Goal: Transaction & Acquisition: Purchase product/service

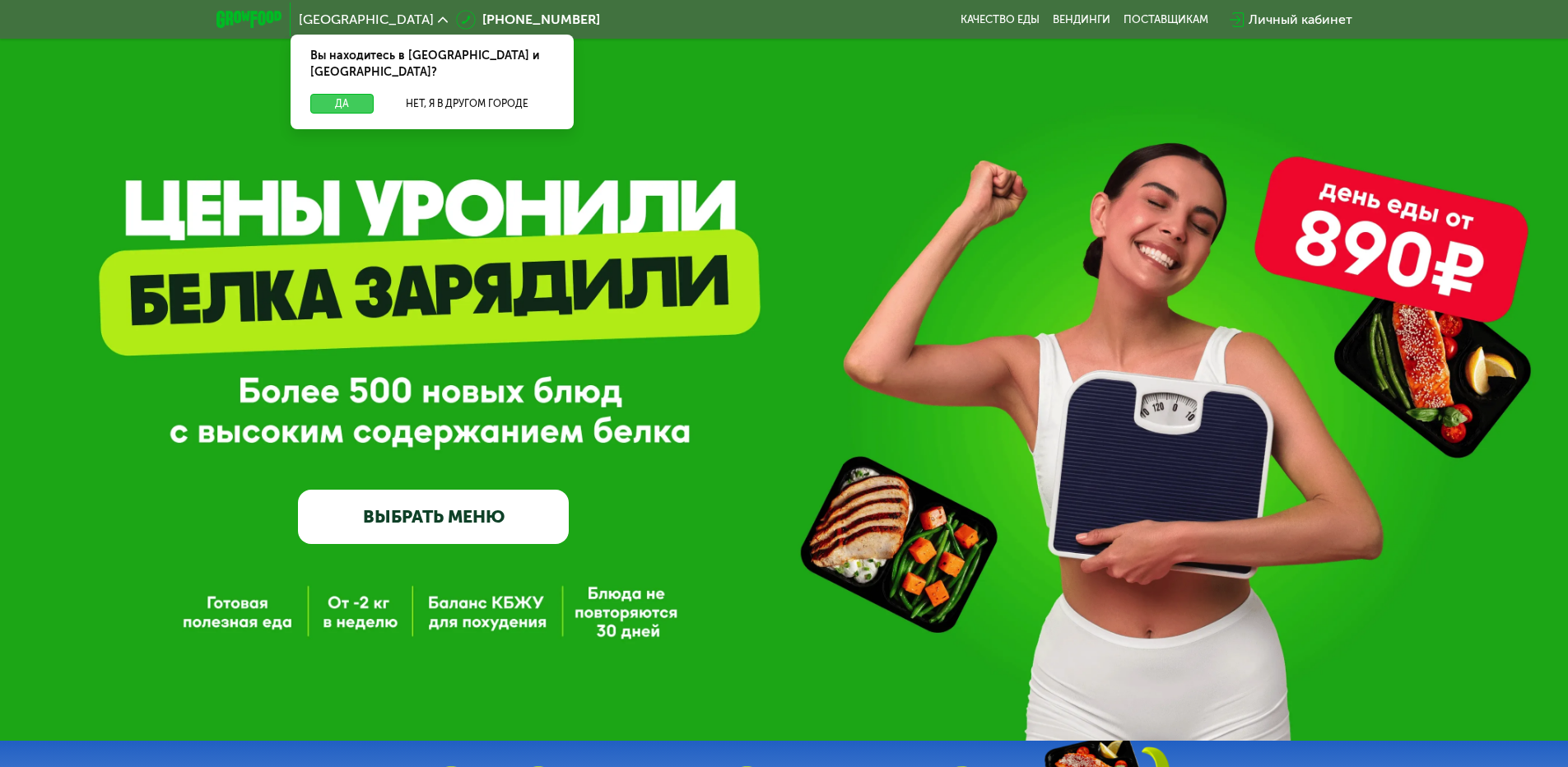
click at [351, 94] on button "Да" at bounding box center [342, 103] width 63 height 20
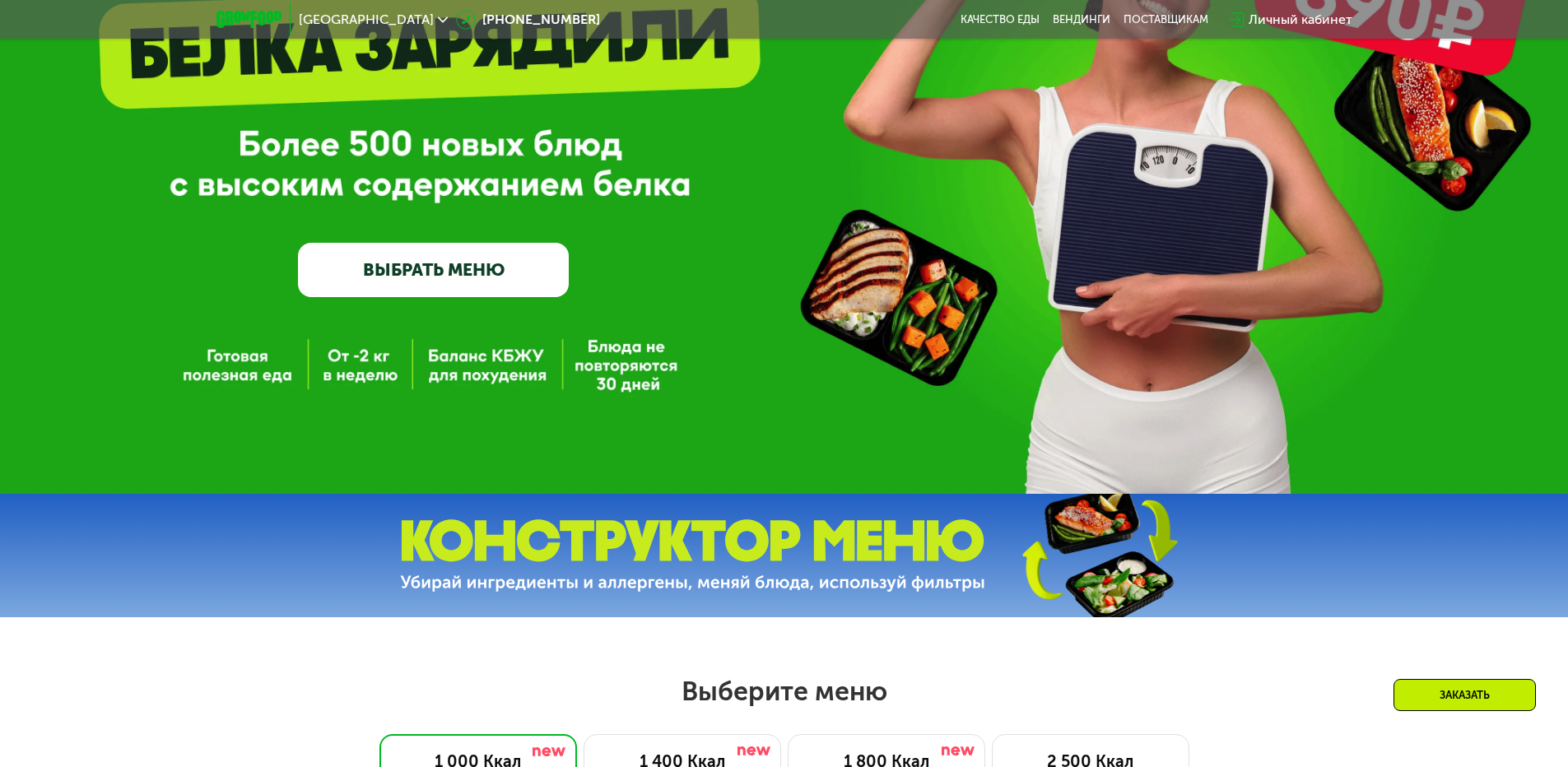
scroll to position [658, 0]
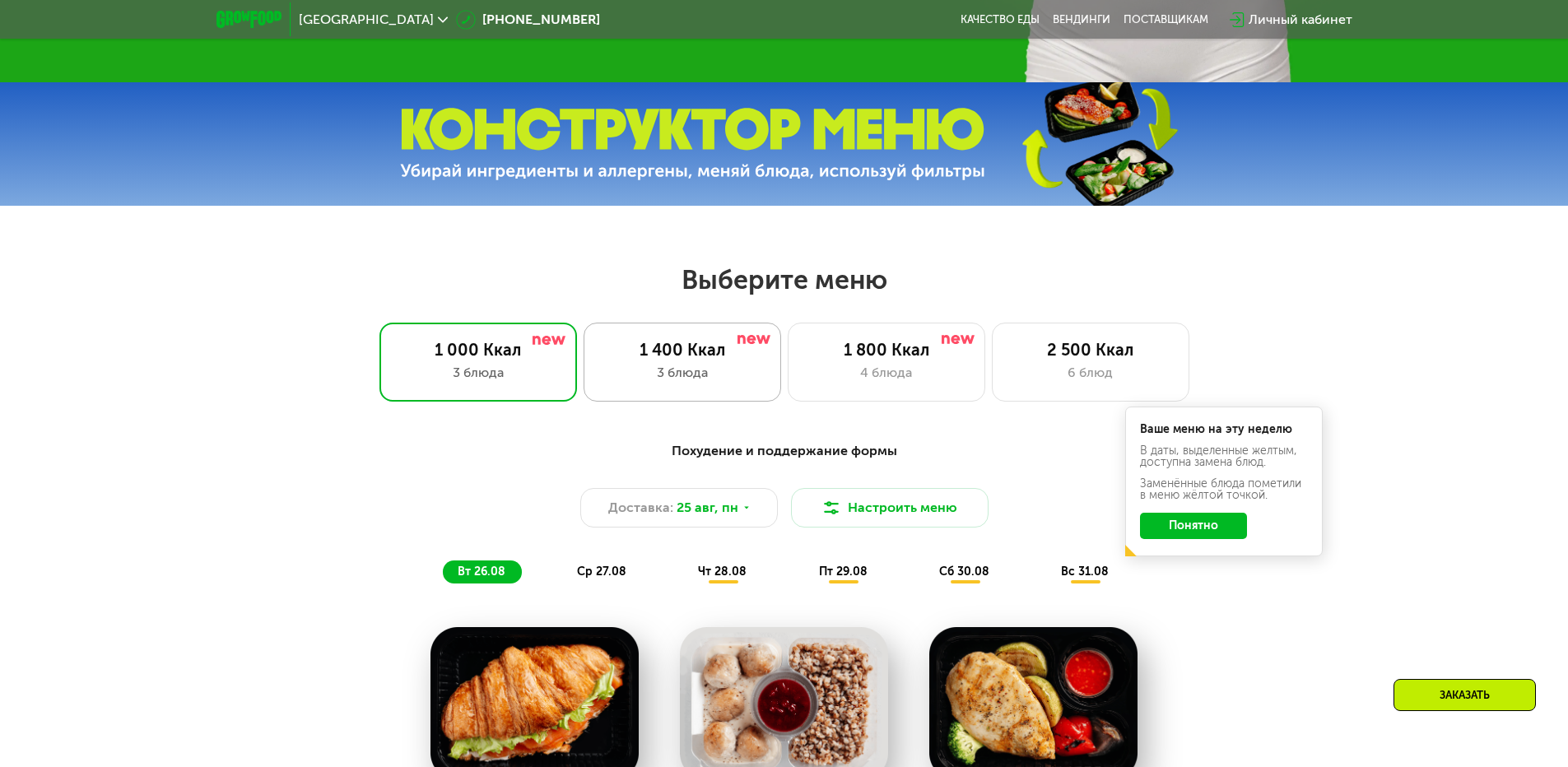
click at [758, 357] on div "1 400 Ккал" at bounding box center [683, 350] width 163 height 20
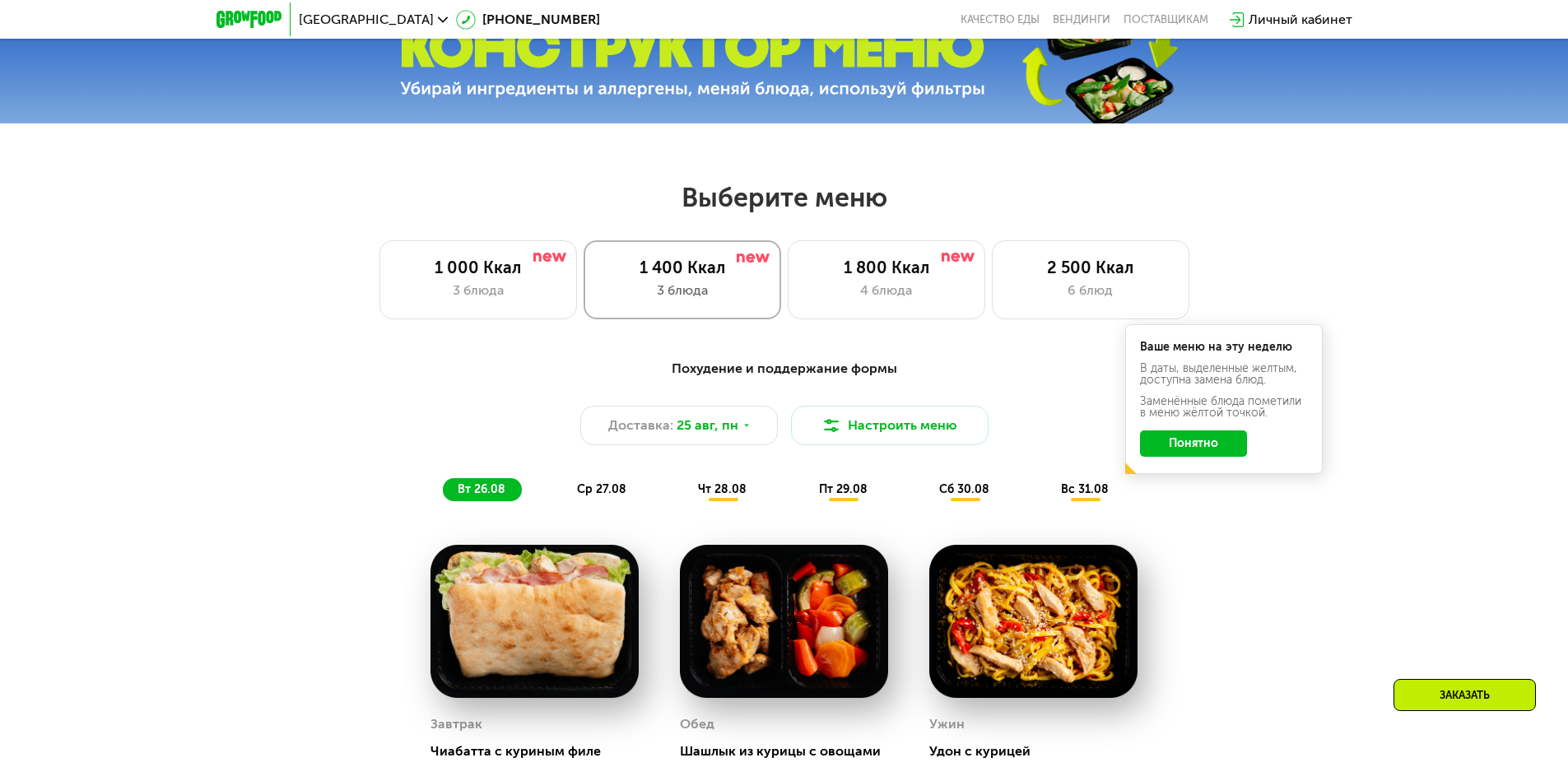
scroll to position [823, 0]
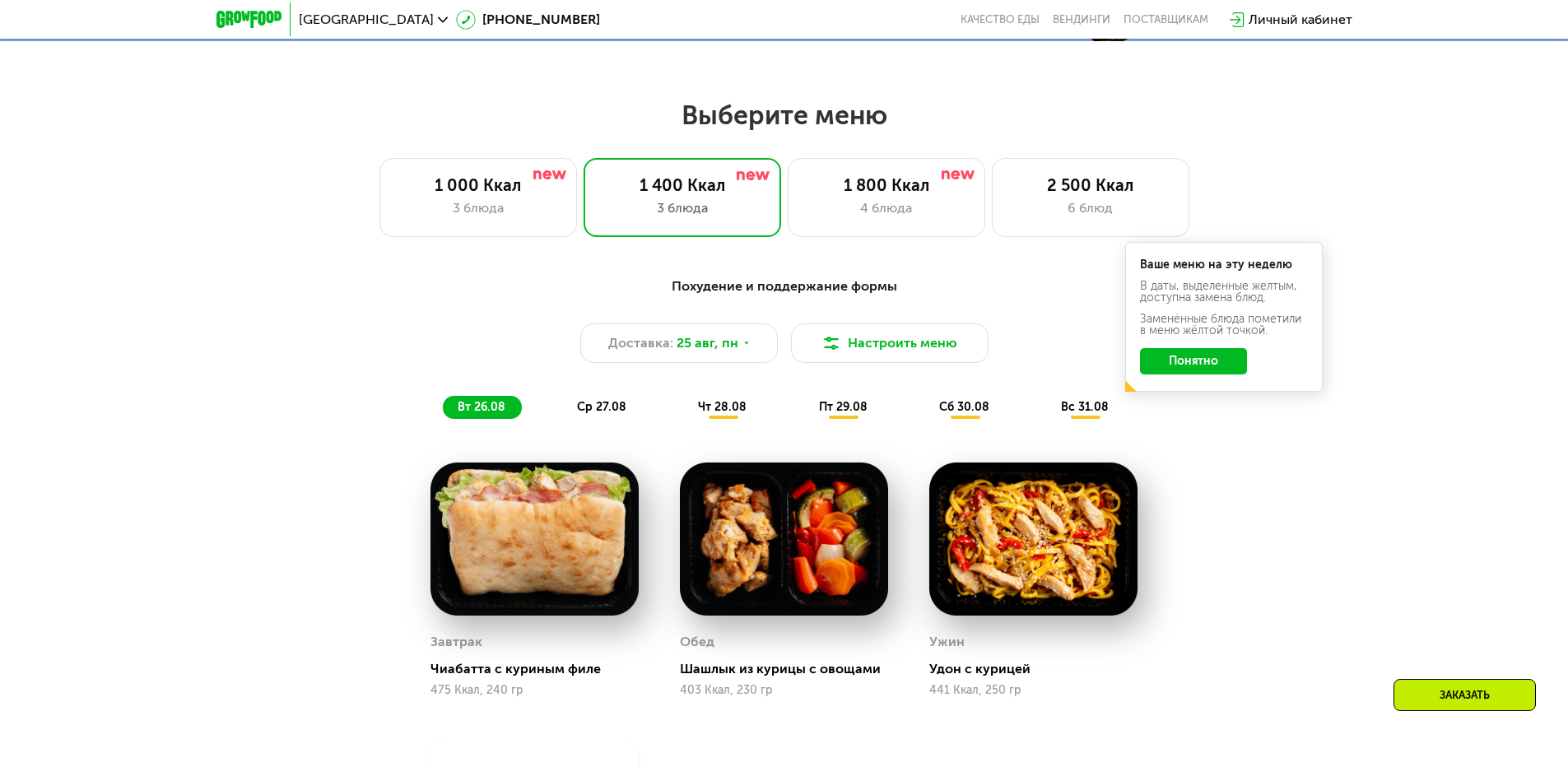
click at [1221, 374] on button "Понятно" at bounding box center [1194, 361] width 107 height 26
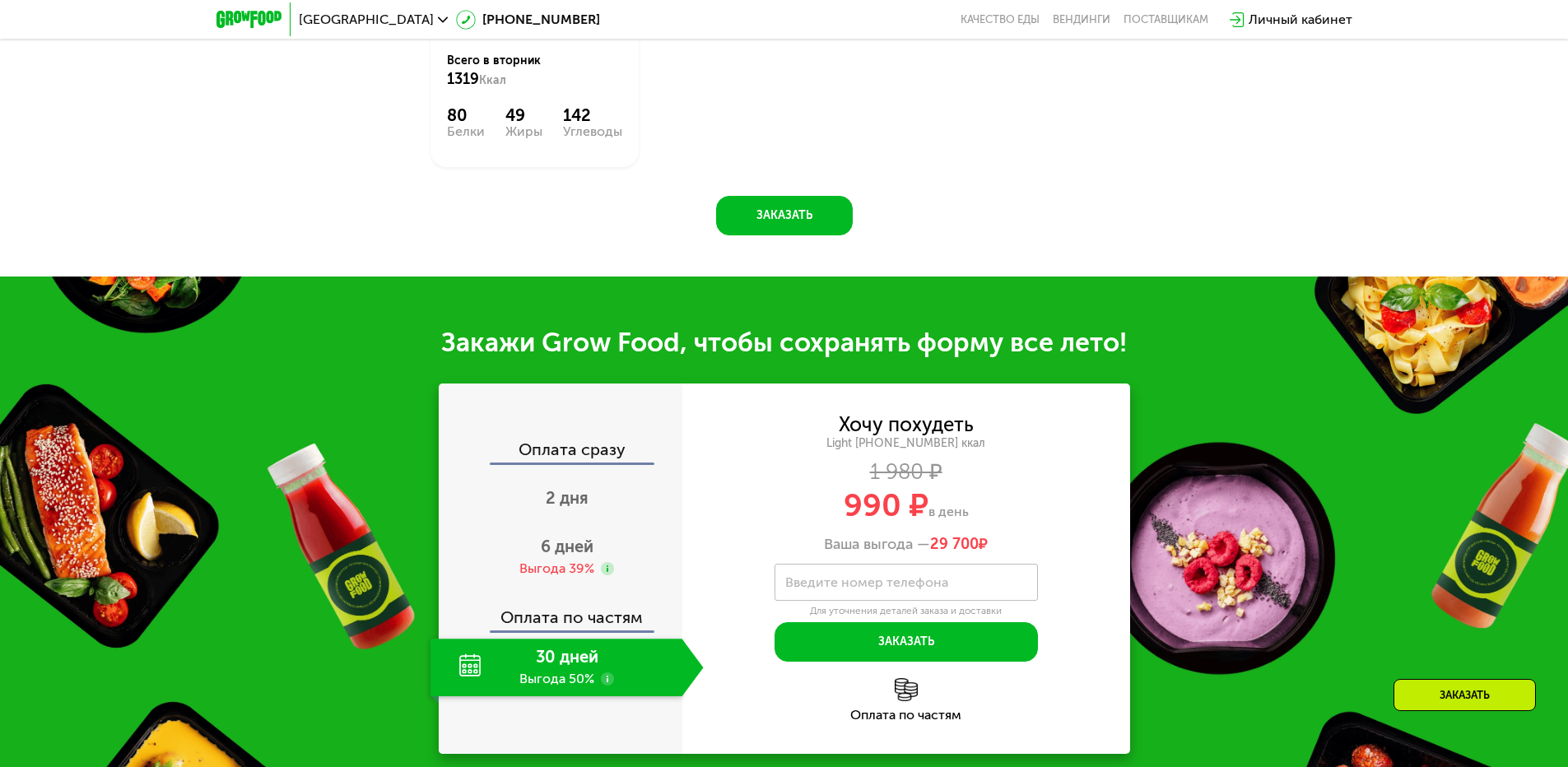
scroll to position [1647, 0]
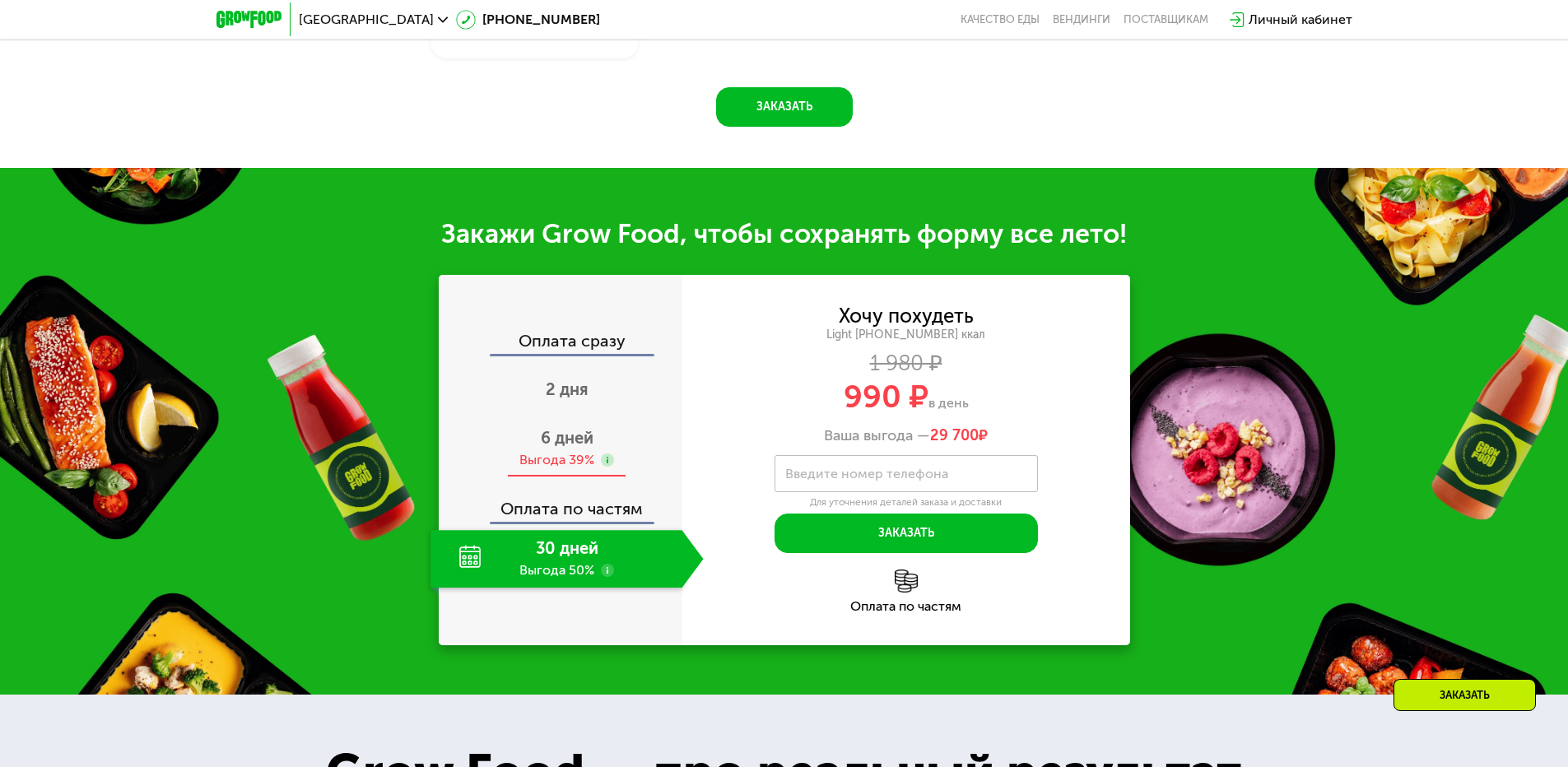
click at [612, 458] on icon at bounding box center [607, 460] width 13 height 13
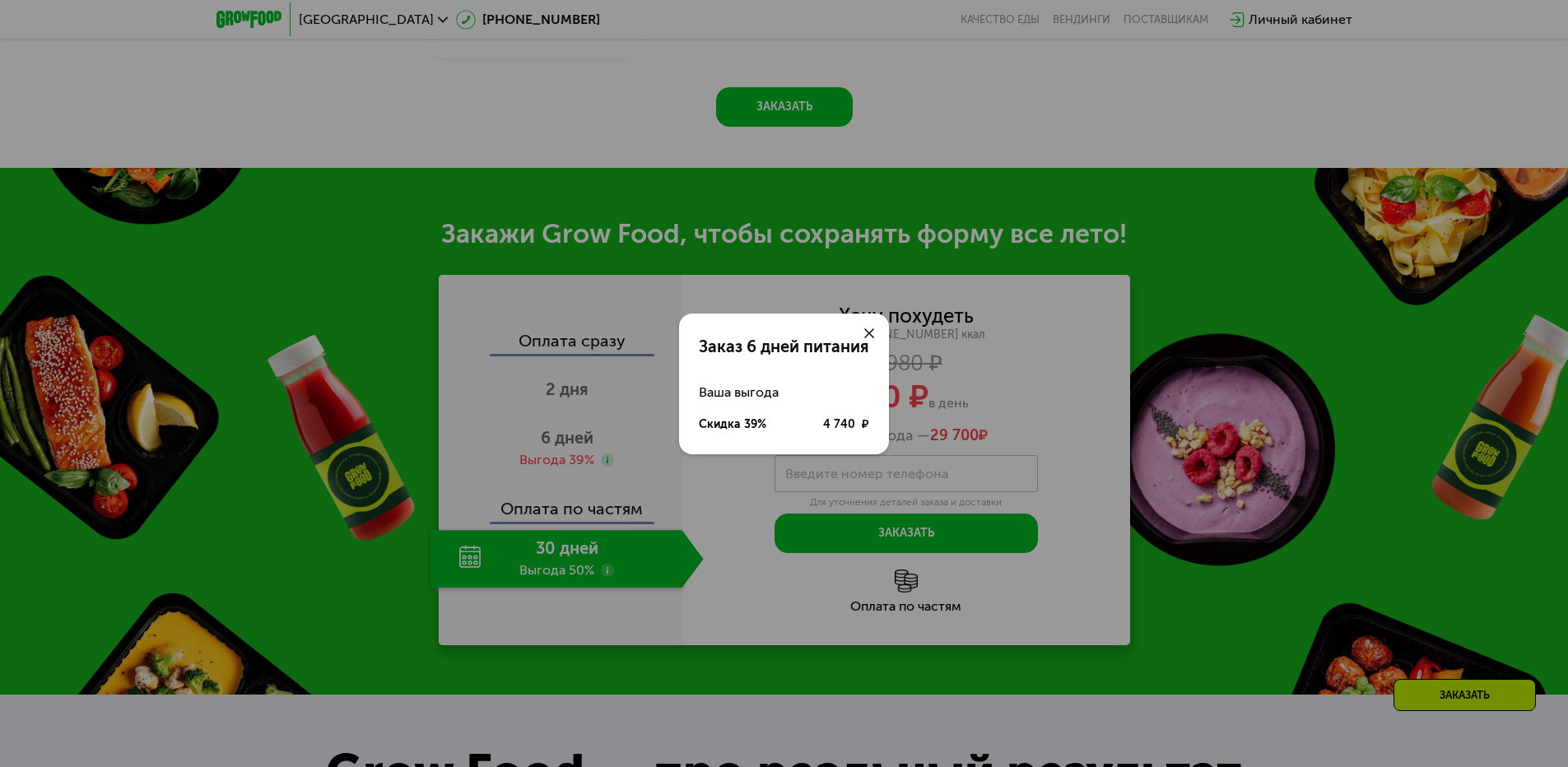
click at [869, 329] on icon at bounding box center [869, 333] width 10 height 10
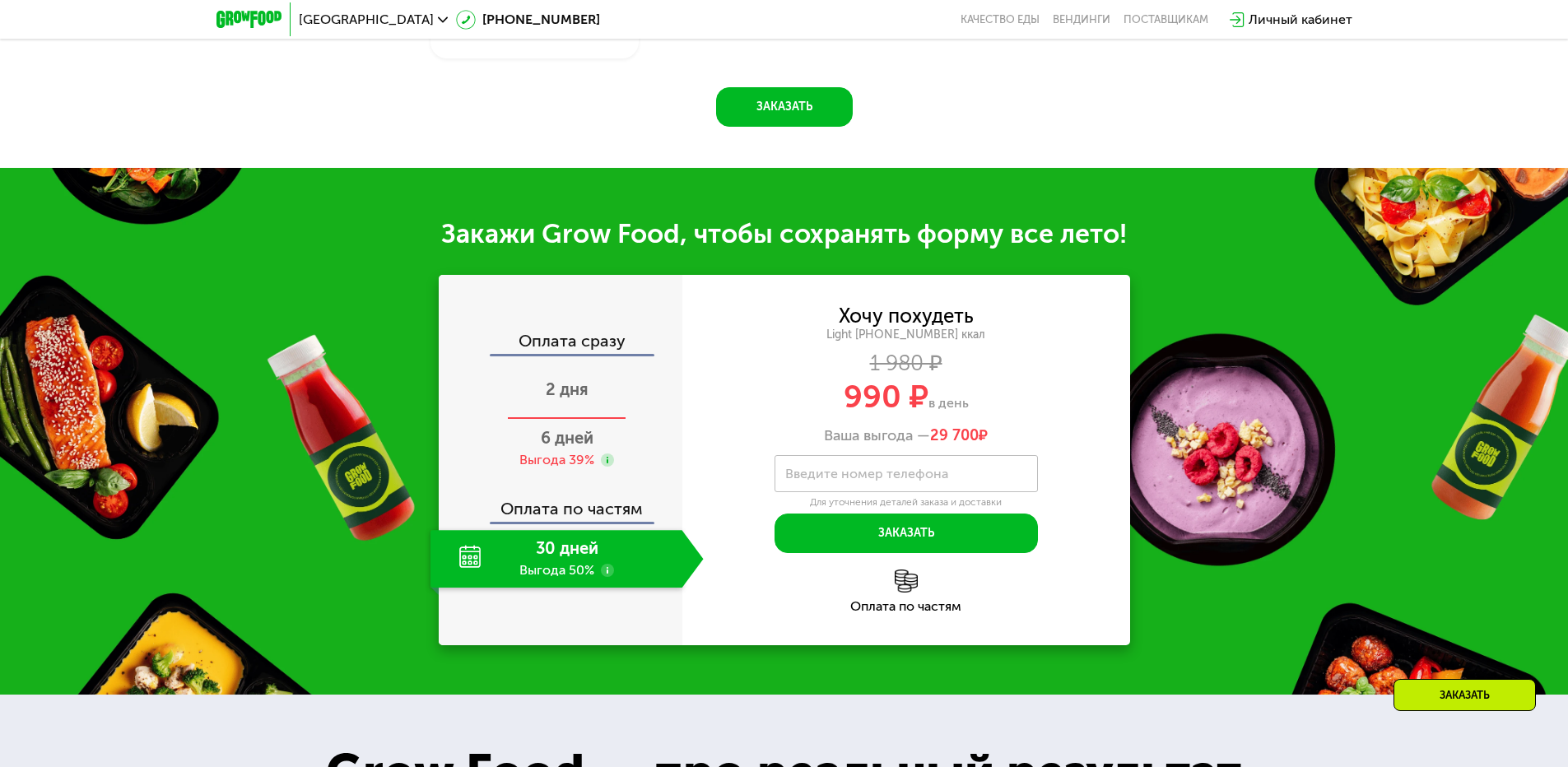
click at [571, 400] on span "2 дня" at bounding box center [567, 389] width 43 height 20
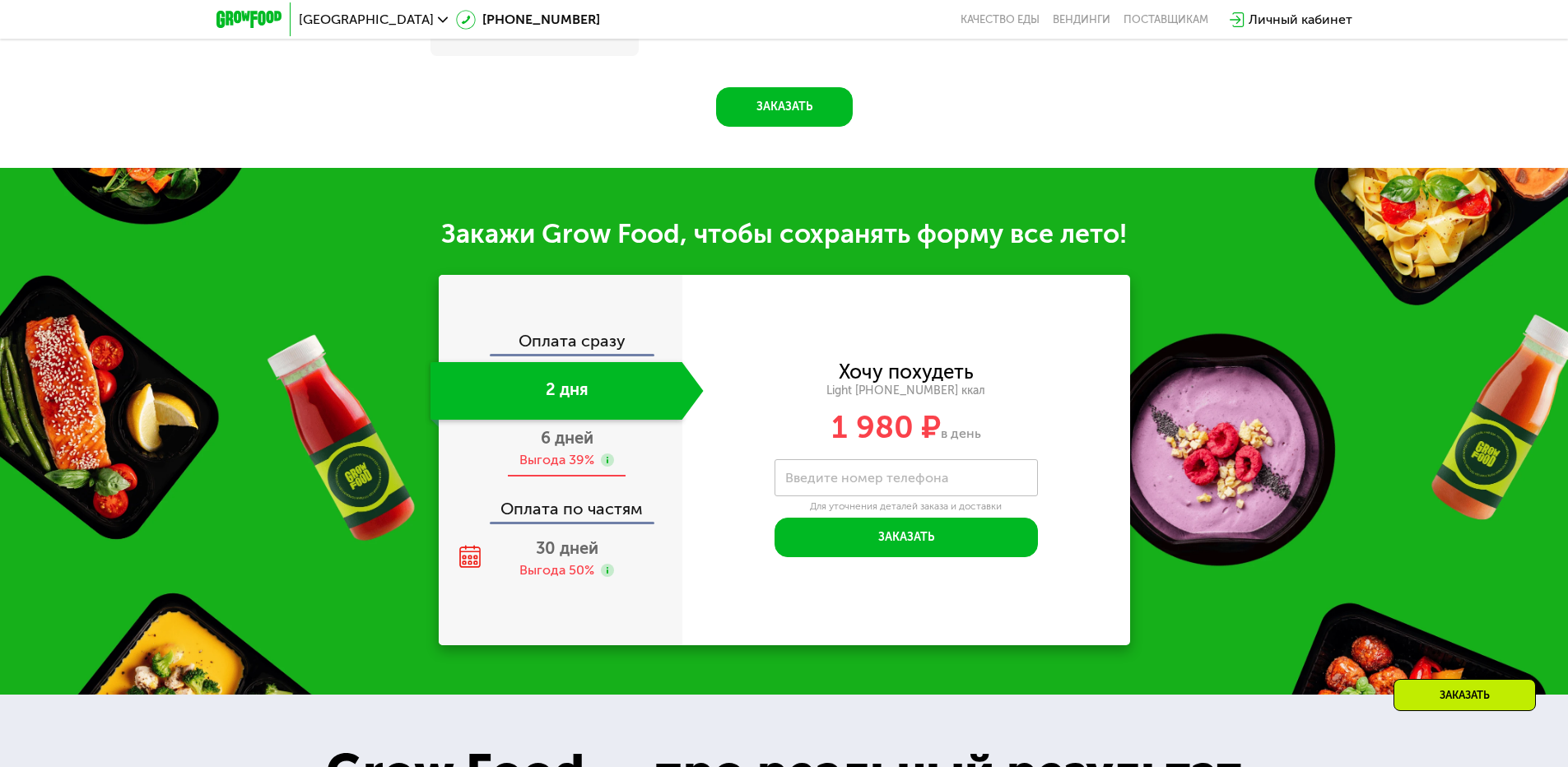
click at [572, 448] on span "6 дней" at bounding box center [567, 437] width 53 height 20
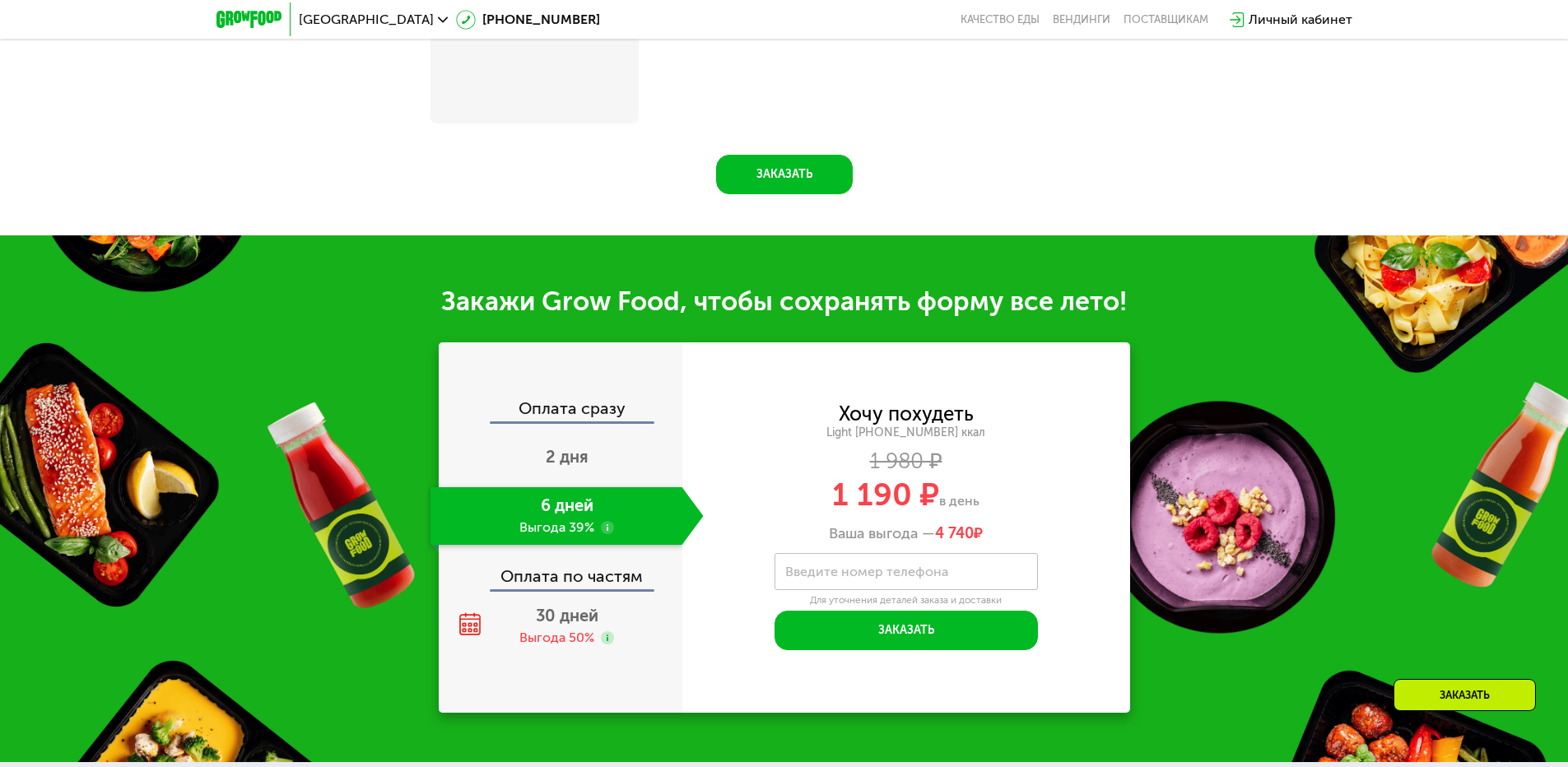
scroll to position [1647, 0]
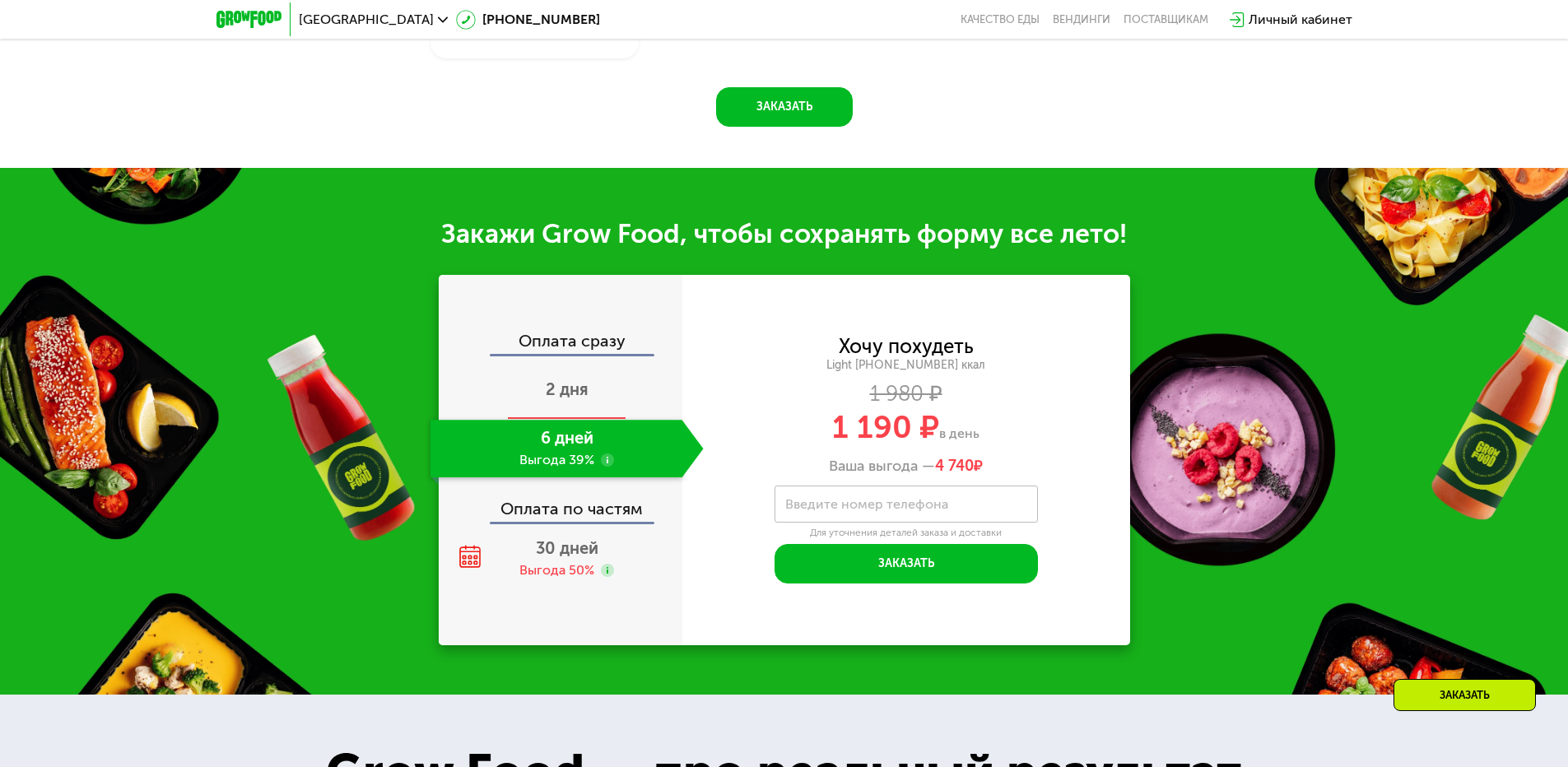
click at [614, 417] on div "2 дня" at bounding box center [567, 391] width 273 height 58
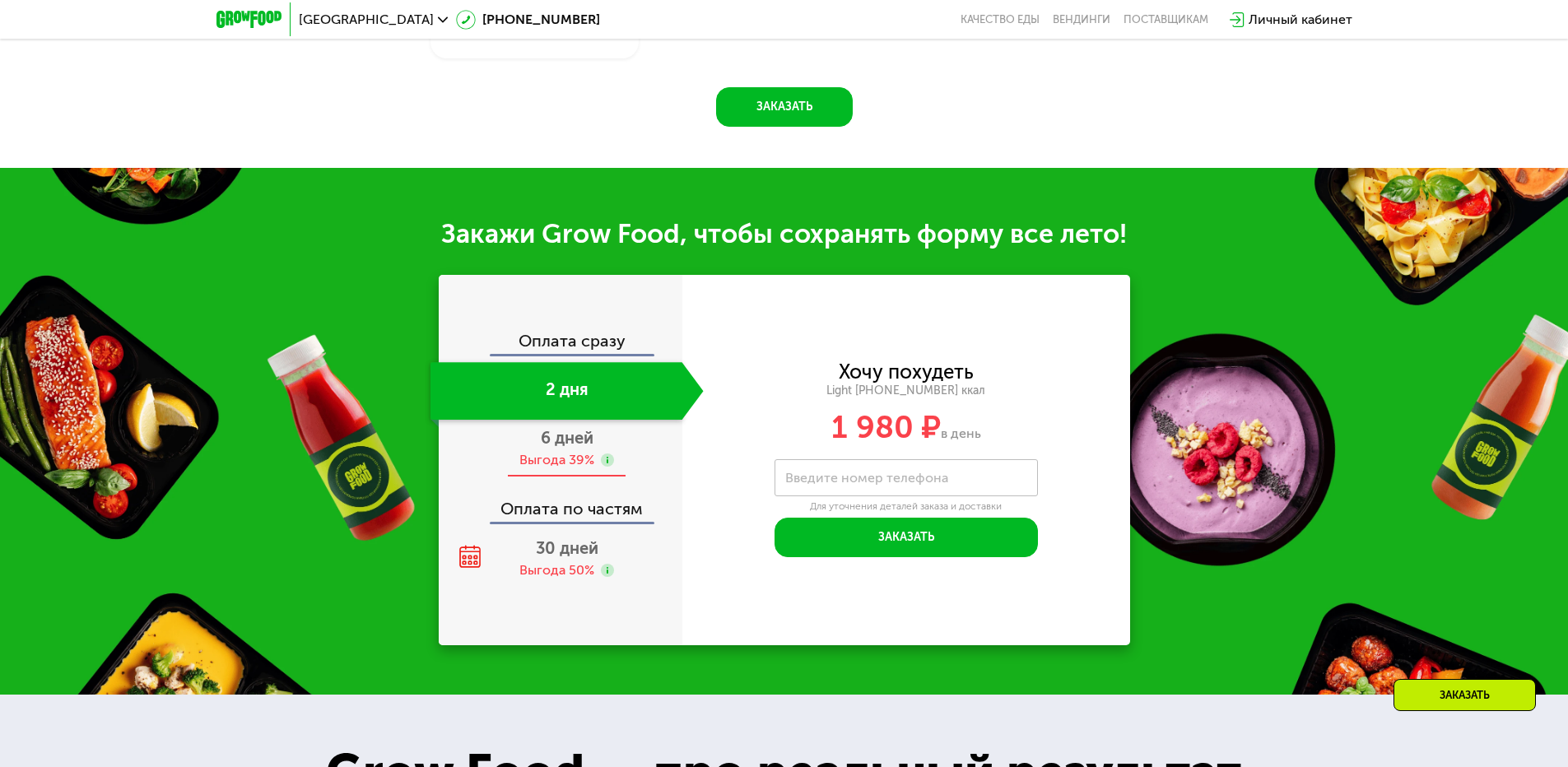
click at [604, 441] on div "6 дней Выгода 39%" at bounding box center [567, 449] width 273 height 58
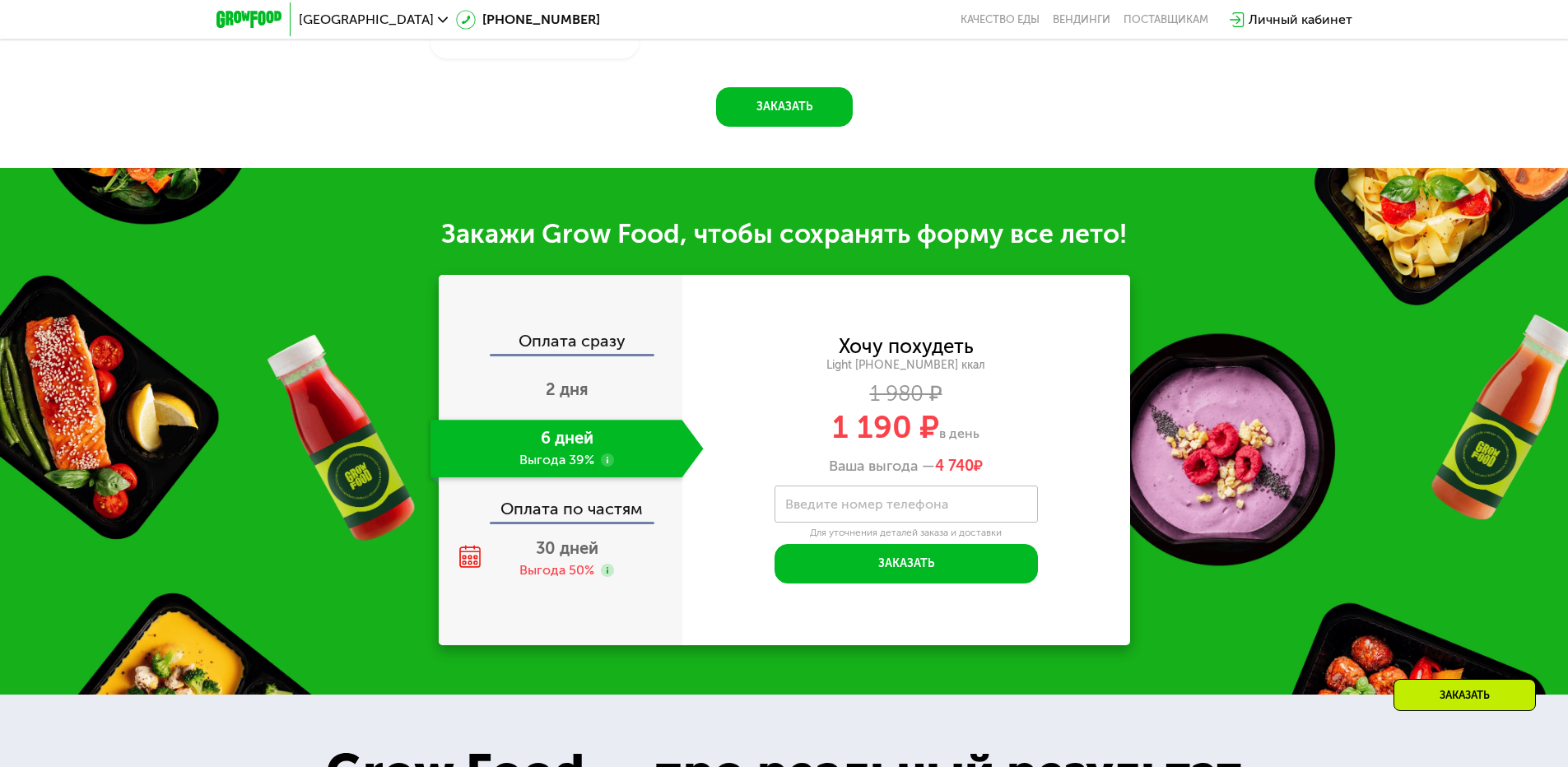
click at [597, 513] on div "Оплата по частям" at bounding box center [562, 502] width 242 height 38
click at [592, 518] on div "Оплата по частям" at bounding box center [562, 502] width 242 height 38
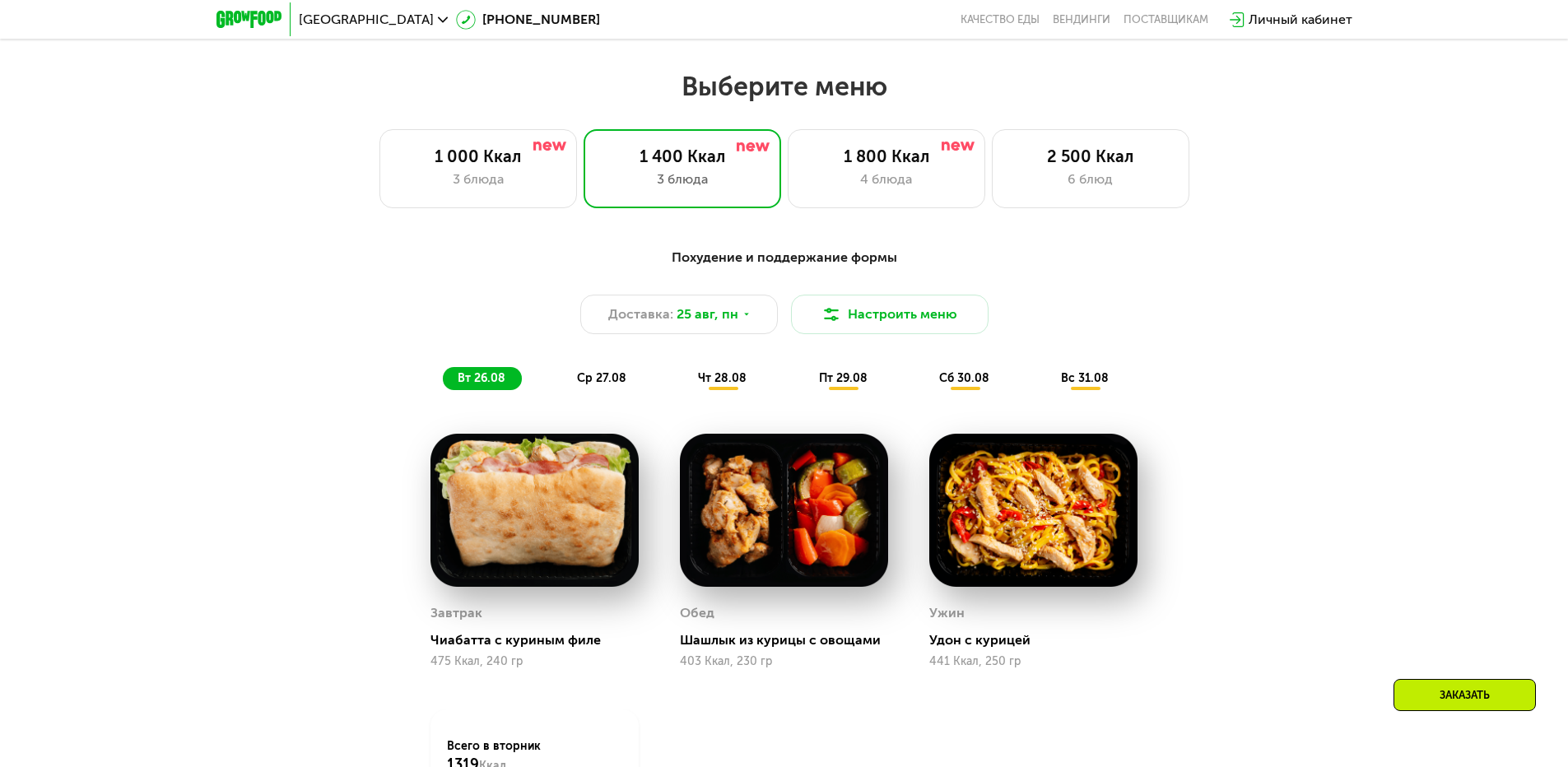
scroll to position [823, 0]
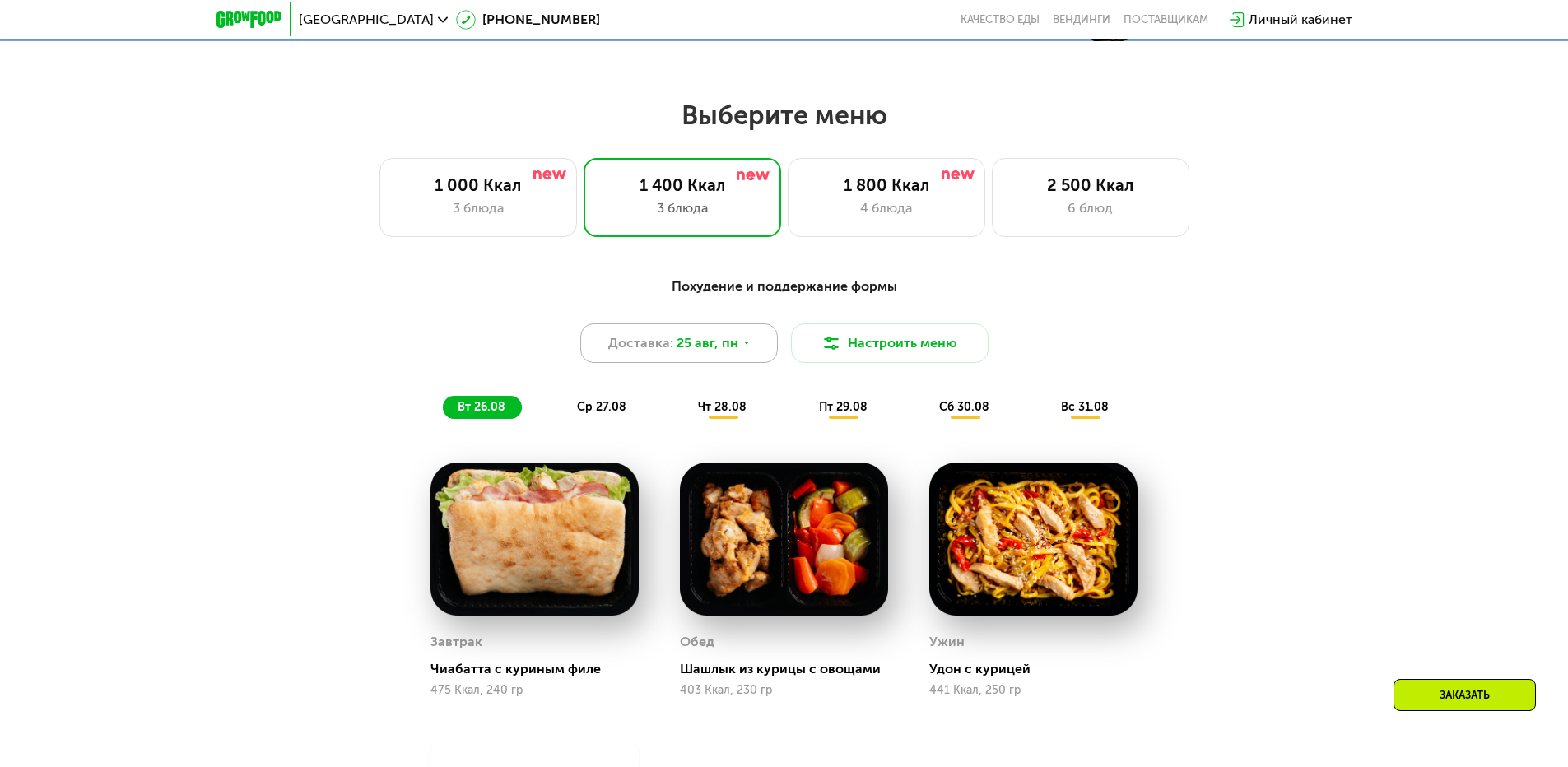
click at [738, 343] on div "Доставка: [DATE]" at bounding box center [678, 343] width 197 height 39
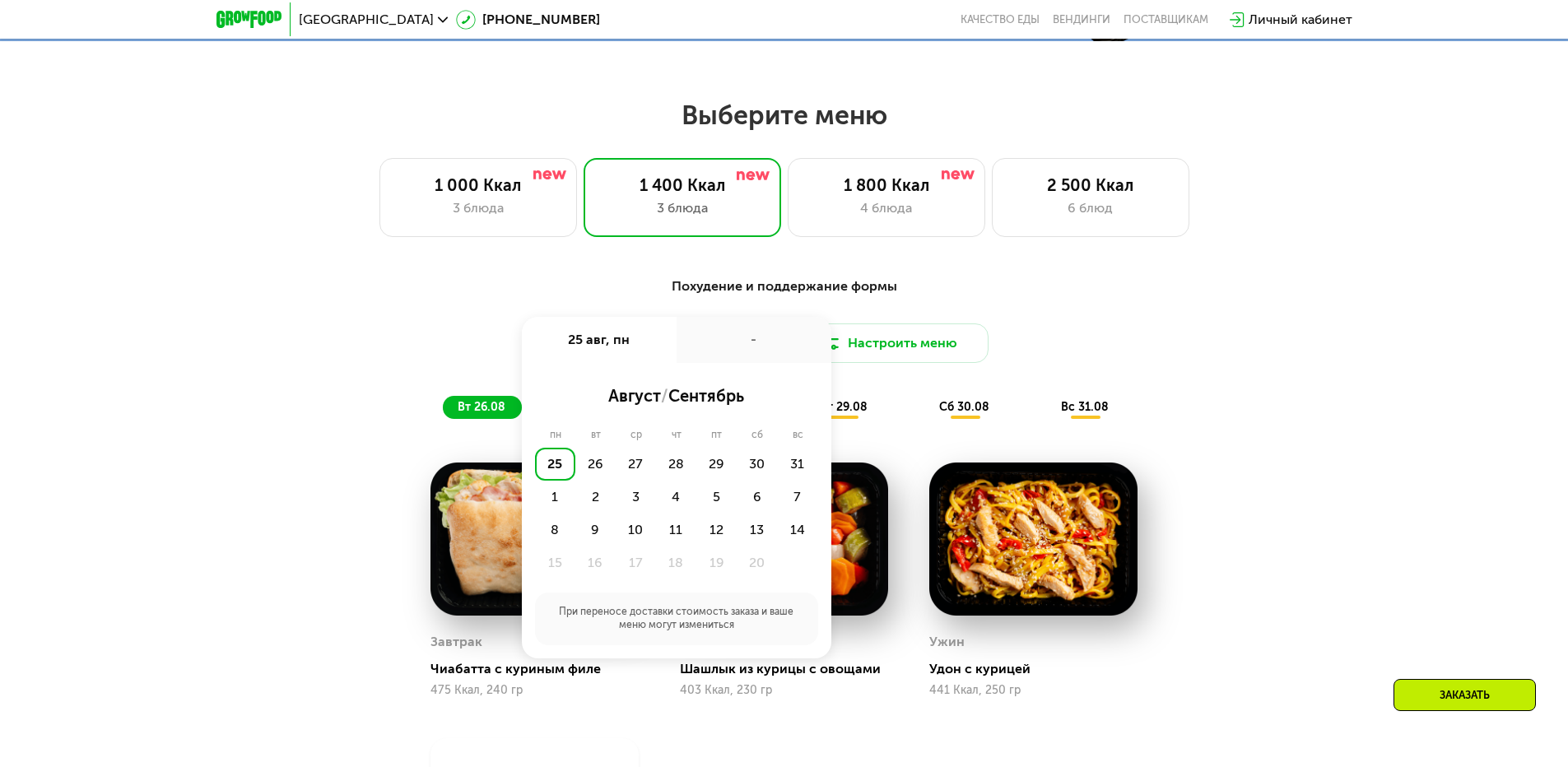
click at [1232, 238] on div "1 000 Ккал 3 блюда 1 400 Ккал 3 блюда 1 800 Ккал 4 блюда 2 500 Ккал 6 блюд" at bounding box center [784, 197] width 1463 height 79
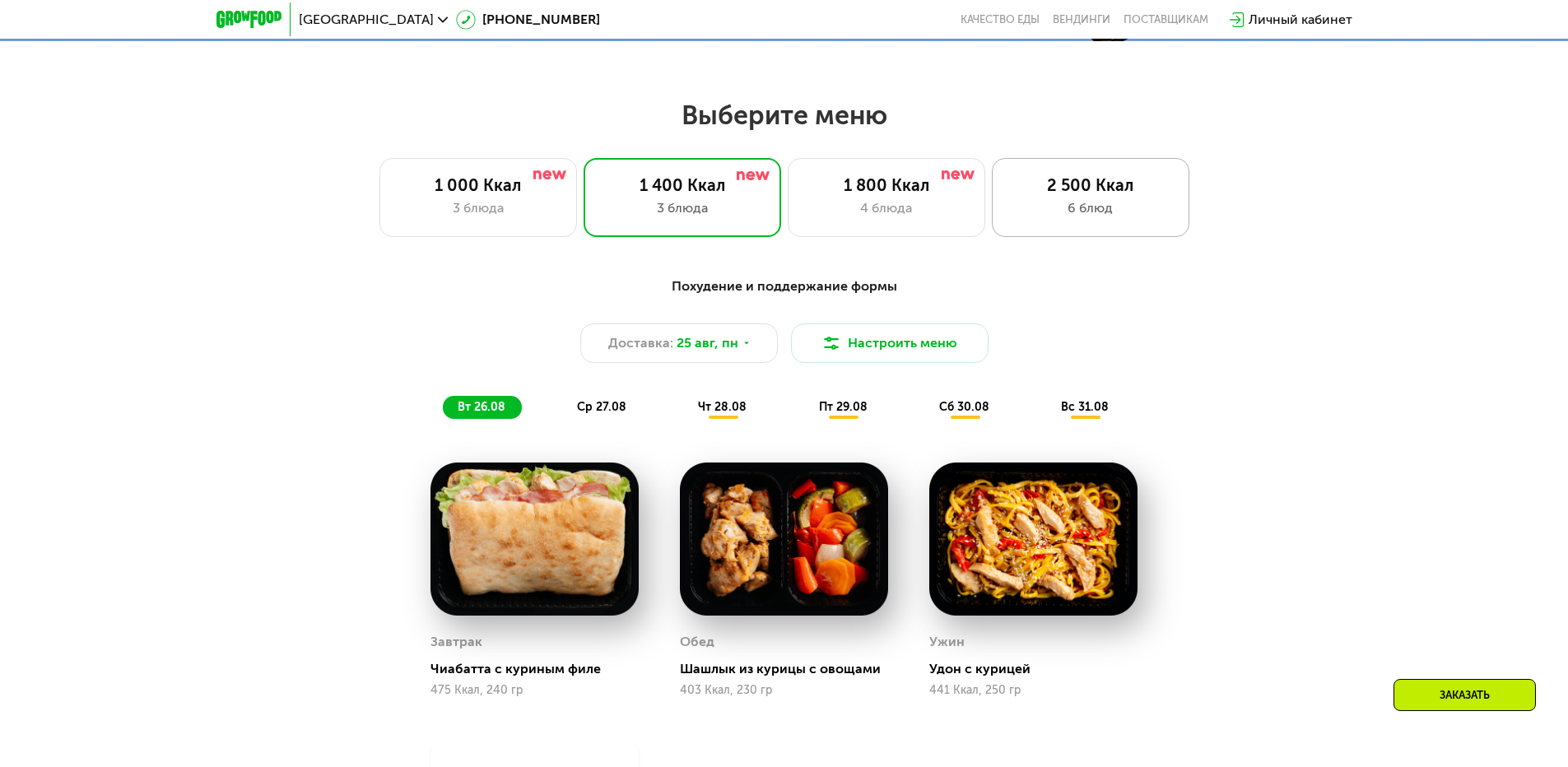
click at [1093, 178] on div "2 500 Ккал 6 блюд" at bounding box center [1090, 197] width 197 height 79
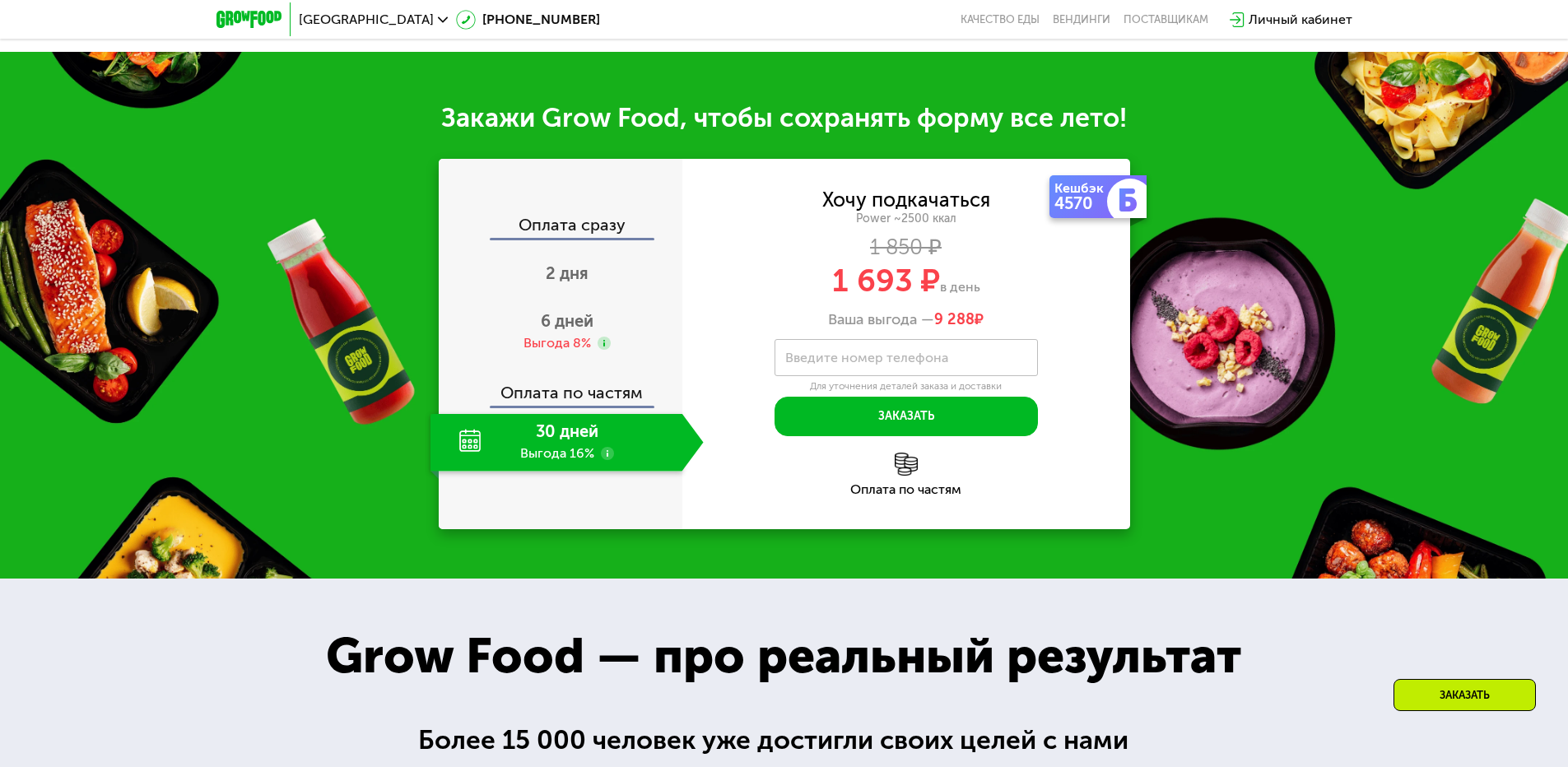
scroll to position [1811, 0]
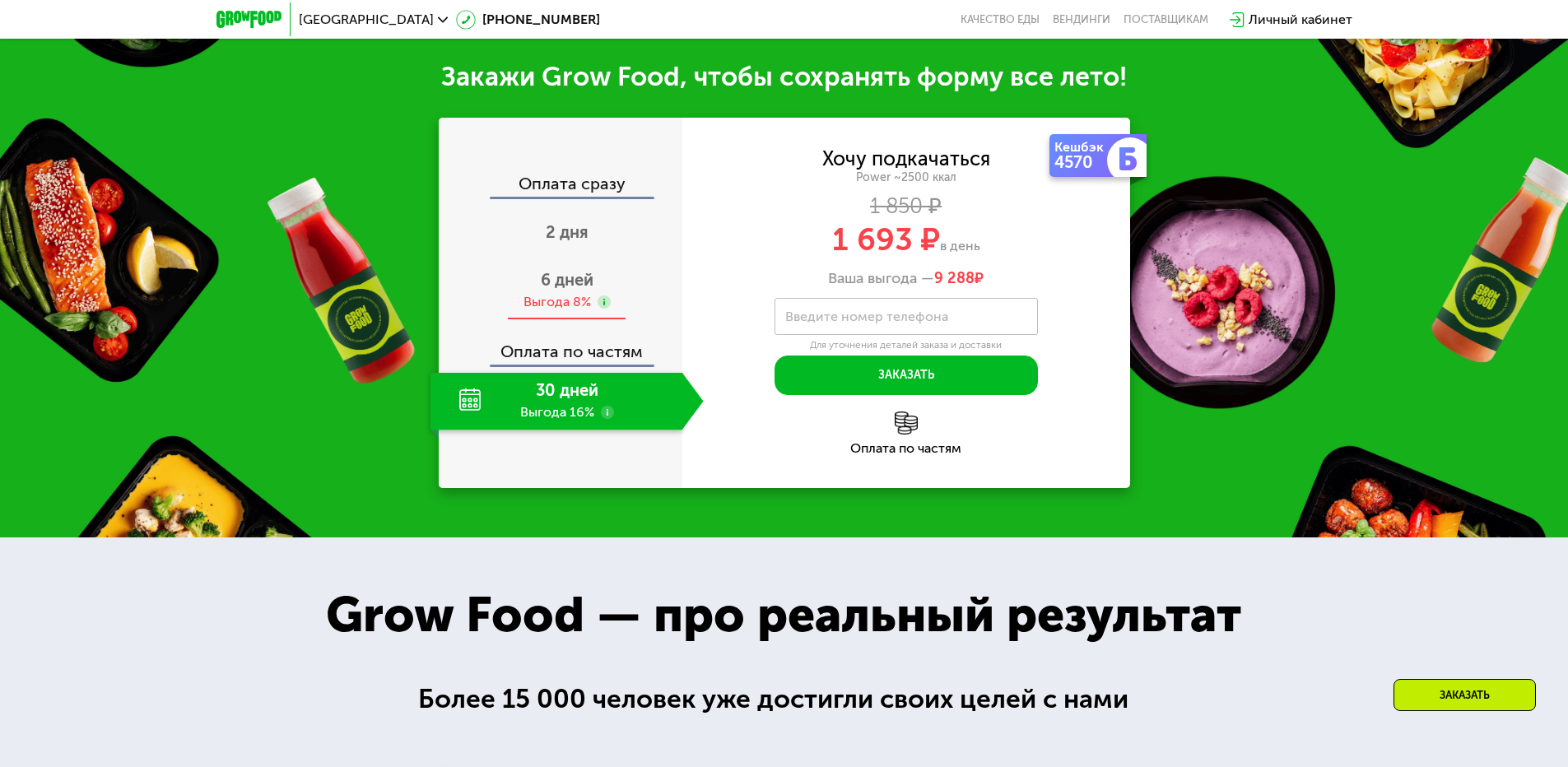
click at [600, 309] on icon at bounding box center [604, 302] width 13 height 13
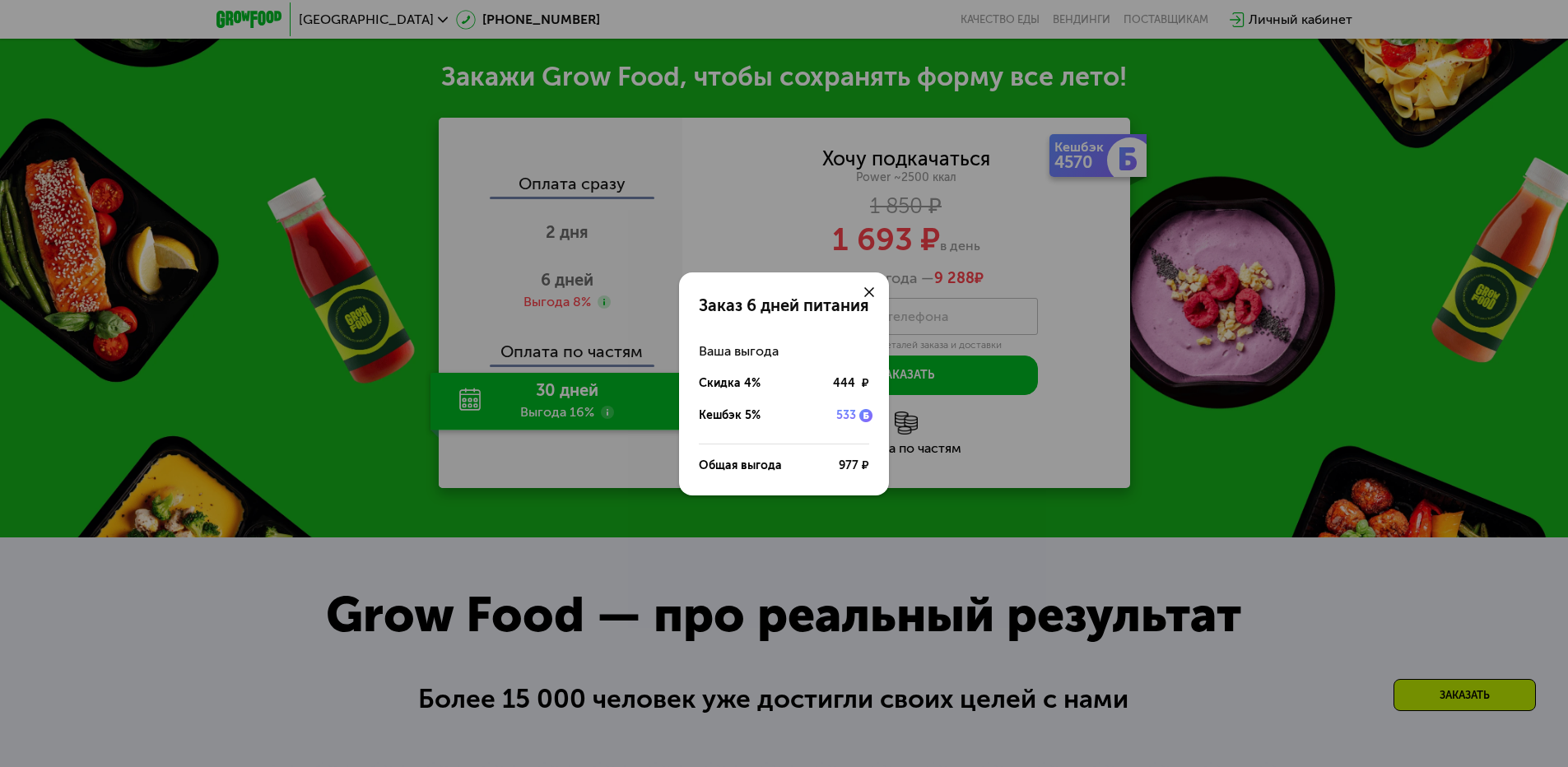
click at [713, 544] on div "Заказ 6 дней питания Ваша выгода Скидка 4% 444 ₽ Кешбэк 5% 533 Общая выгода 977…" at bounding box center [784, 383] width 1568 height 767
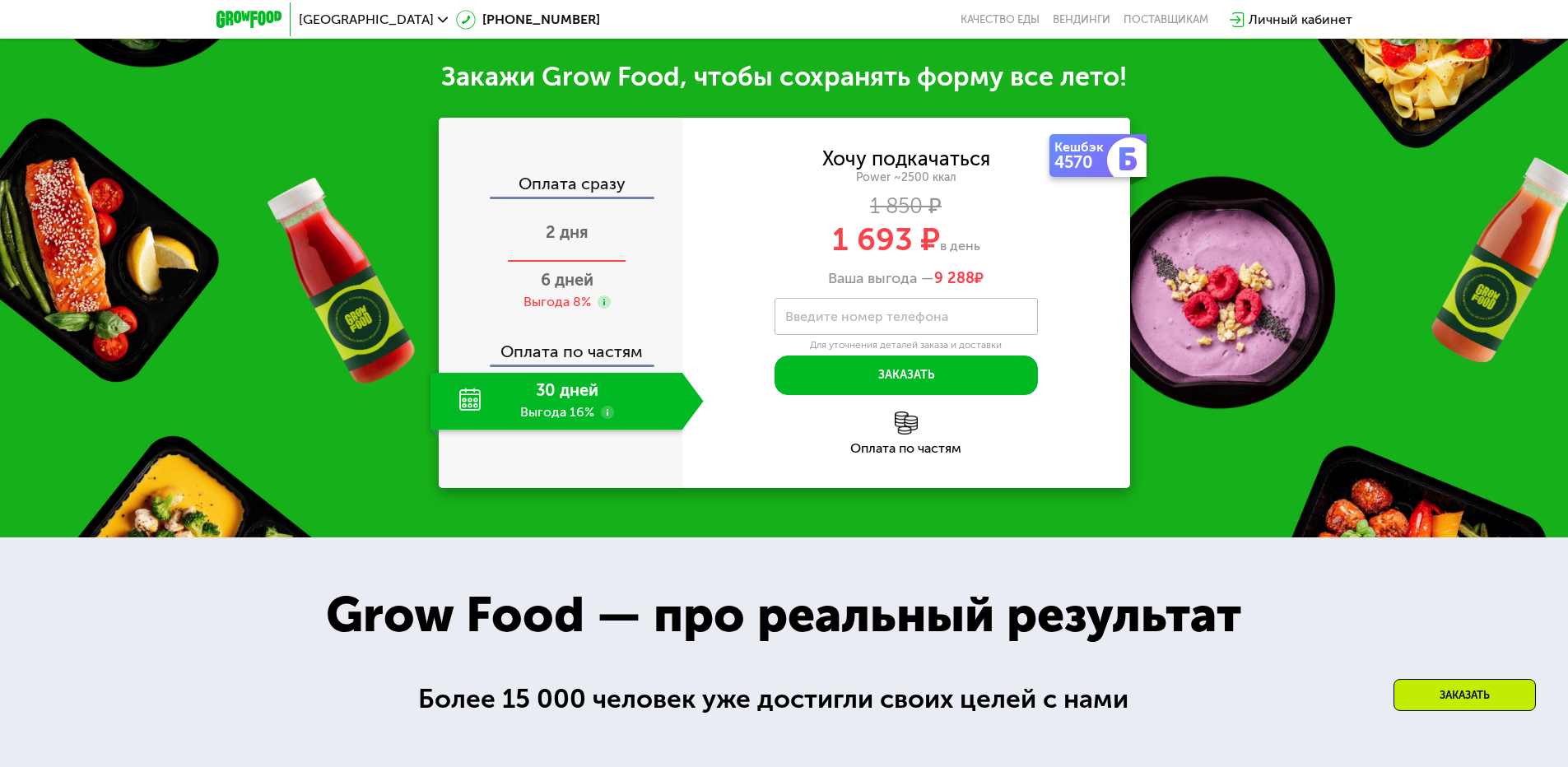
click at [549, 242] on span "2 дня" at bounding box center [567, 232] width 43 height 20
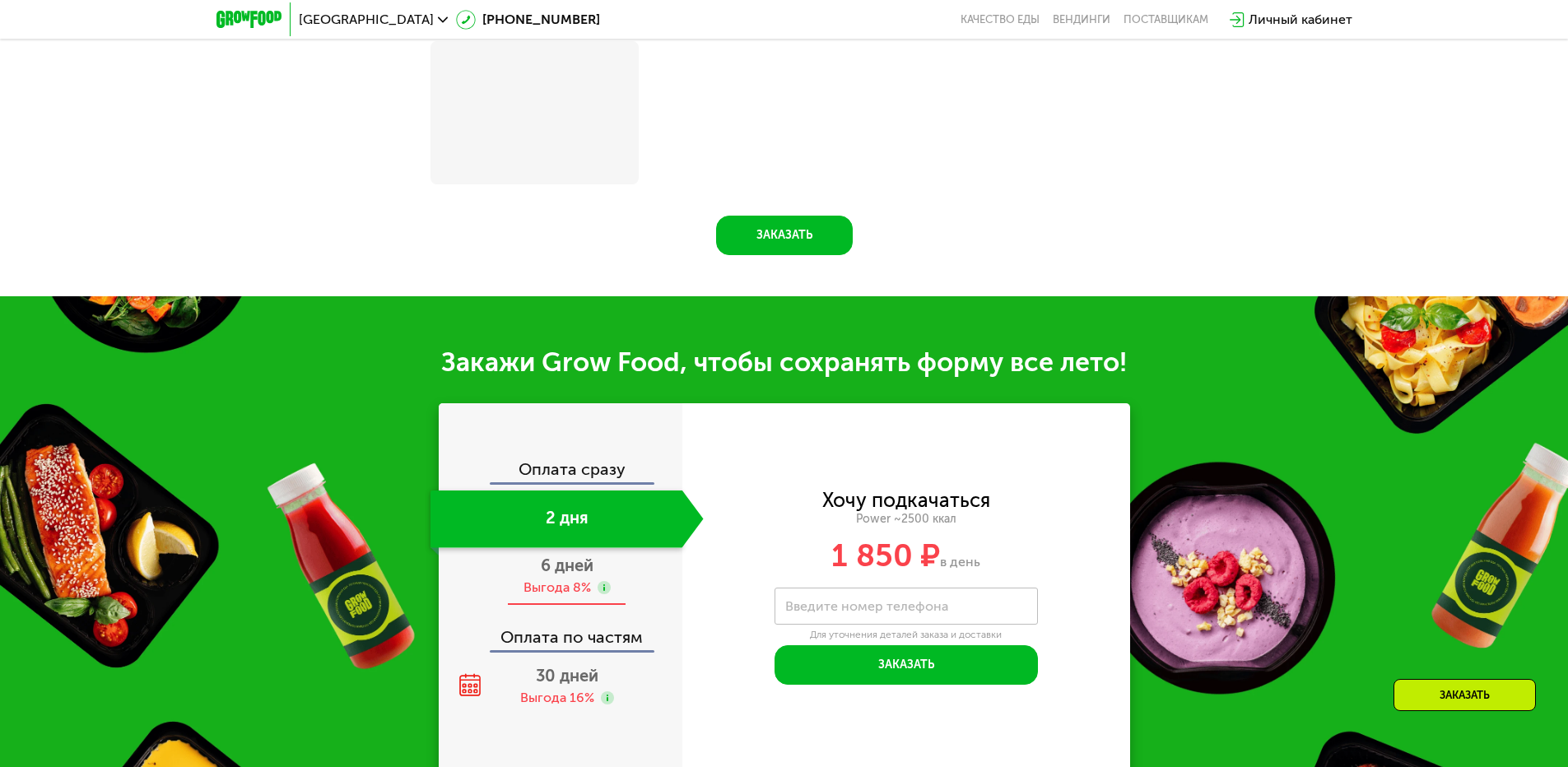
click at [550, 576] on span "6 дней" at bounding box center [567, 565] width 53 height 20
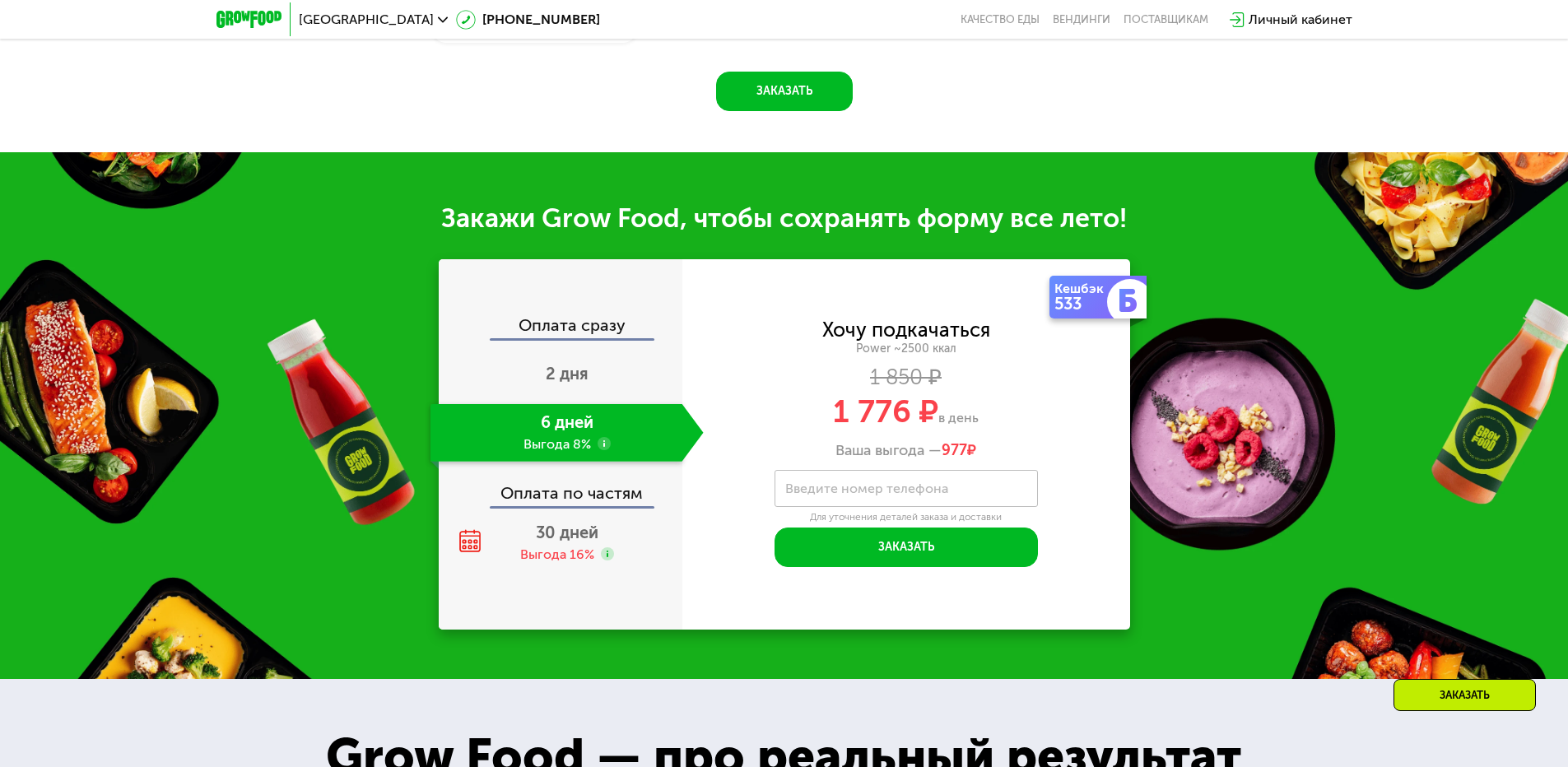
scroll to position [1893, 0]
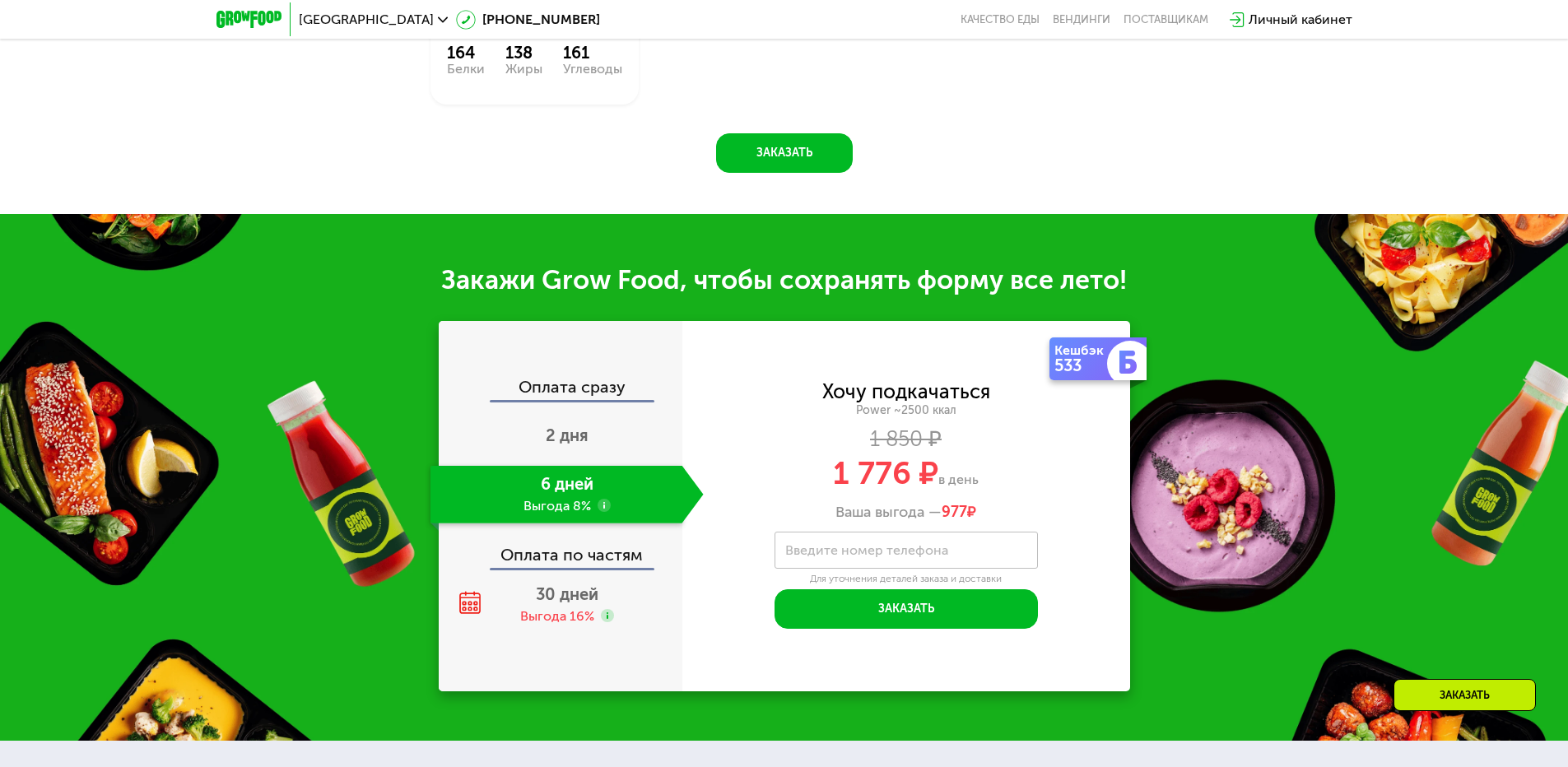
click at [851, 249] on div "Закажи Grow Food, чтобы сохранять форму все лето! Оплата сразу 2 дня 6 дней Выг…" at bounding box center [784, 477] width 1568 height 527
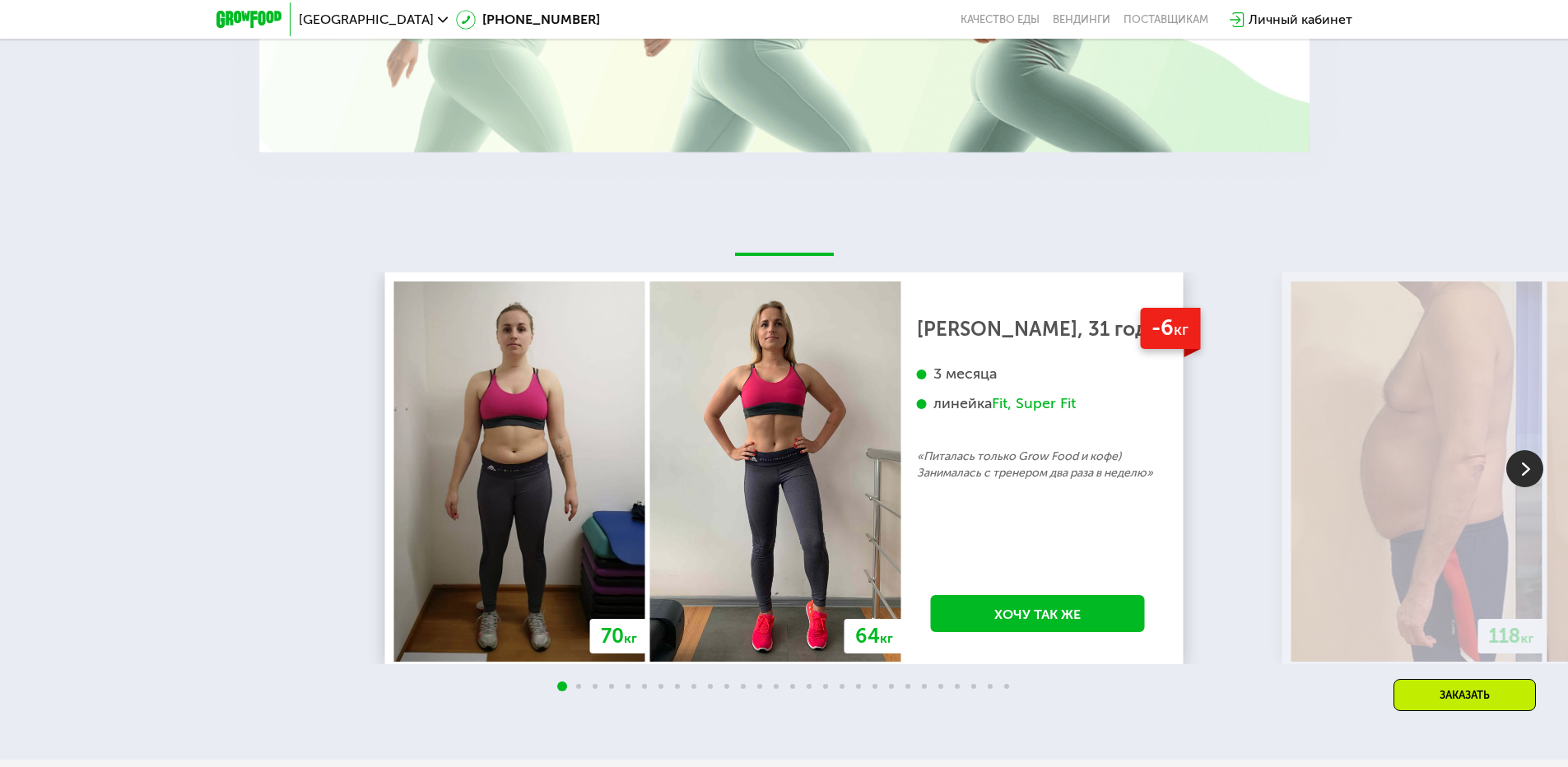
scroll to position [3293, 0]
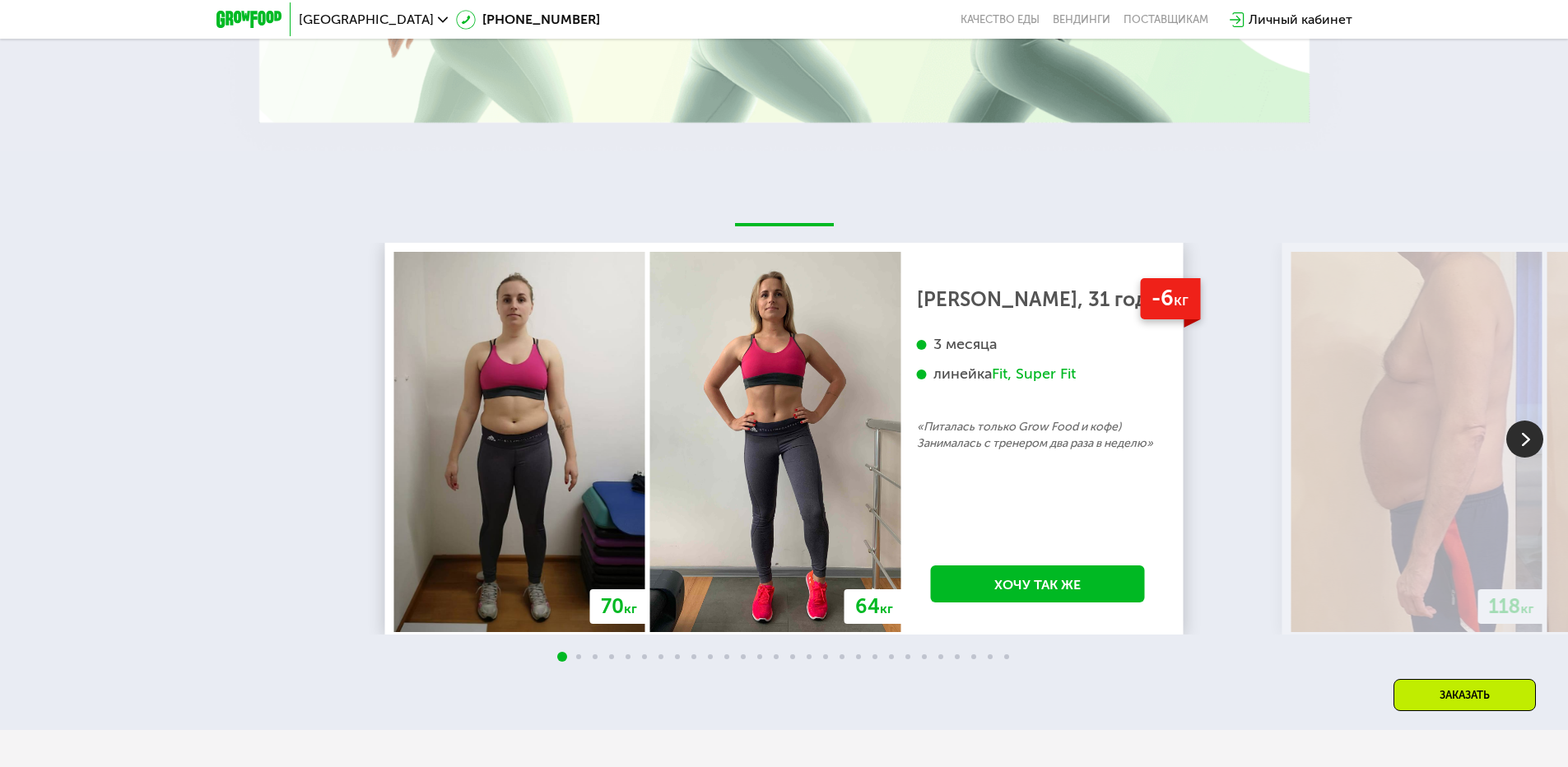
click at [1517, 433] on img at bounding box center [1525, 439] width 37 height 37
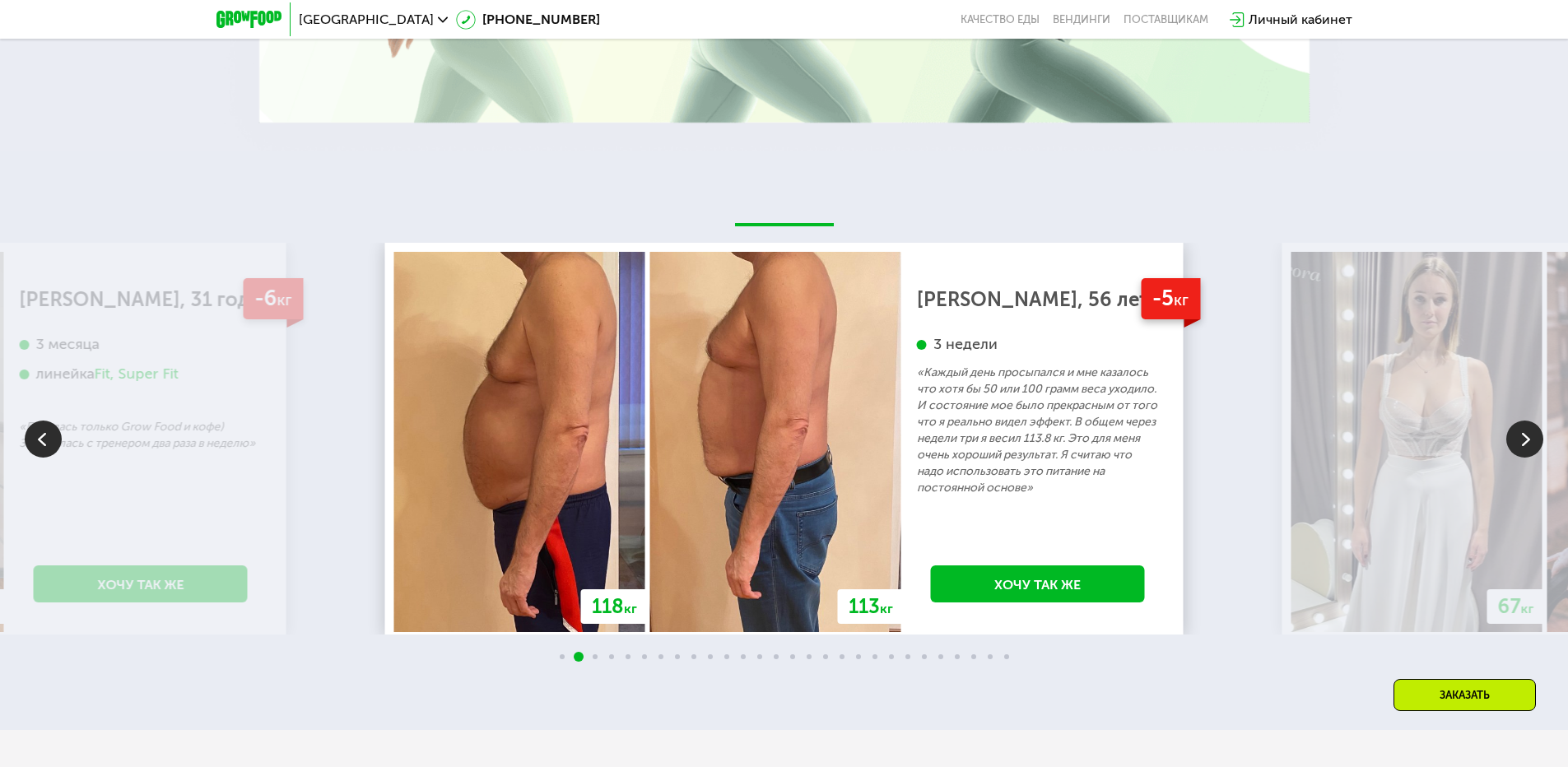
click at [1518, 433] on img at bounding box center [1525, 439] width 37 height 37
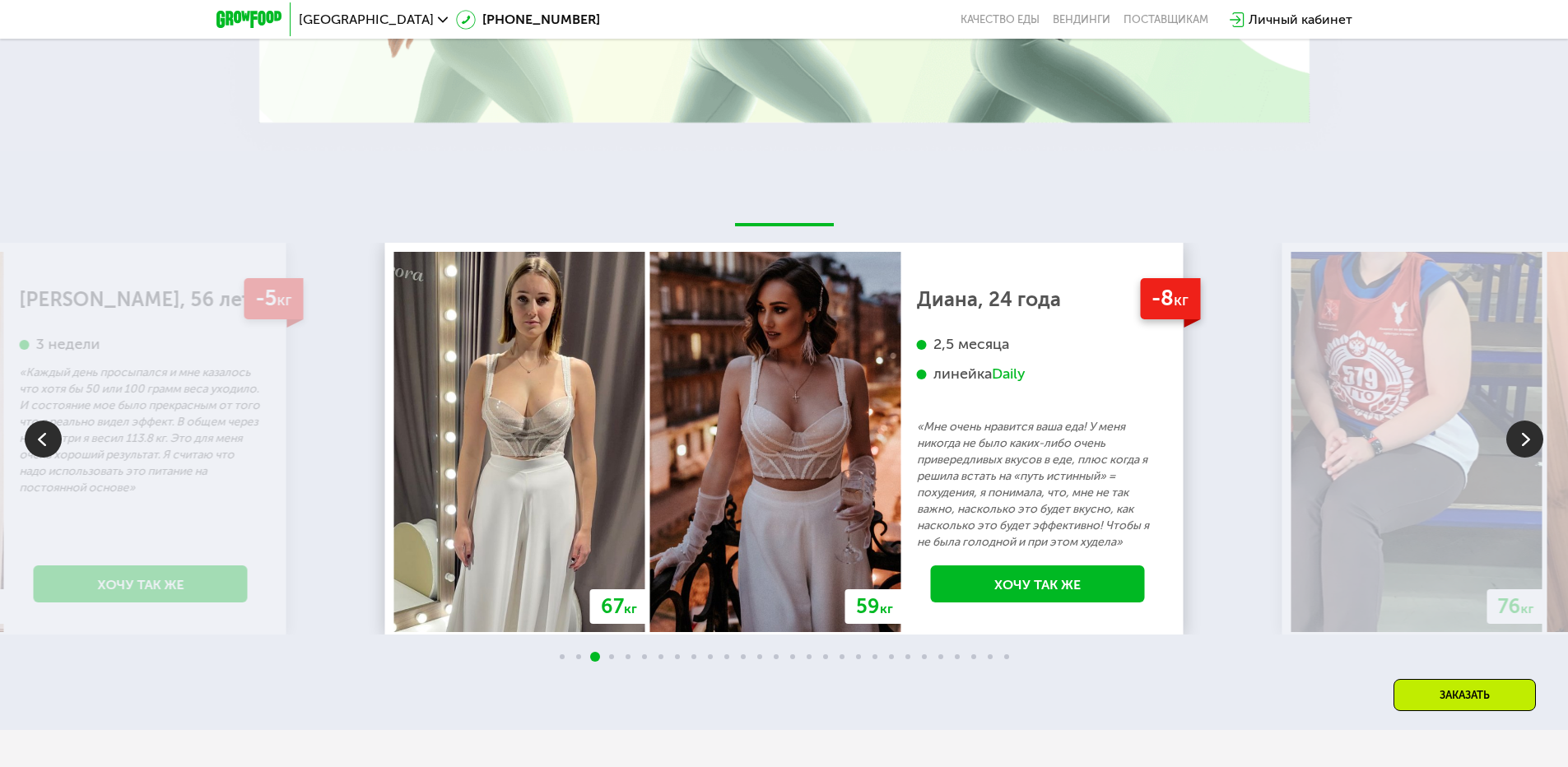
click at [1518, 433] on img at bounding box center [1525, 439] width 37 height 37
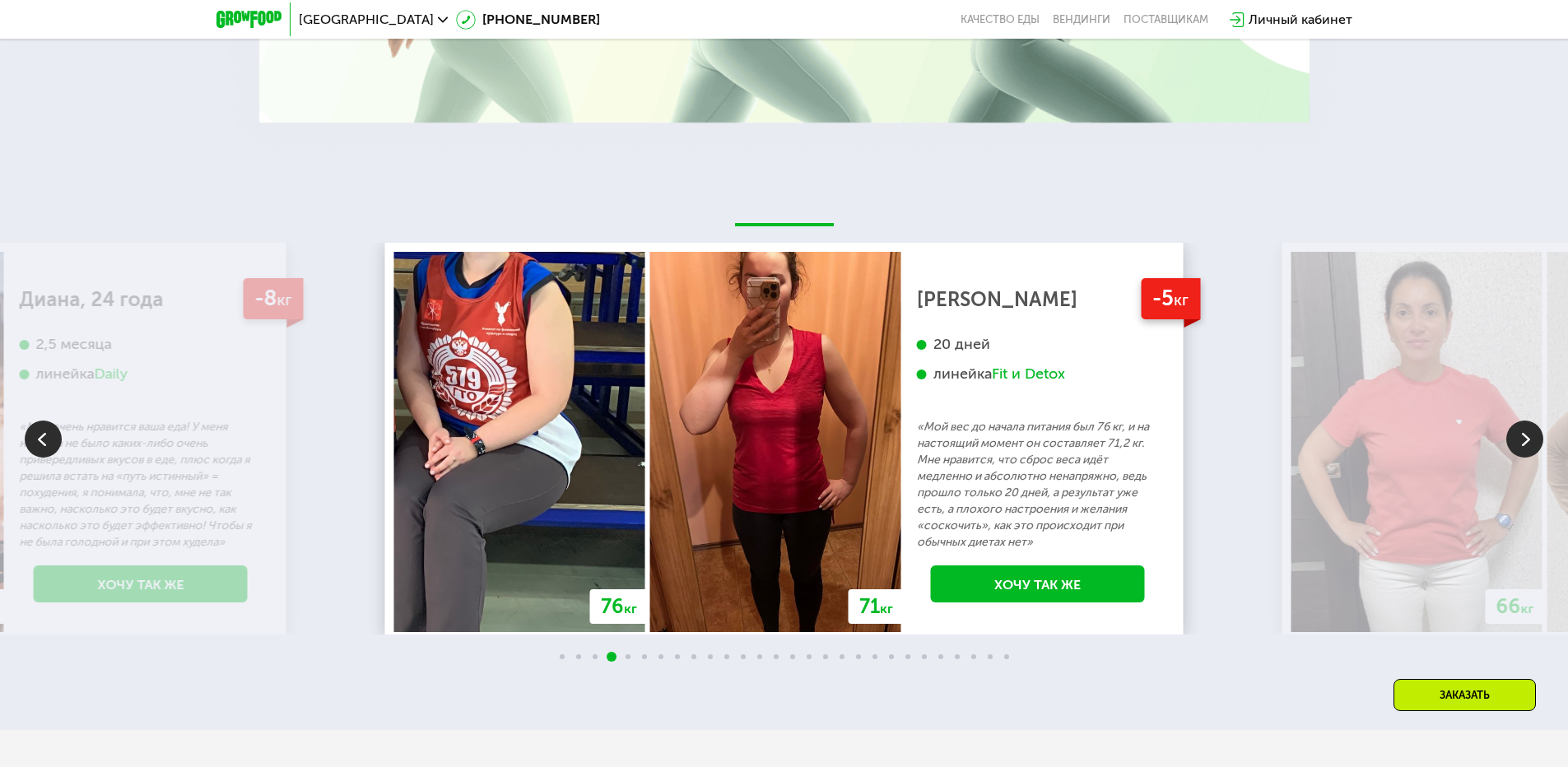
click at [1518, 433] on img at bounding box center [1525, 439] width 37 height 37
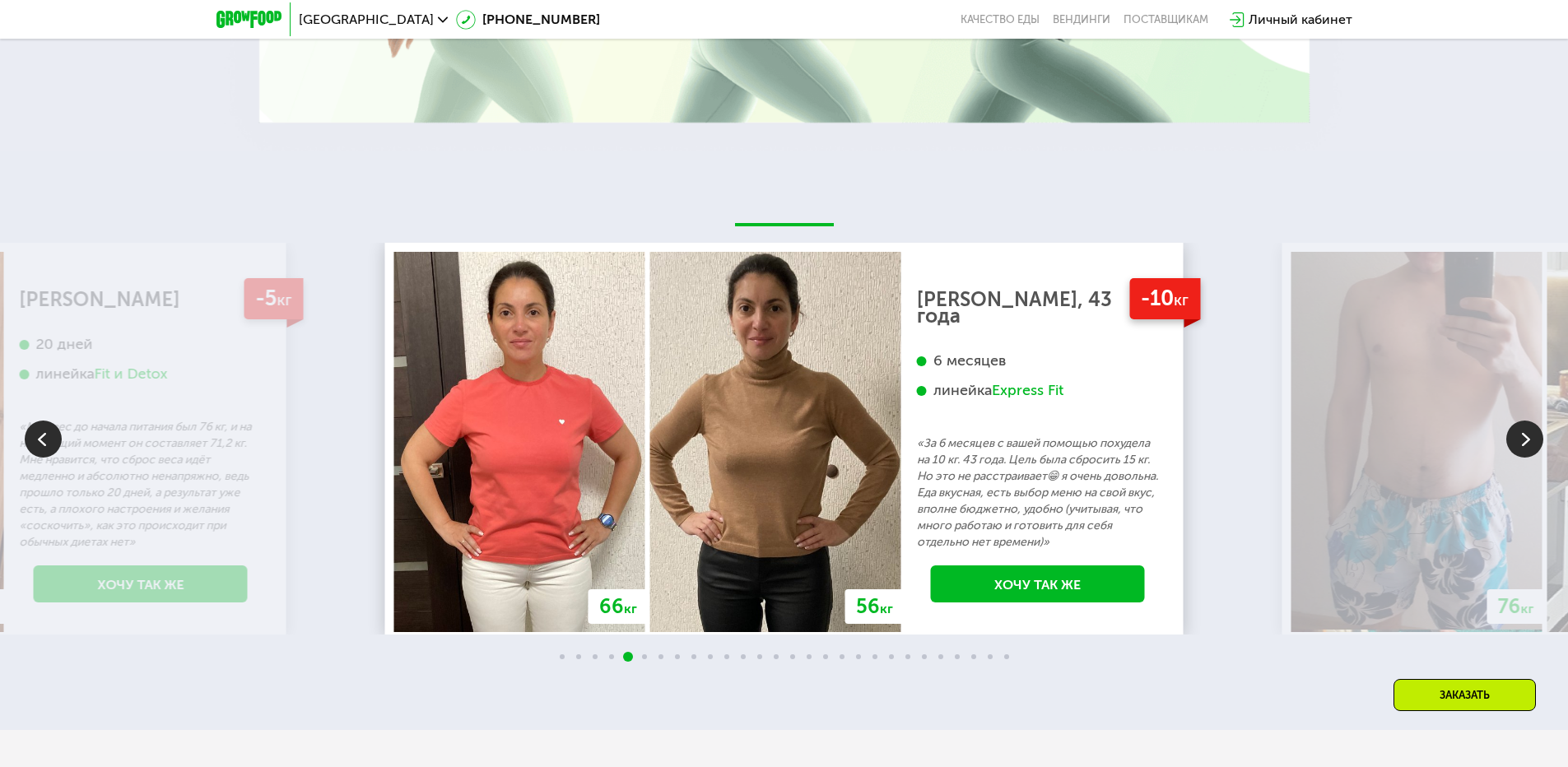
click at [1518, 433] on img at bounding box center [1525, 439] width 37 height 37
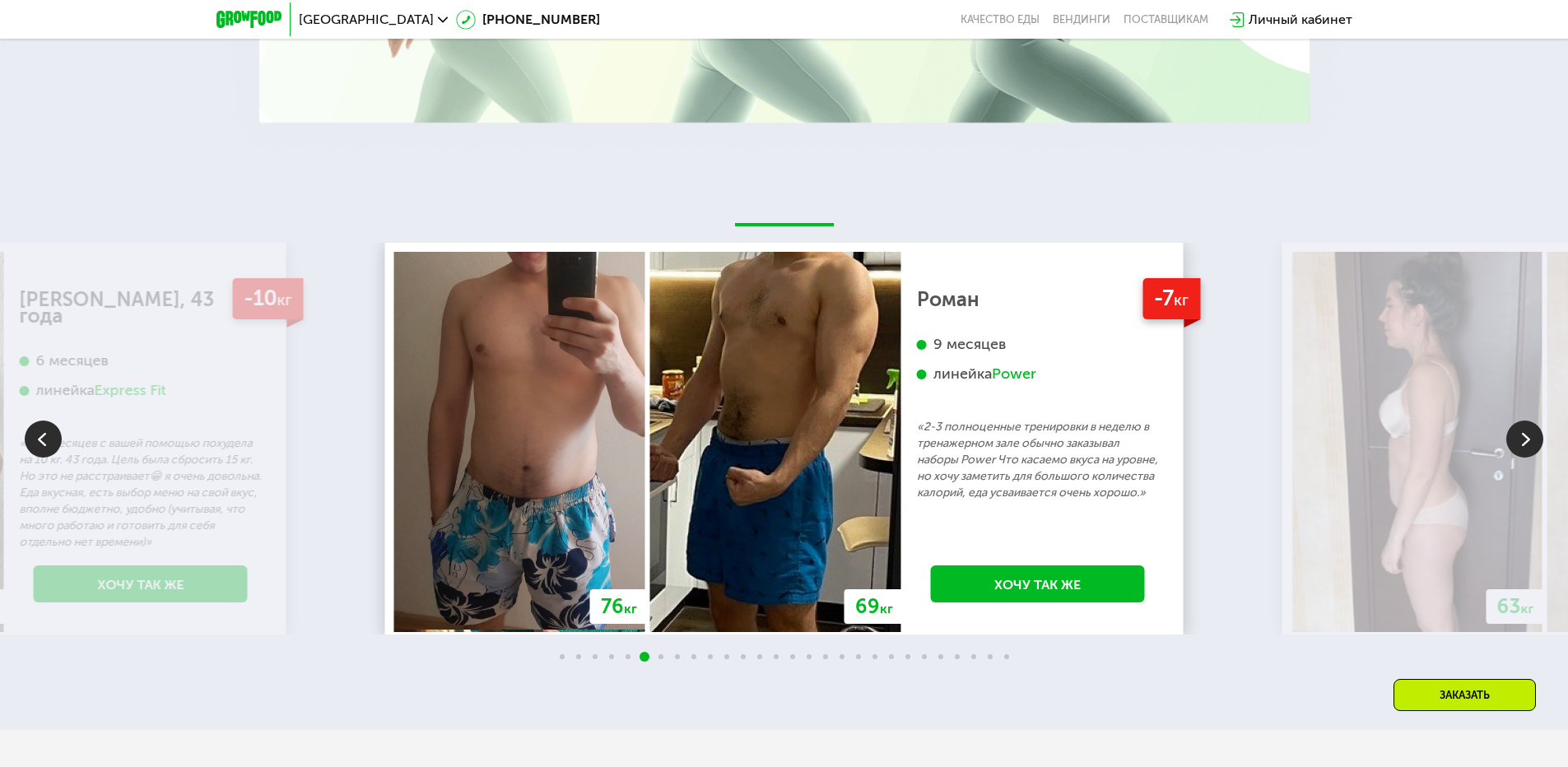
click at [1526, 446] on img at bounding box center [1525, 439] width 37 height 37
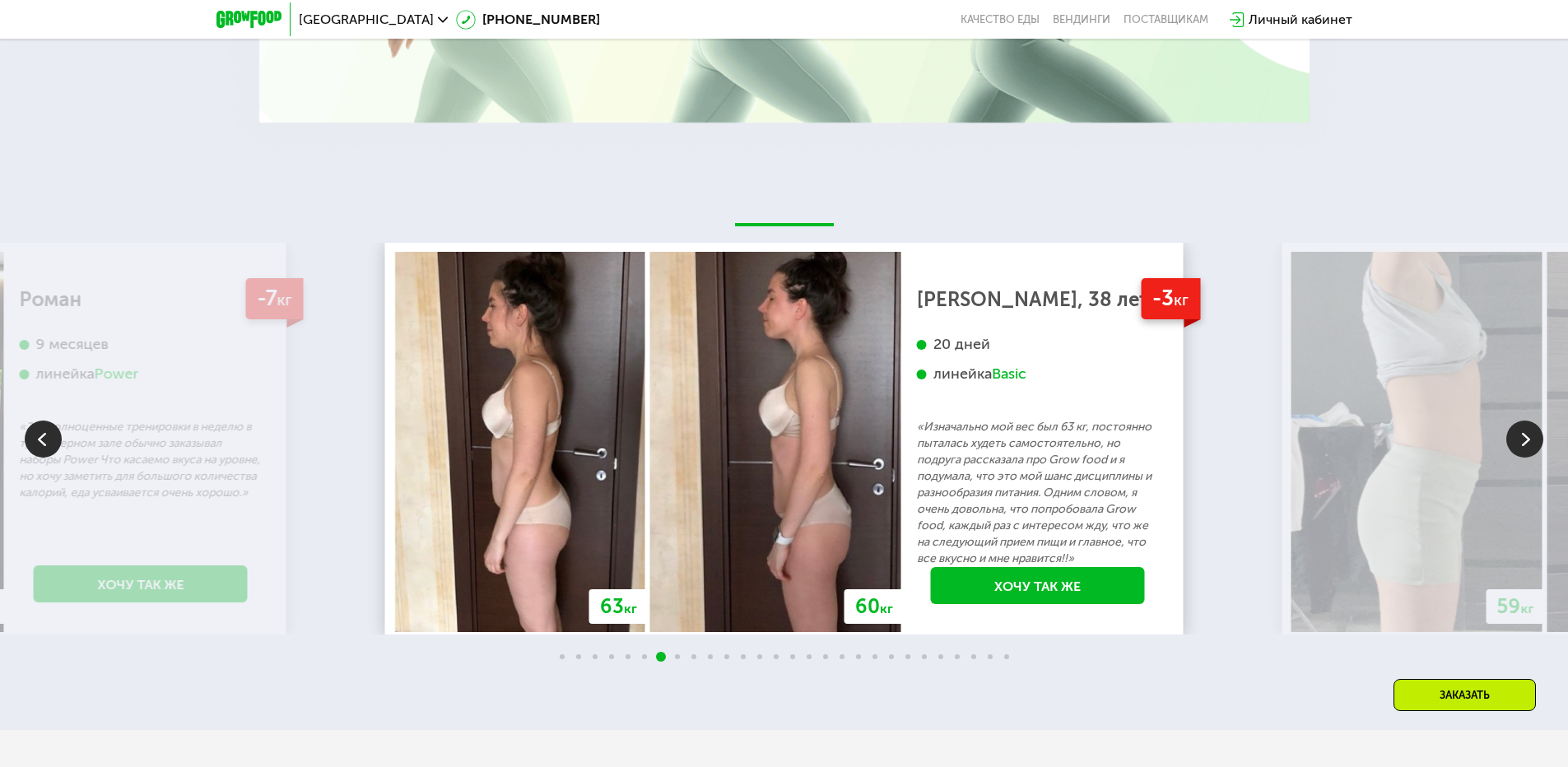
click at [1526, 446] on img at bounding box center [1525, 439] width 37 height 37
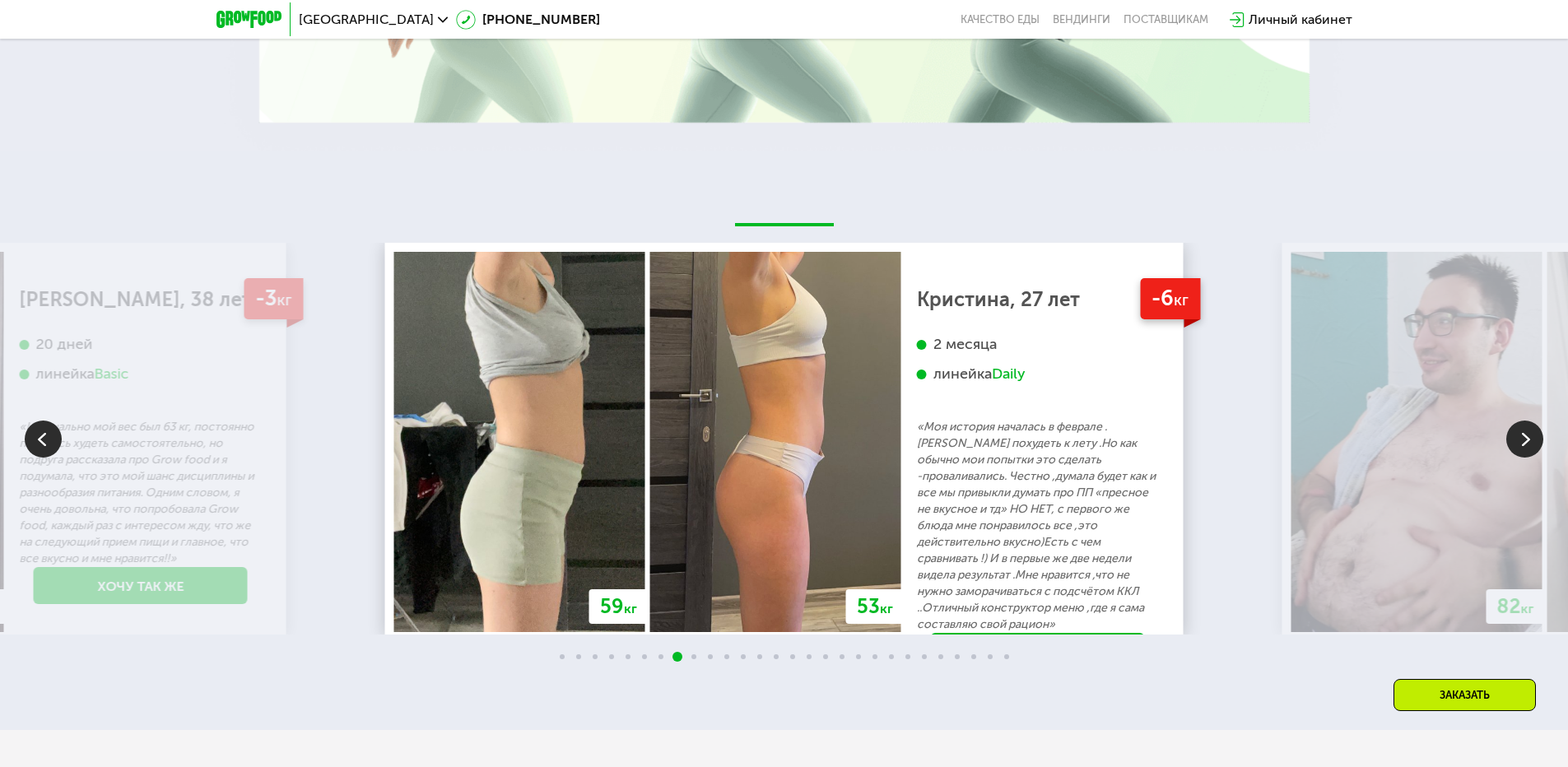
click at [1526, 446] on img at bounding box center [1525, 439] width 37 height 37
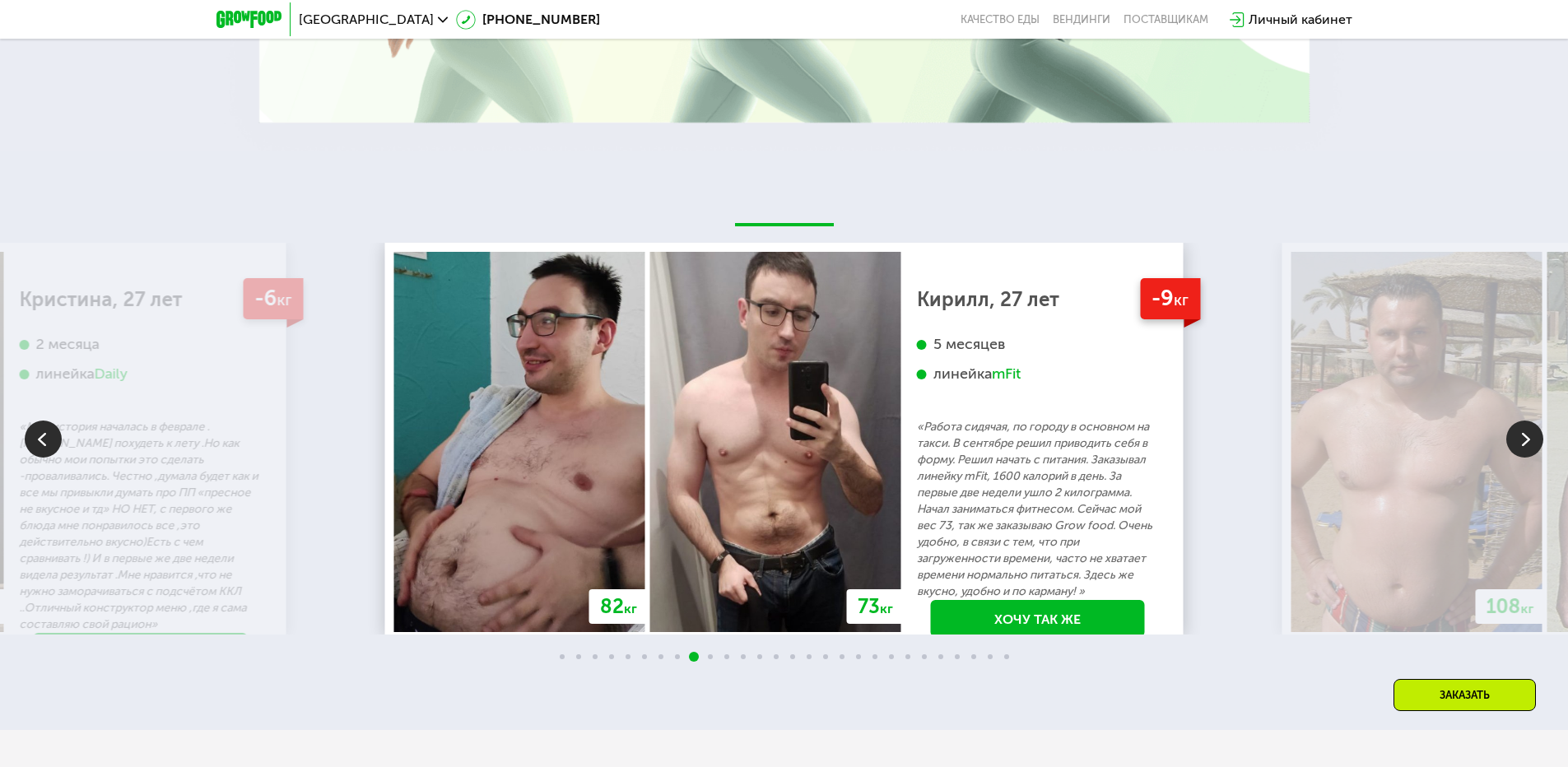
click at [1520, 445] on img at bounding box center [1525, 439] width 37 height 37
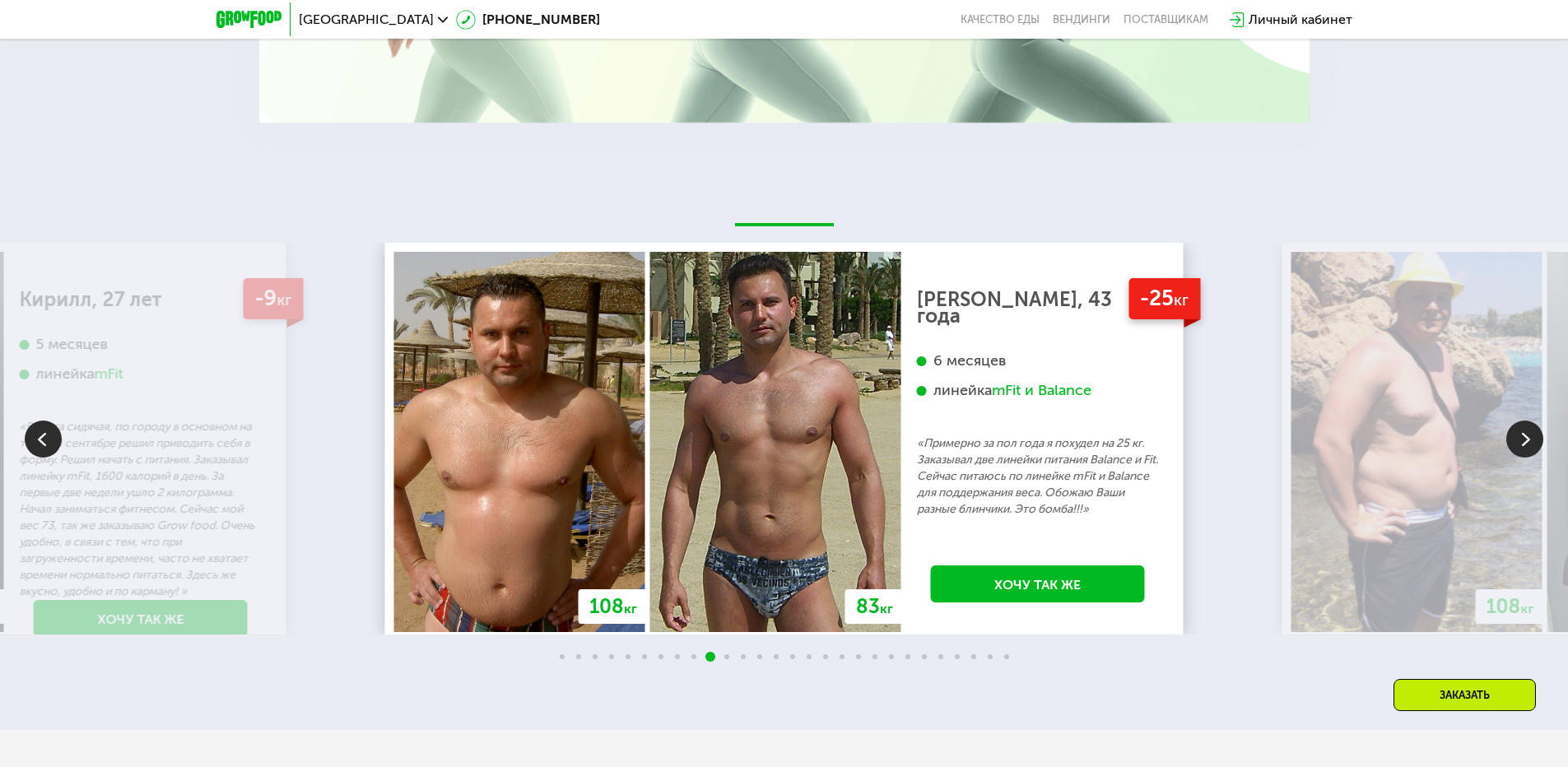
click at [1515, 440] on img at bounding box center [1525, 439] width 37 height 37
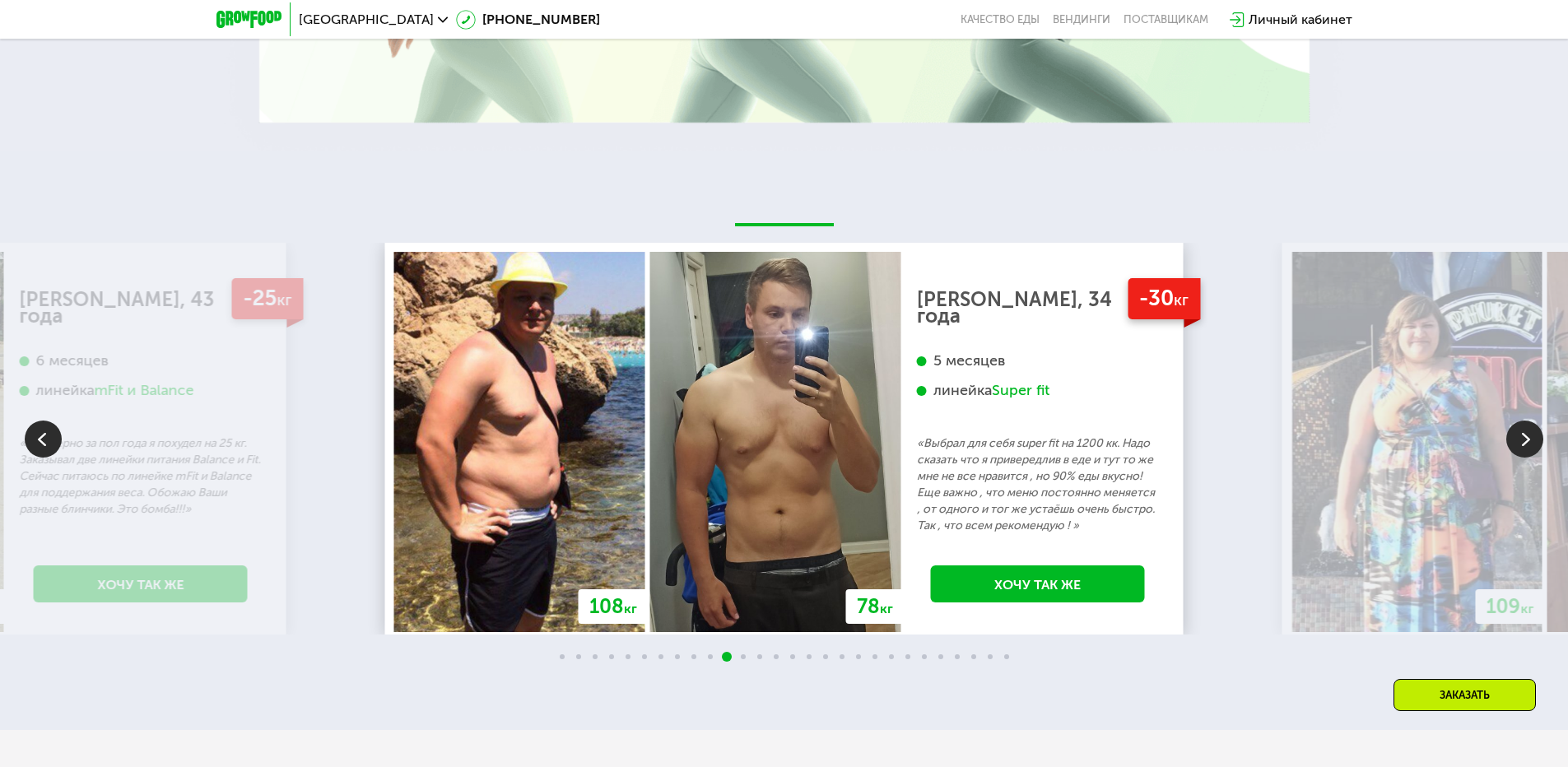
click at [1515, 440] on img at bounding box center [1525, 439] width 37 height 37
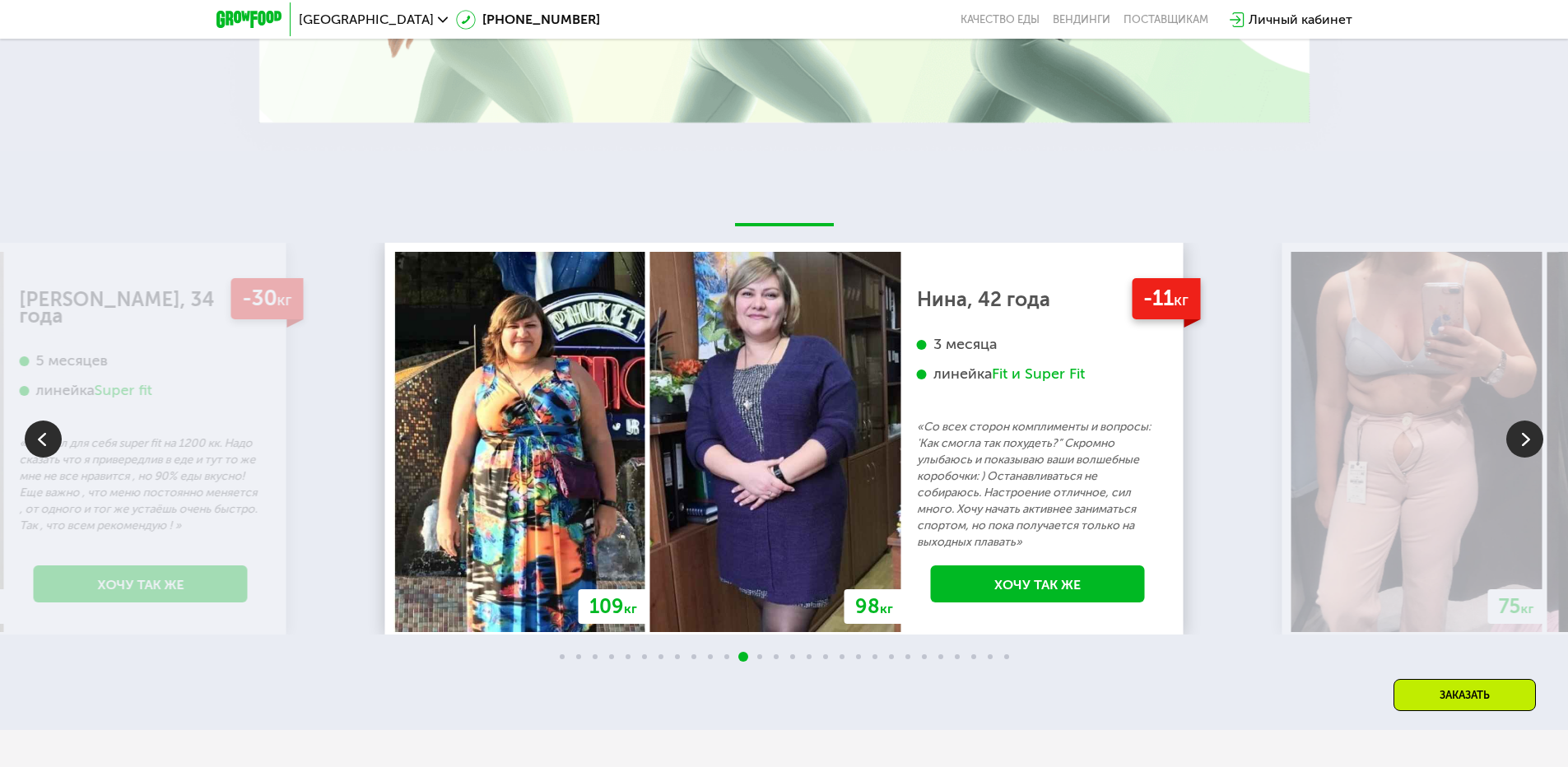
click at [1515, 440] on img at bounding box center [1525, 439] width 37 height 37
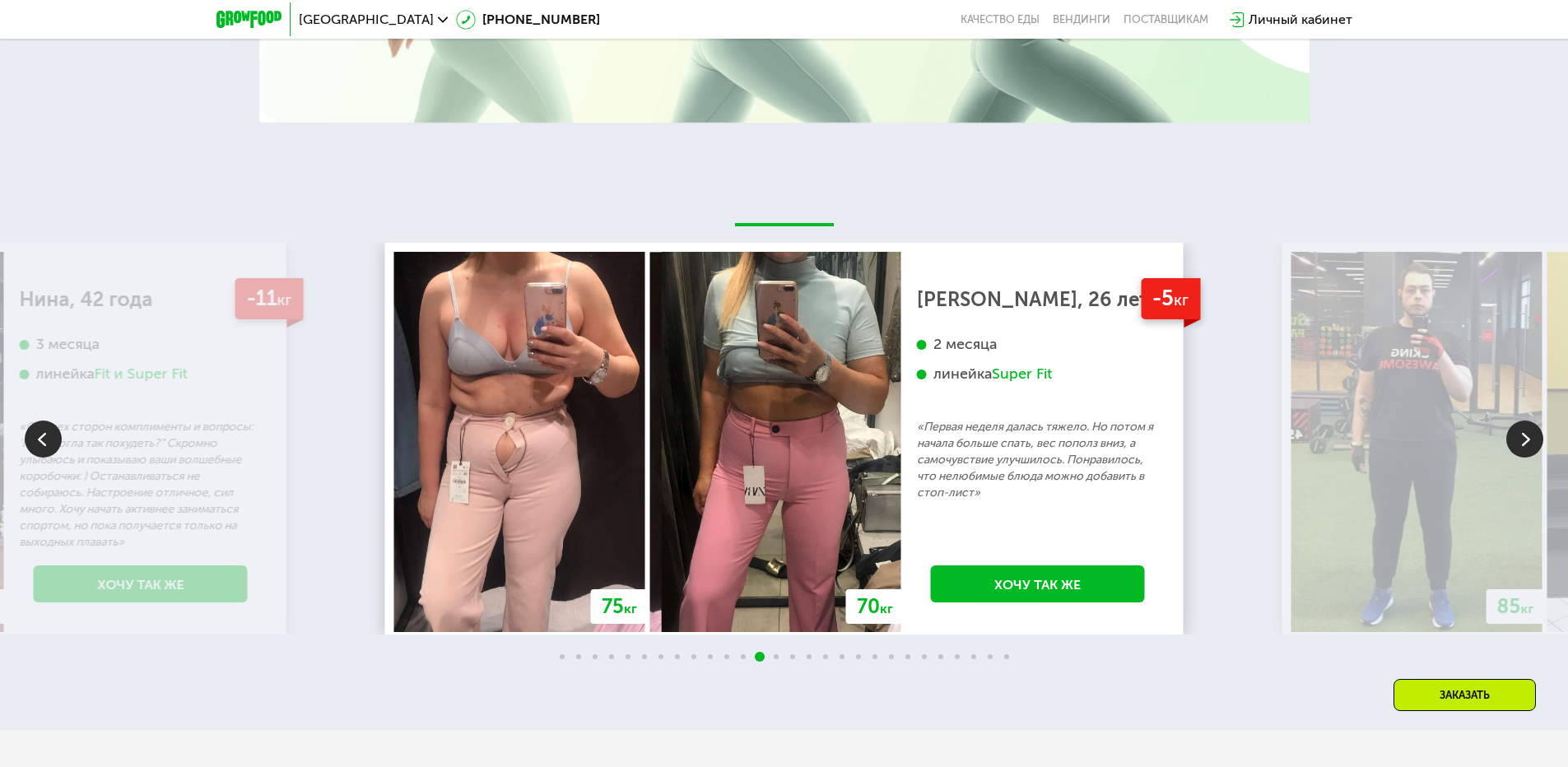
click at [1515, 440] on img at bounding box center [1525, 439] width 37 height 37
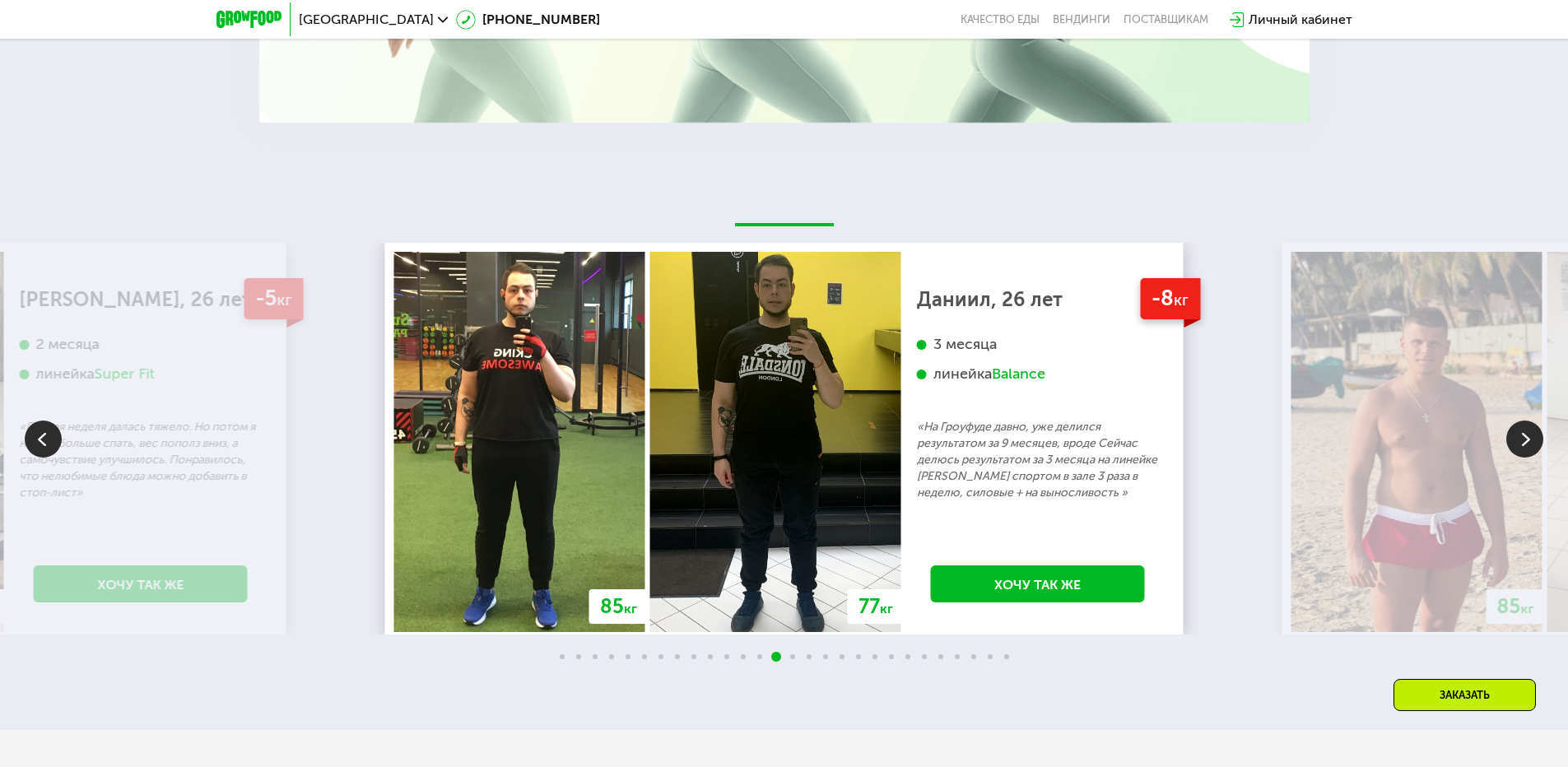
click at [1515, 440] on img at bounding box center [1525, 439] width 37 height 37
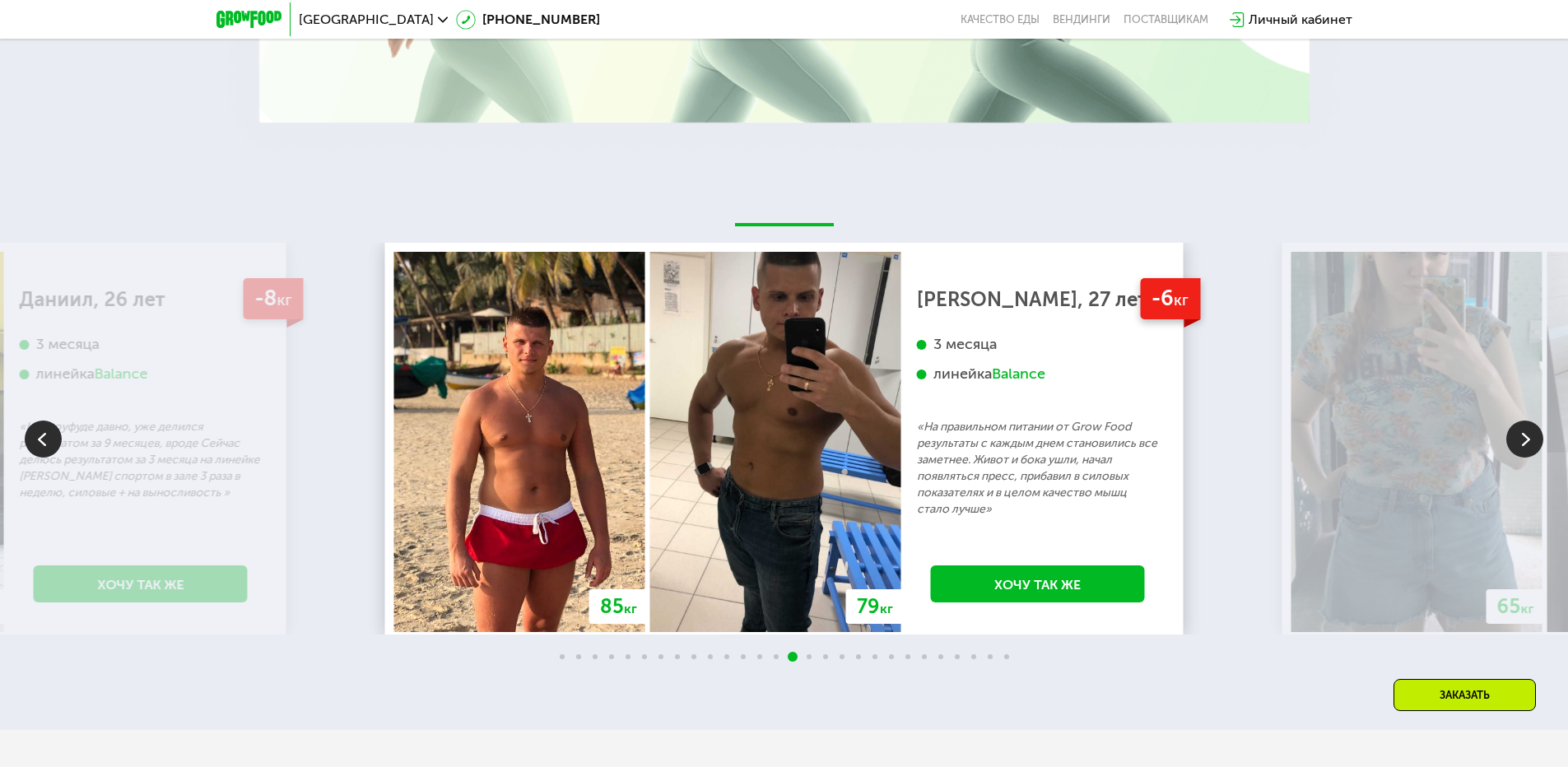
click at [1515, 440] on img at bounding box center [1525, 439] width 37 height 37
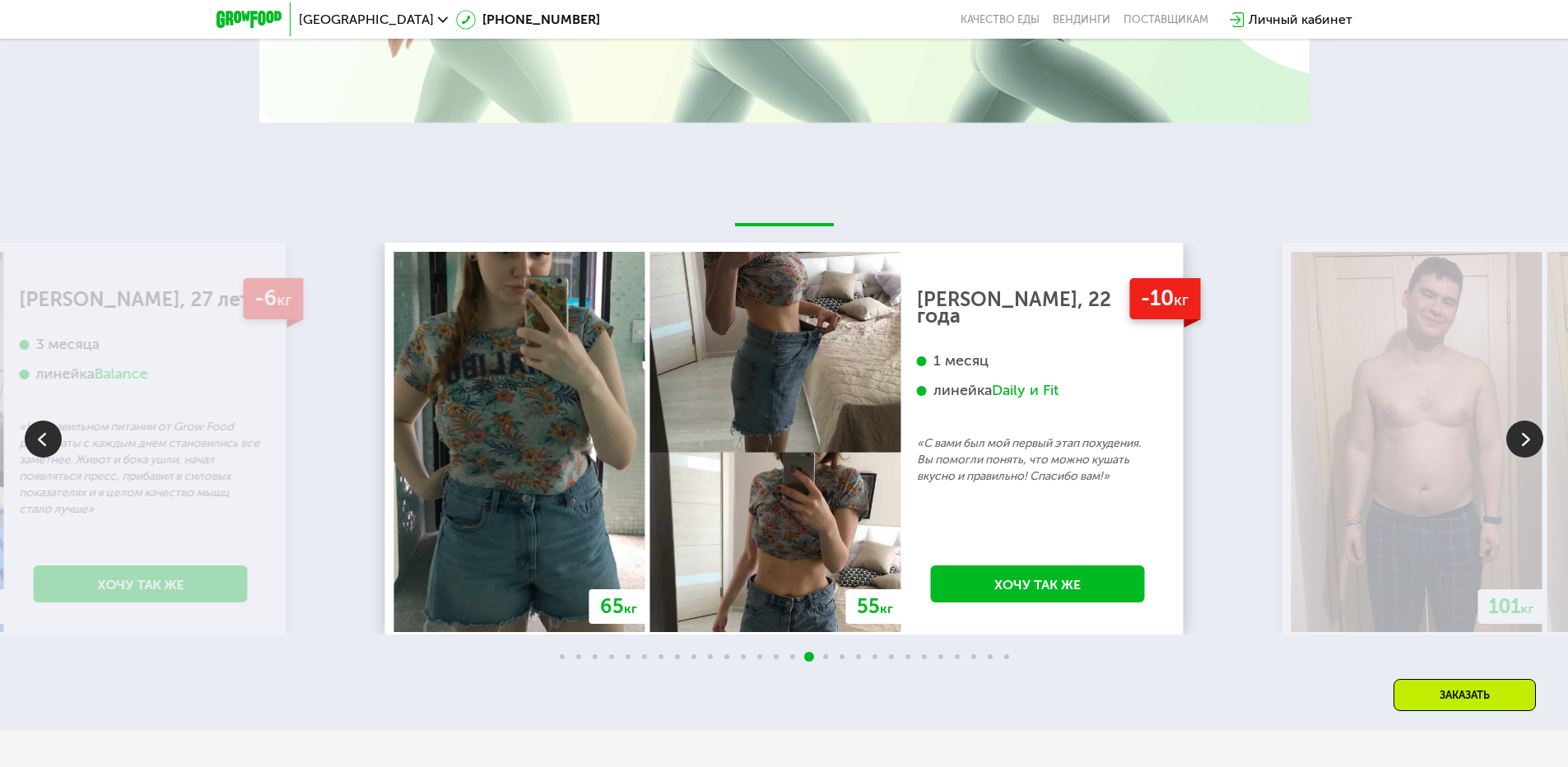
click at [1515, 440] on img at bounding box center [1525, 439] width 37 height 37
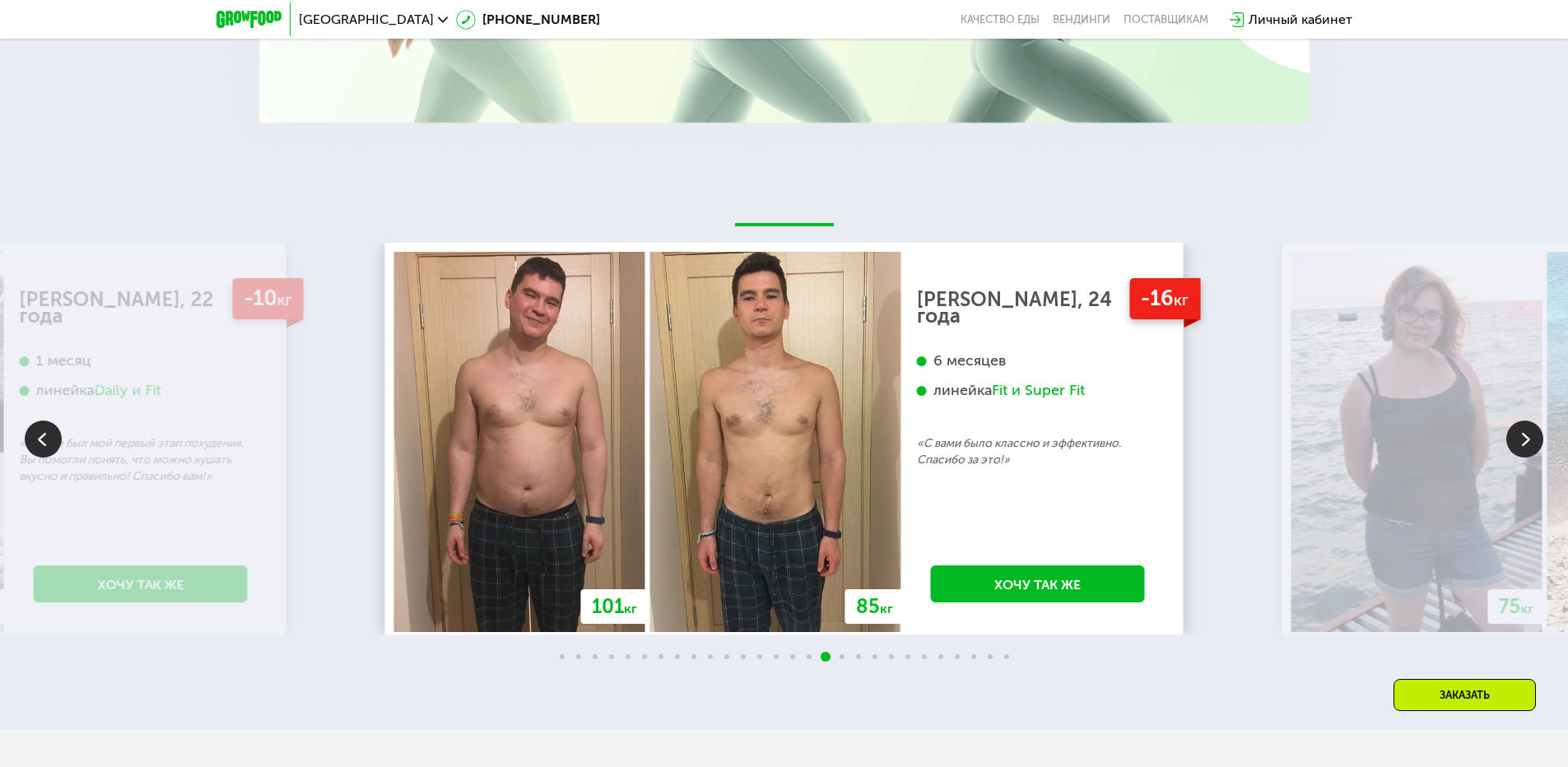
click at [1515, 440] on img at bounding box center [1525, 439] width 37 height 37
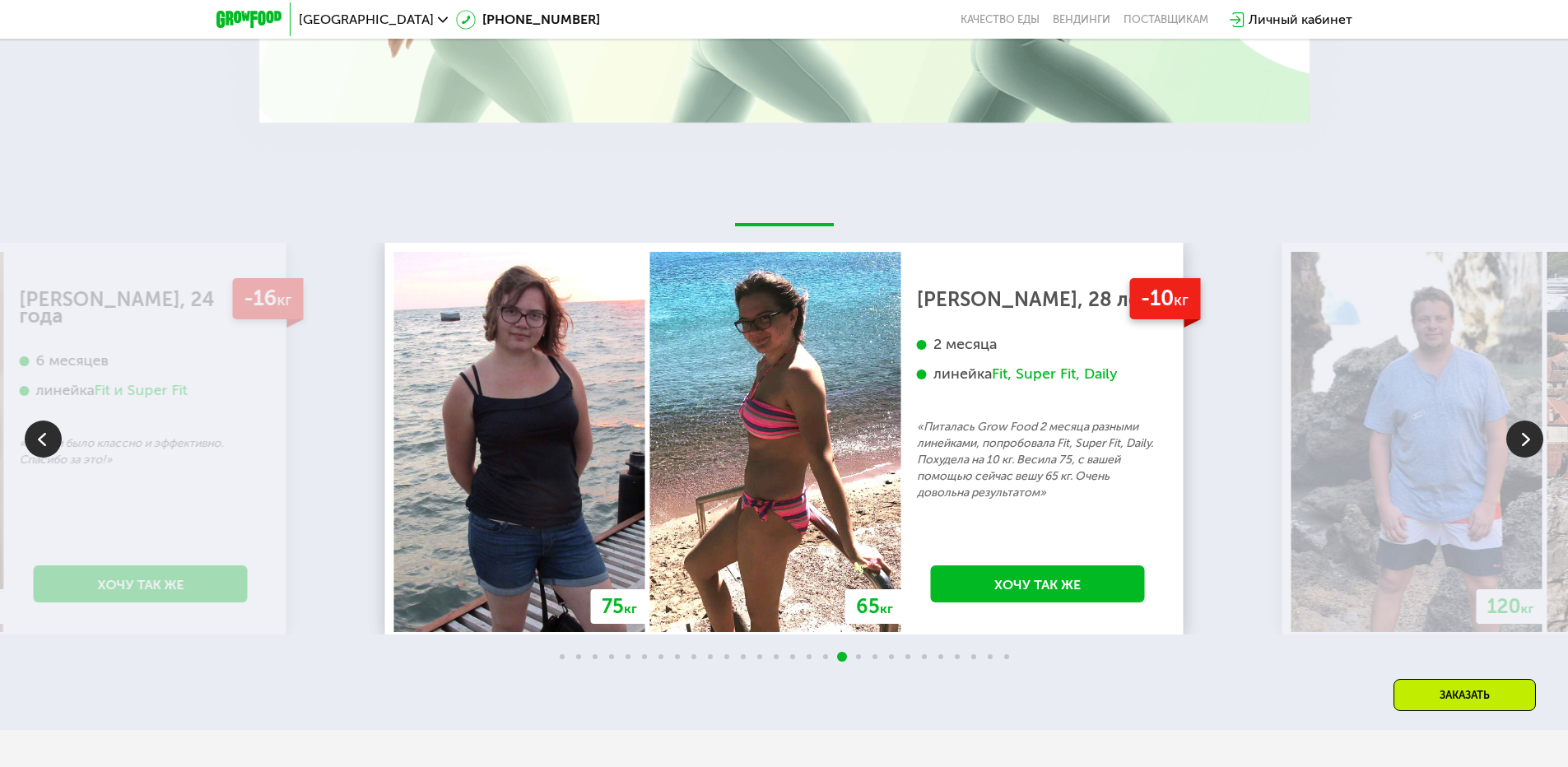
click at [1515, 440] on img at bounding box center [1525, 439] width 37 height 37
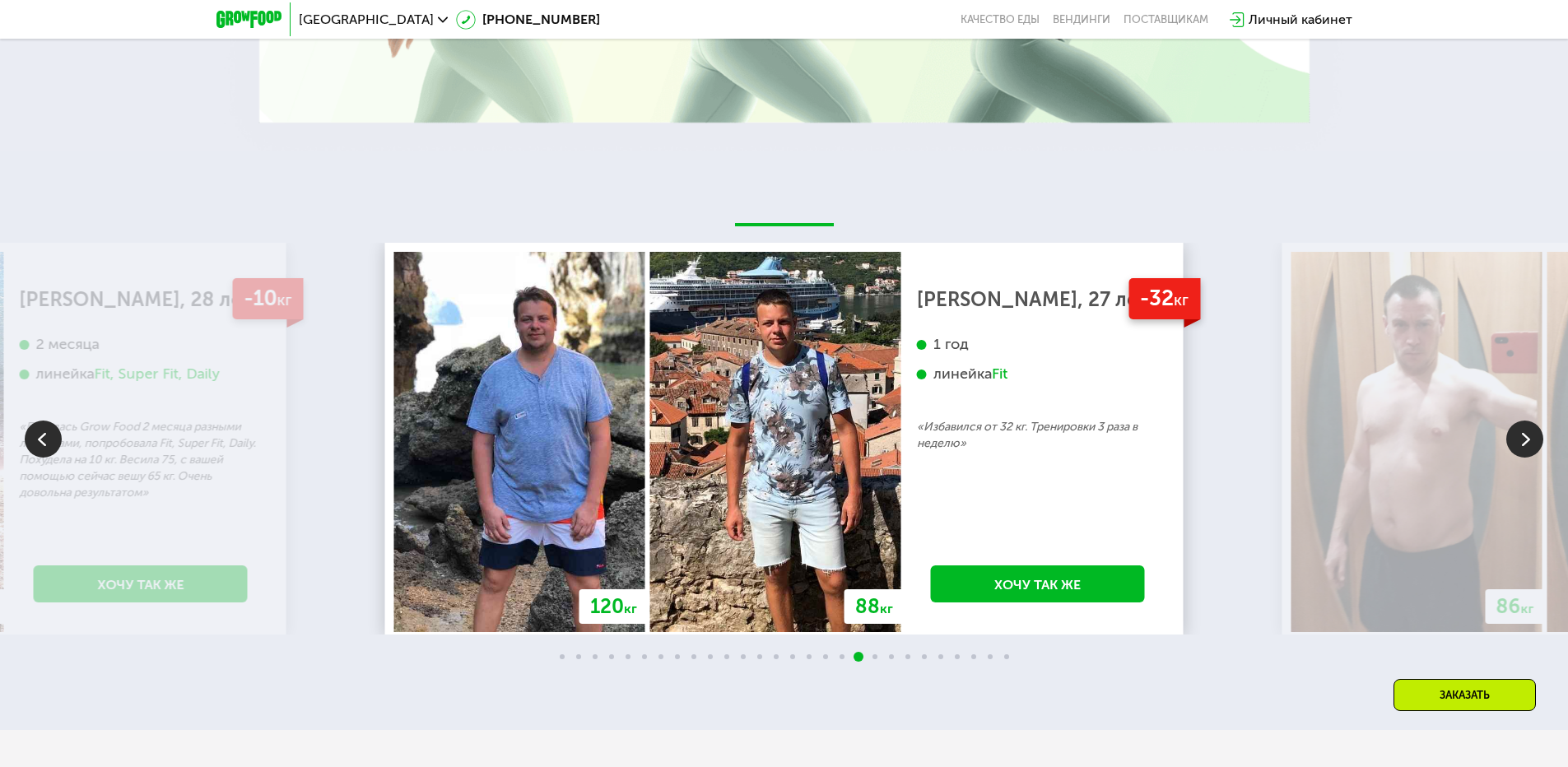
click at [1515, 440] on img at bounding box center [1525, 439] width 37 height 37
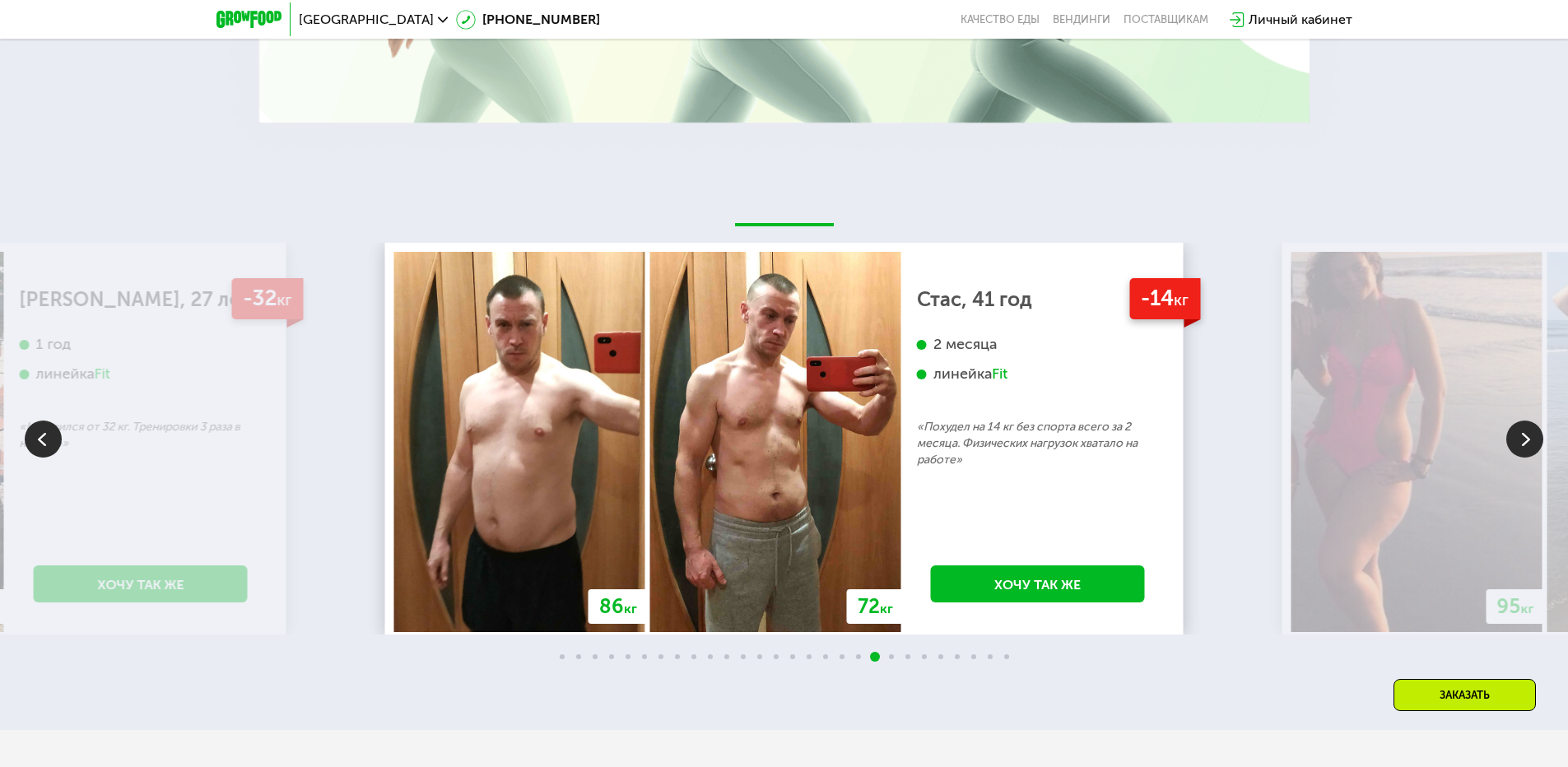
click at [1515, 440] on img at bounding box center [1525, 439] width 37 height 37
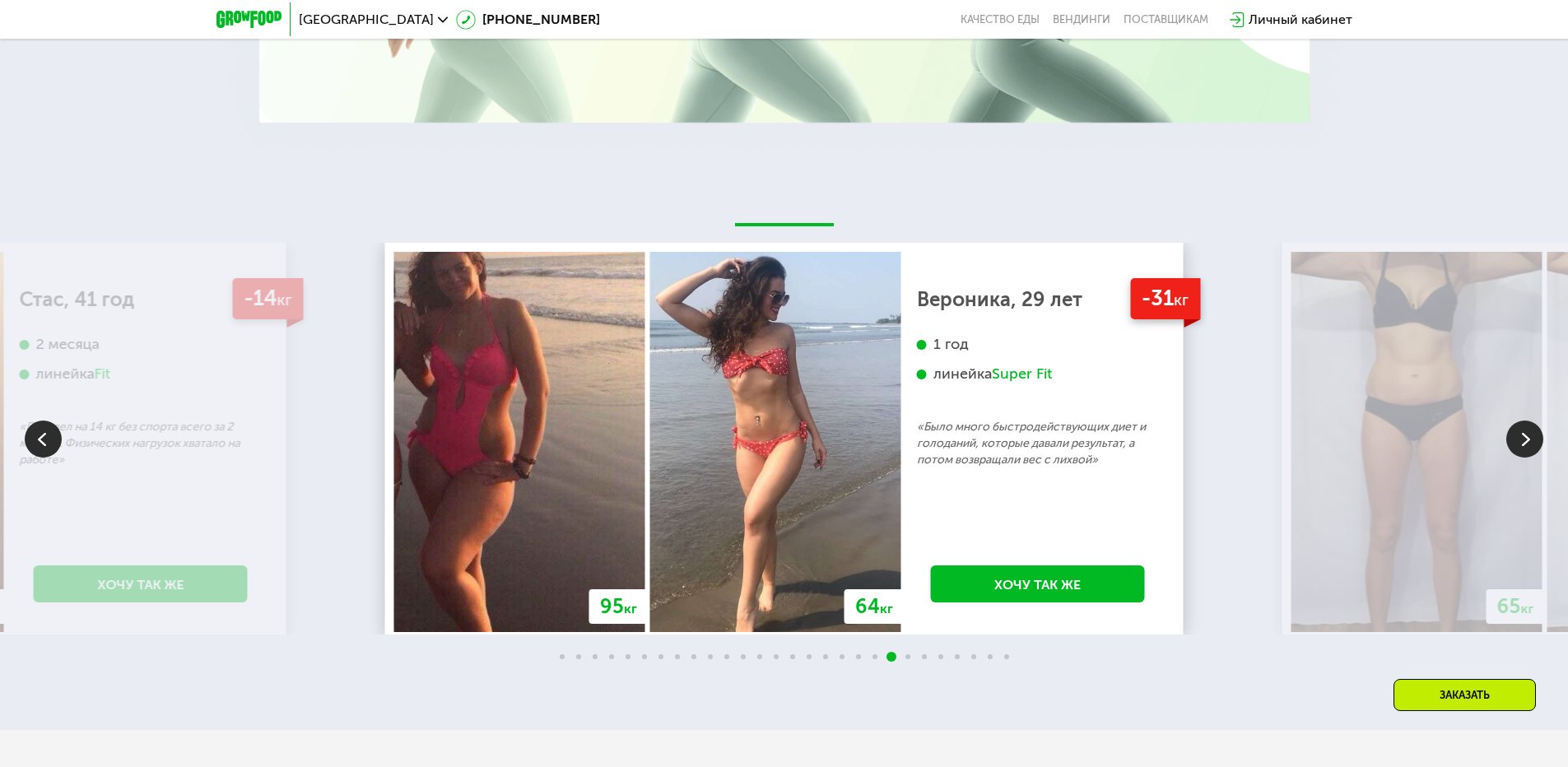
click at [1515, 440] on img at bounding box center [1525, 439] width 37 height 37
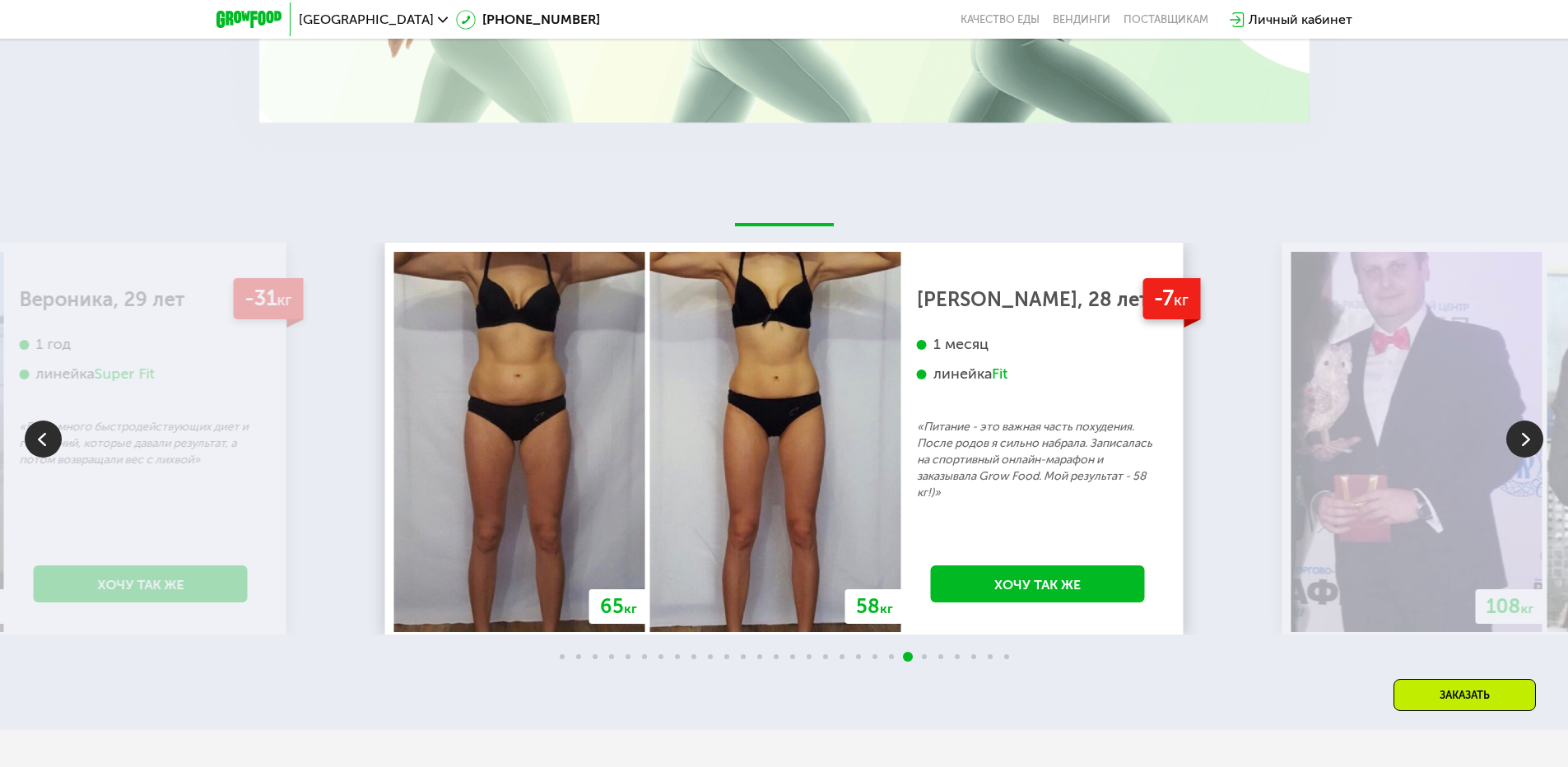
click at [1515, 440] on img at bounding box center [1525, 439] width 37 height 37
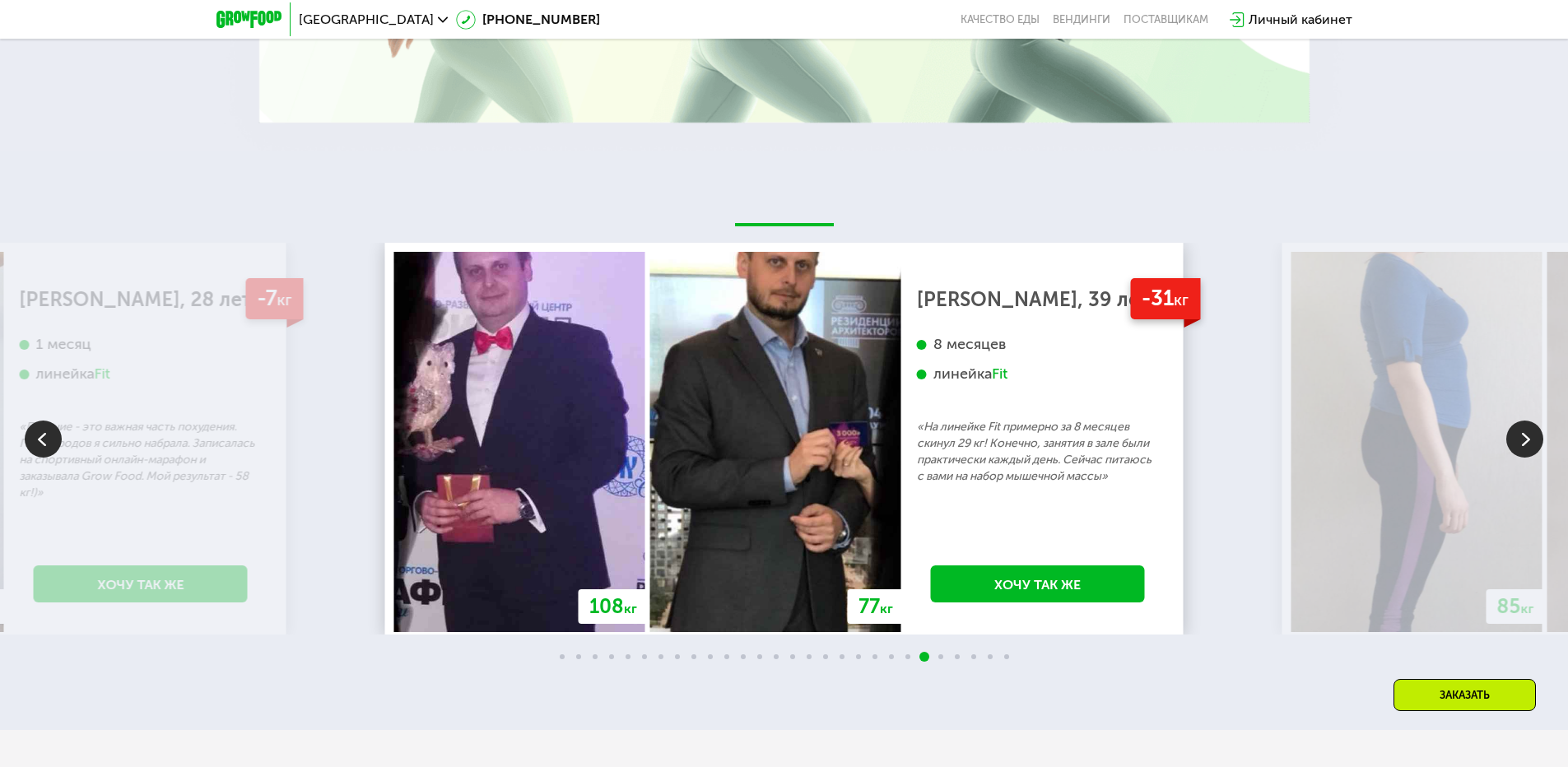
click at [1515, 440] on img at bounding box center [1525, 439] width 37 height 37
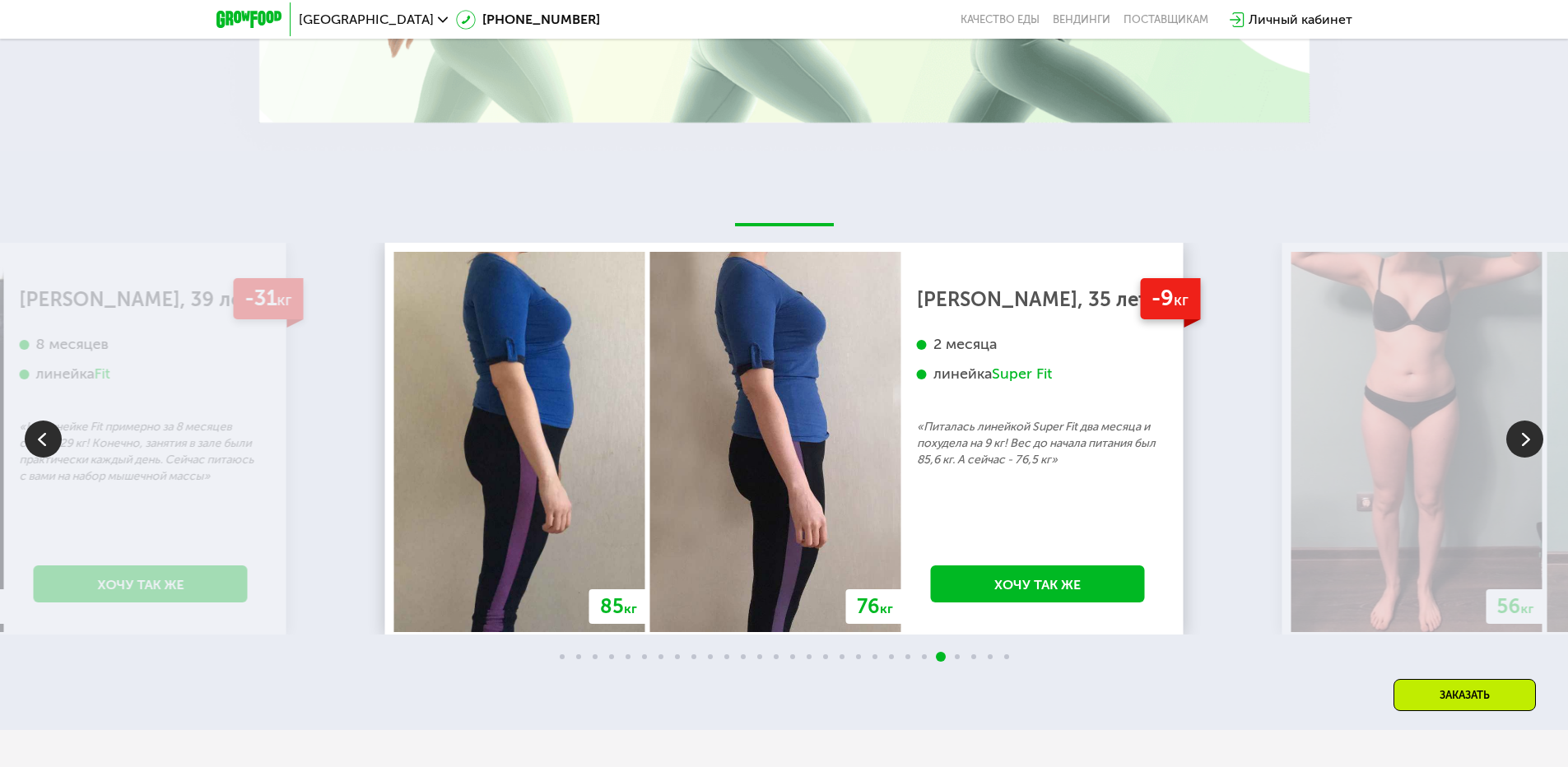
click at [1515, 440] on img at bounding box center [1525, 439] width 37 height 37
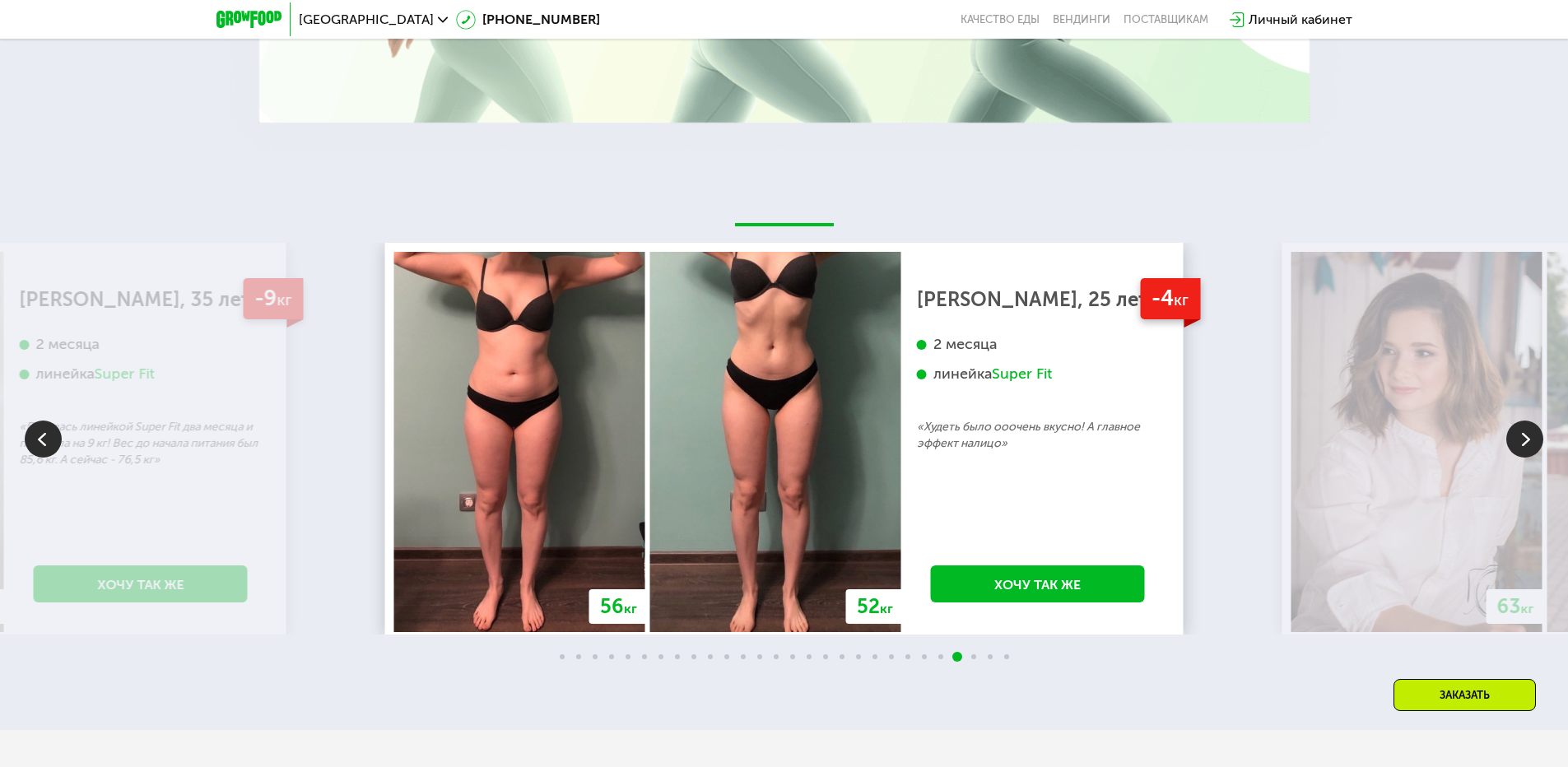
click at [1515, 440] on img at bounding box center [1525, 439] width 37 height 37
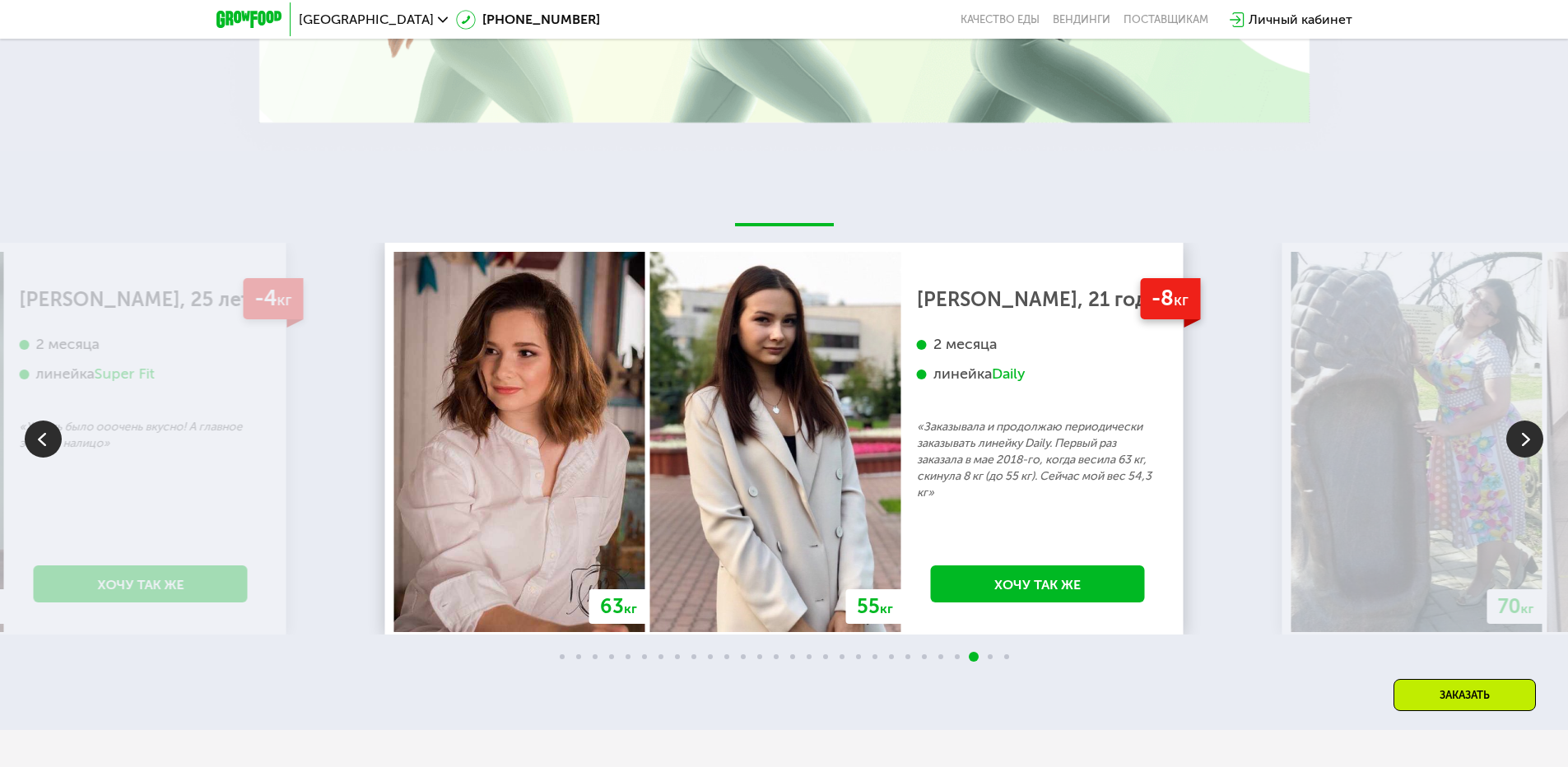
click at [1515, 440] on img at bounding box center [1525, 439] width 37 height 37
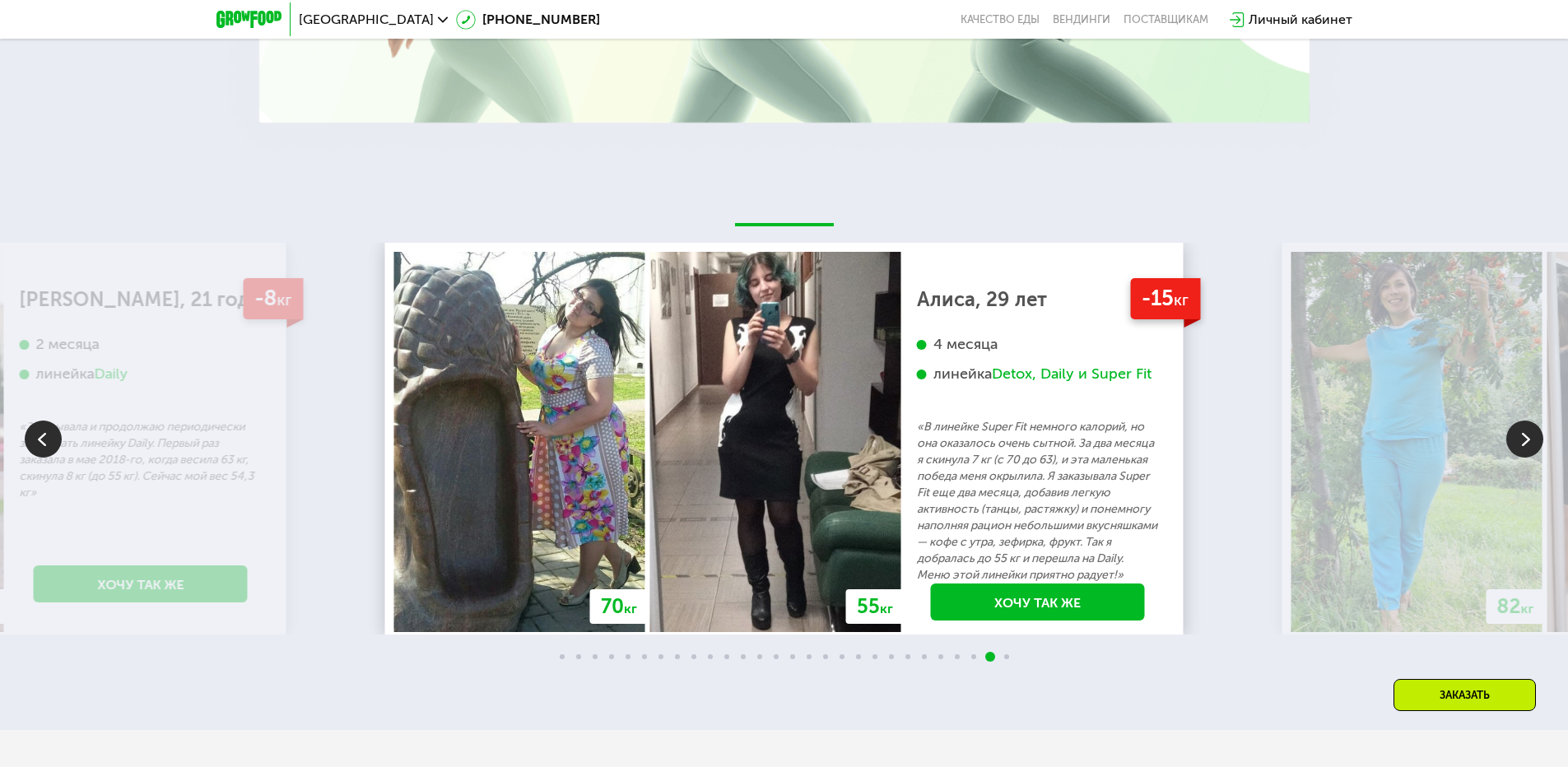
click at [1515, 440] on img at bounding box center [1525, 439] width 37 height 37
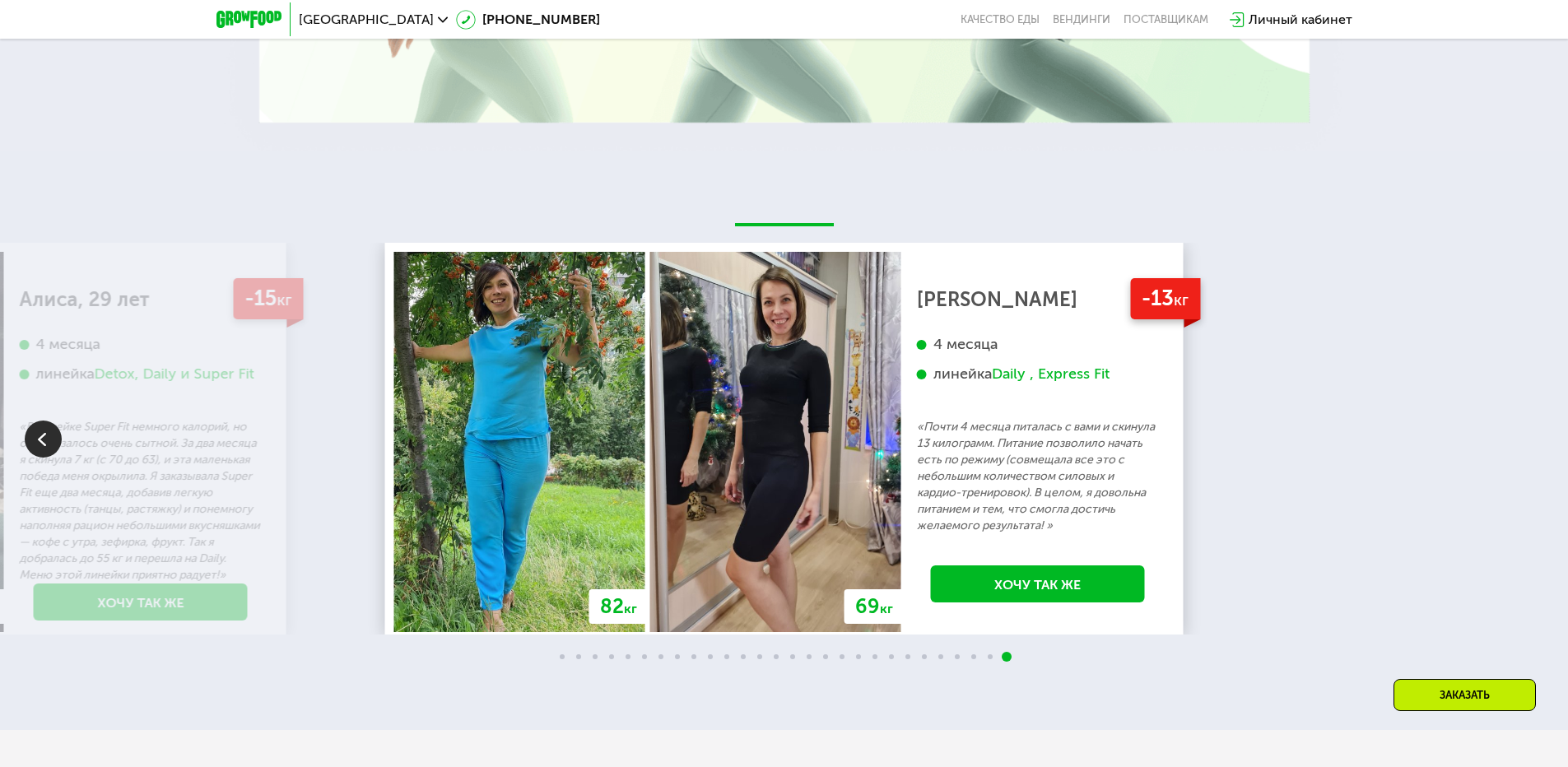
click at [1515, 440] on div "70 кг 64 кг -6 кг [PERSON_NAME], 31 год 3 месяца линейка Fit, Super Fit «Питала…" at bounding box center [784, 438] width 1568 height 392
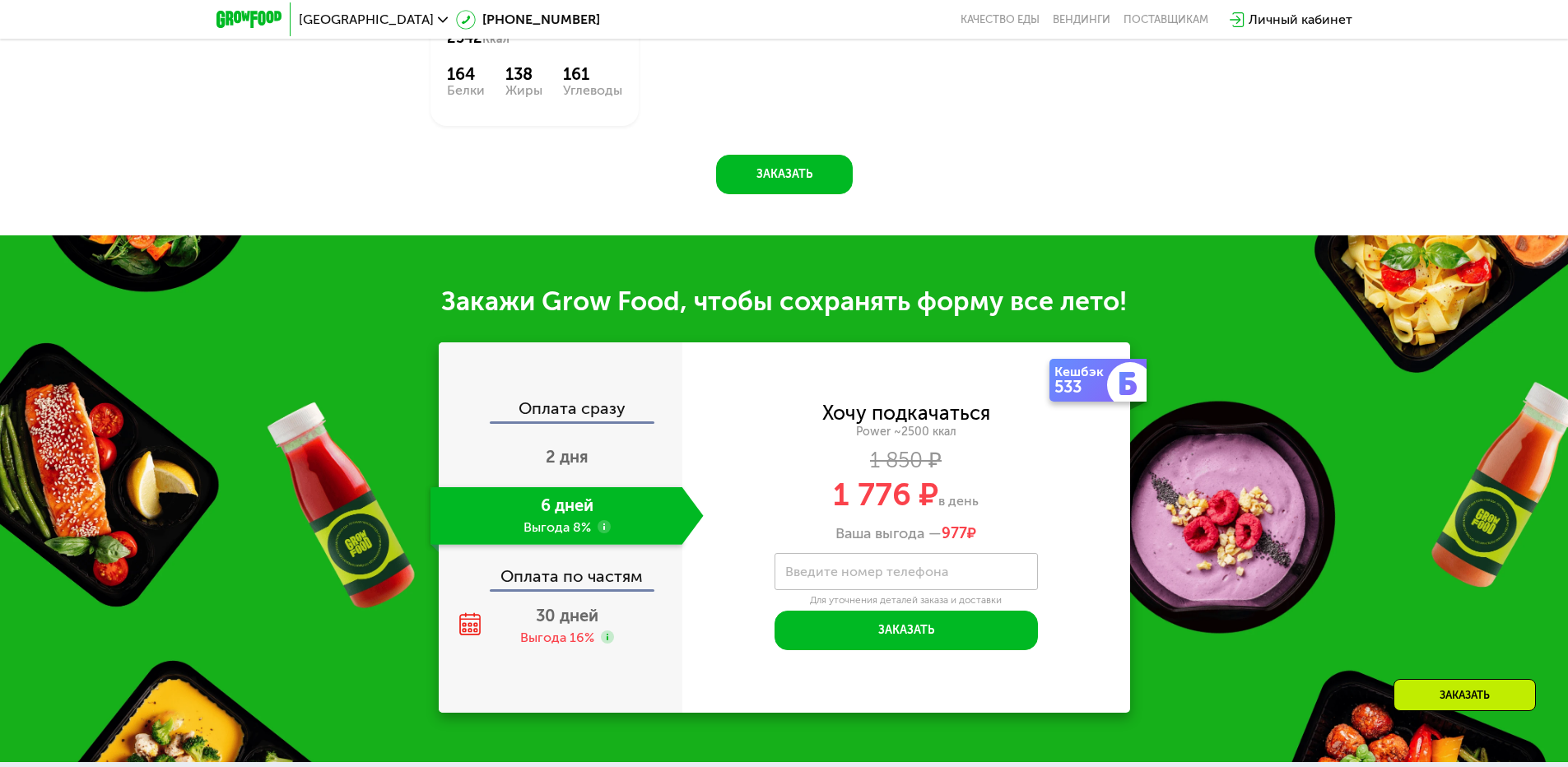
scroll to position [1976, 0]
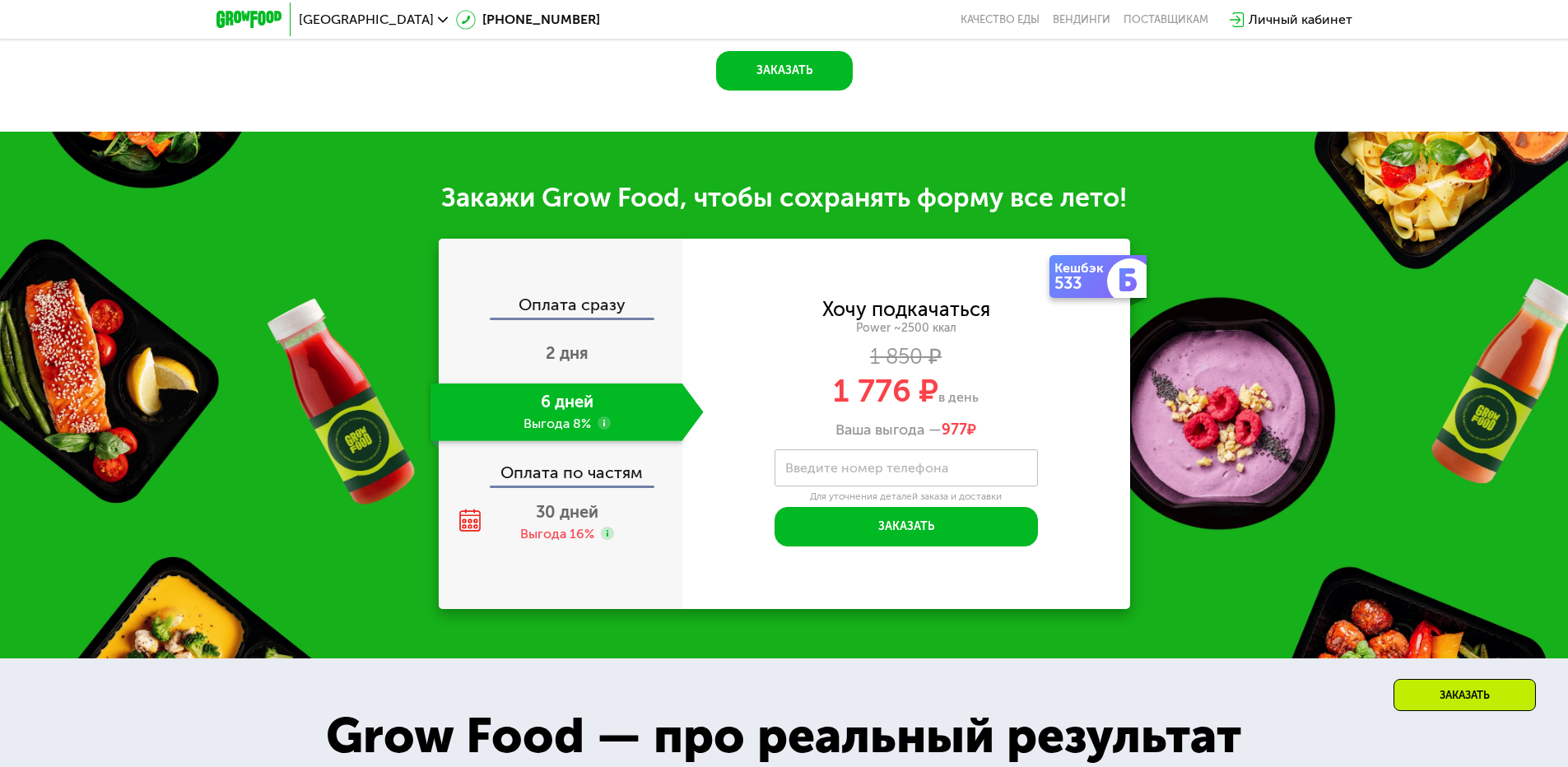
click at [591, 471] on div "Оплата по частям" at bounding box center [562, 466] width 242 height 38
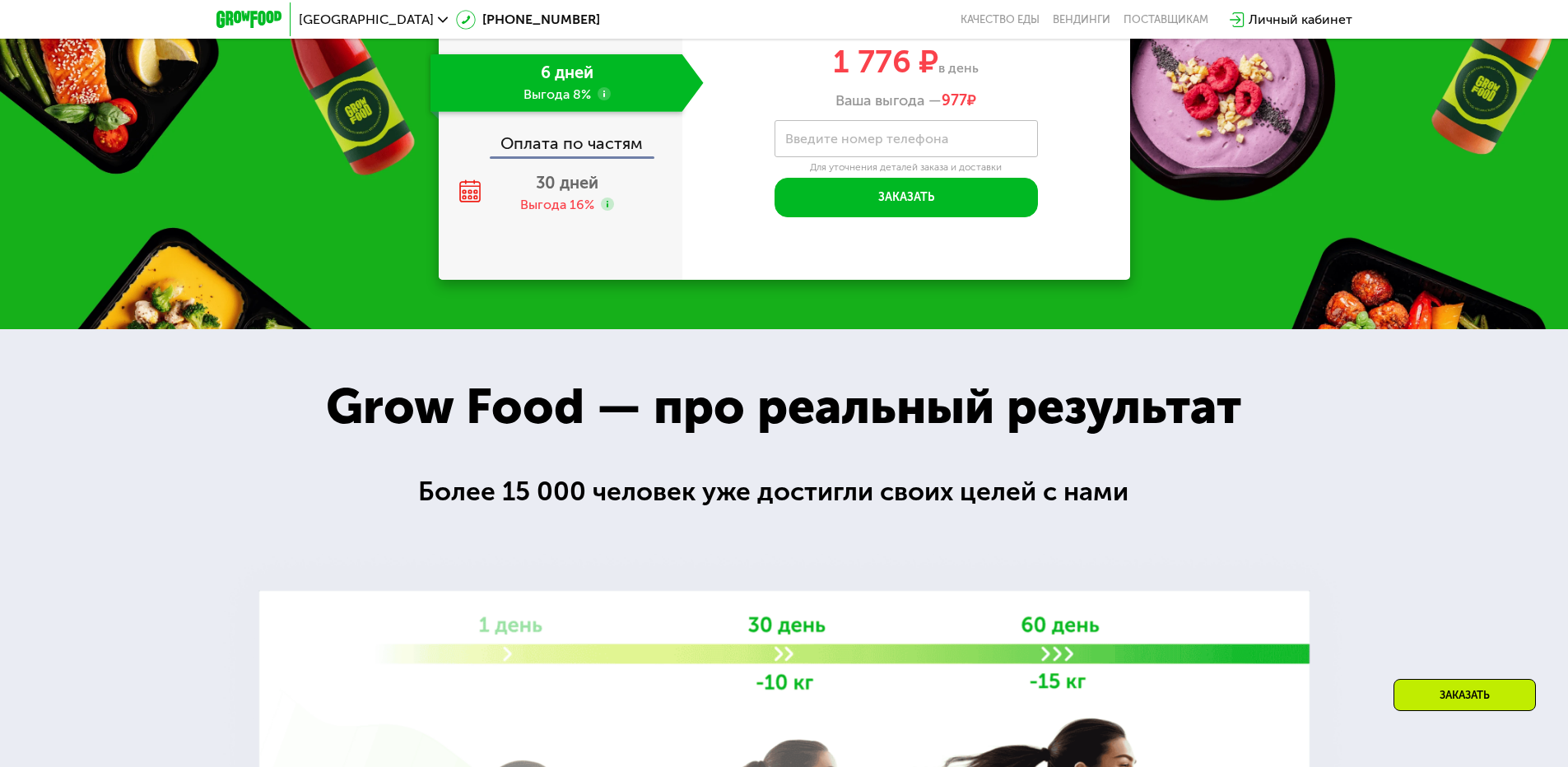
scroll to position [2058, 0]
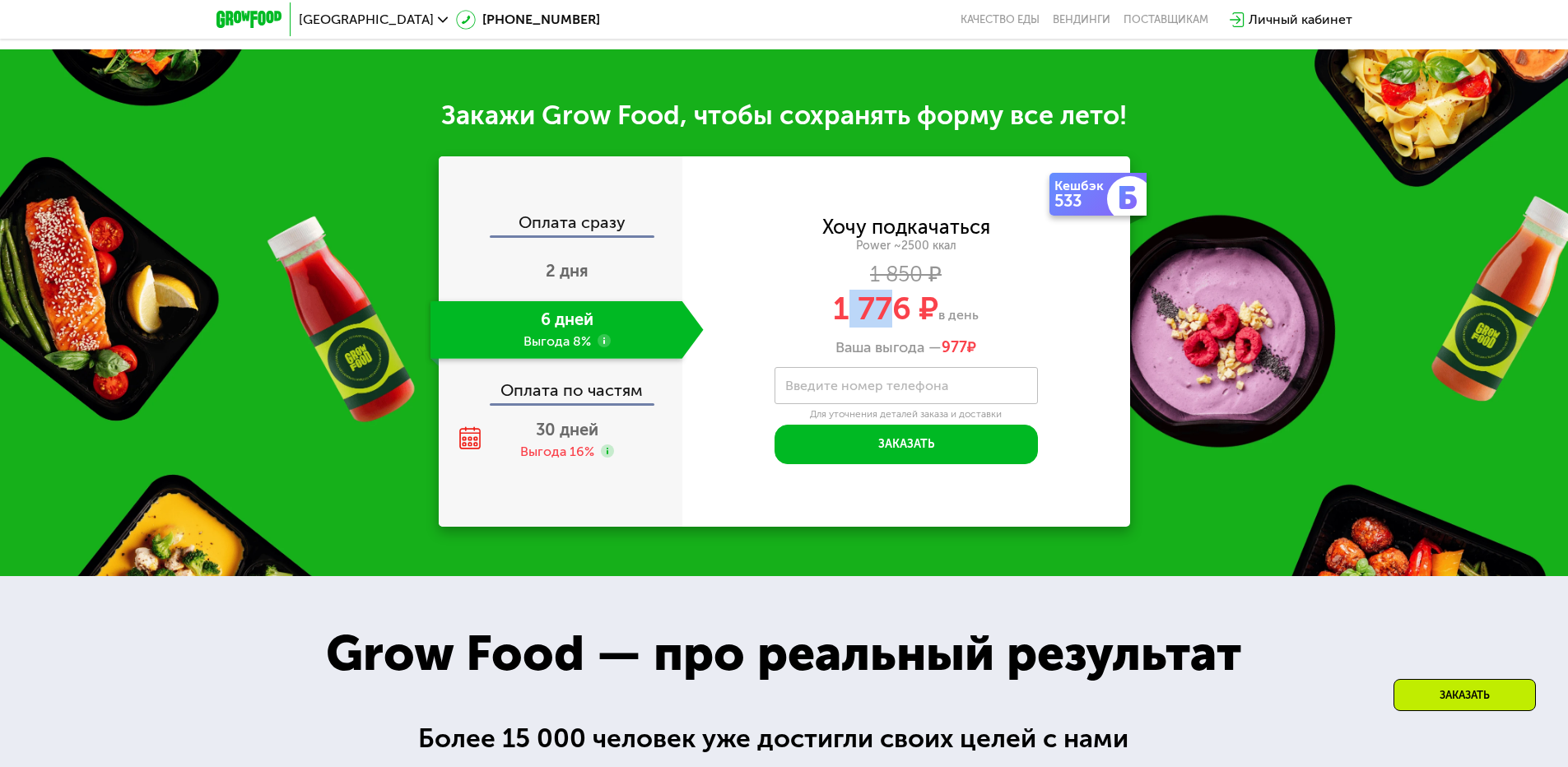
drag, startPoint x: 845, startPoint y: 310, endPoint x: 908, endPoint y: 305, distance: 63.2
click at [908, 305] on span "1 776 ₽" at bounding box center [886, 309] width 105 height 38
click at [600, 336] on div "6 дней Выгода 8%" at bounding box center [556, 330] width 252 height 58
drag, startPoint x: 837, startPoint y: 316, endPoint x: 886, endPoint y: 315, distance: 49.0
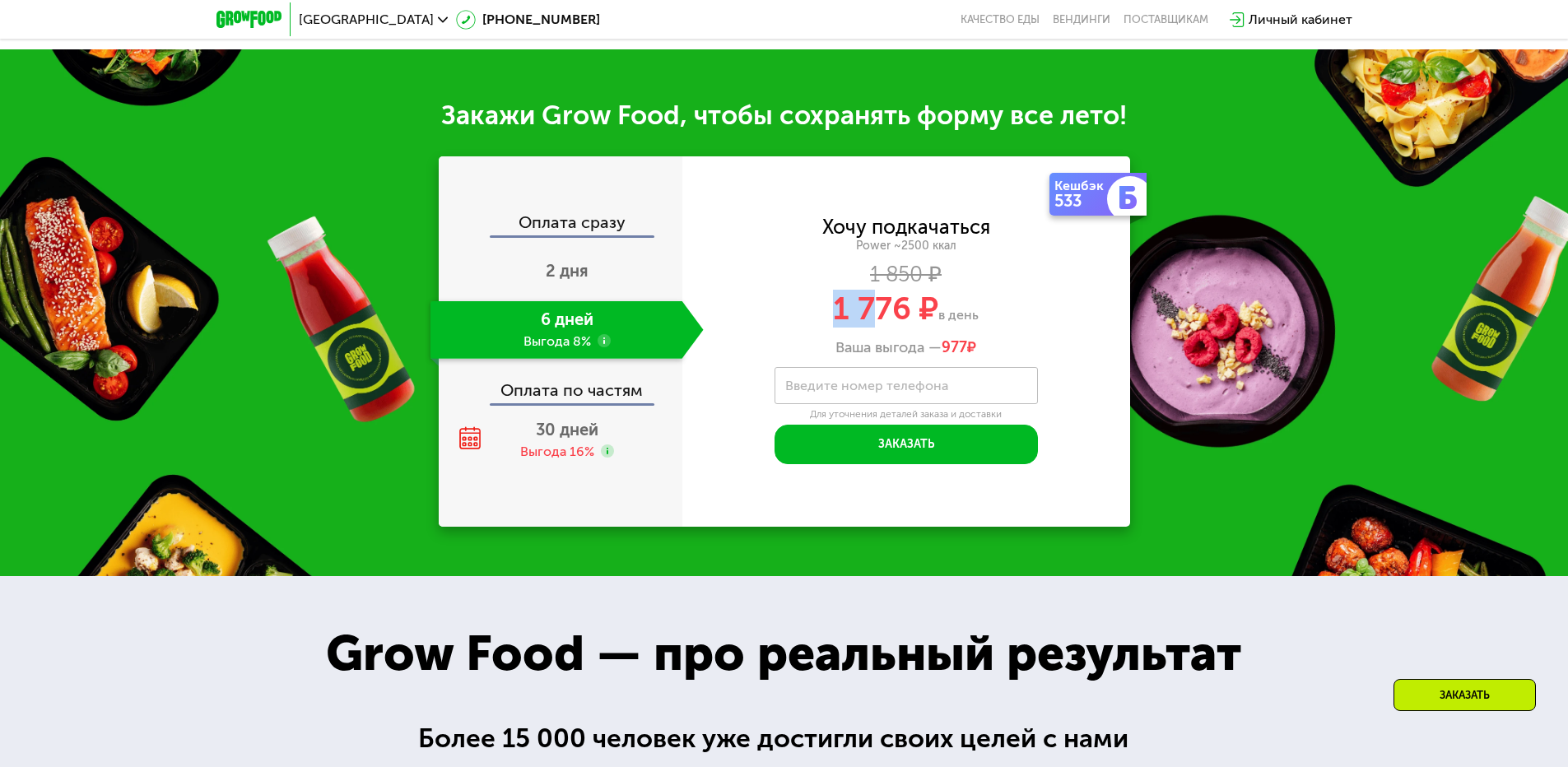
click at [886, 314] on span "1 776 ₽" at bounding box center [886, 309] width 105 height 38
click at [886, 315] on span "1 776 ₽" at bounding box center [886, 309] width 105 height 38
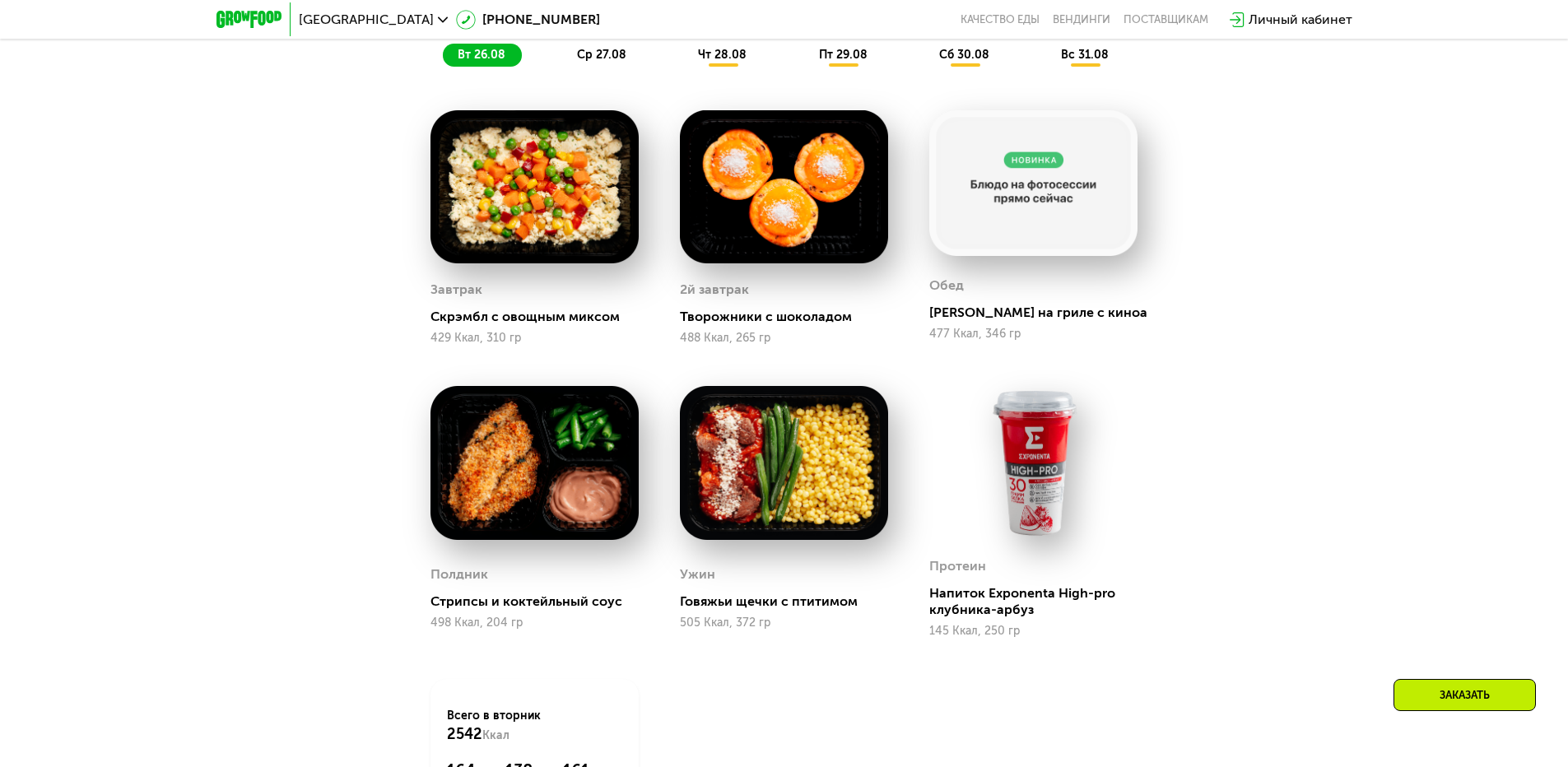
scroll to position [1175, 0]
click at [616, 60] on span "ср 27.08" at bounding box center [601, 55] width 49 height 14
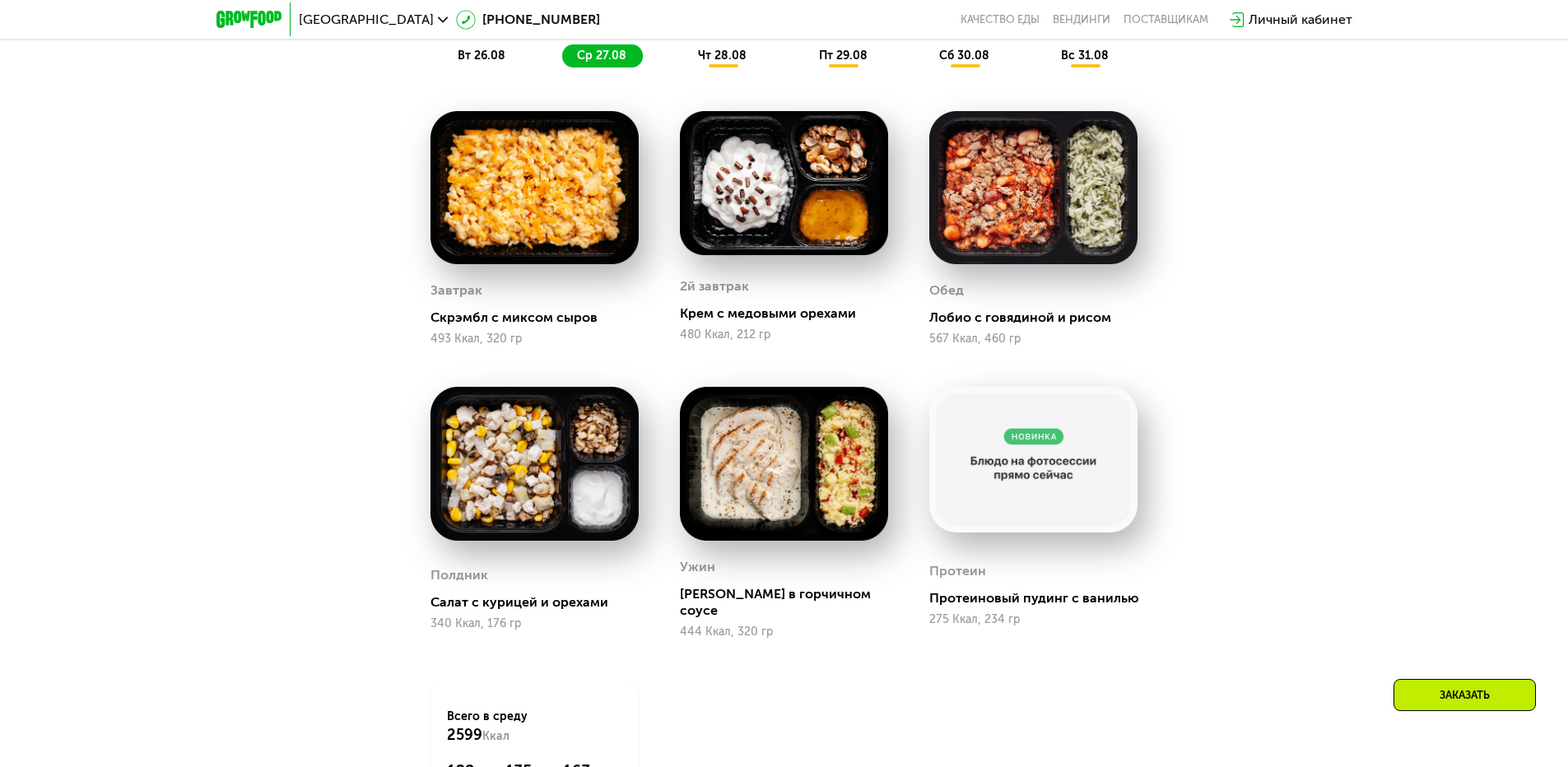
click at [721, 54] on span "чт 28.08" at bounding box center [722, 55] width 48 height 14
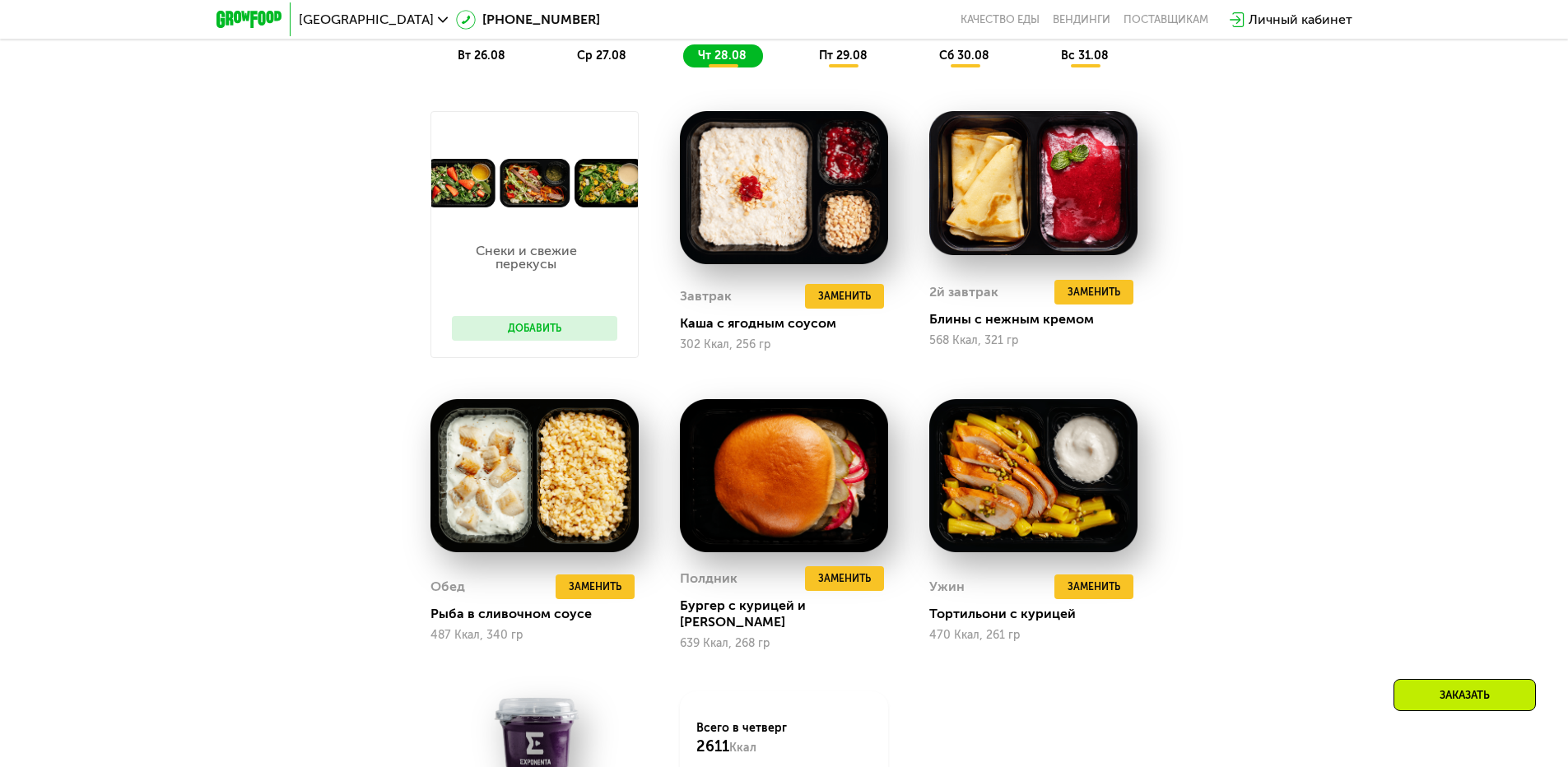
click at [829, 59] on span "пт 29.08" at bounding box center [843, 55] width 48 height 14
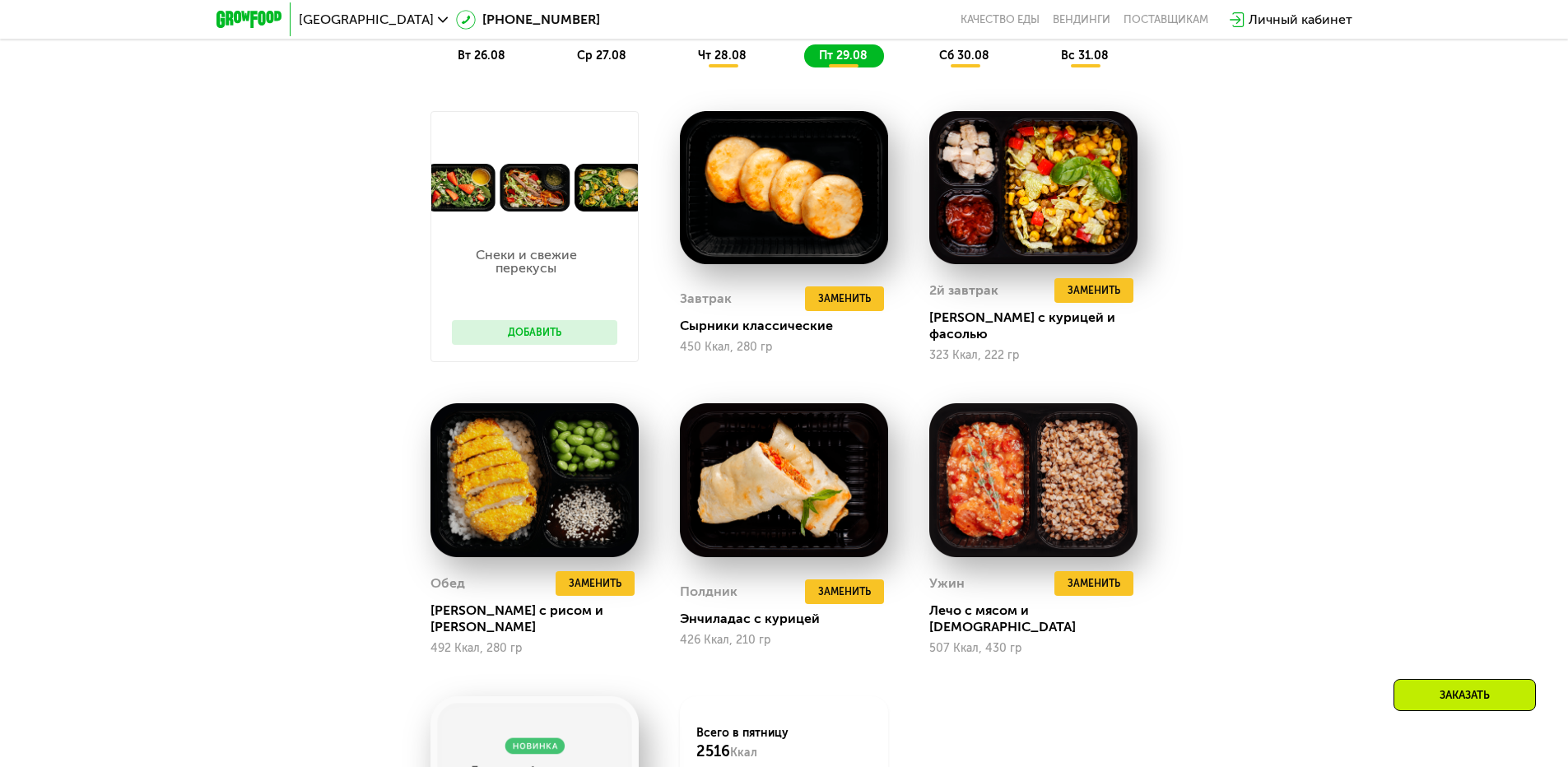
click at [972, 62] on span "сб 30.08" at bounding box center [964, 55] width 50 height 14
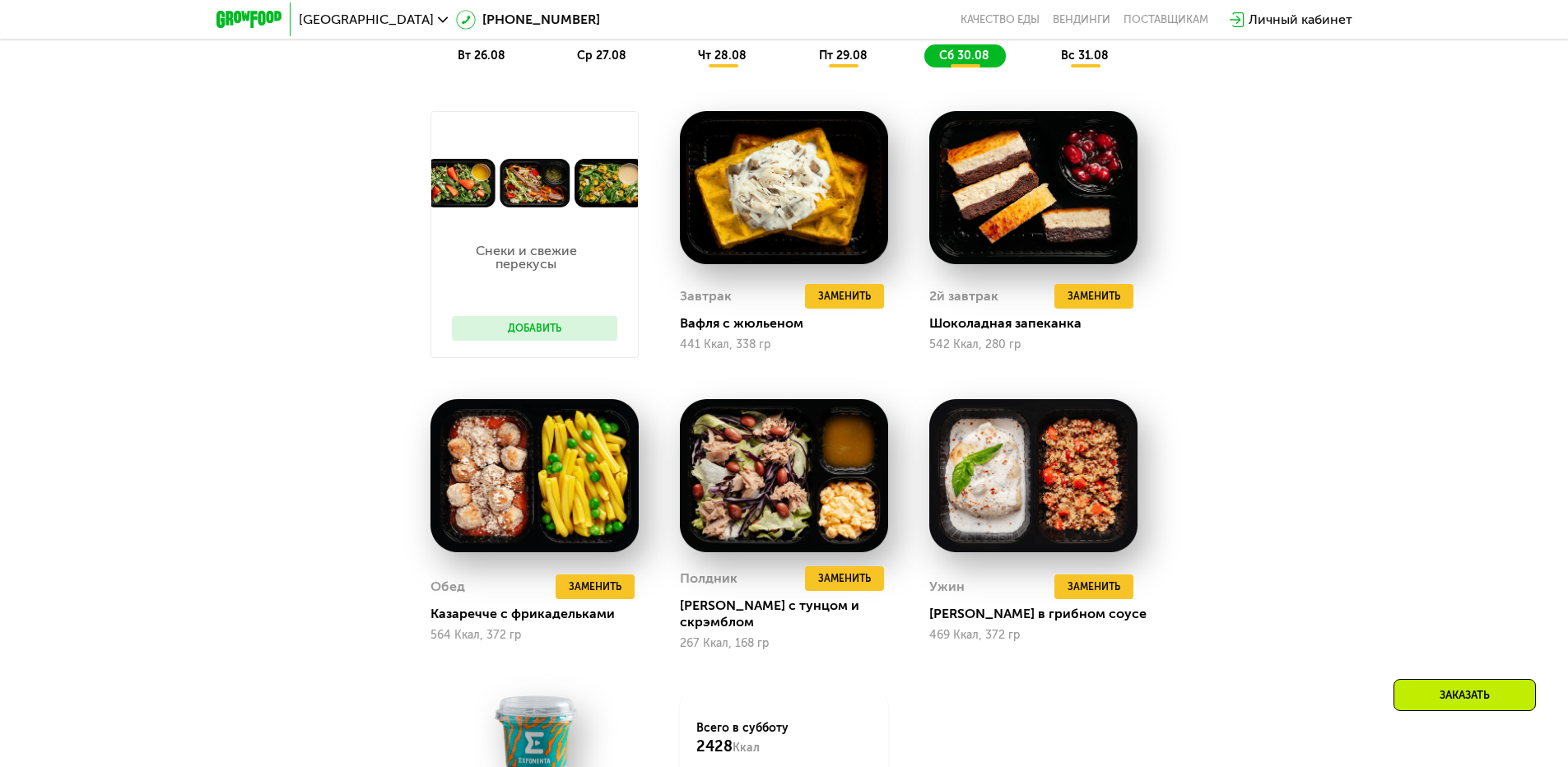
click at [1105, 67] on div "вс 31.08" at bounding box center [1086, 56] width 79 height 23
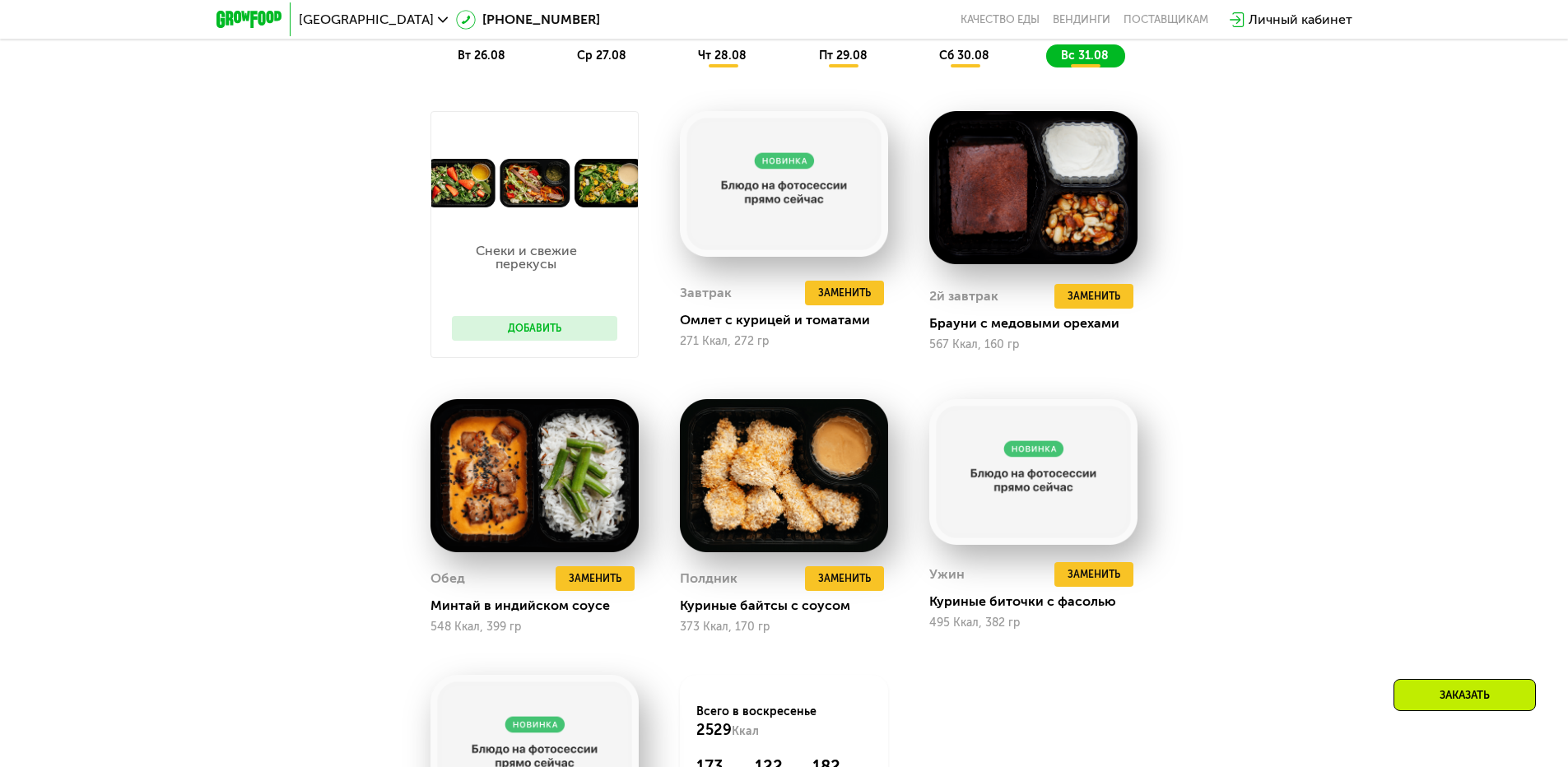
click at [563, 67] on div "вт 26.08" at bounding box center [603, 56] width 81 height 23
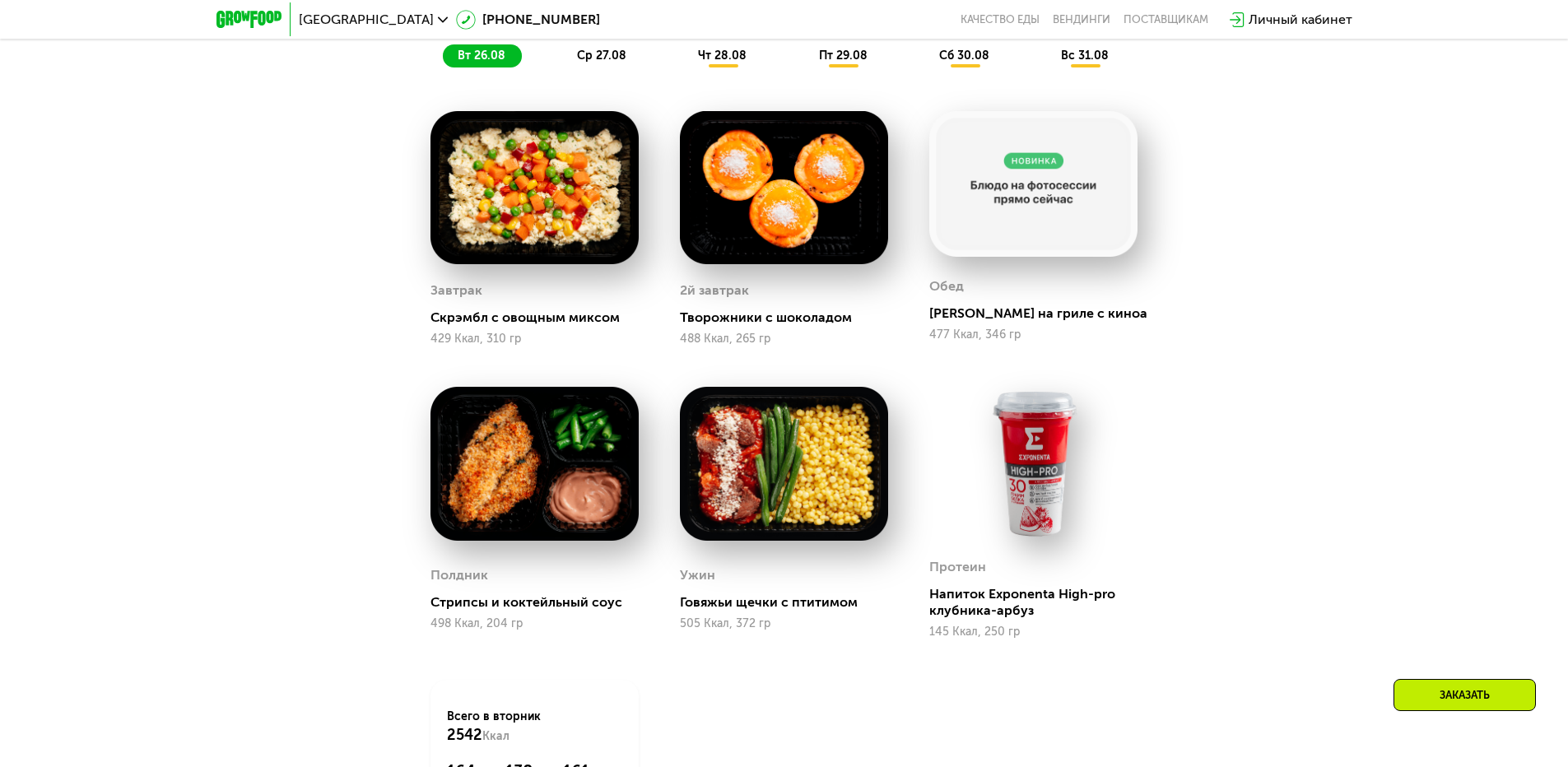
click at [578, 61] on span "ср 27.08" at bounding box center [601, 55] width 49 height 14
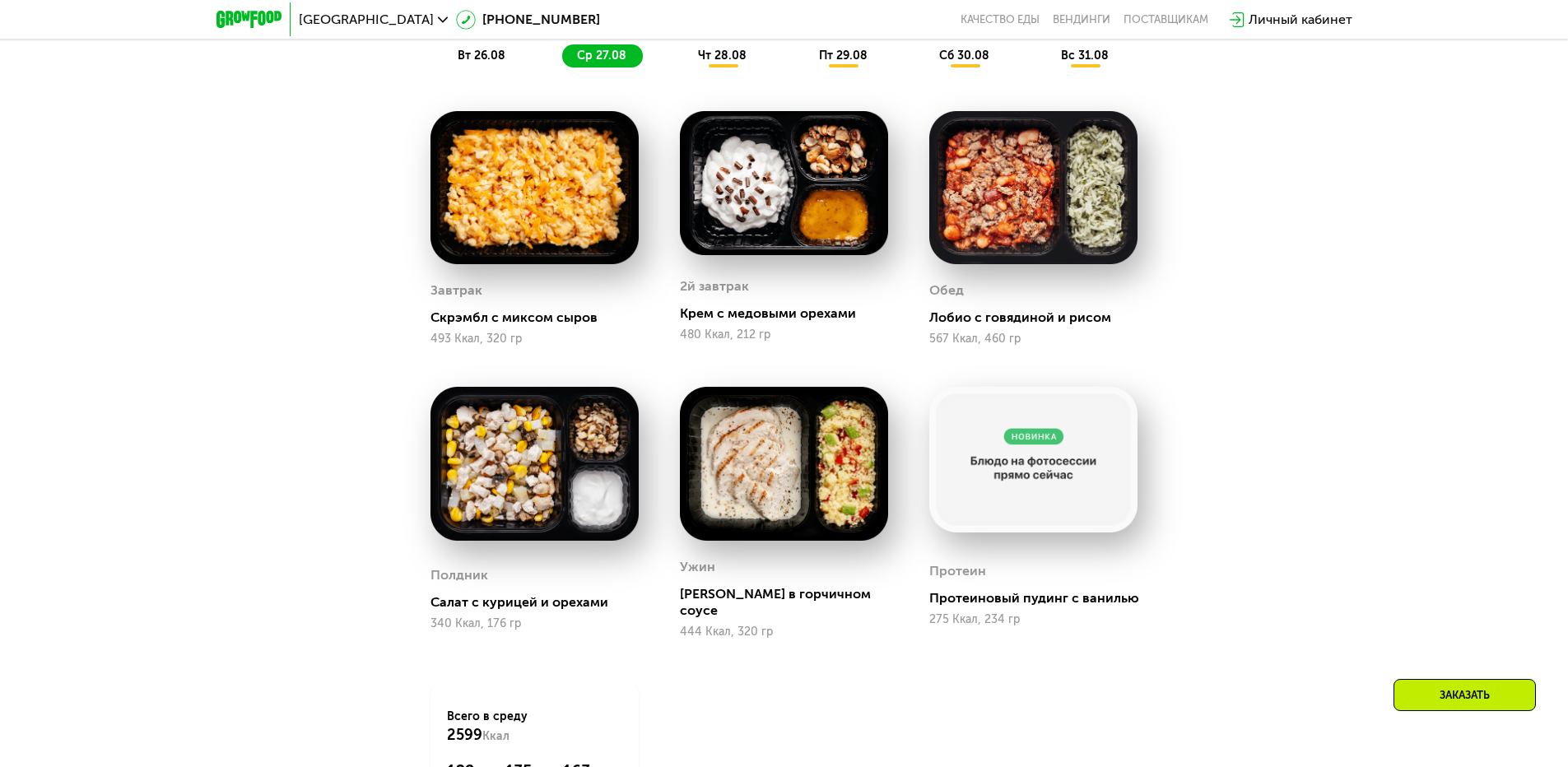
click at [672, 55] on div "вт 26.08 ср 27.08 чт 28.08 пт 29.08 сб 30.08 вс 31.08" at bounding box center [784, 56] width 684 height 23
click at [805, 56] on div "чт 28.08" at bounding box center [844, 56] width 80 height 23
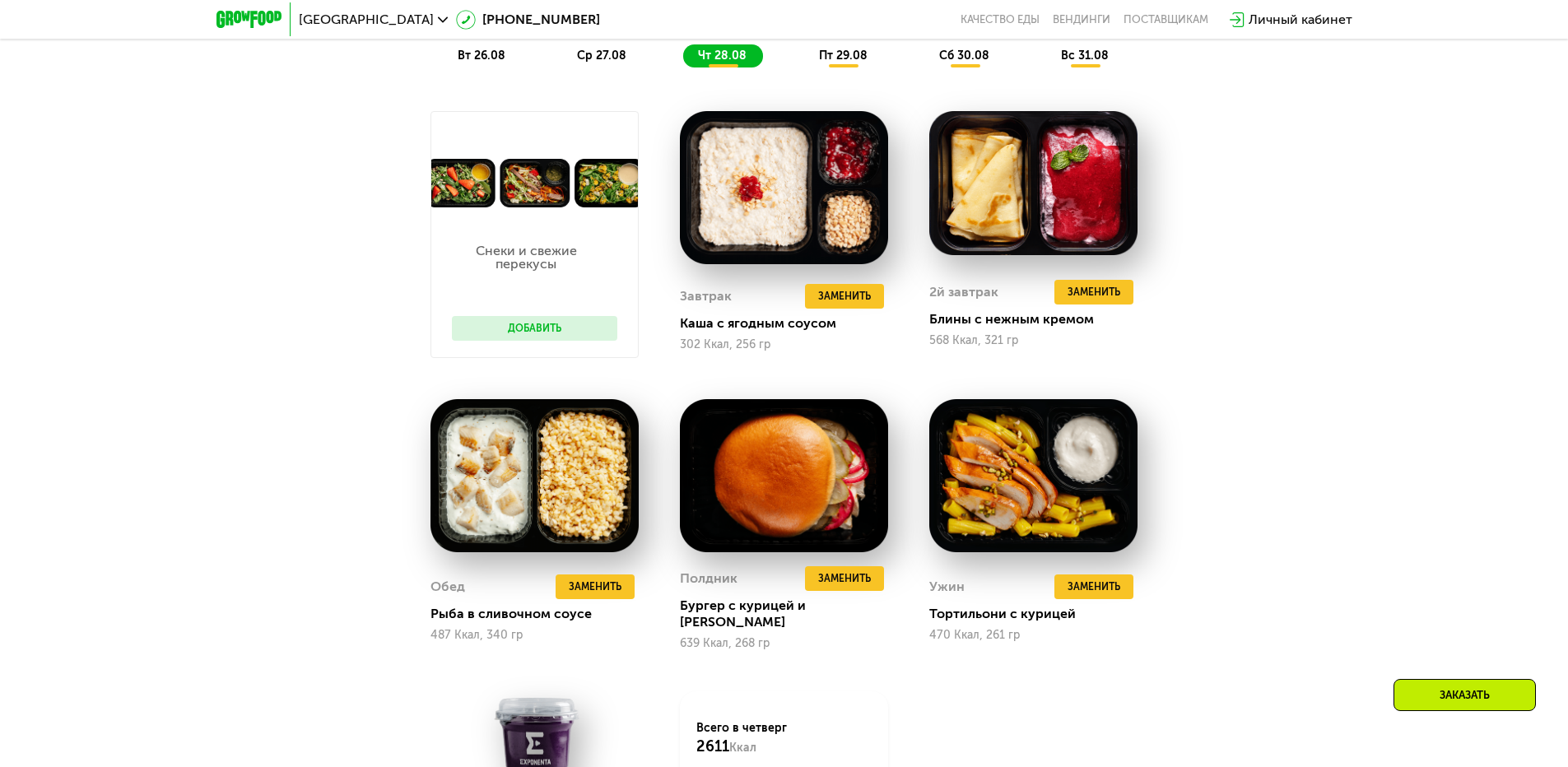
click at [925, 56] on div "пт 29.08" at bounding box center [965, 56] width 82 height 23
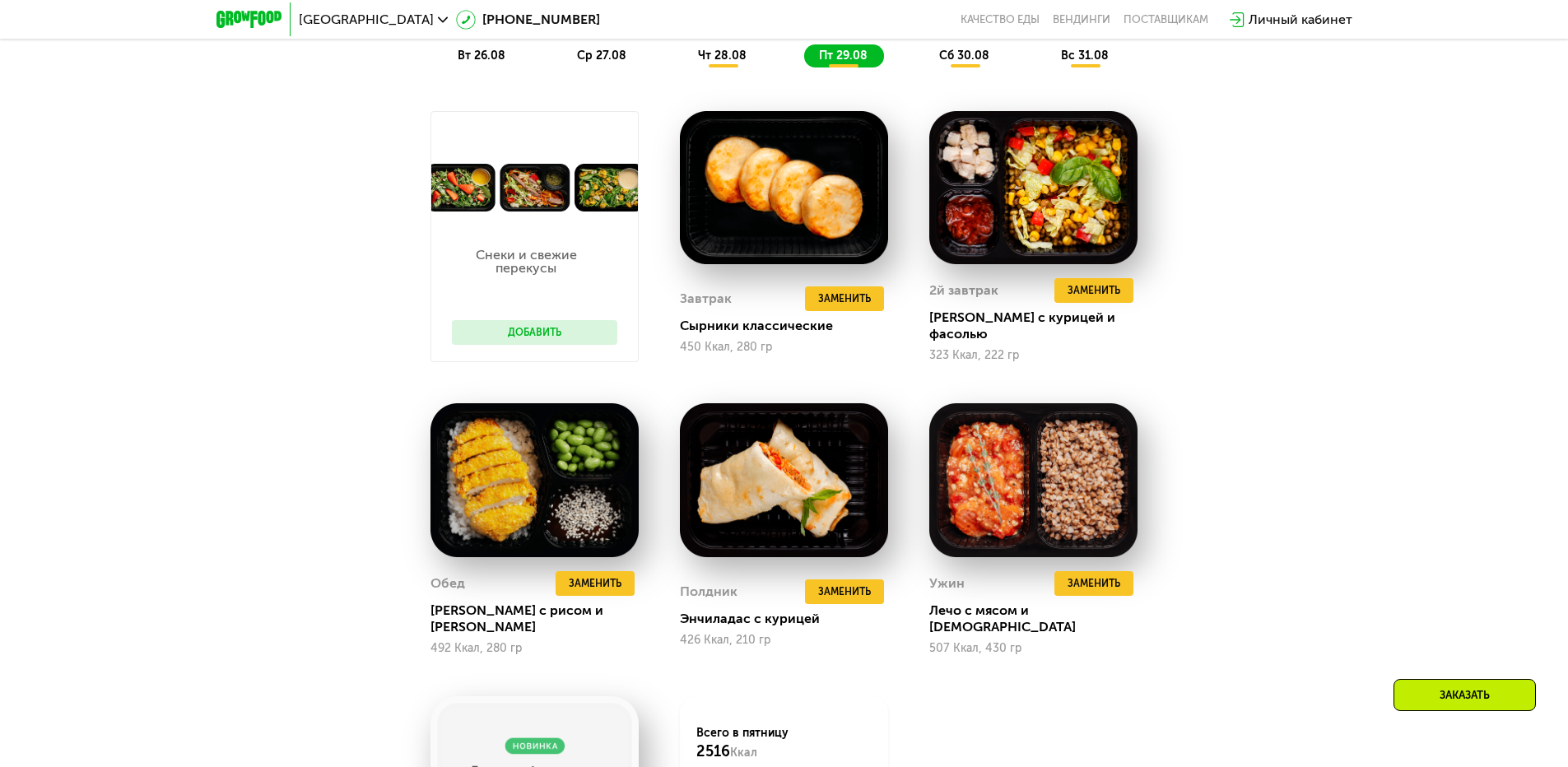
drag, startPoint x: 961, startPoint y: 54, endPoint x: 969, endPoint y: 55, distance: 8.1
click at [961, 55] on span "сб 30.08" at bounding box center [964, 55] width 50 height 14
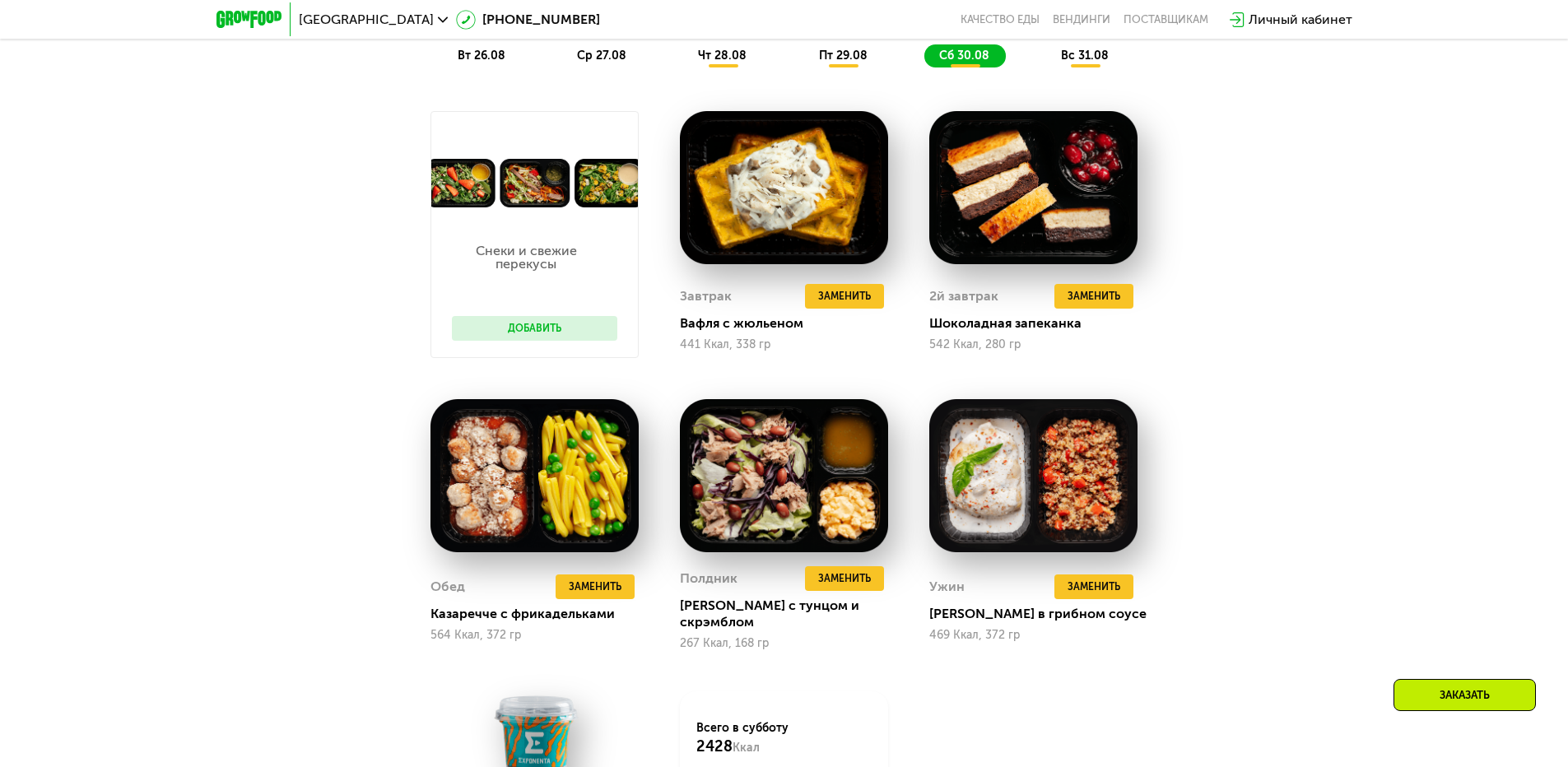
click at [1091, 62] on span "вс 31.08" at bounding box center [1085, 55] width 47 height 14
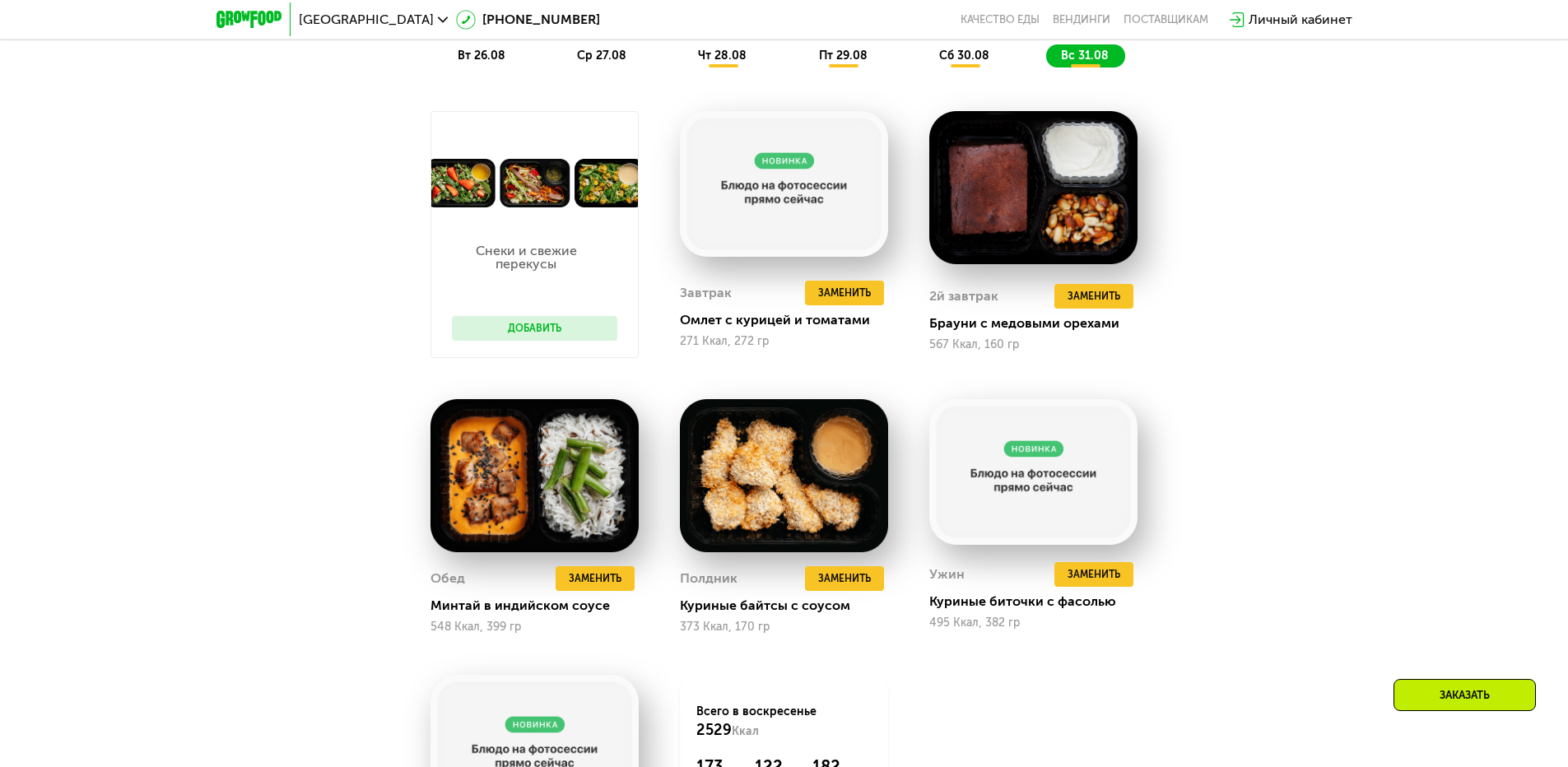
click at [894, 67] on div "вт 26.08 ср 27.08 чт 28.08 пт 29.08 сб 30.08 вс 31.08" at bounding box center [784, 56] width 684 height 23
click at [956, 55] on span "сб 30.08" at bounding box center [964, 55] width 50 height 14
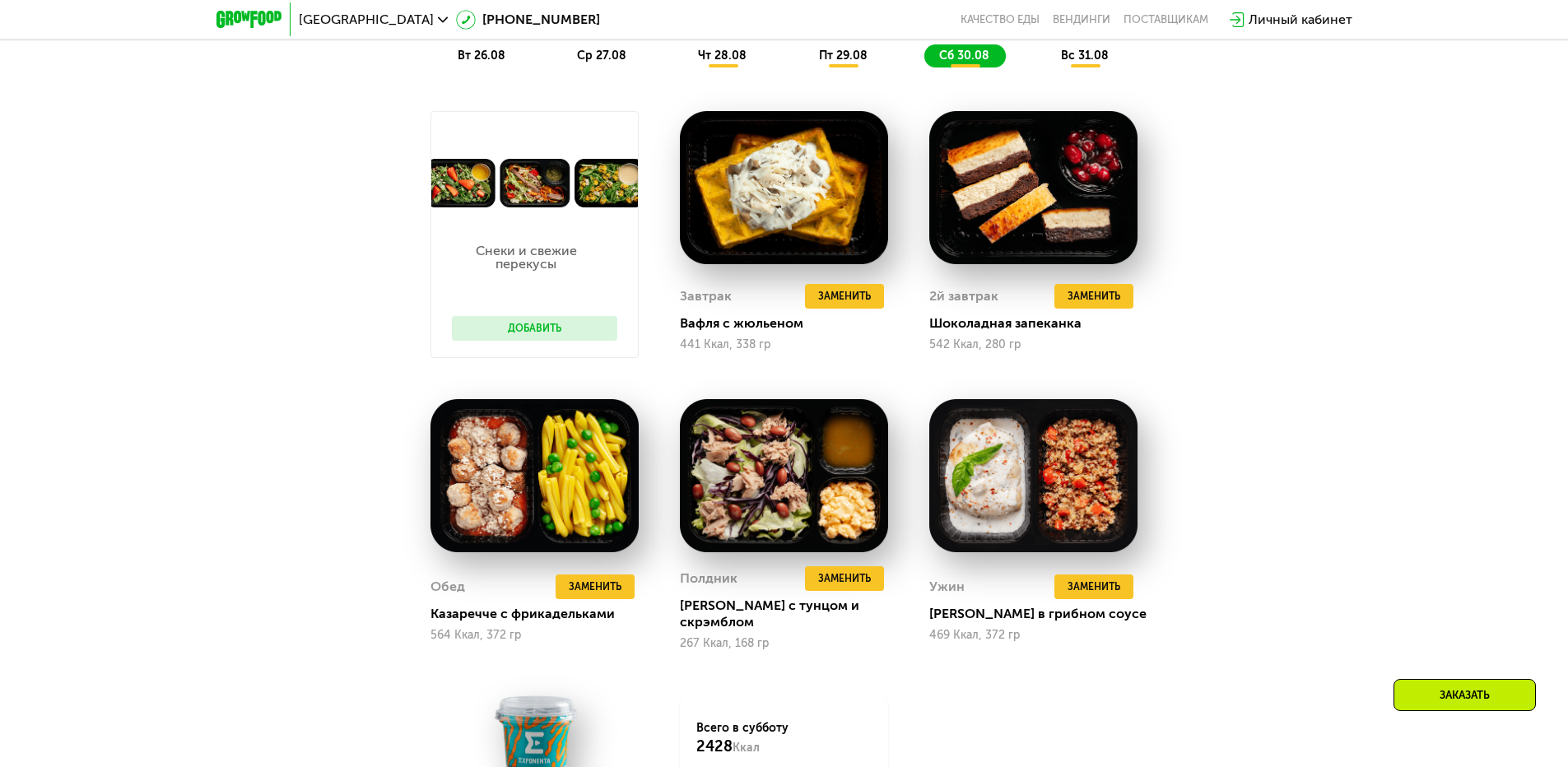
click at [925, 67] on div "пт 29.08" at bounding box center [965, 56] width 82 height 23
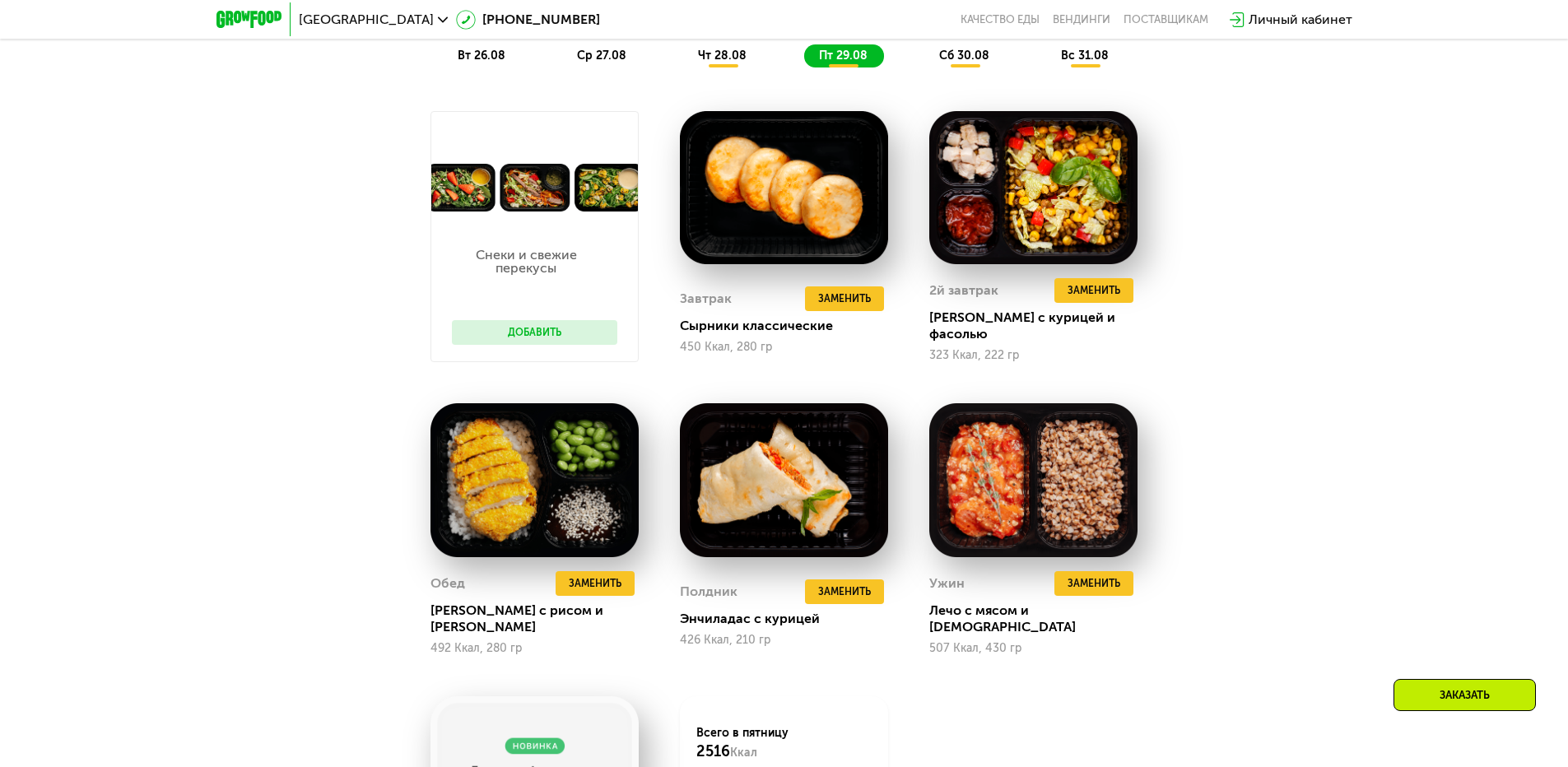
click at [943, 61] on span "сб 30.08" at bounding box center [964, 55] width 50 height 14
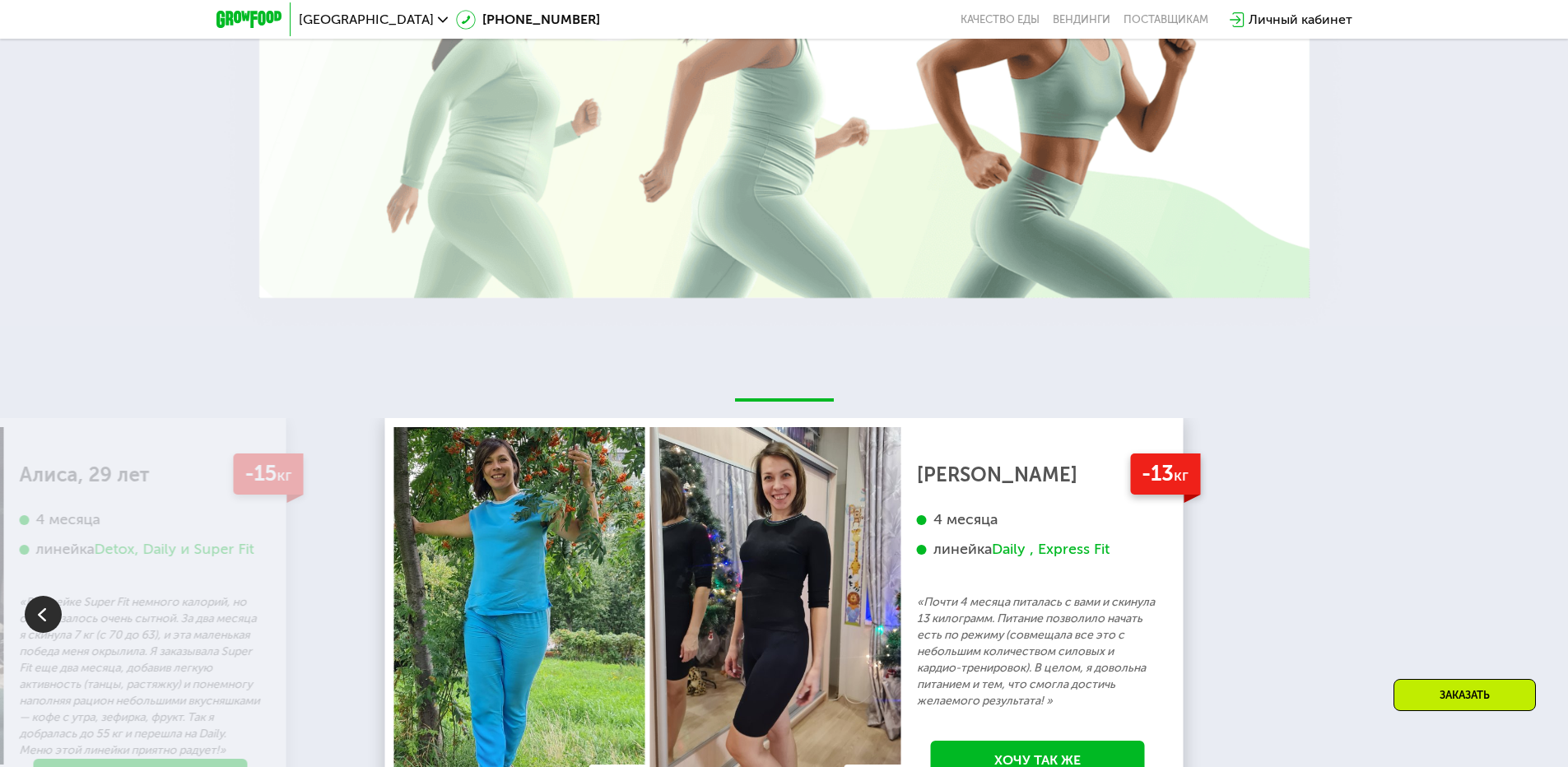
scroll to position [3562, 0]
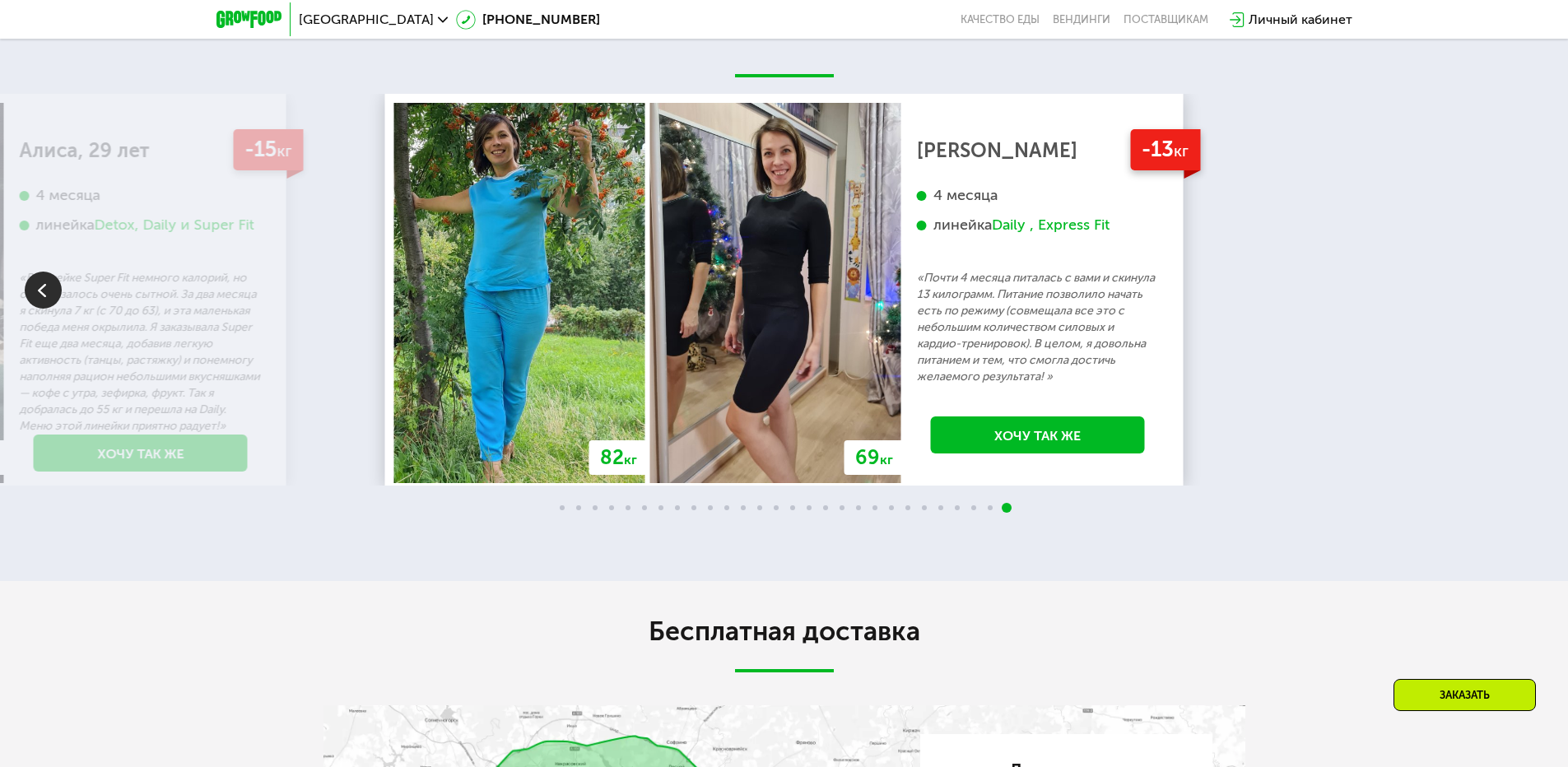
click at [42, 276] on img at bounding box center [43, 290] width 37 height 37
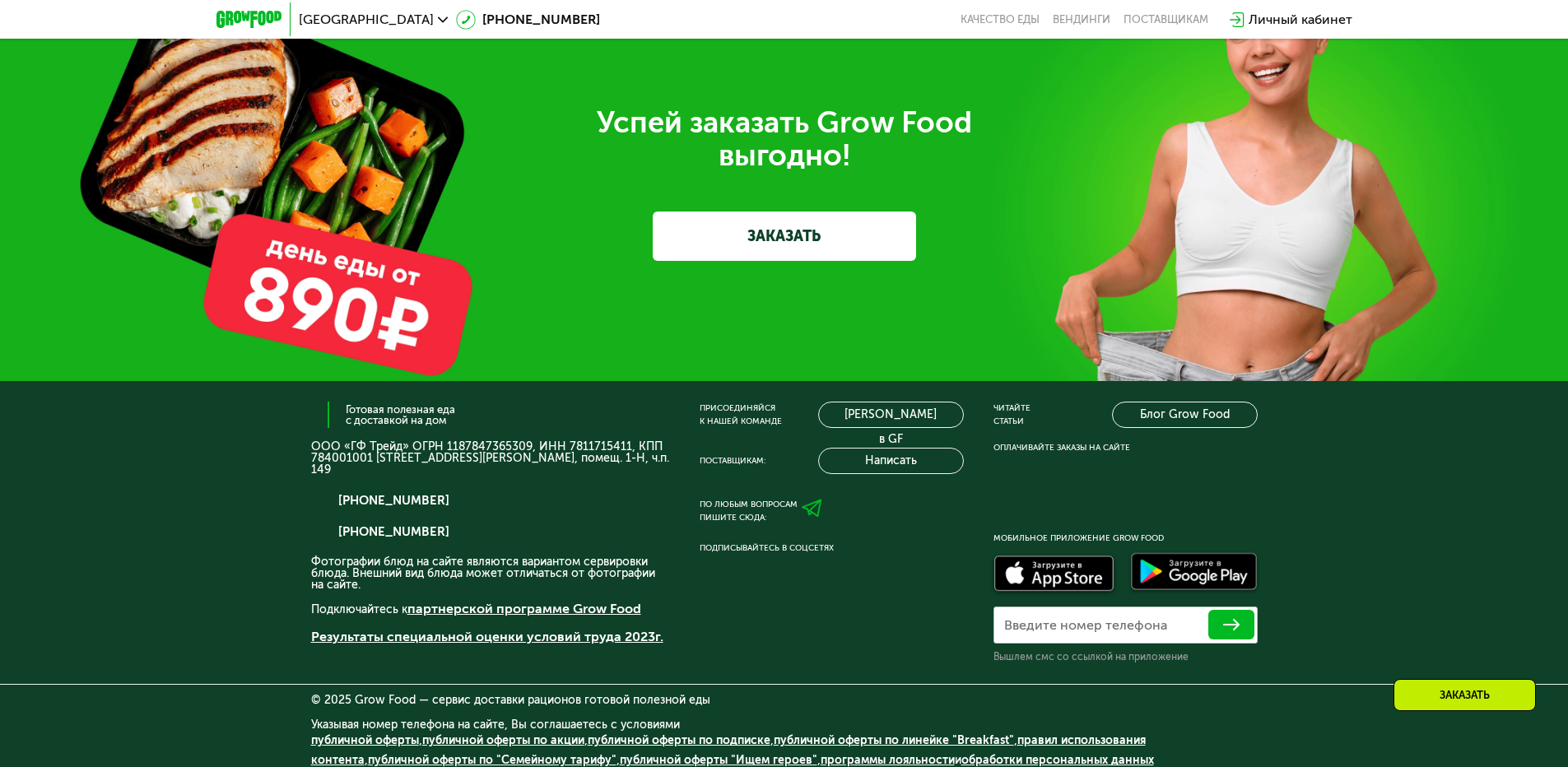
scroll to position [5560, 0]
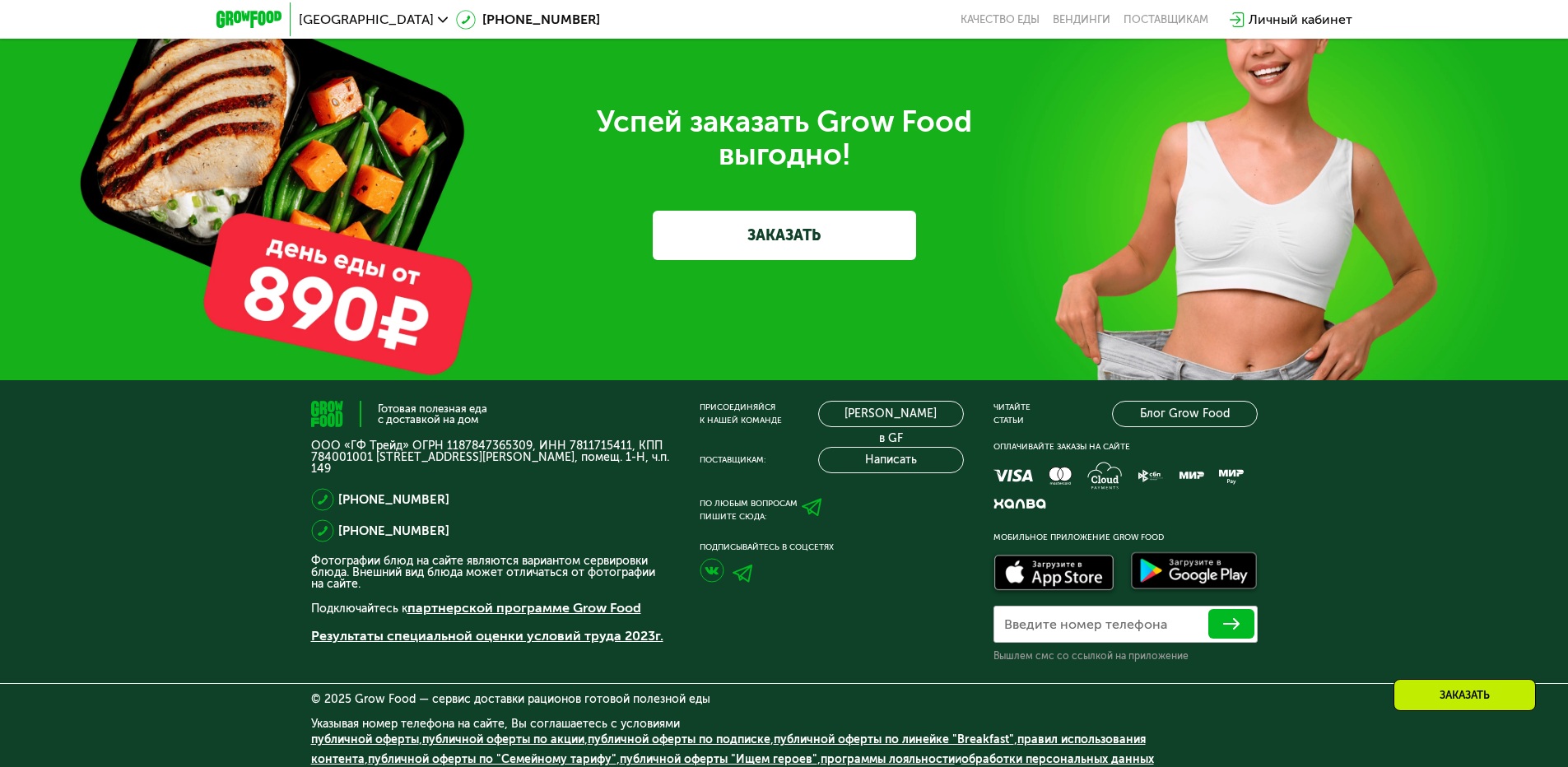
click at [399, 441] on p "ООО «ГФ Трейд» ОГРН 1187847365309, ИНН 7811715411, КПП 784001001 [STREET_ADDRES…" at bounding box center [491, 458] width 359 height 34
click at [398, 441] on p "ООО «ГФ Трейд» ОГРН 1187847365309, ИНН 7811715411, КПП 784001001 [STREET_ADDRES…" at bounding box center [491, 458] width 359 height 34
click at [397, 441] on p "ООО «ГФ Трейд» ОГРН 1187847365309, ИНН 7811715411, КПП 784001001 [STREET_ADDRES…" at bounding box center [491, 458] width 359 height 34
click at [402, 441] on p "ООО «ГФ Трейд» ОГРН 1187847365309, ИНН 7811715411, КПП 784001001 [STREET_ADDRES…" at bounding box center [491, 458] width 359 height 34
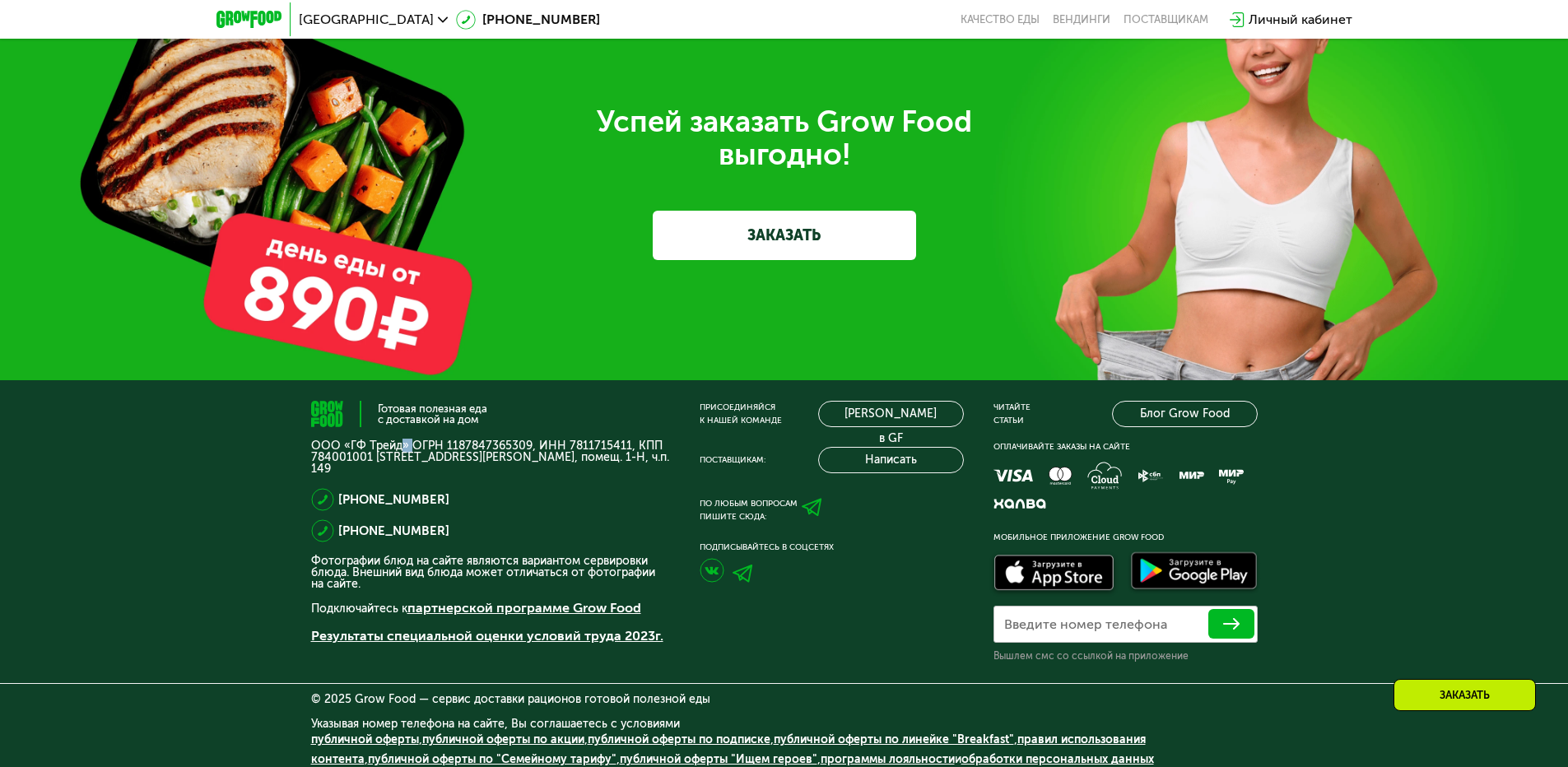
click at [402, 441] on p "ООО «ГФ Трейд» ОГРН 1187847365309, ИНН 7811715411, КПП 784001001 [STREET_ADDRES…" at bounding box center [491, 458] width 359 height 34
click at [403, 454] on p "ООО «ГФ Трейд» ОГРН 1187847365309, ИНН 7811715411, КПП 784001001 [STREET_ADDRES…" at bounding box center [491, 458] width 359 height 34
click at [1417, 445] on div "Готовая полезная еда с доставкой на дом ООО «ГФ Трейд» ОГРН 1187847365309, ИНН …" at bounding box center [784, 579] width 1568 height 399
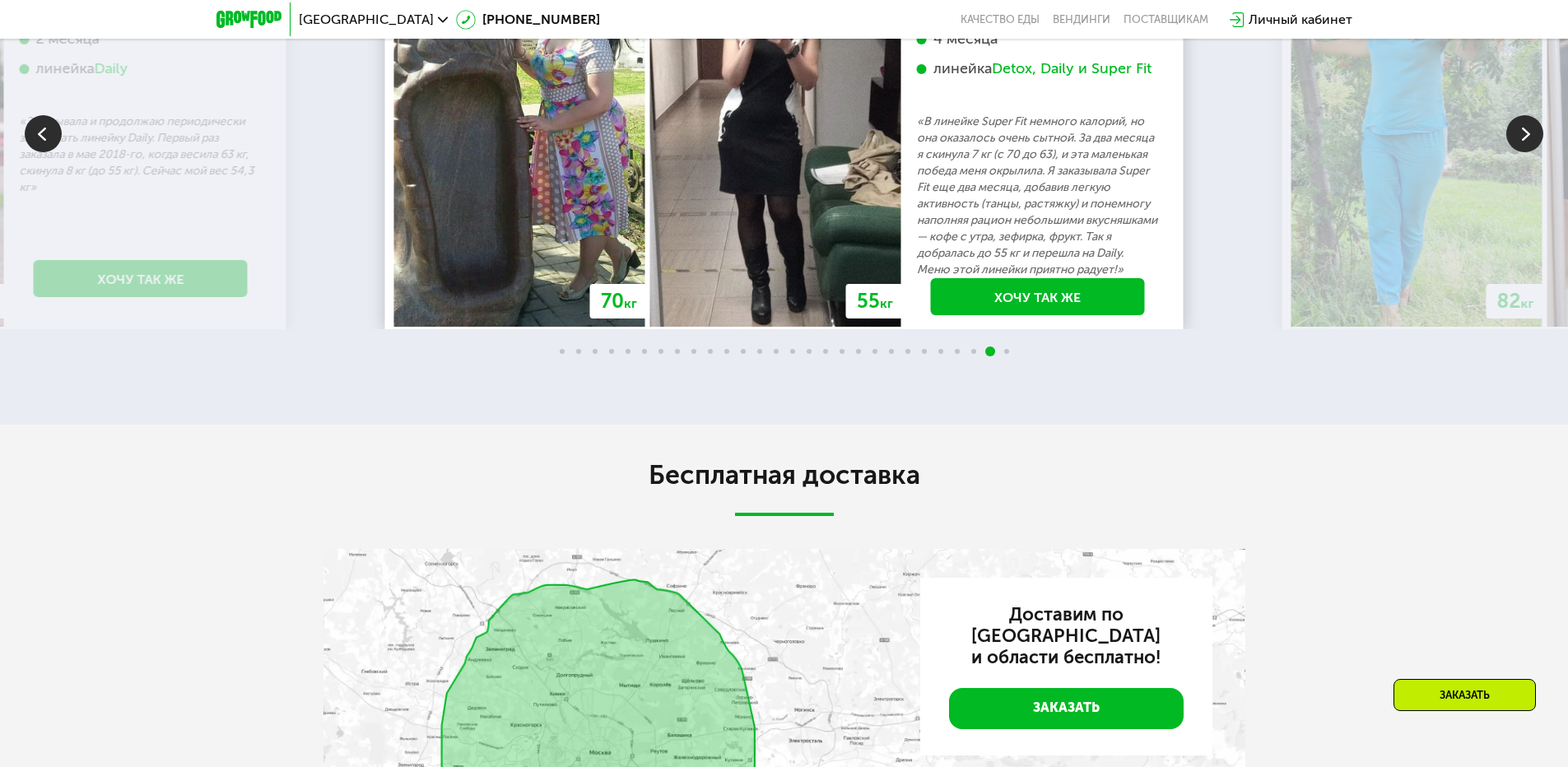
scroll to position [3667, 0]
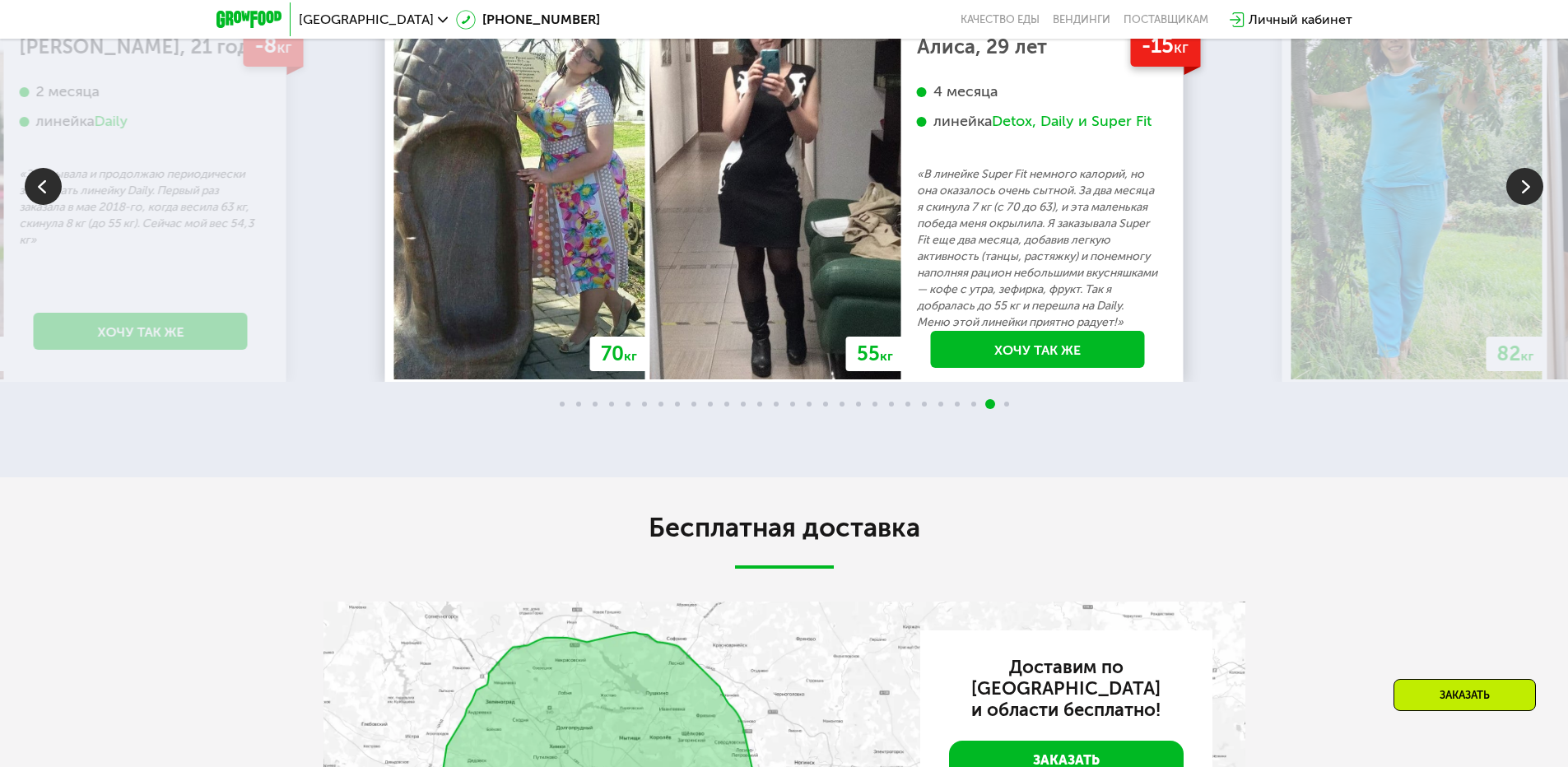
click at [763, 511] on h2 "Бесплатная доставка" at bounding box center [784, 528] width 922 height 33
click at [852, 522] on h2 "Бесплатная доставка" at bounding box center [784, 528] width 922 height 33
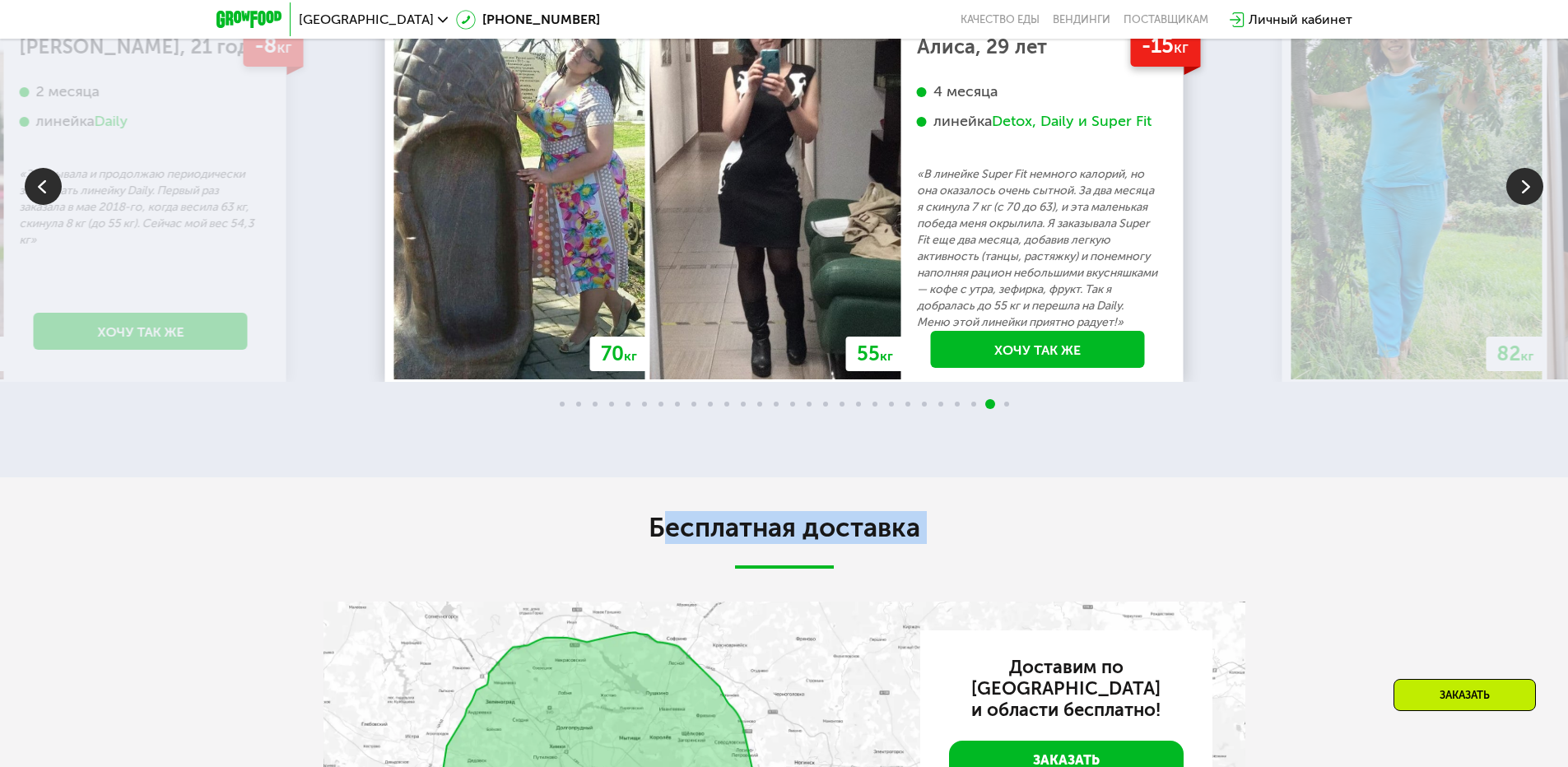
click at [852, 522] on h2 "Бесплатная доставка" at bounding box center [784, 528] width 922 height 33
drag, startPoint x: 822, startPoint y: 521, endPoint x: 801, endPoint y: 522, distance: 21.0
click at [822, 521] on h2 "Бесплатная доставка" at bounding box center [784, 528] width 922 height 33
click at [750, 514] on h2 "Бесплатная доставка" at bounding box center [784, 528] width 922 height 33
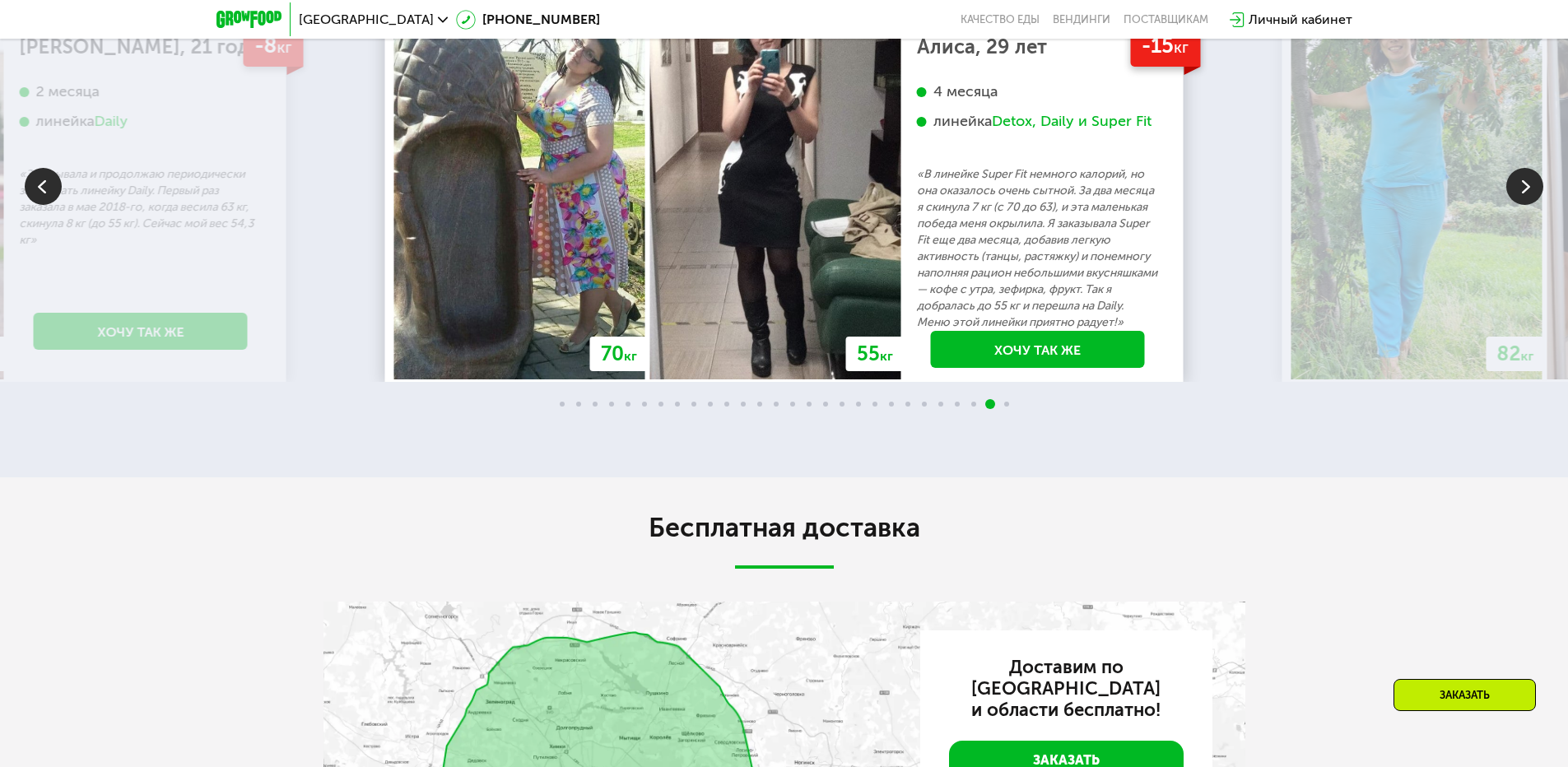
click at [876, 526] on h2 "Бесплатная доставка" at bounding box center [784, 528] width 922 height 33
click at [775, 522] on h2 "Бесплатная доставка" at bounding box center [784, 528] width 922 height 33
click at [775, 521] on h2 "Бесплатная доставка" at bounding box center [784, 528] width 922 height 33
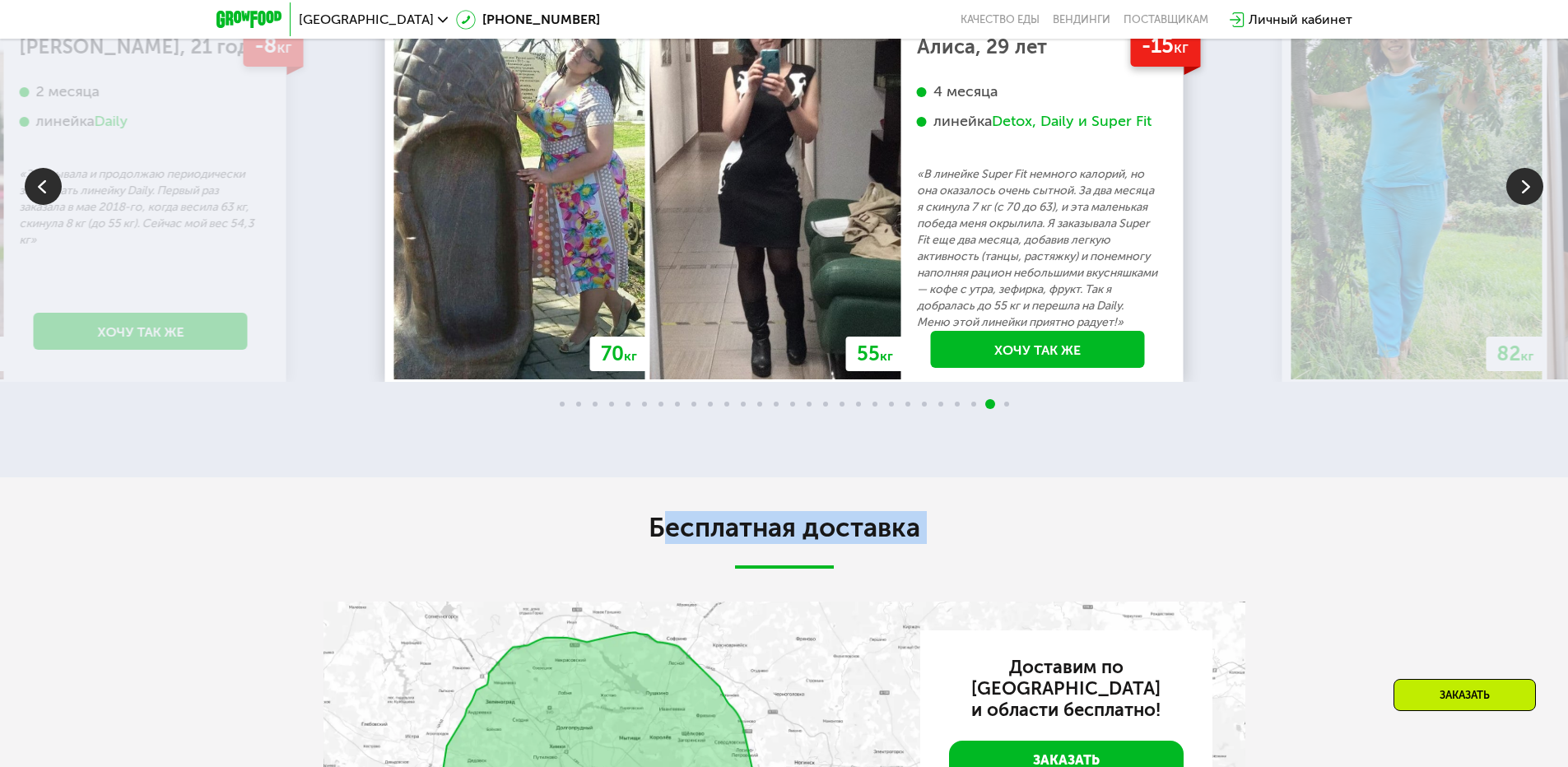
click at [812, 516] on h2 "Бесплатная доставка" at bounding box center [784, 528] width 922 height 33
click at [812, 511] on h2 "Бесплатная доставка" at bounding box center [784, 528] width 922 height 33
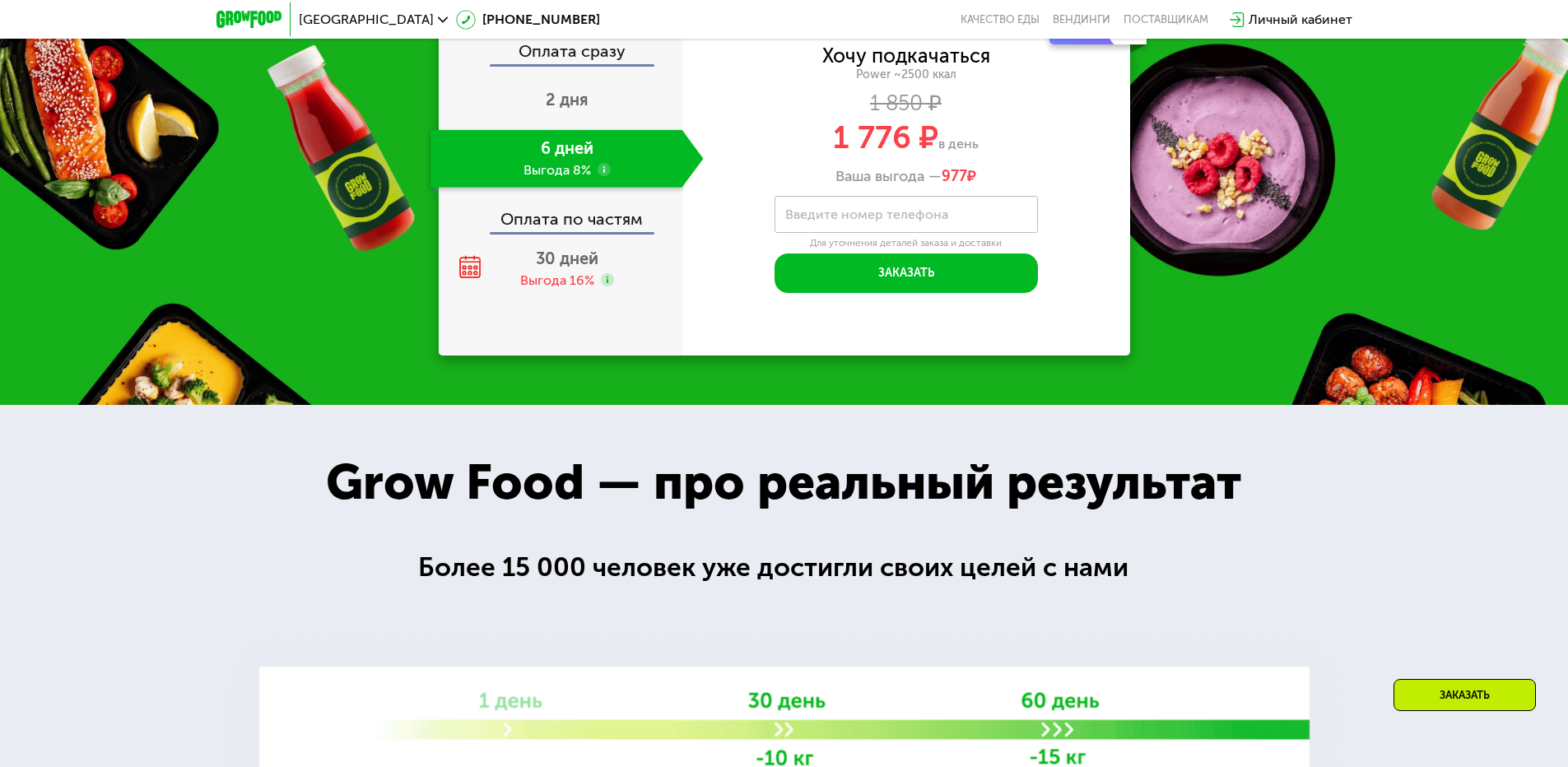
scroll to position [2349, 0]
click at [820, 482] on div "Grow Food — про реальный результат" at bounding box center [784, 483] width 988 height 75
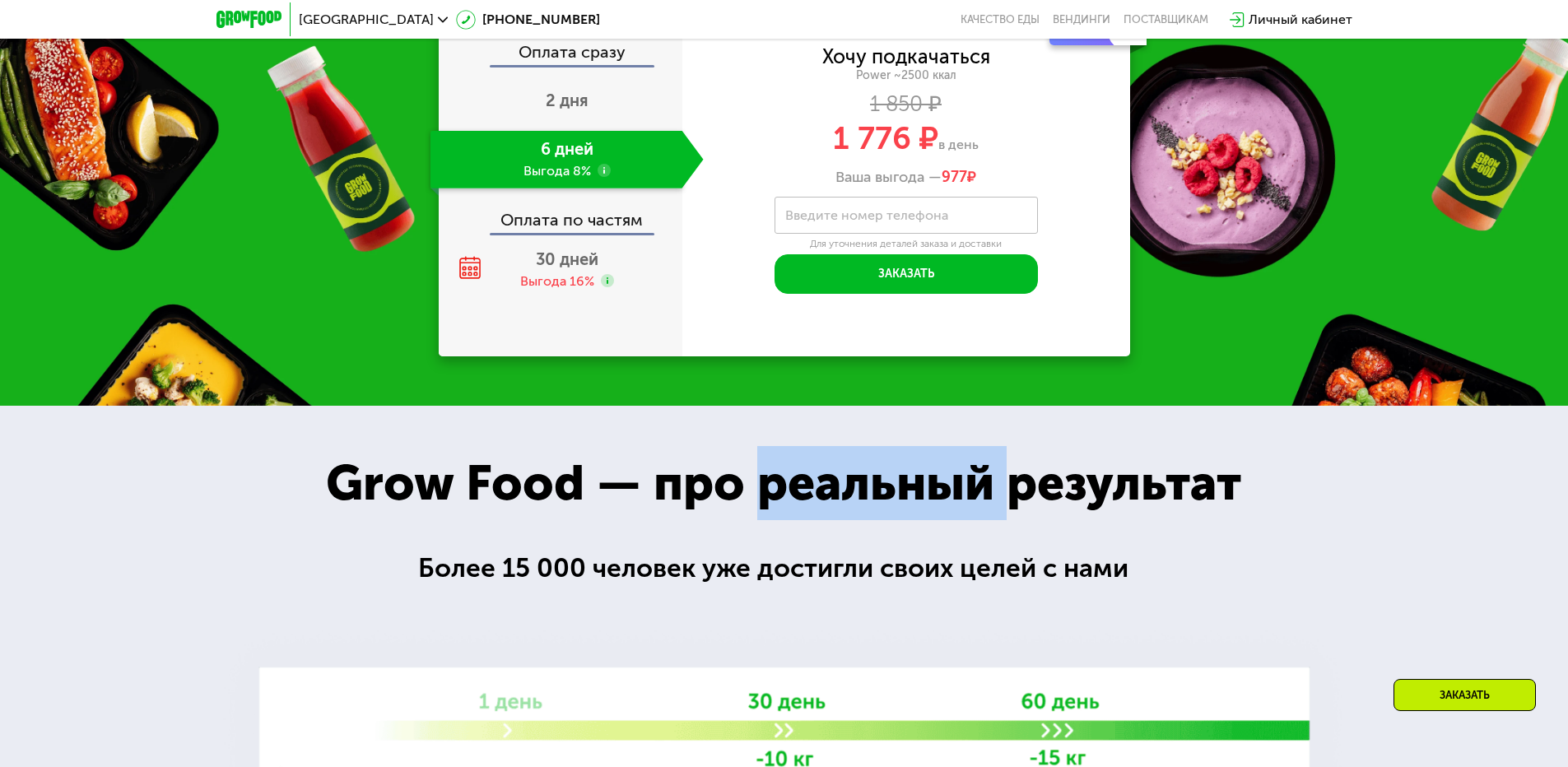
click at [821, 481] on div "Grow Food — про реальный результат" at bounding box center [784, 483] width 988 height 75
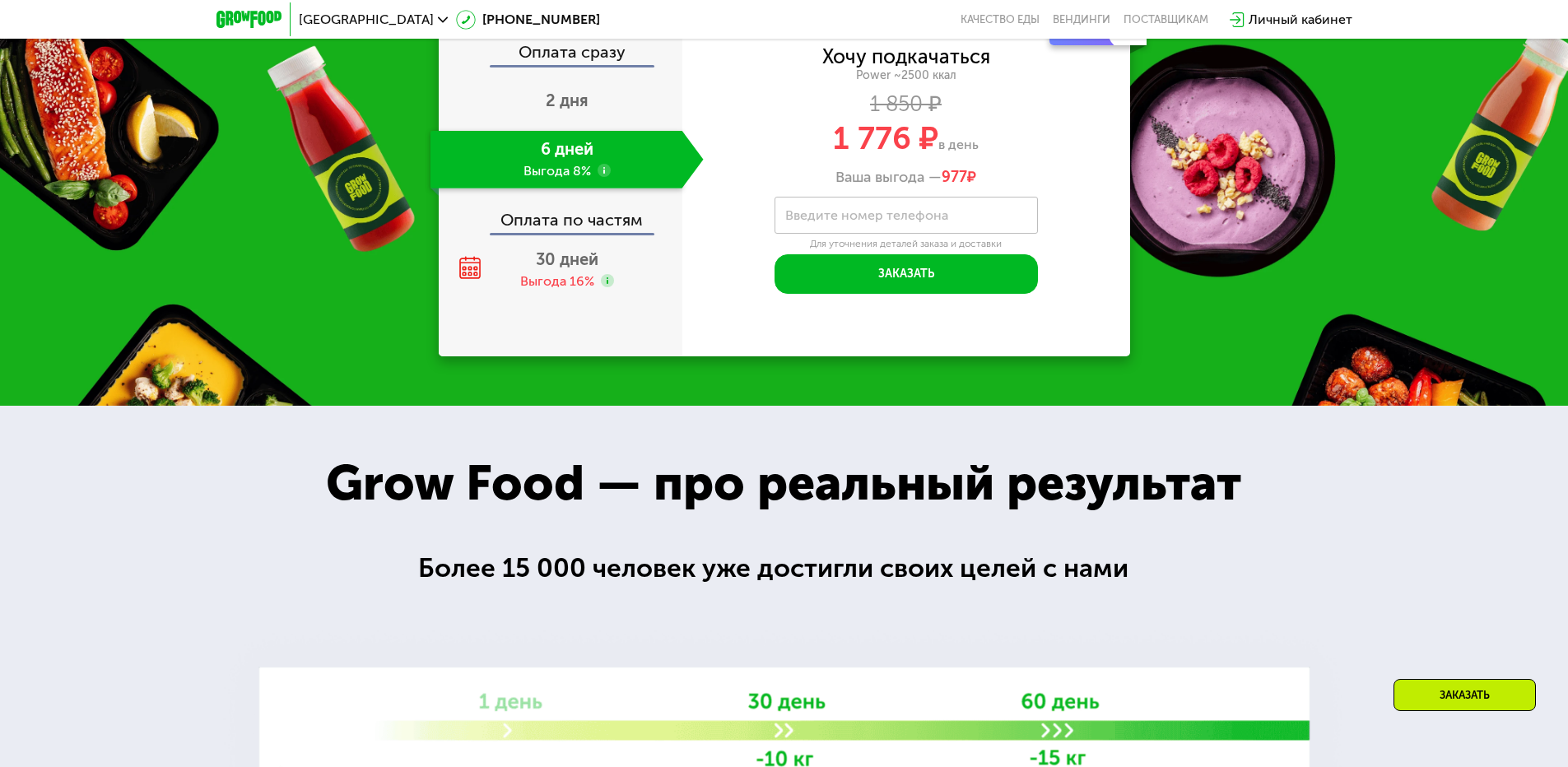
click at [644, 456] on div "Grow Food — про реальный результат" at bounding box center [784, 483] width 988 height 75
click at [645, 454] on div "Grow Food — про реальный результат" at bounding box center [784, 483] width 988 height 75
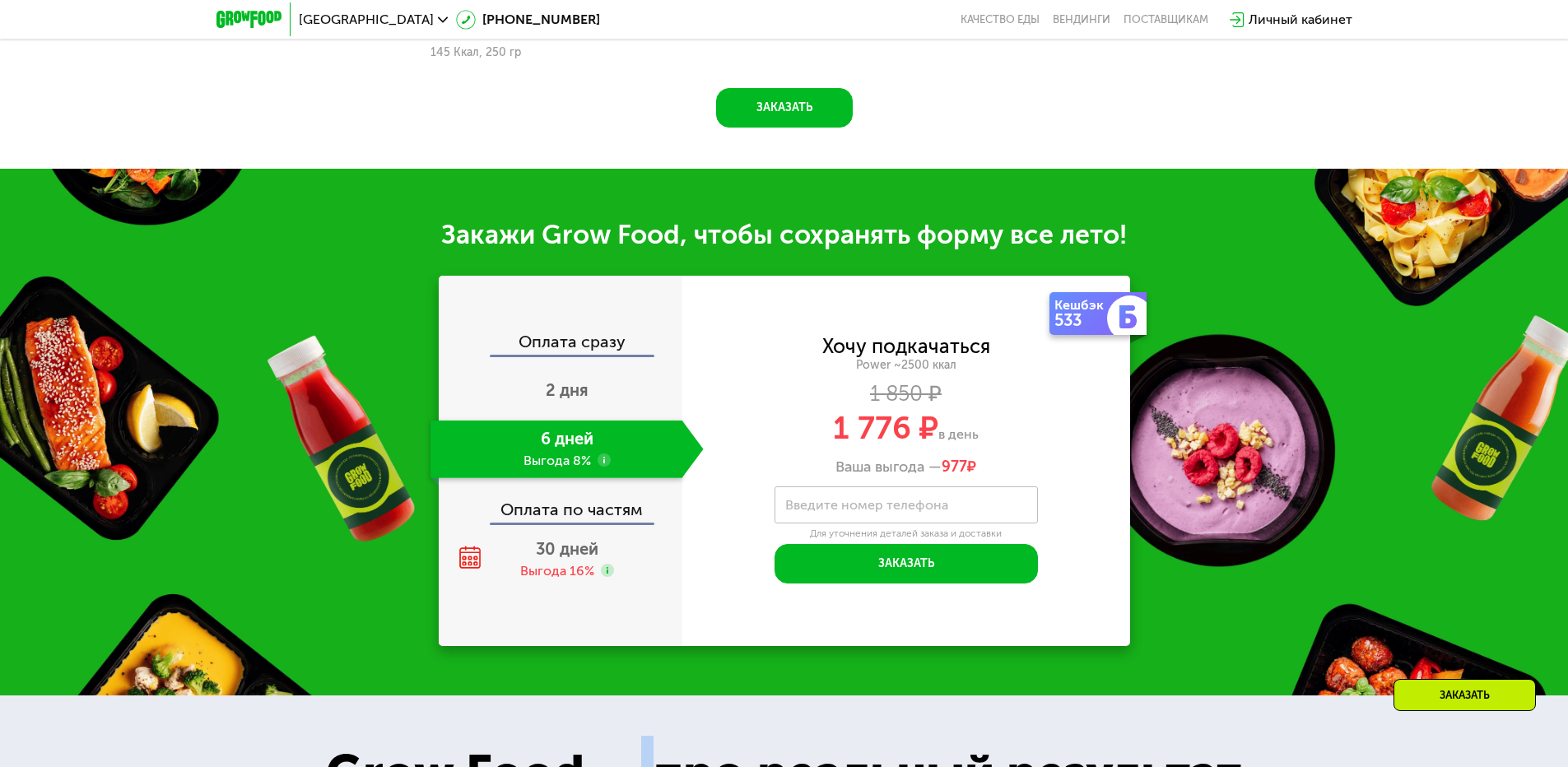
scroll to position [2020, 0]
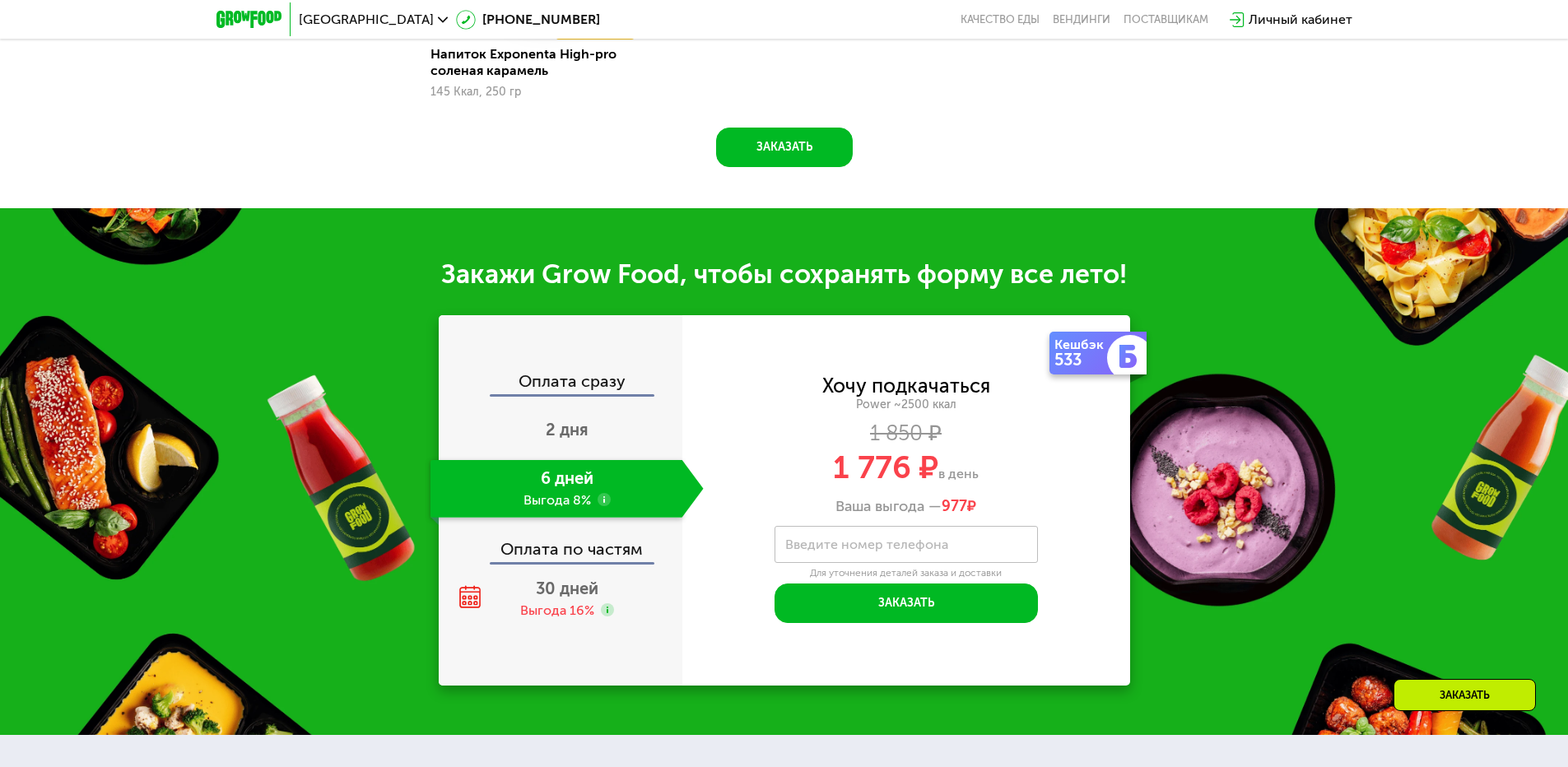
click at [739, 425] on div "1 850 ₽" at bounding box center [906, 434] width 448 height 18
click at [597, 416] on div "2 дня" at bounding box center [567, 431] width 273 height 58
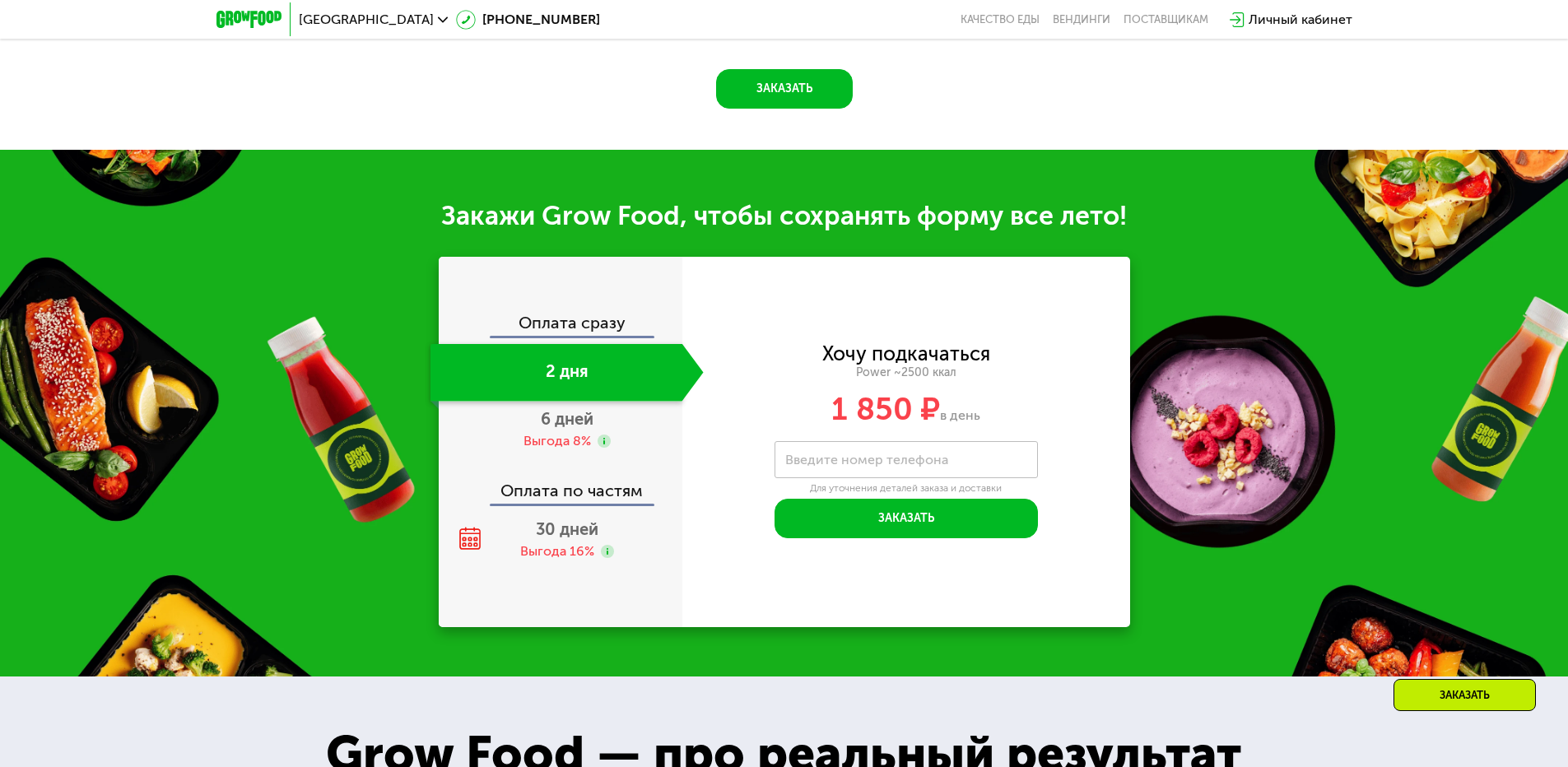
scroll to position [1916, 0]
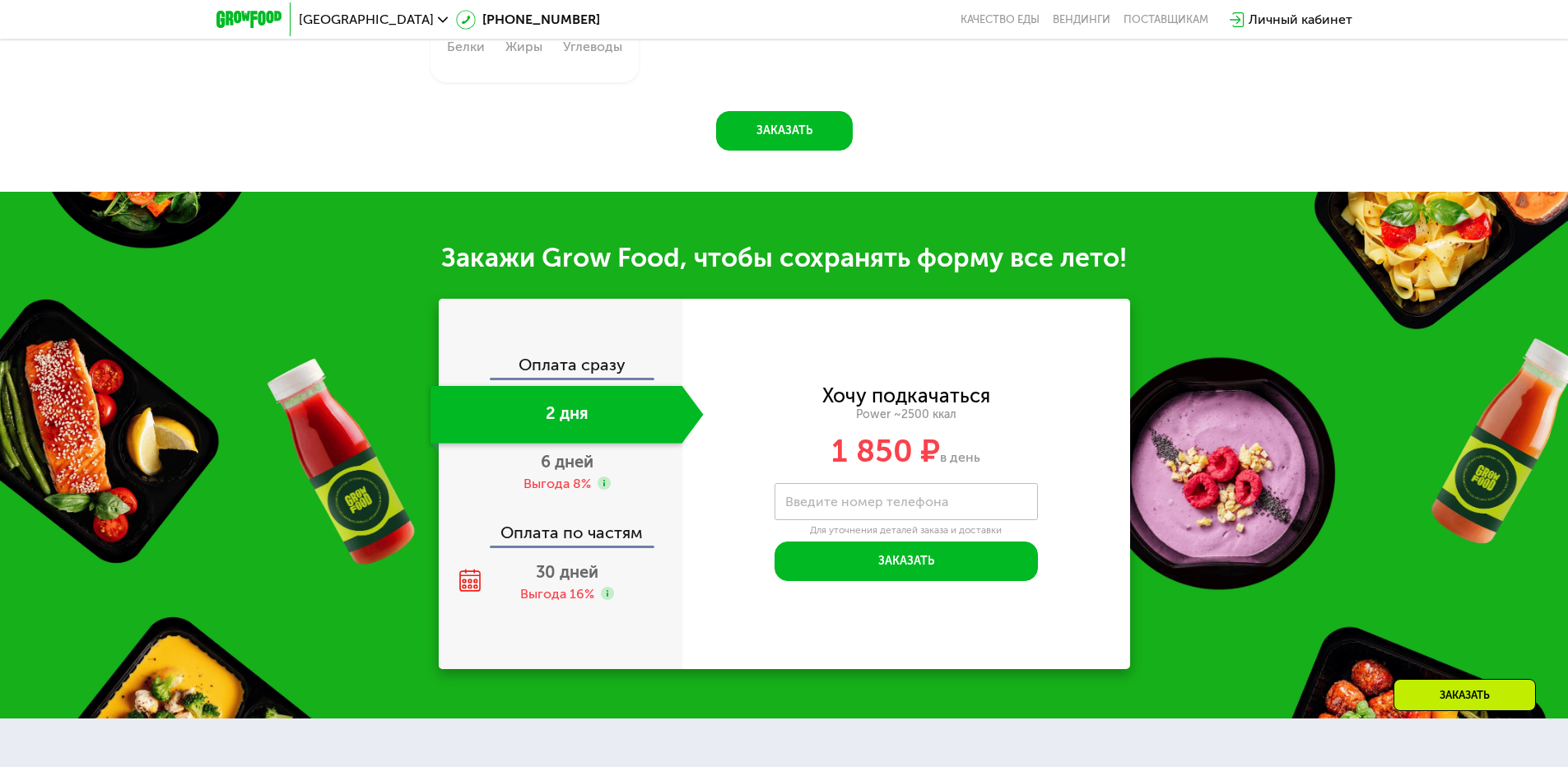
click at [593, 444] on div "2 дня" at bounding box center [556, 415] width 252 height 58
click at [600, 469] on div "6 дней Выгода 8%" at bounding box center [567, 472] width 273 height 58
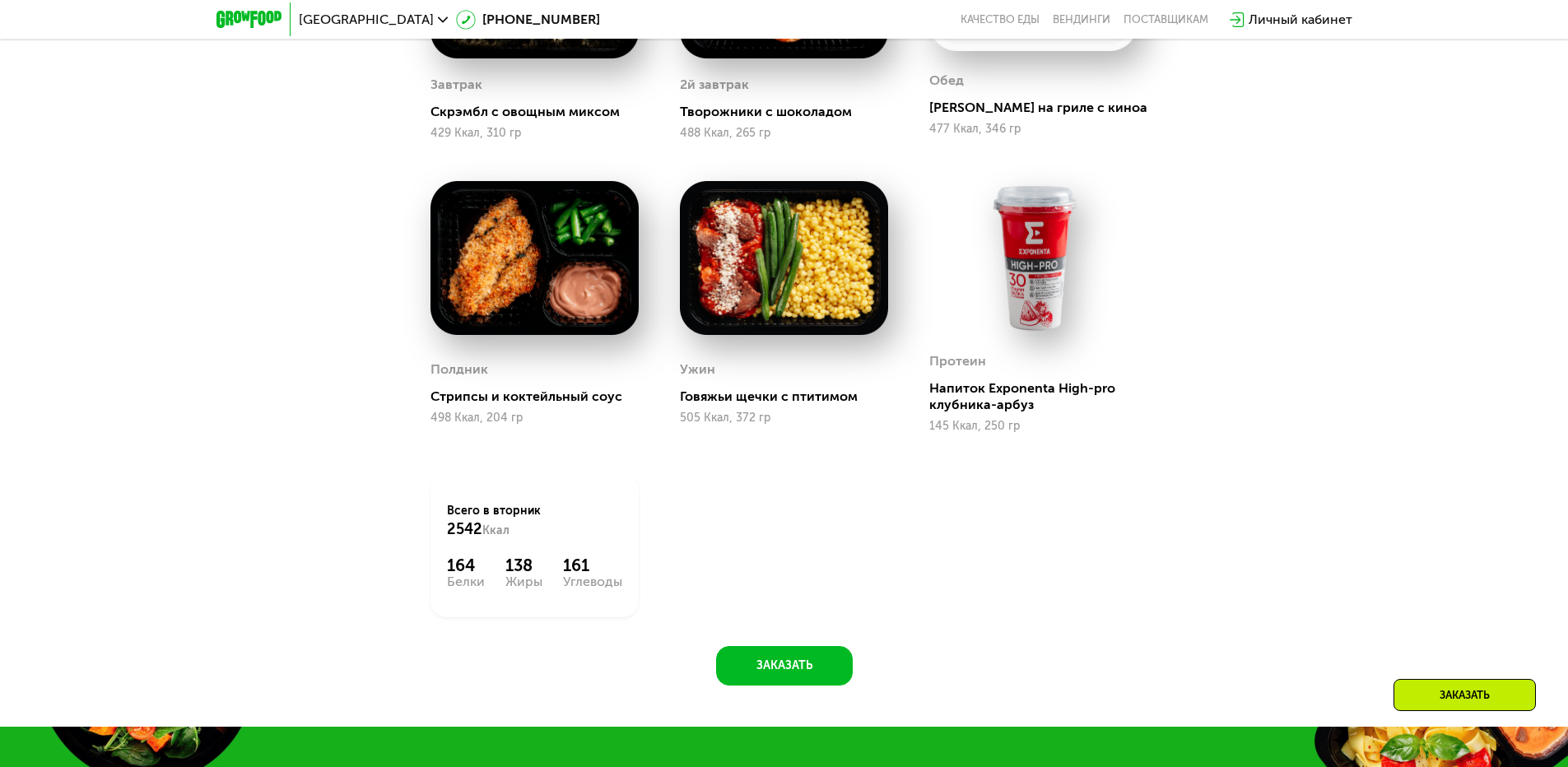
scroll to position [1257, 0]
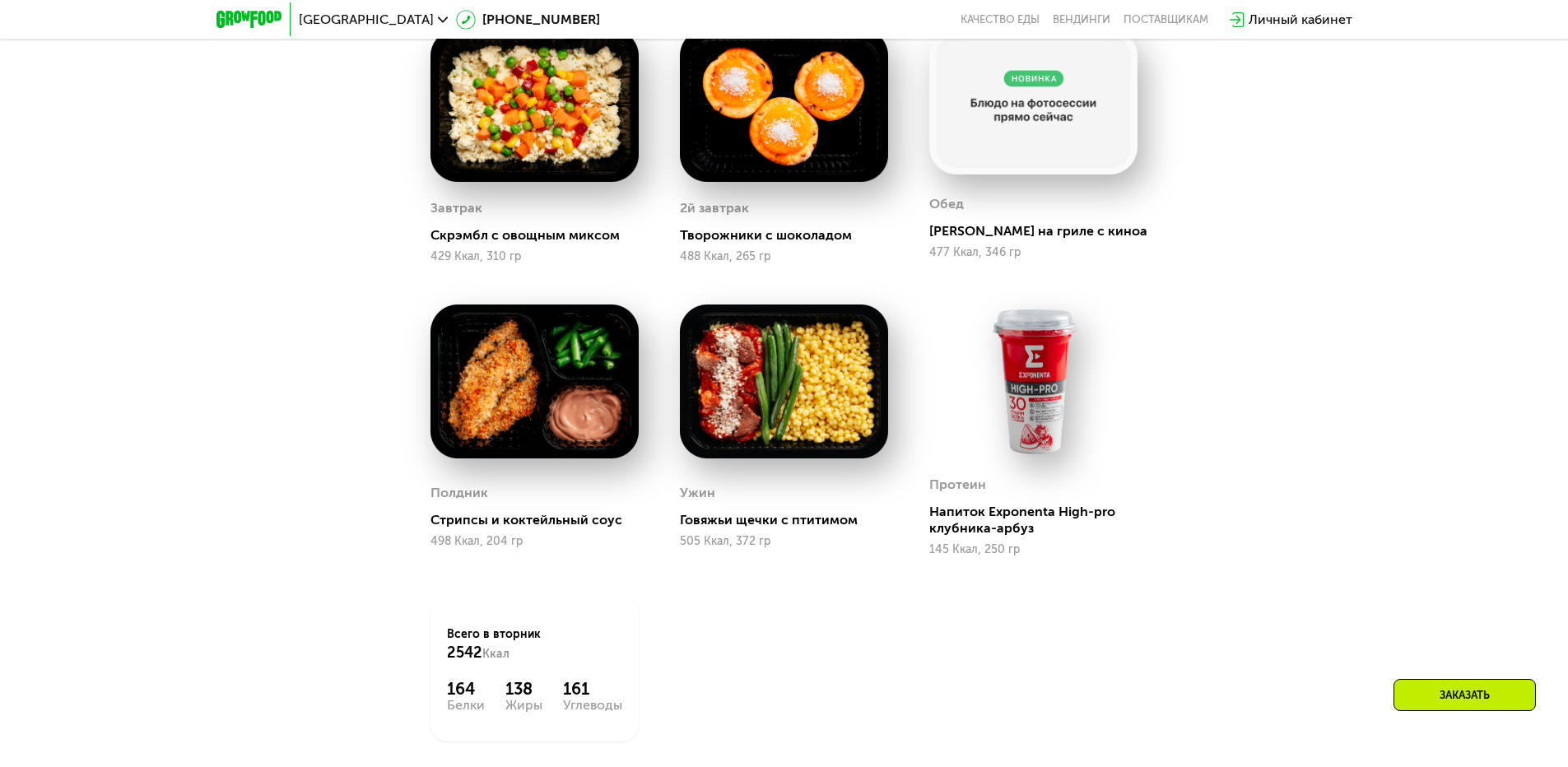
click at [852, 411] on img at bounding box center [784, 382] width 209 height 154
click at [761, 521] on div "Говяжьи щечки с птитимом" at bounding box center [791, 520] width 222 height 17
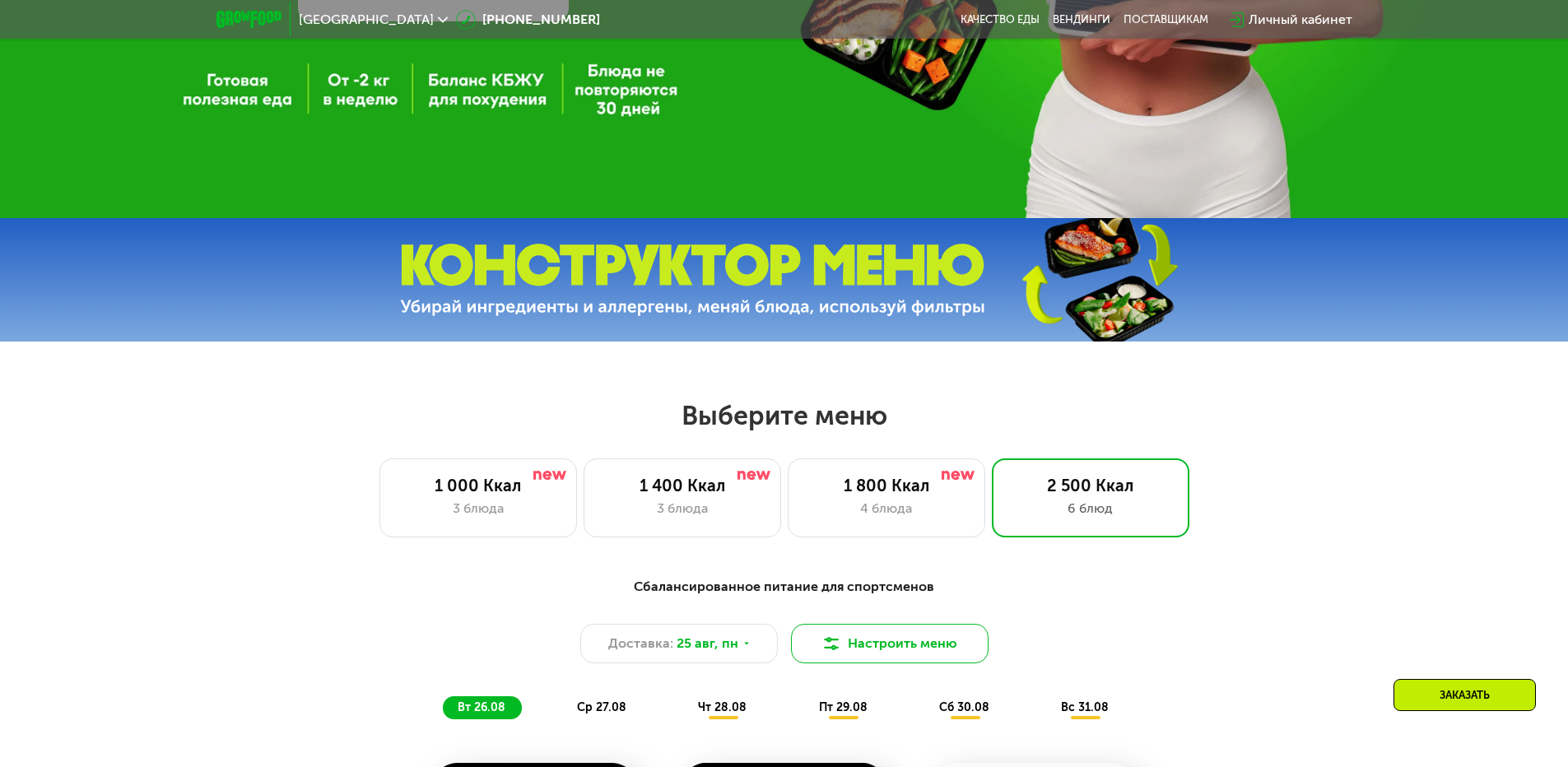
scroll to position [516, 0]
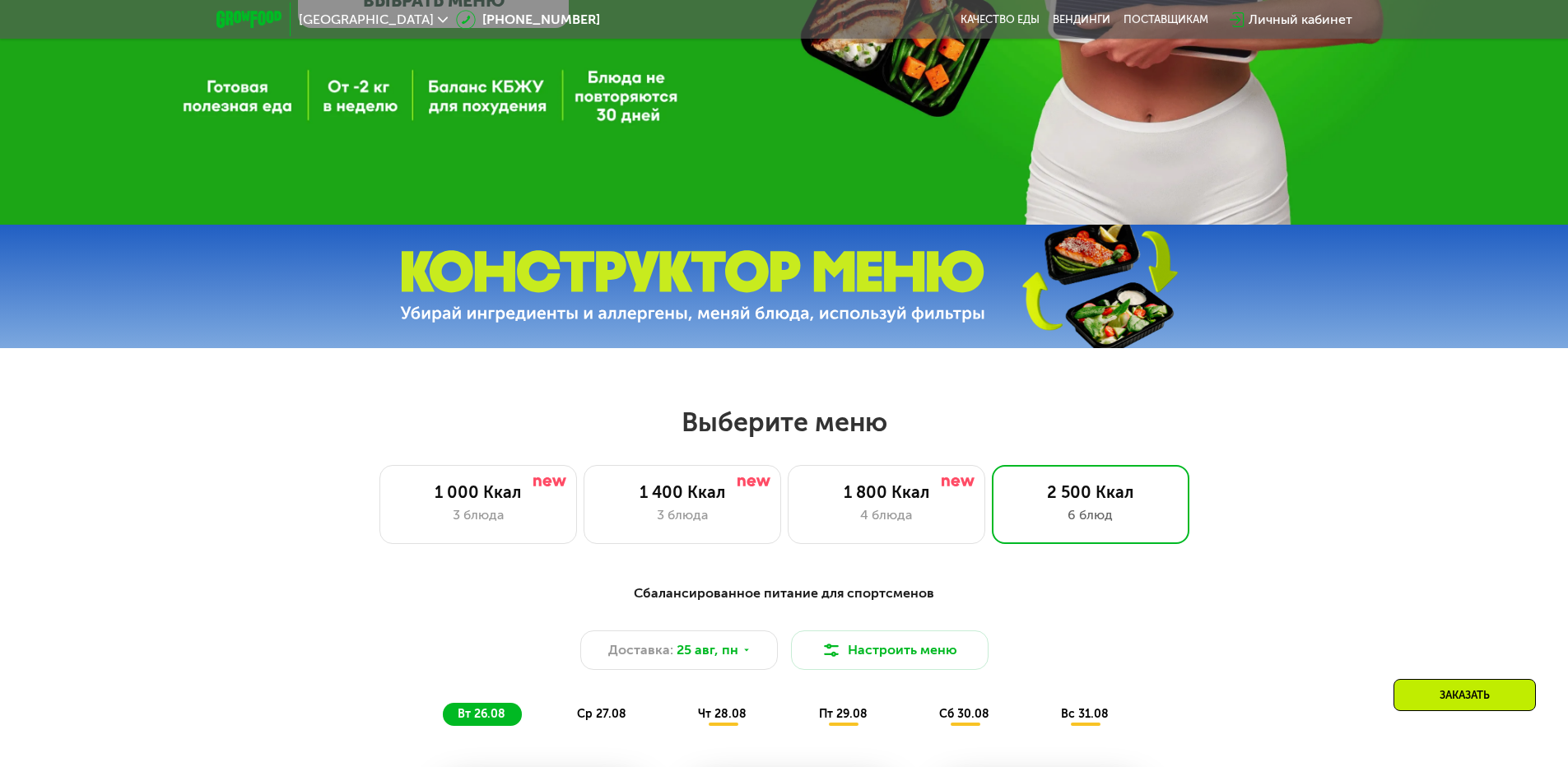
click at [748, 261] on img at bounding box center [692, 288] width 585 height 74
click at [952, 287] on img at bounding box center [692, 288] width 585 height 74
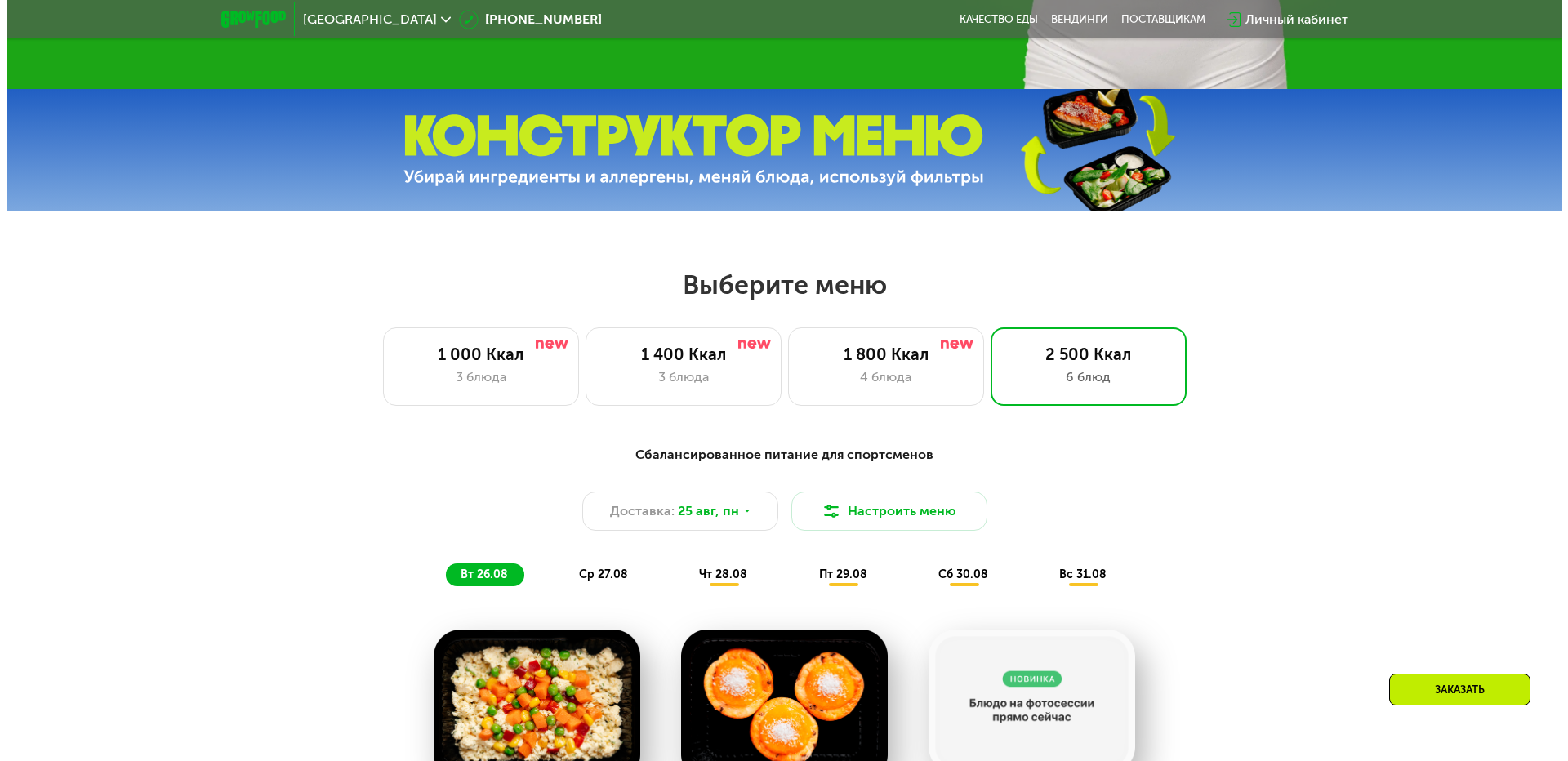
scroll to position [676, 0]
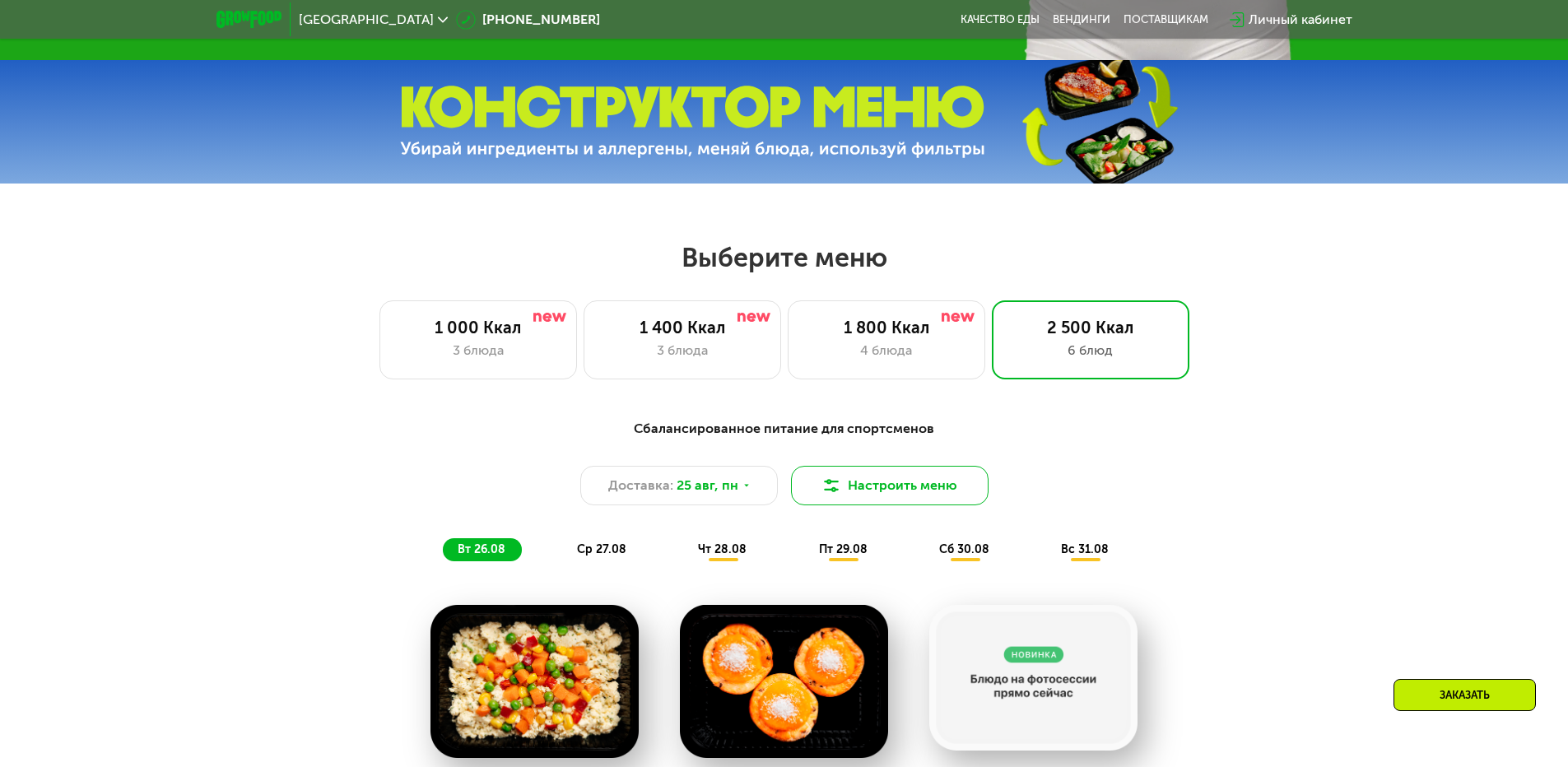
click at [919, 494] on button "Настроить меню" at bounding box center [890, 486] width 197 height 39
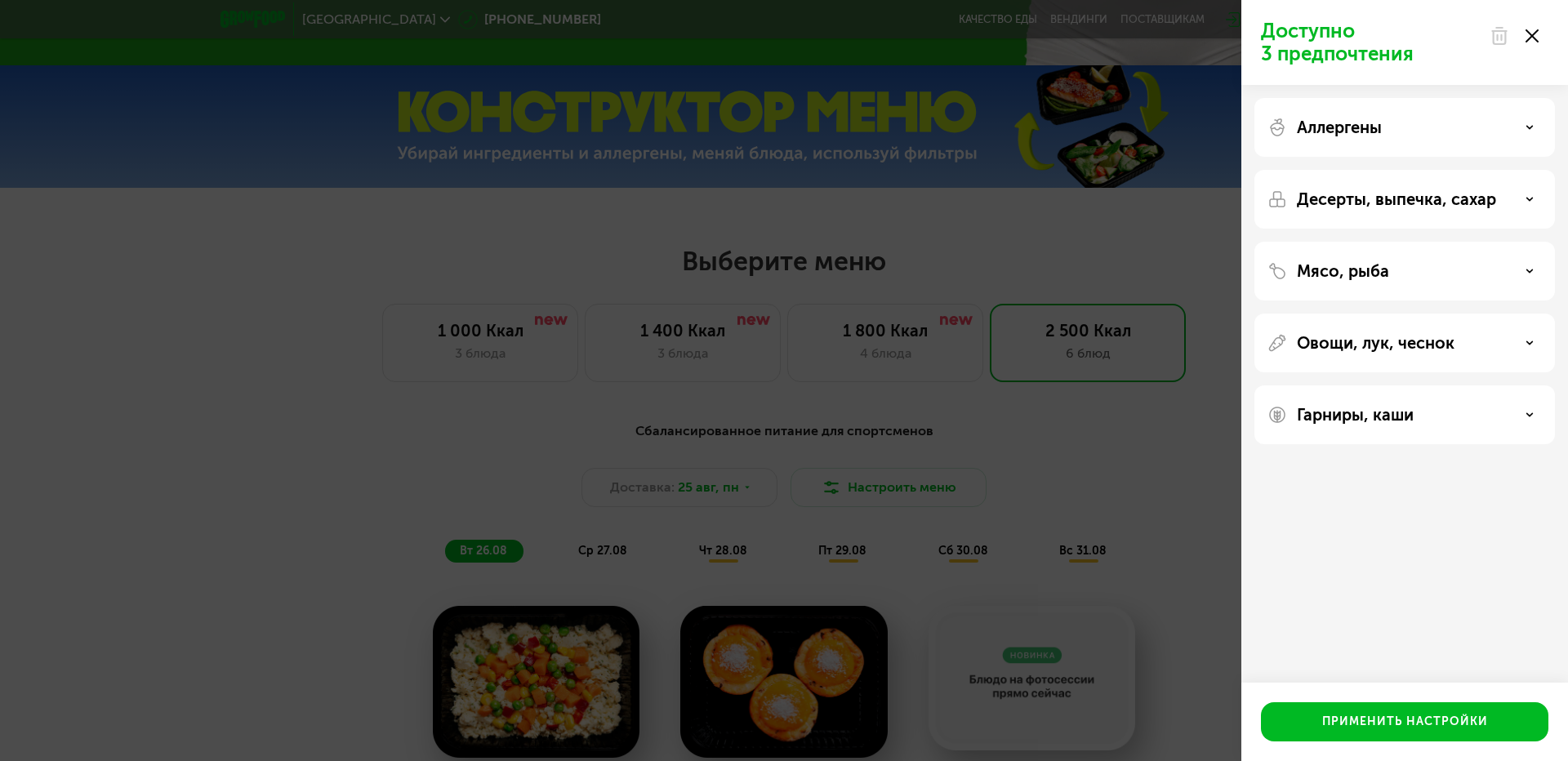
click at [1488, 350] on div "Овощи, лук, чеснок" at bounding box center [1405, 343] width 275 height 20
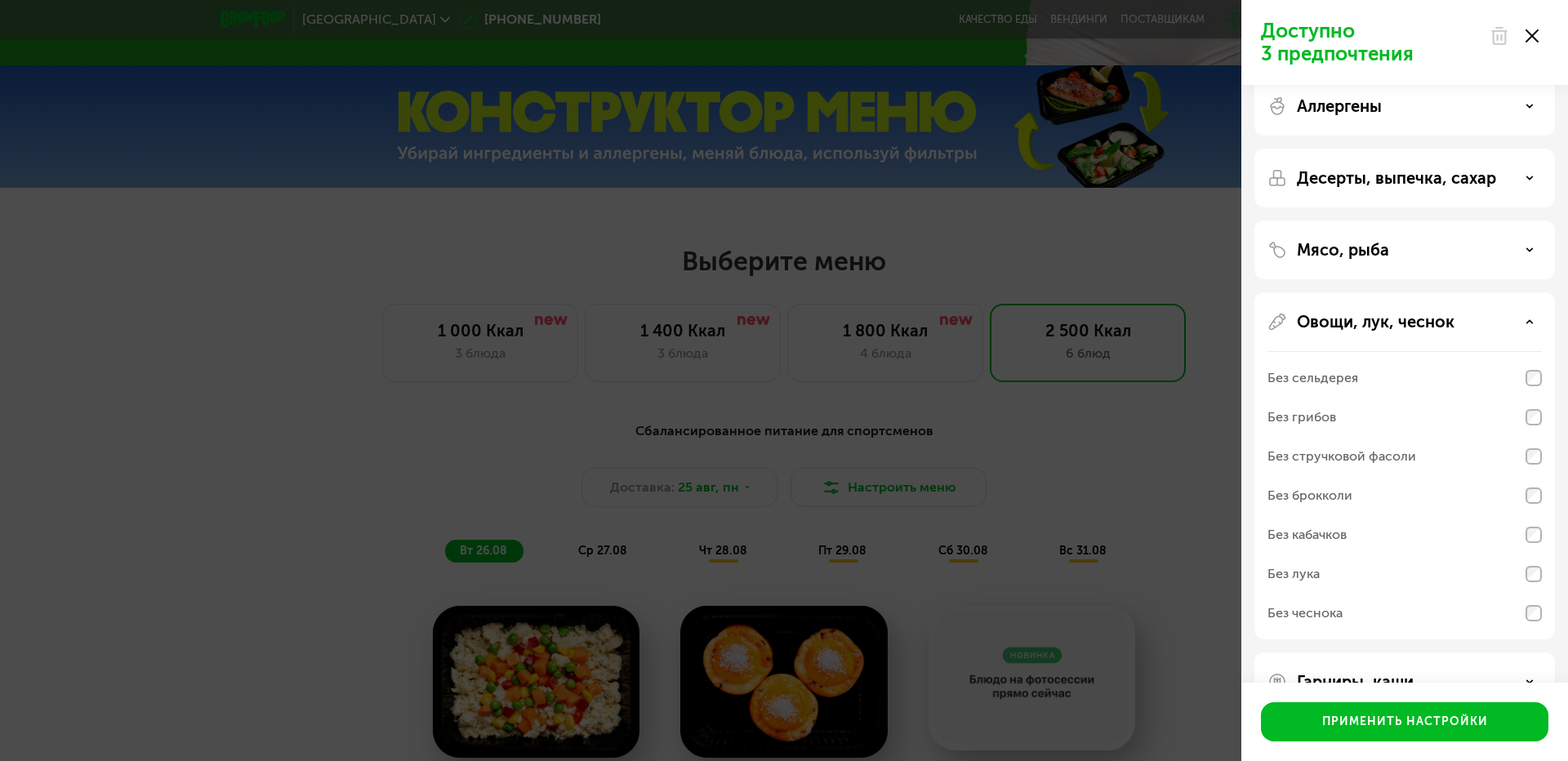
scroll to position [0, 0]
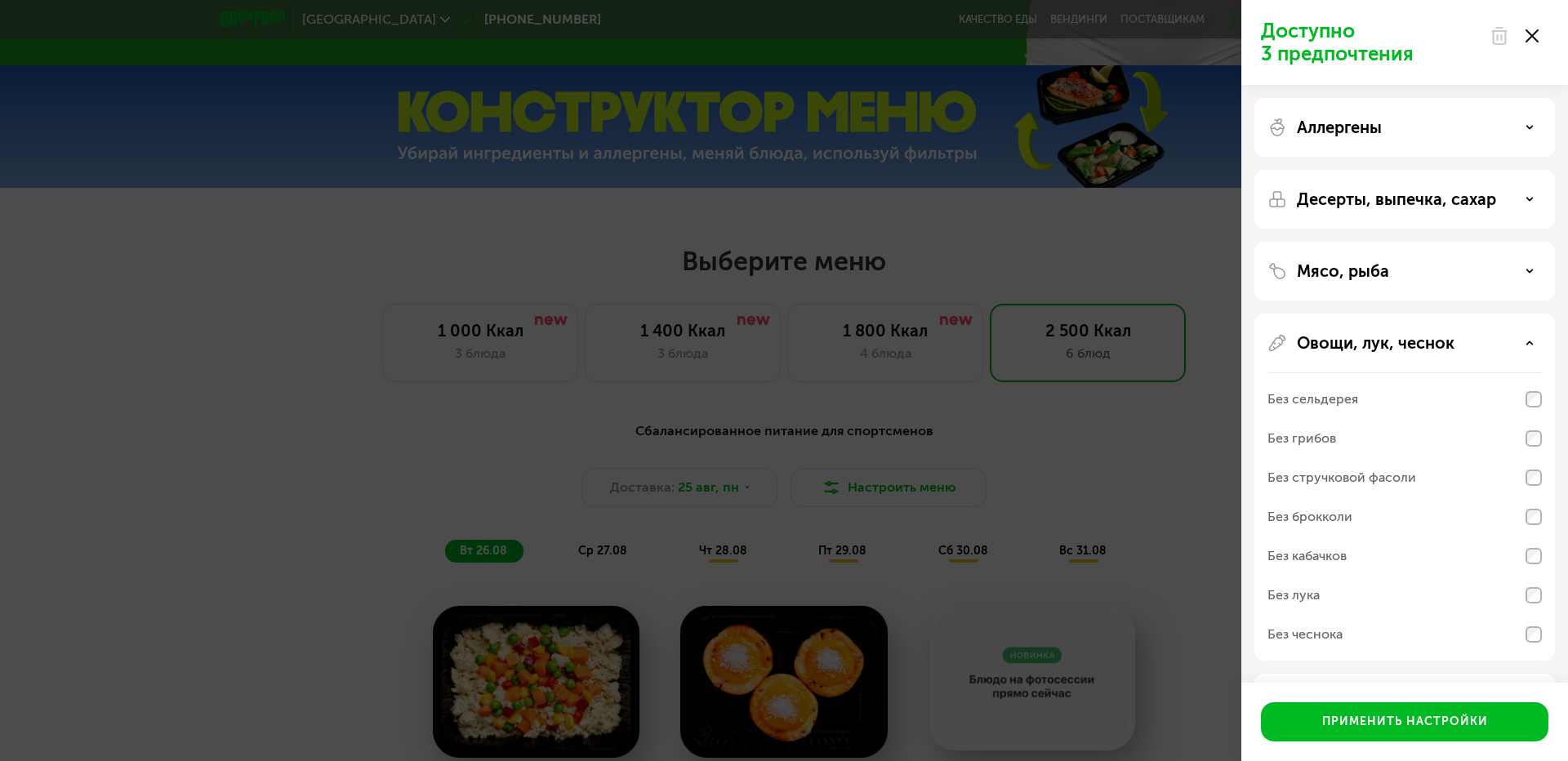
click at [1446, 170] on div "Аллергены" at bounding box center [1405, 199] width 301 height 59
click at [1444, 121] on div "Аллергены" at bounding box center [1405, 127] width 275 height 20
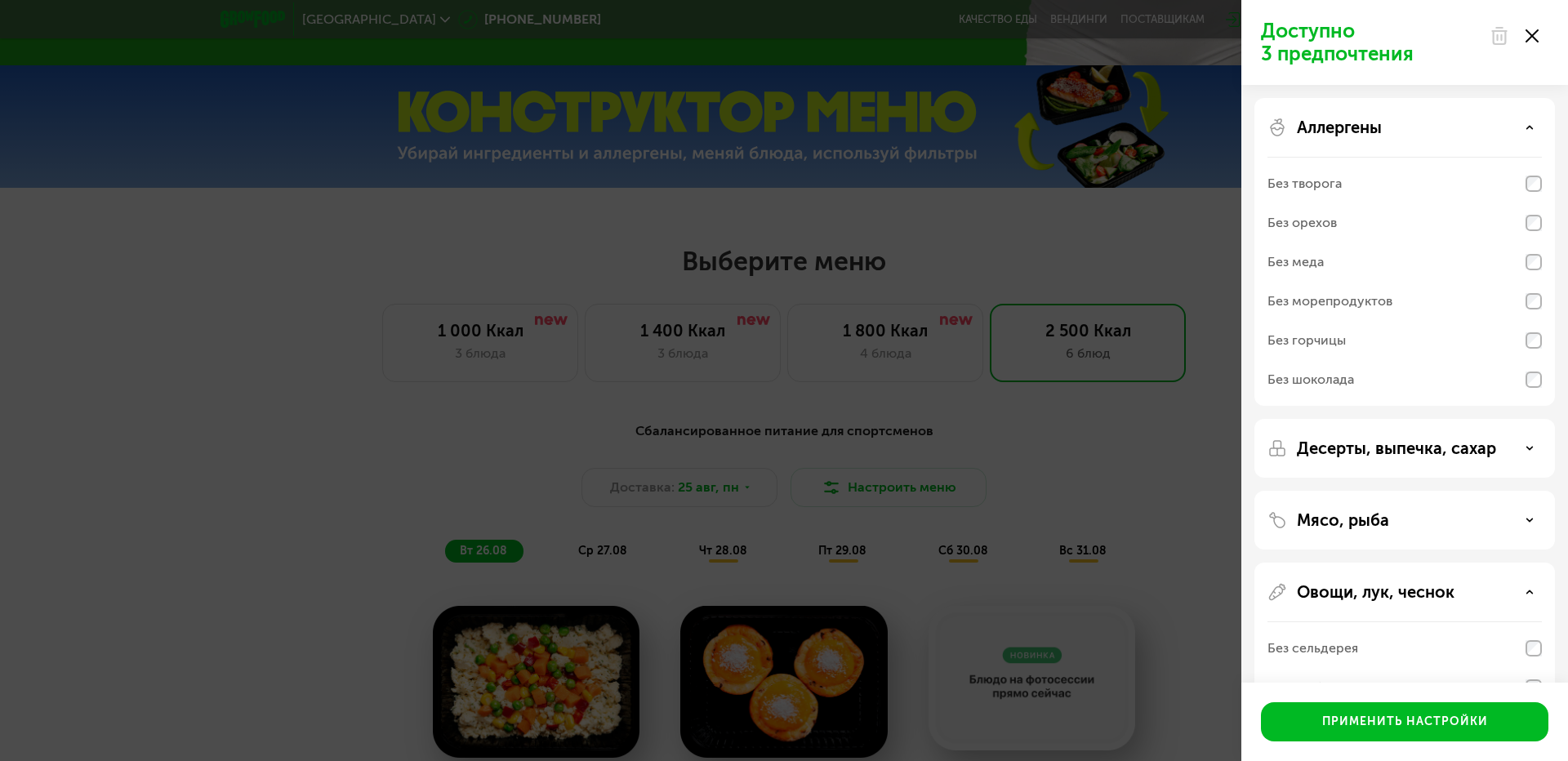
click at [1446, 419] on div "Аллергены Без творога Без орехов Без меда Без морепродуктов Без горчицы Без шок…" at bounding box center [1405, 449] width 301 height 59
click at [1444, 127] on div "Аллергены" at bounding box center [1405, 127] width 275 height 20
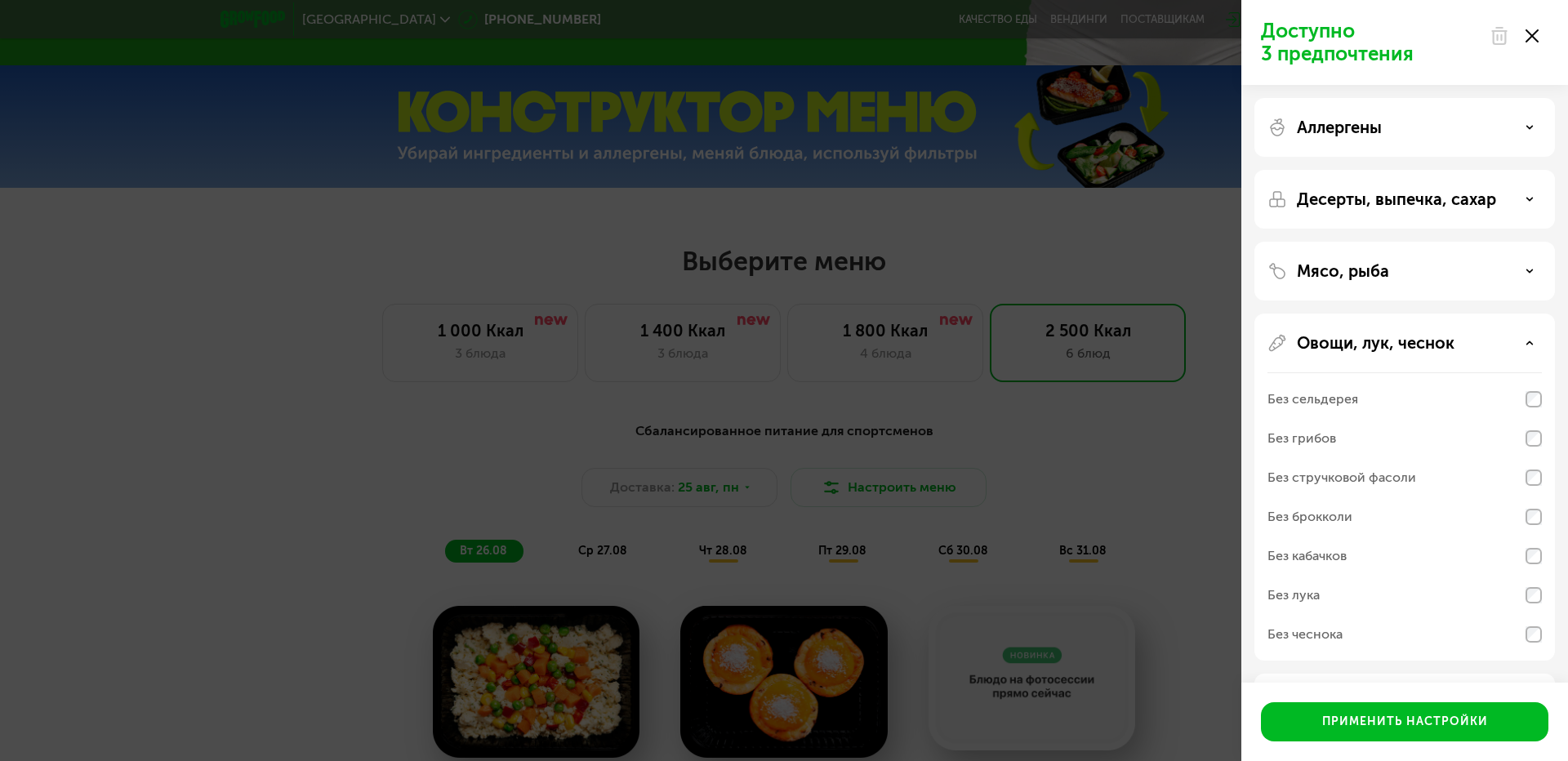
click at [1384, 264] on p "Мясо, рыба" at bounding box center [1344, 271] width 92 height 20
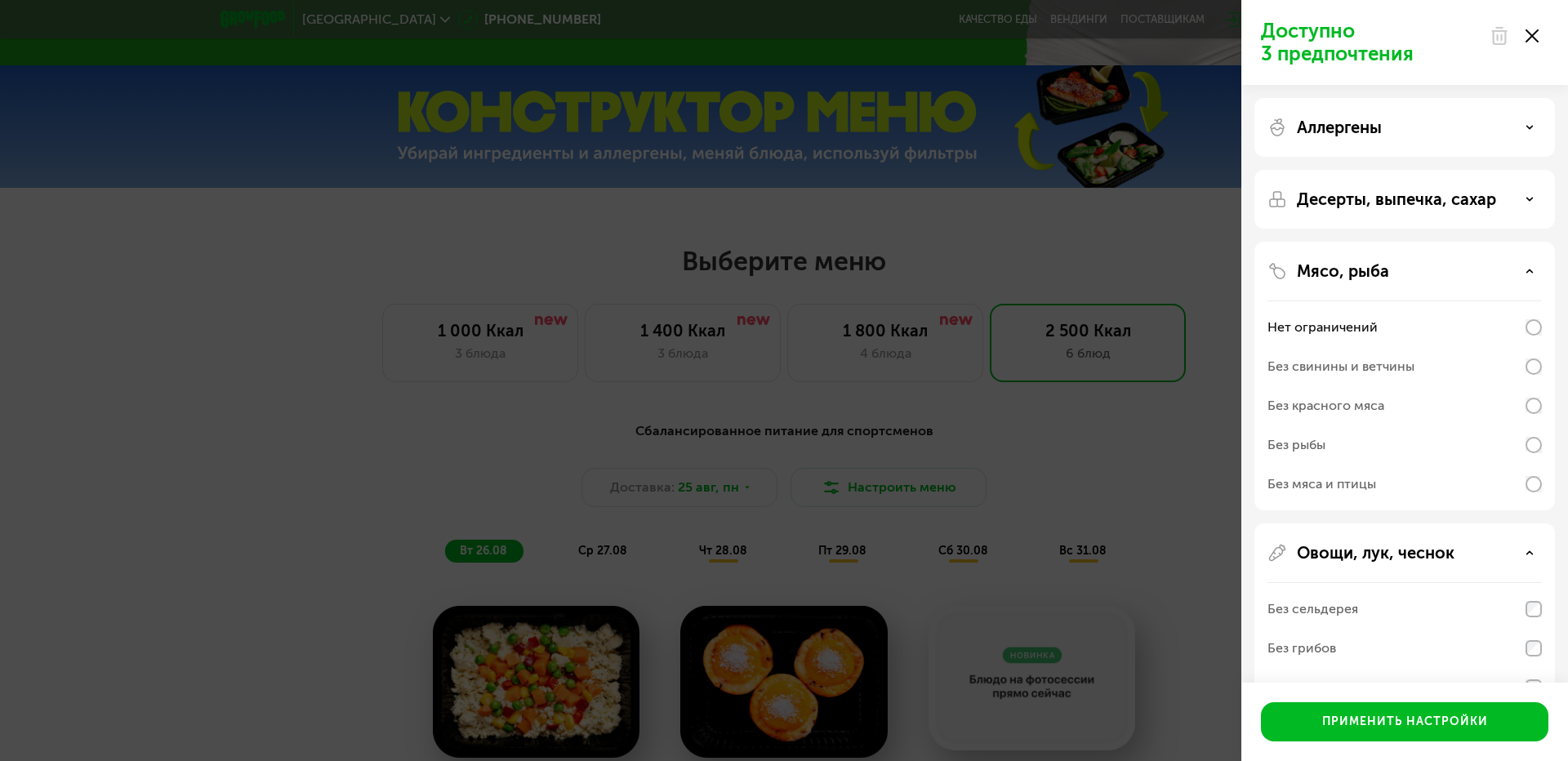
click at [1384, 264] on p "Мясо, рыба" at bounding box center [1344, 271] width 92 height 20
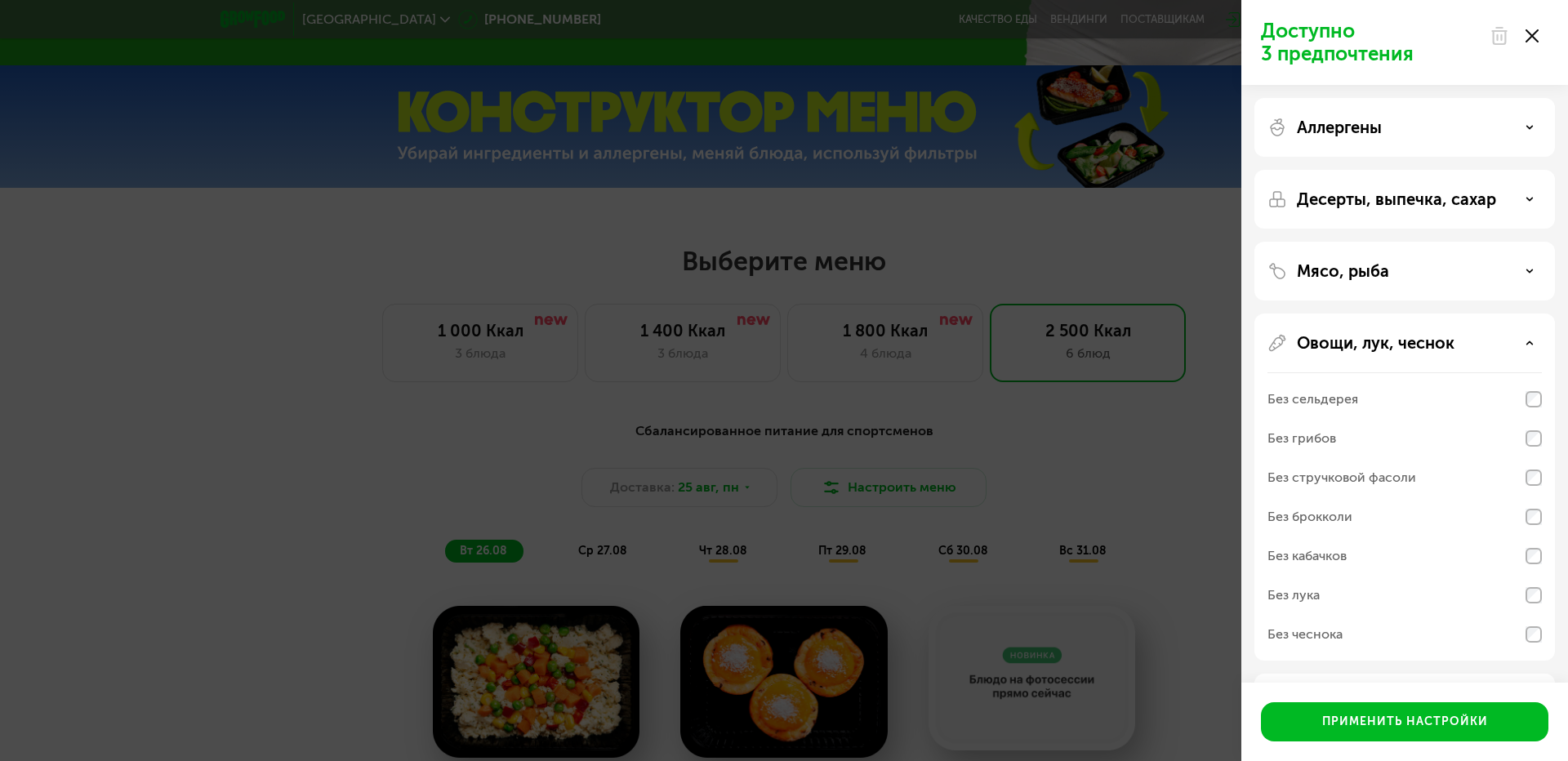
click at [1405, 208] on p "Десерты, выпечка, сахар" at bounding box center [1397, 199] width 199 height 20
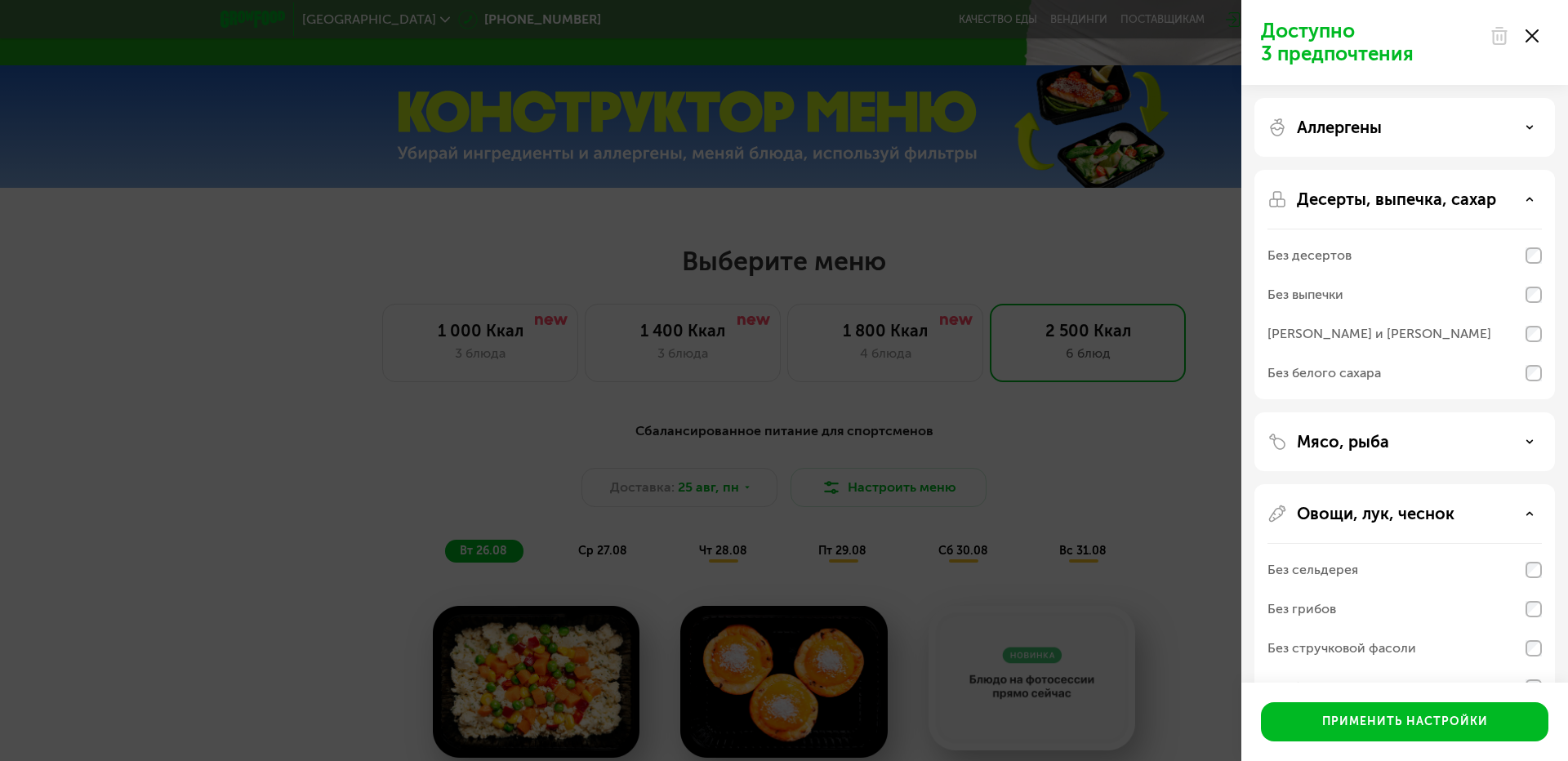
click at [1405, 208] on p "Десерты, выпечка, сахар" at bounding box center [1397, 199] width 199 height 20
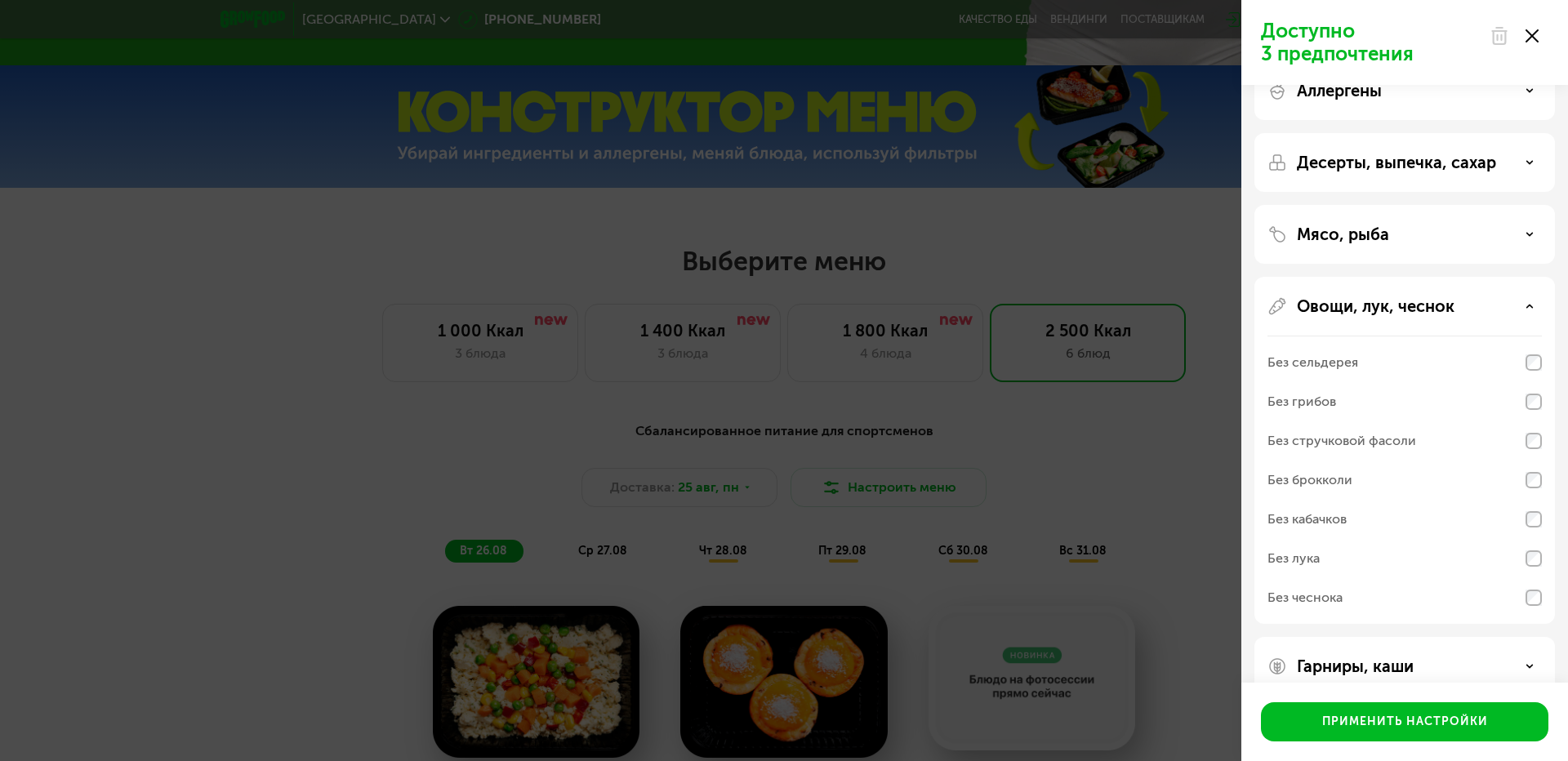
scroll to position [66, 0]
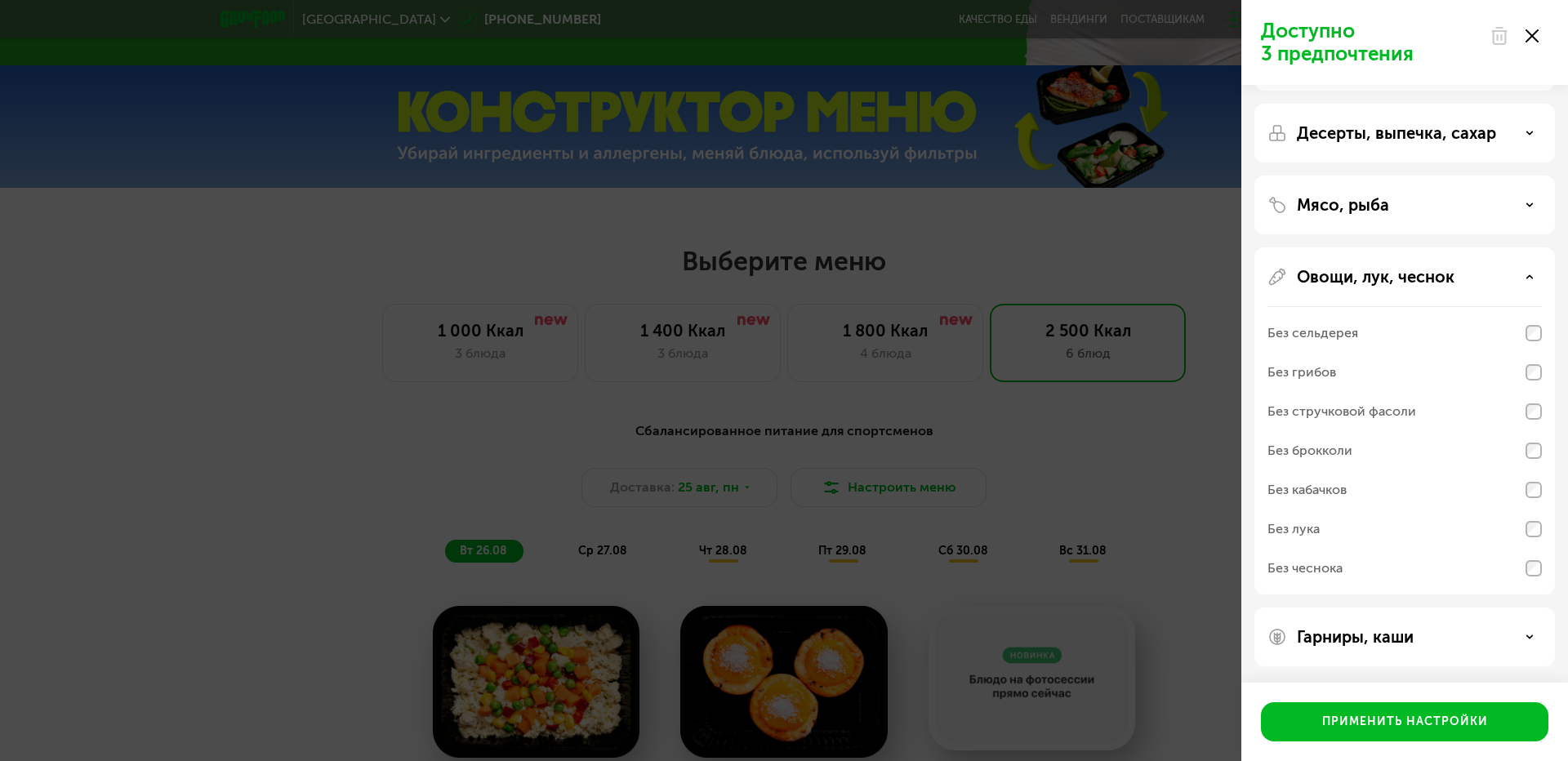
click at [1393, 411] on div "Без стручковой фасоли" at bounding box center [1342, 411] width 149 height 20
click at [1413, 628] on p "Гарниры, каши" at bounding box center [1356, 637] width 117 height 20
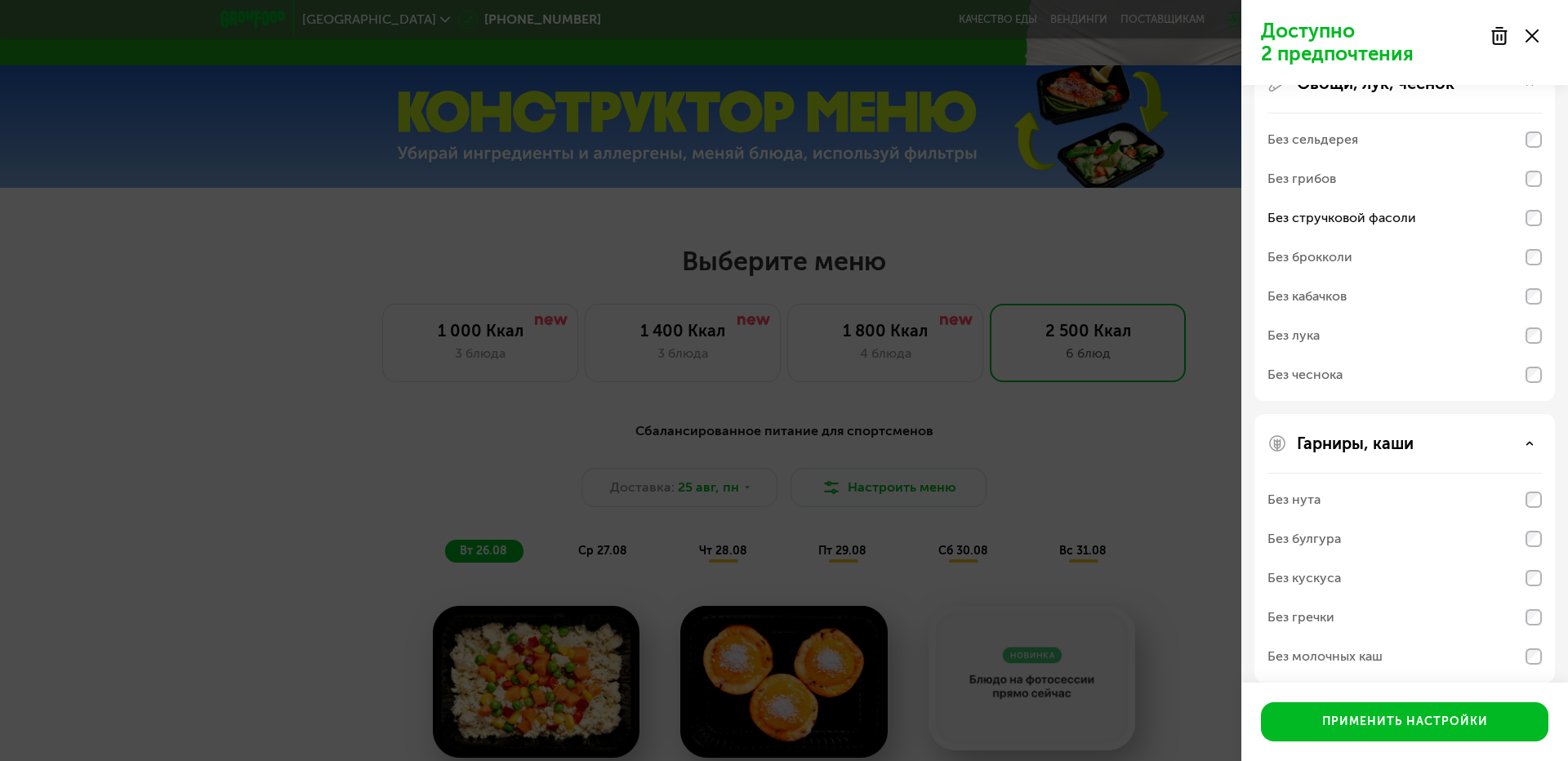
scroll to position [276, 0]
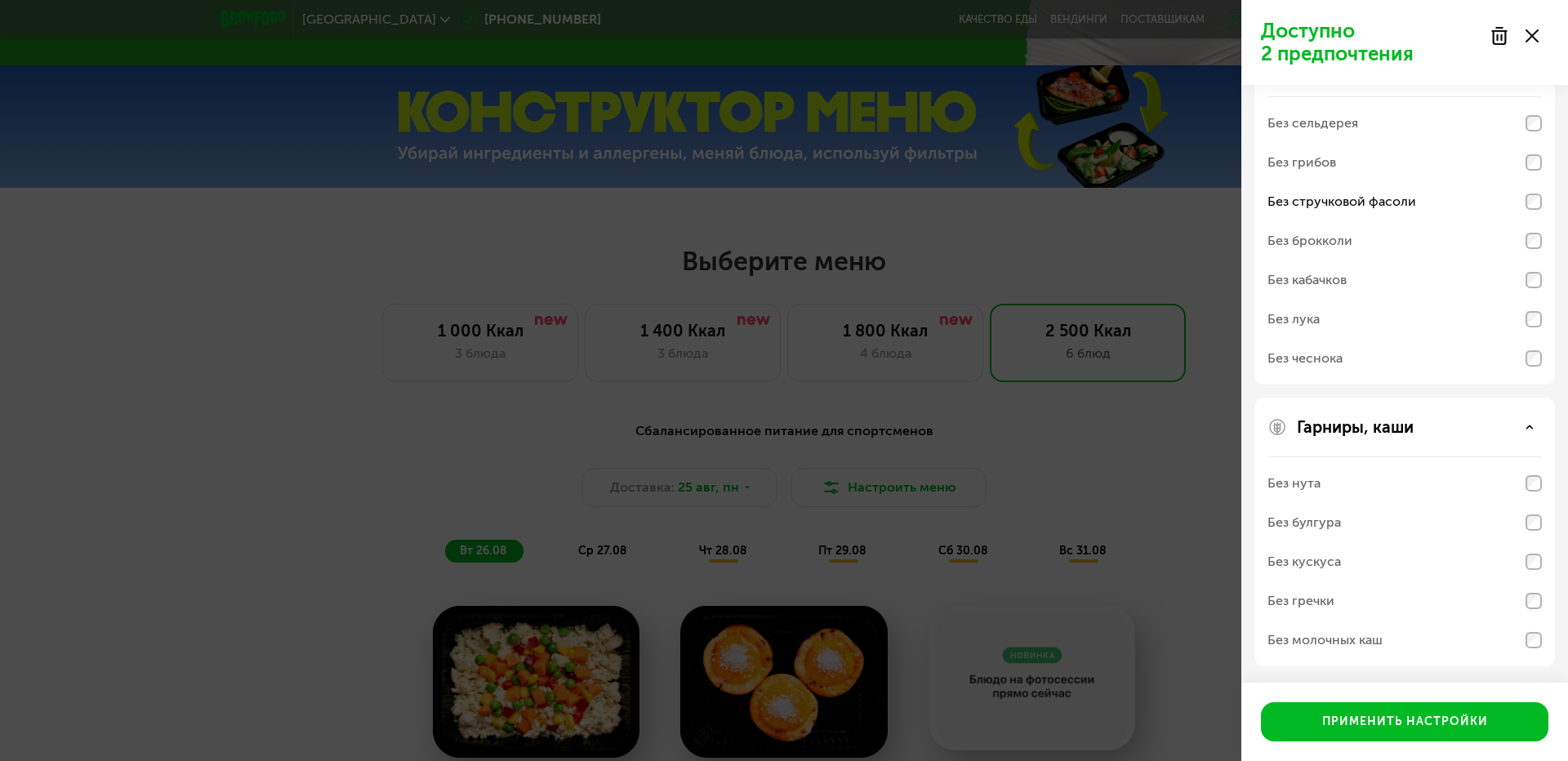
click at [1390, 517] on div "Без булгура" at bounding box center [1405, 523] width 275 height 39
click at [1379, 557] on div "Без кускуса" at bounding box center [1405, 562] width 275 height 39
click at [1405, 484] on div "Без нута" at bounding box center [1405, 484] width 275 height 39
click at [1552, 486] on div "Гарниры, каши Без нута Без булгура Без кускуса Без гречки Без молочных каш" at bounding box center [1405, 531] width 301 height 269
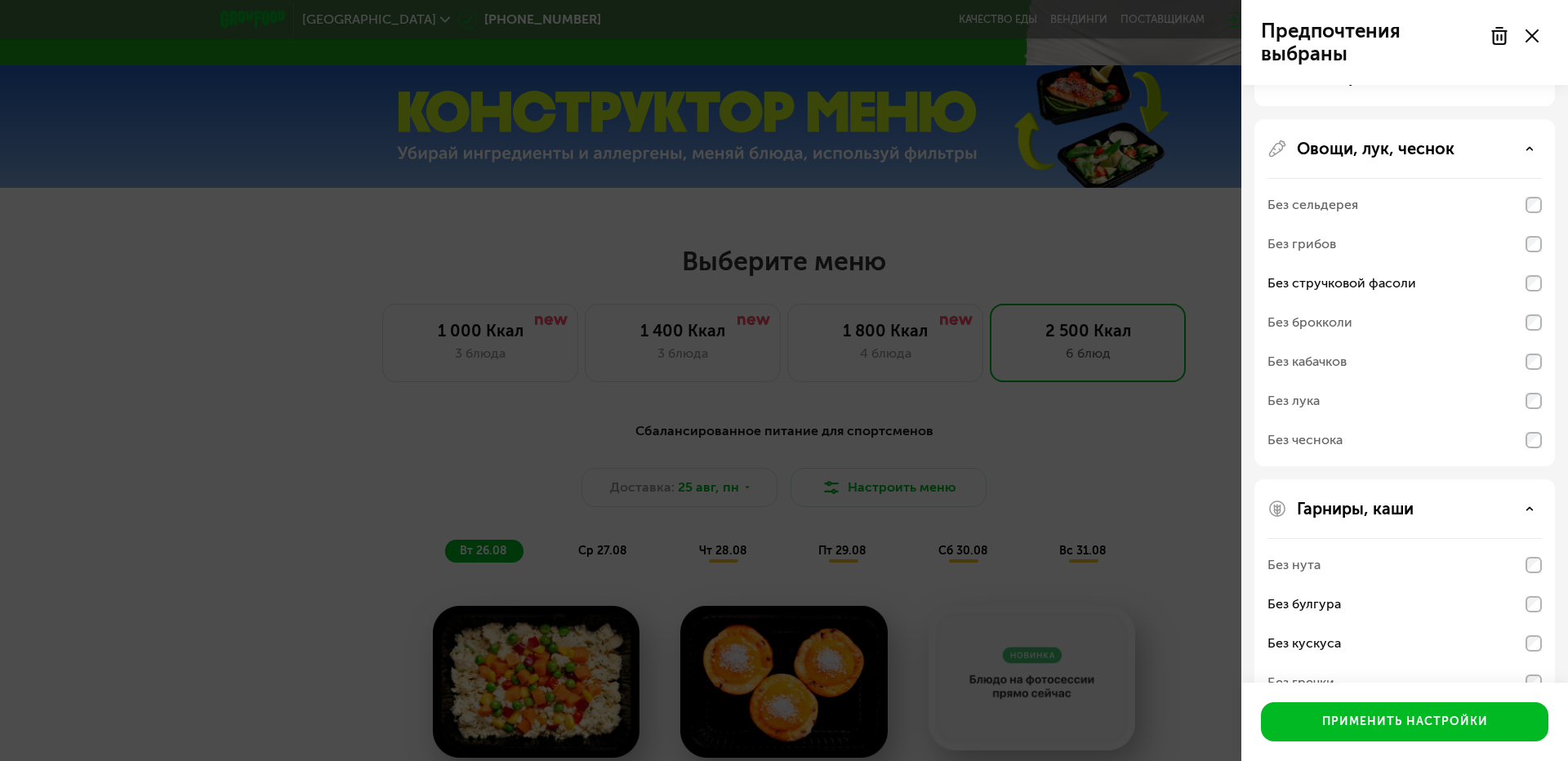
click at [1525, 382] on div "Без кабачков" at bounding box center [1405, 401] width 275 height 39
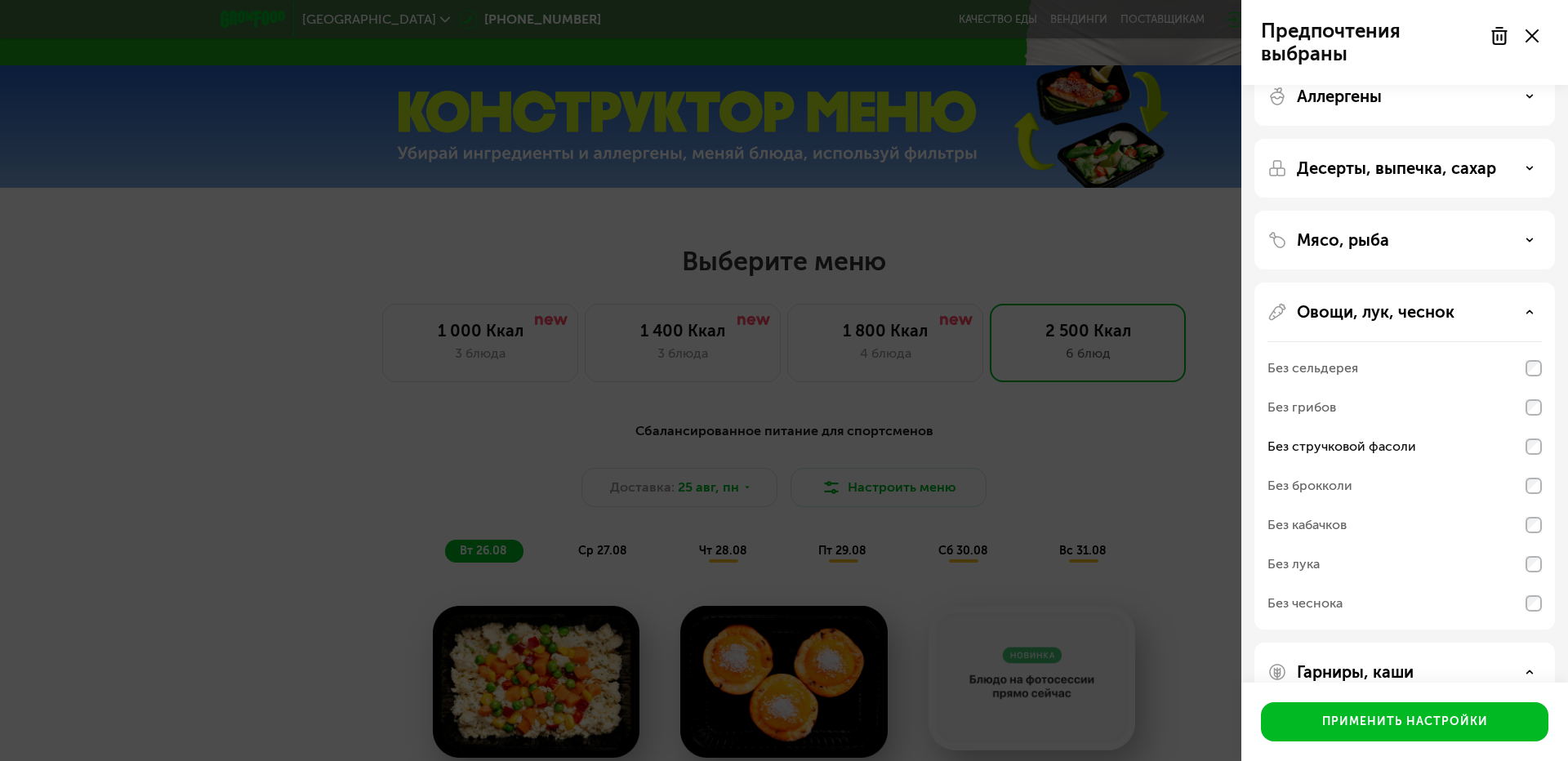
scroll to position [0, 0]
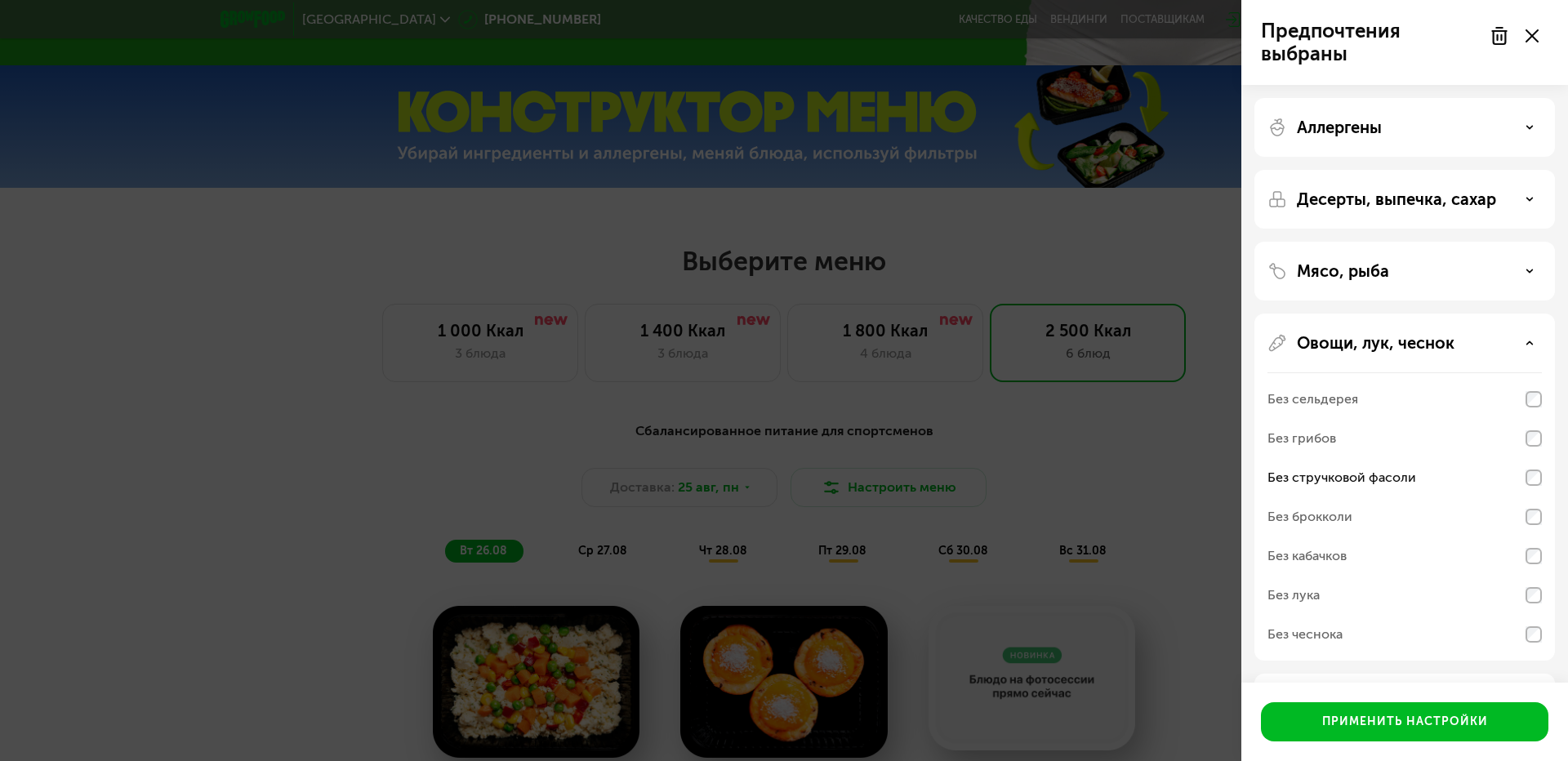
click at [1543, 242] on div "Десерты, выпечка, сахар" at bounding box center [1405, 271] width 301 height 59
click at [1538, 195] on div "Десерты, выпечка, сахар" at bounding box center [1405, 199] width 275 height 20
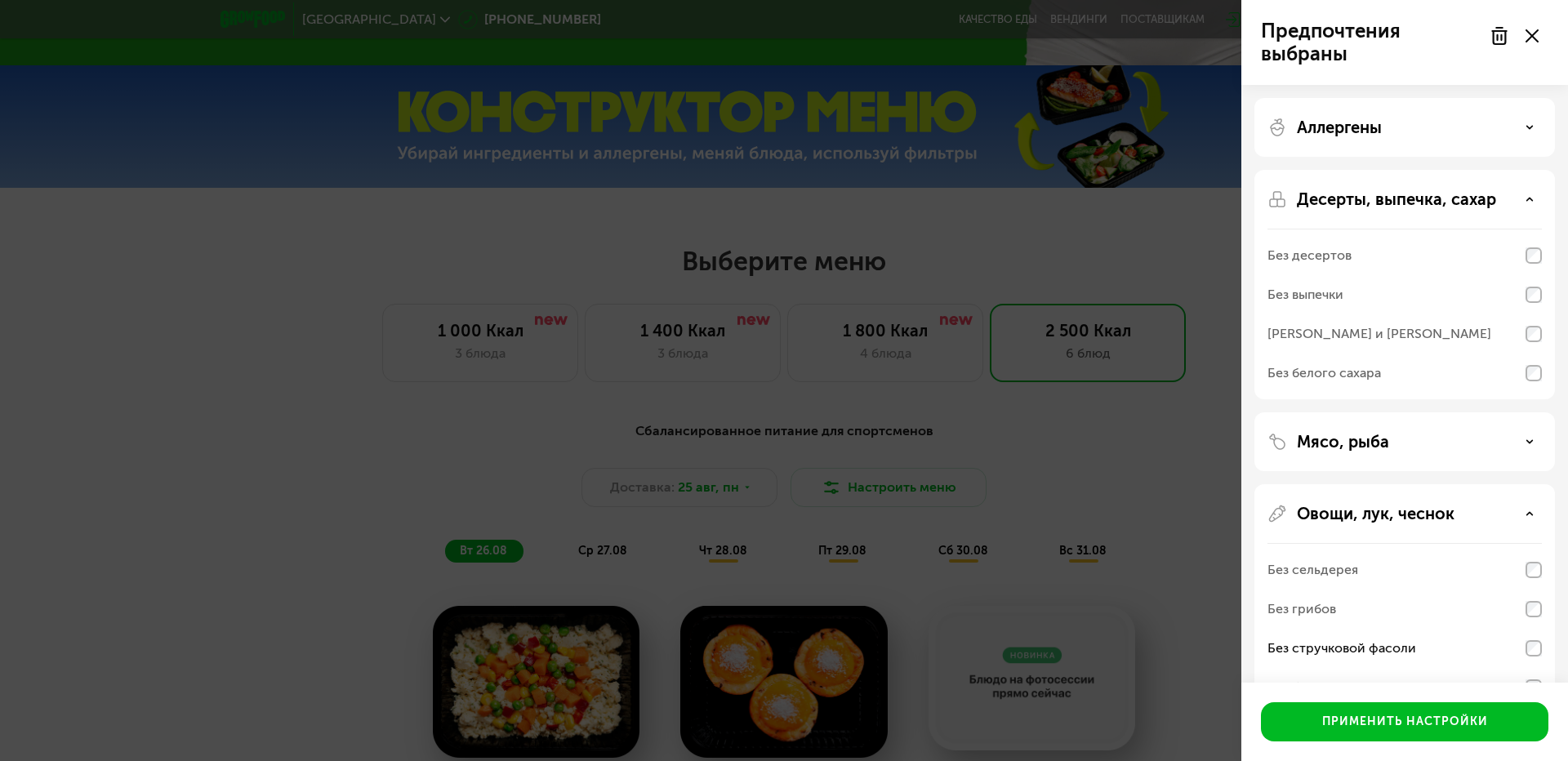
click at [1535, 197] on div "Десерты, выпечка, сахар" at bounding box center [1405, 199] width 275 height 20
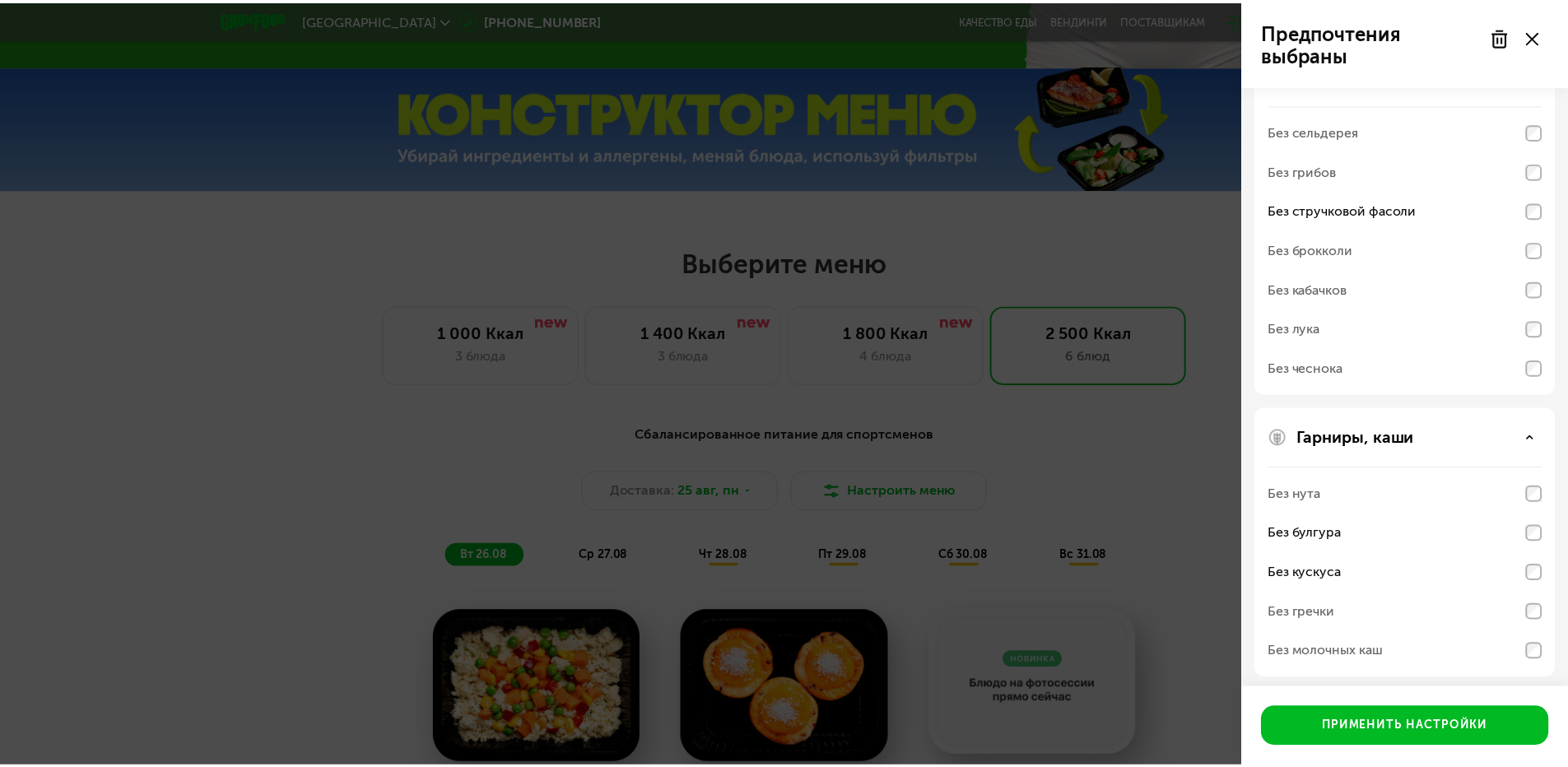
scroll to position [278, 0]
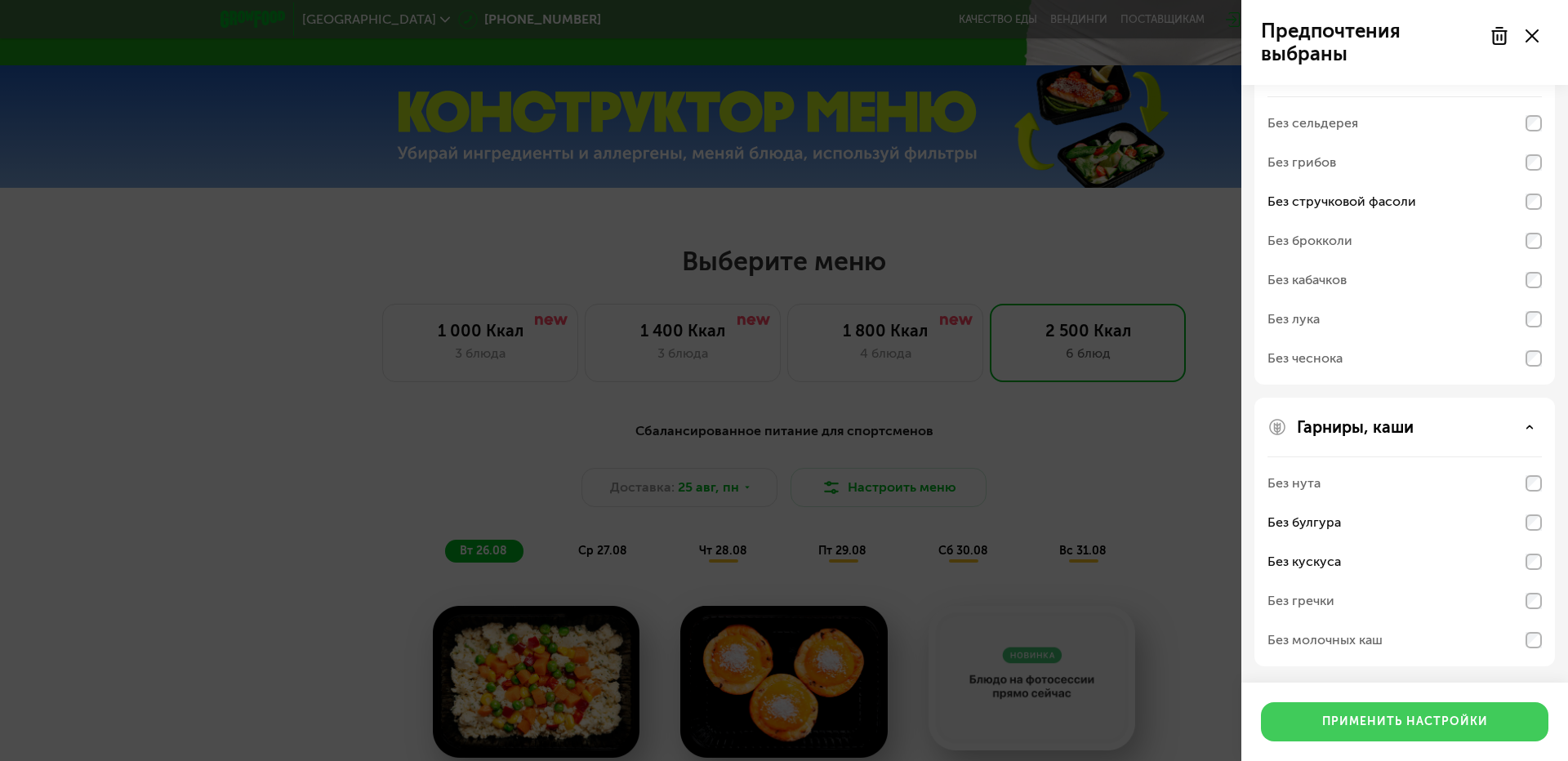
click at [1395, 709] on button "Применить настройки" at bounding box center [1405, 722] width 288 height 39
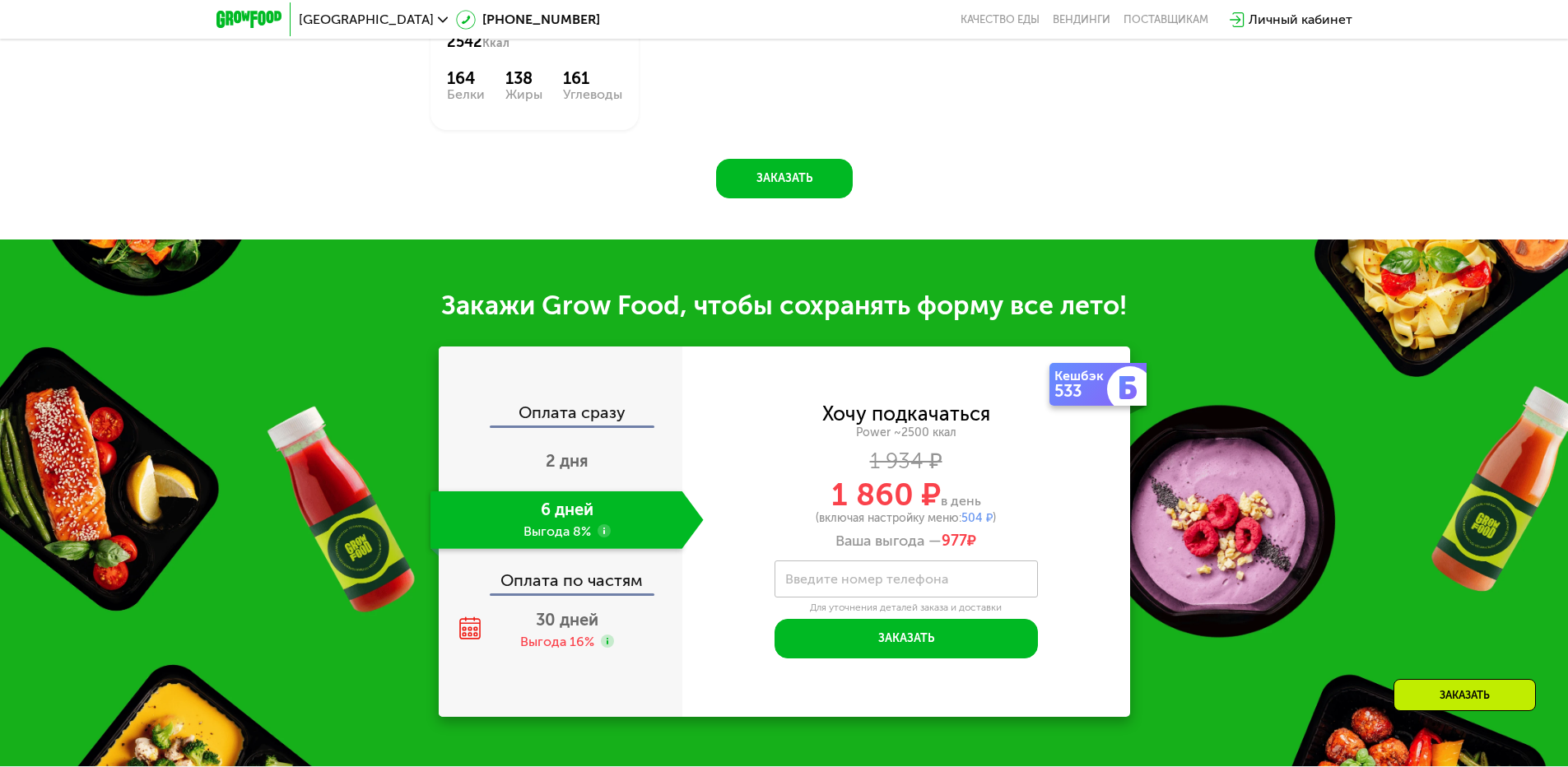
scroll to position [1916, 0]
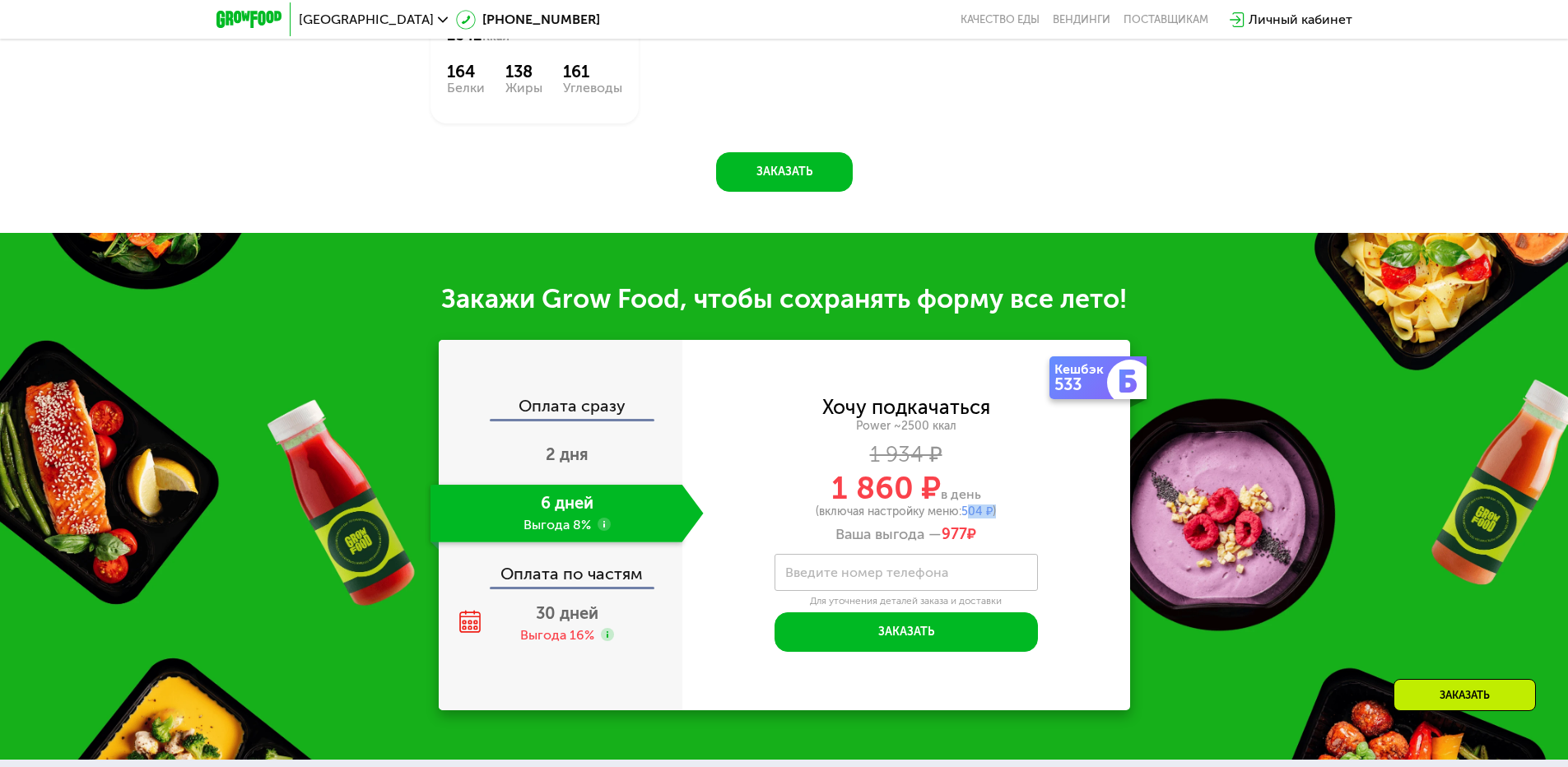
drag, startPoint x: 969, startPoint y: 517, endPoint x: 998, endPoint y: 512, distance: 29.4
click at [998, 512] on div "(включая настройку меню: 504 ₽ )" at bounding box center [906, 512] width 448 height 11
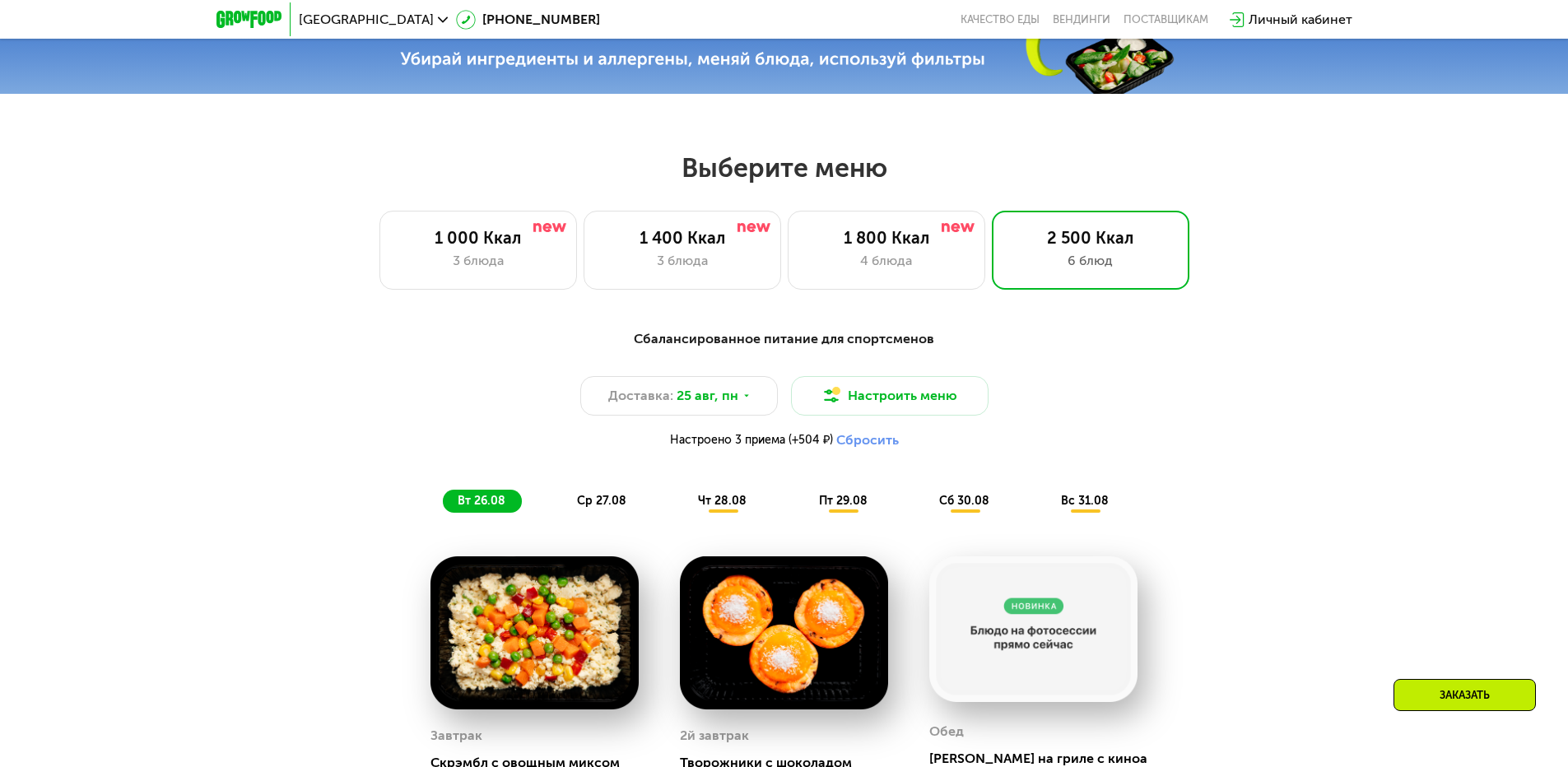
scroll to position [763, 0]
